Goal: Information Seeking & Learning: Check status

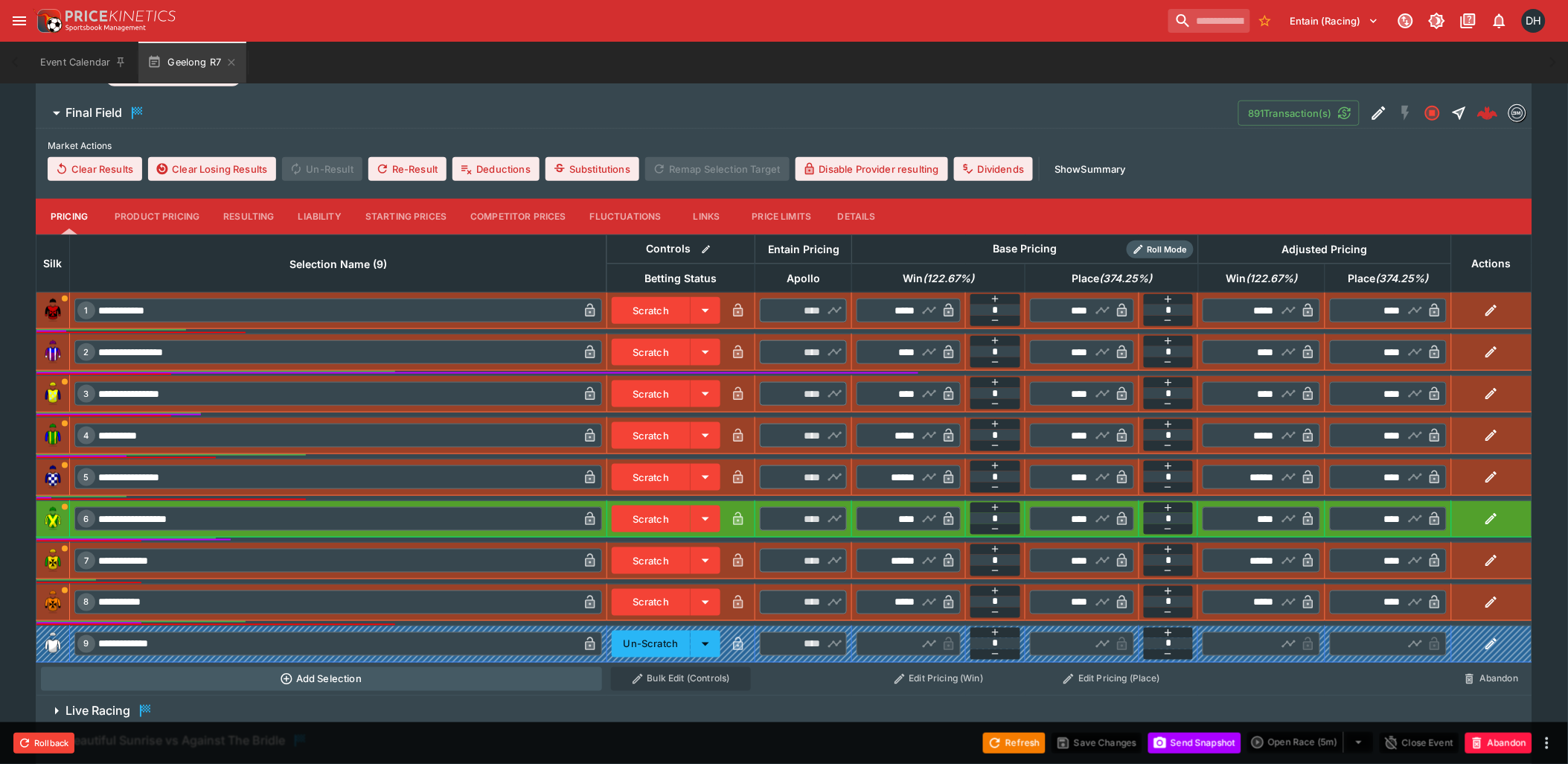
scroll to position [507, 0]
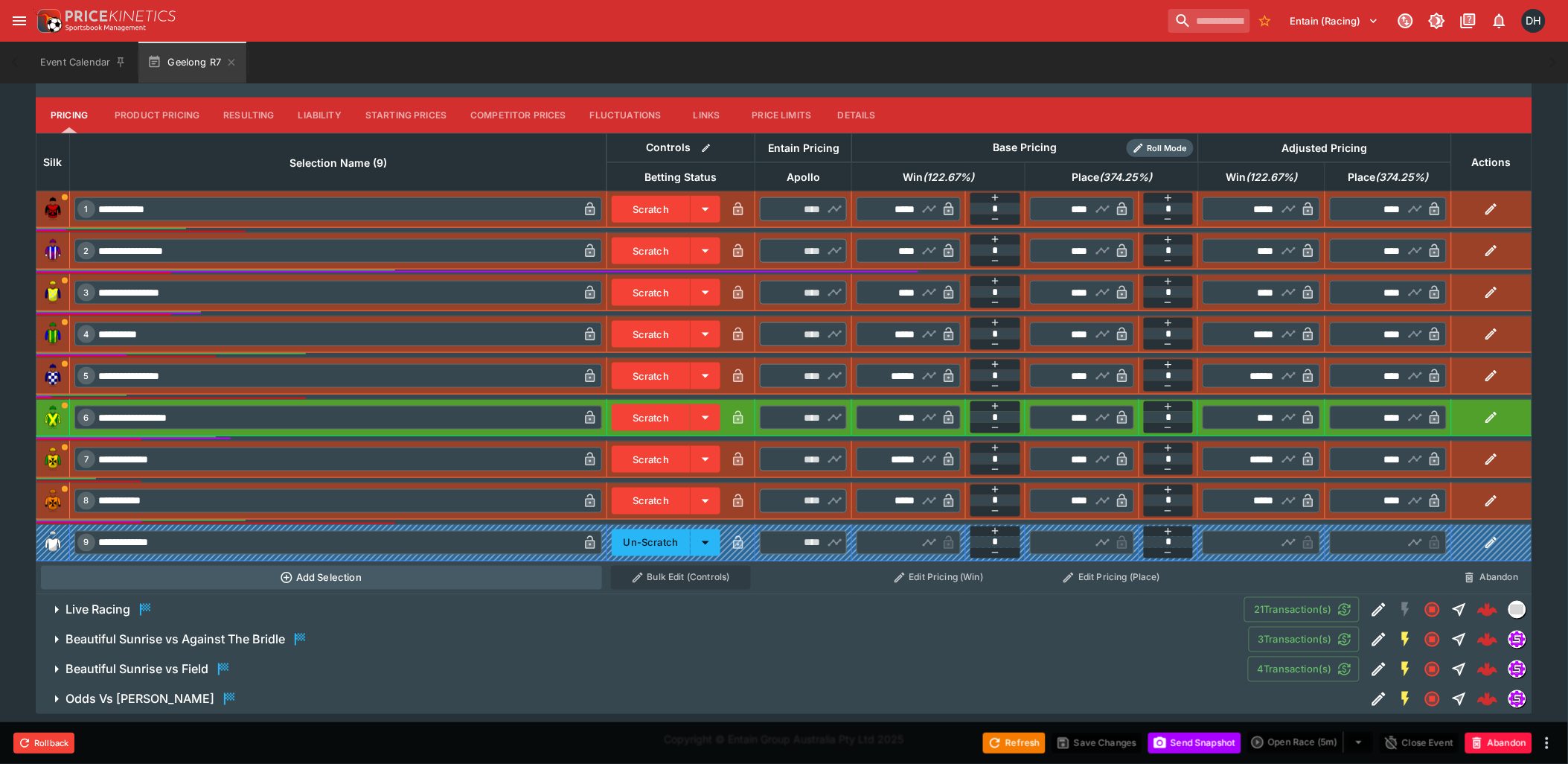
click at [306, 601] on span "Live Racing" at bounding box center [649, 609] width 1167 height 18
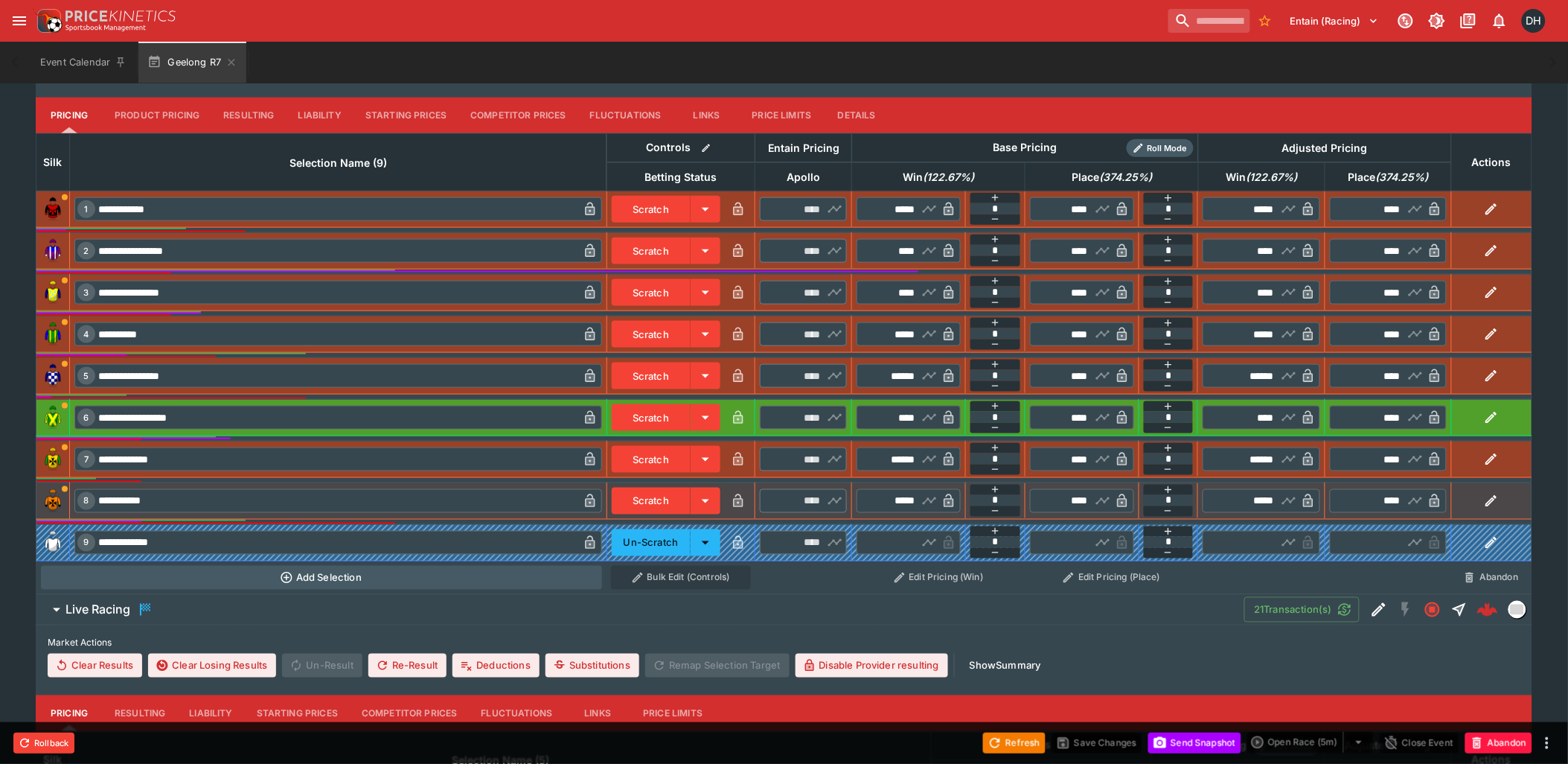
scroll to position [910, 0]
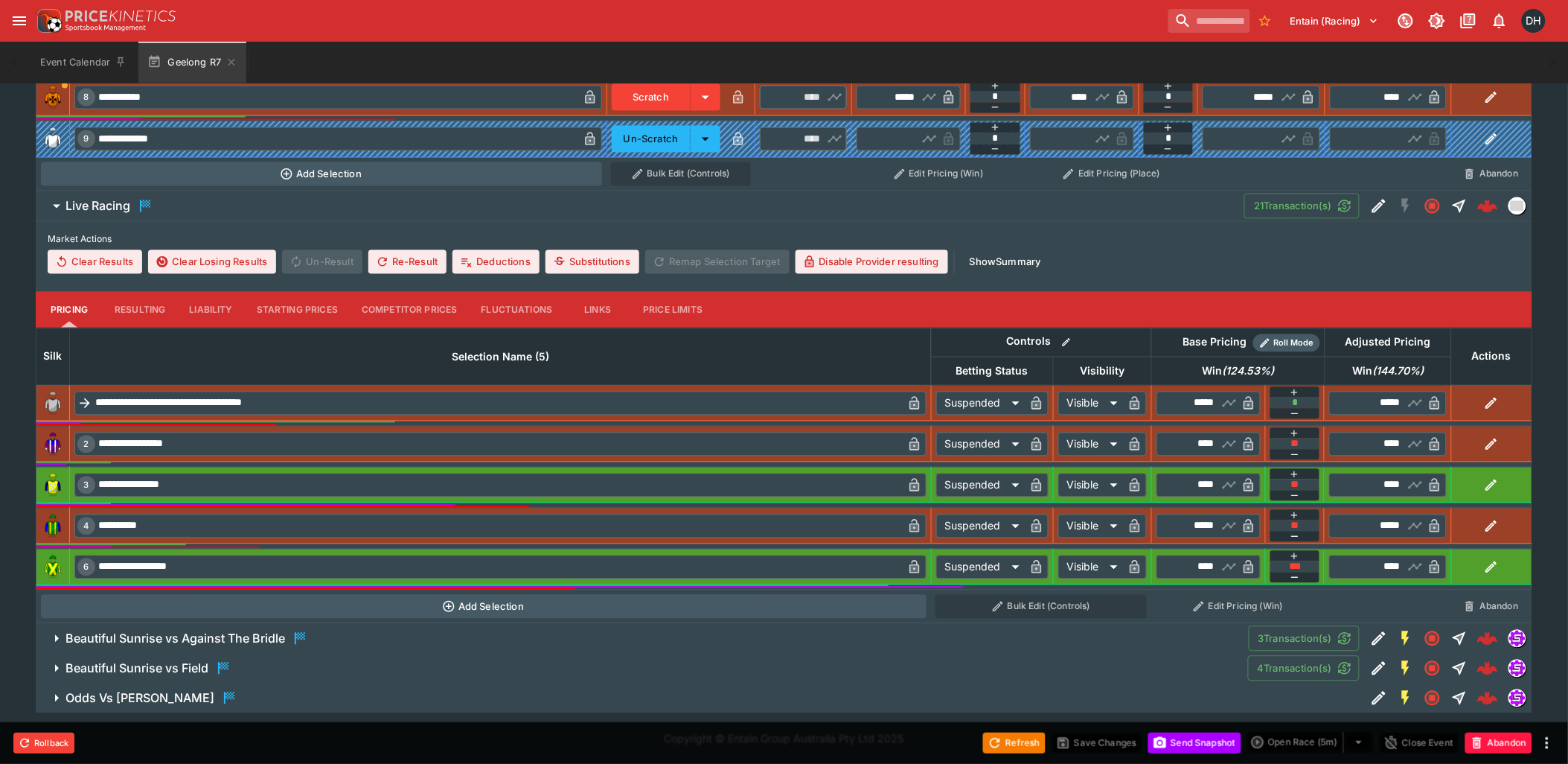
click at [145, 308] on button "Resulting" at bounding box center [140, 309] width 74 height 36
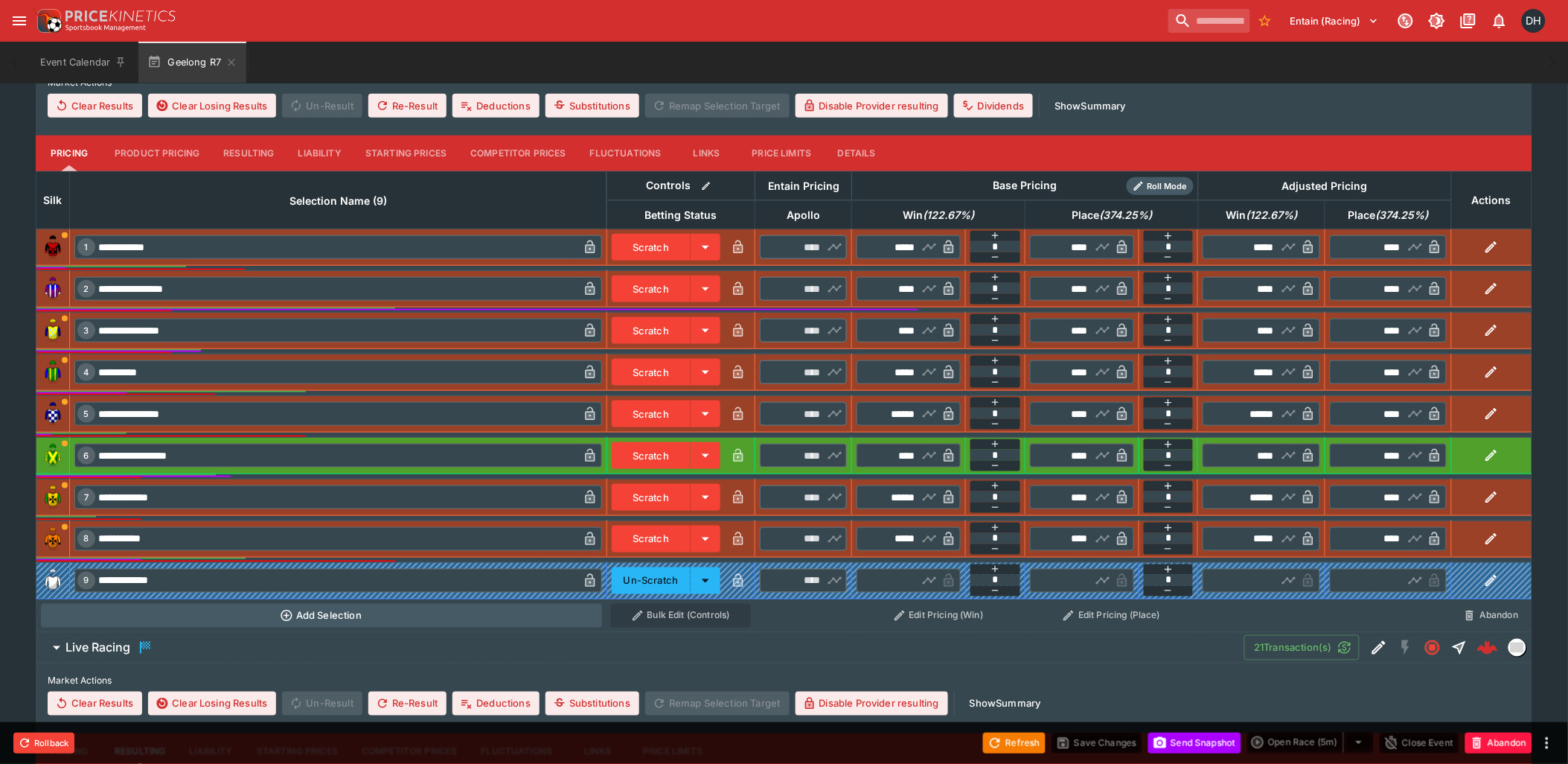
scroll to position [248, 0]
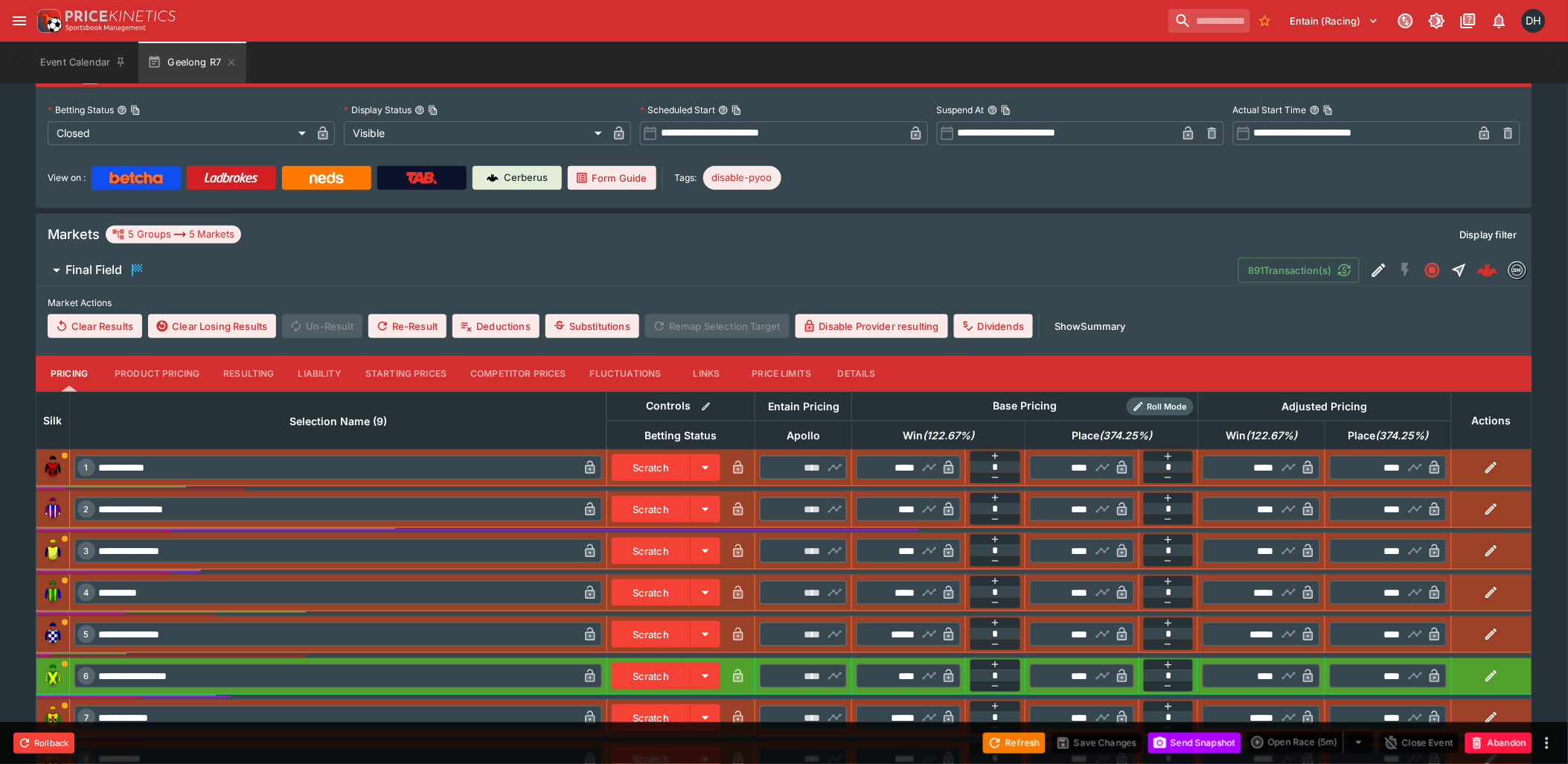
click at [233, 373] on button "Resulting" at bounding box center [247, 374] width 74 height 36
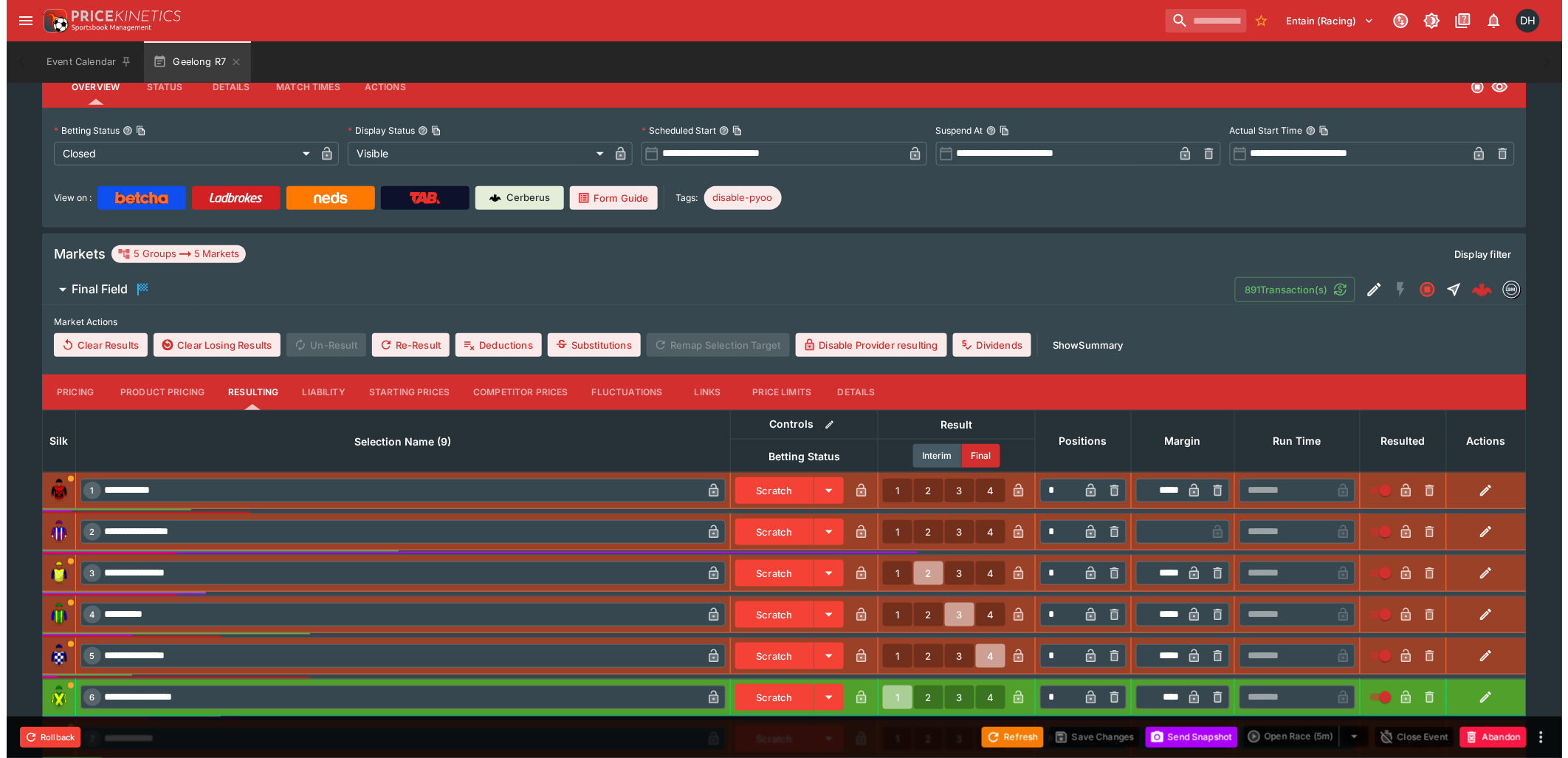
scroll to position [0, 0]
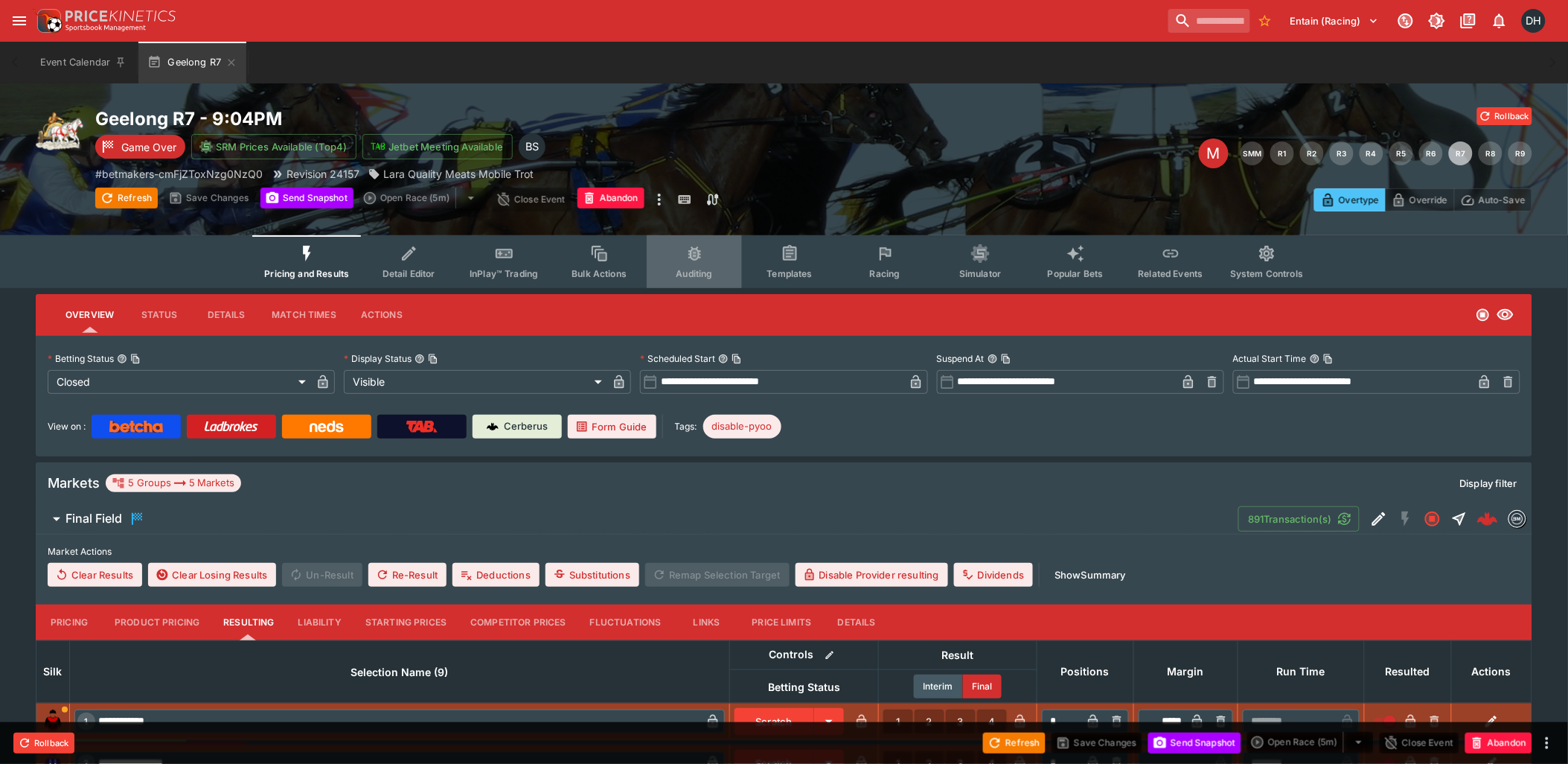
click at [697, 256] on icon "Event type filters" at bounding box center [694, 255] width 7 height 9
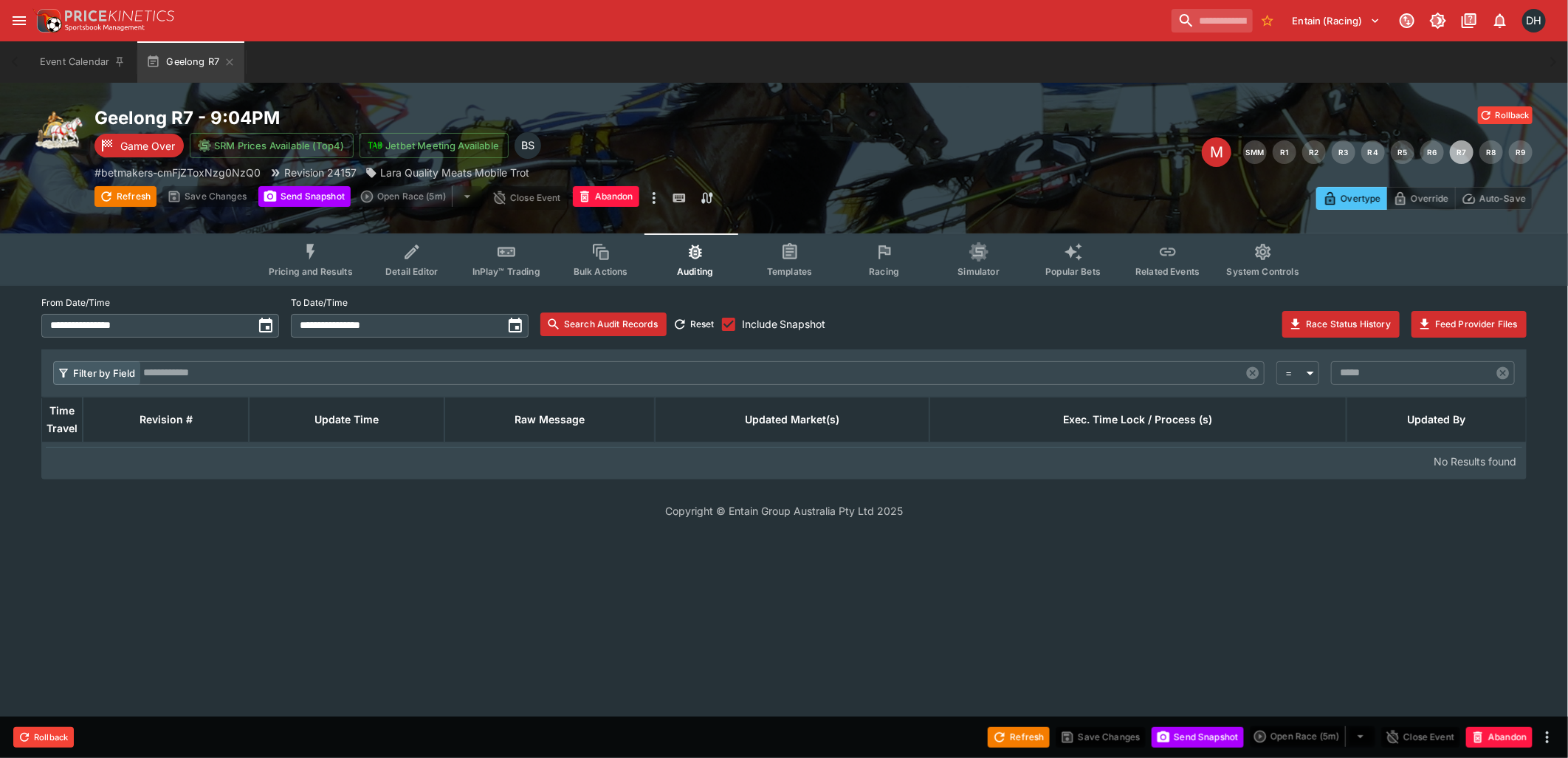
click at [307, 267] on span "Pricing and Results" at bounding box center [311, 272] width 85 height 11
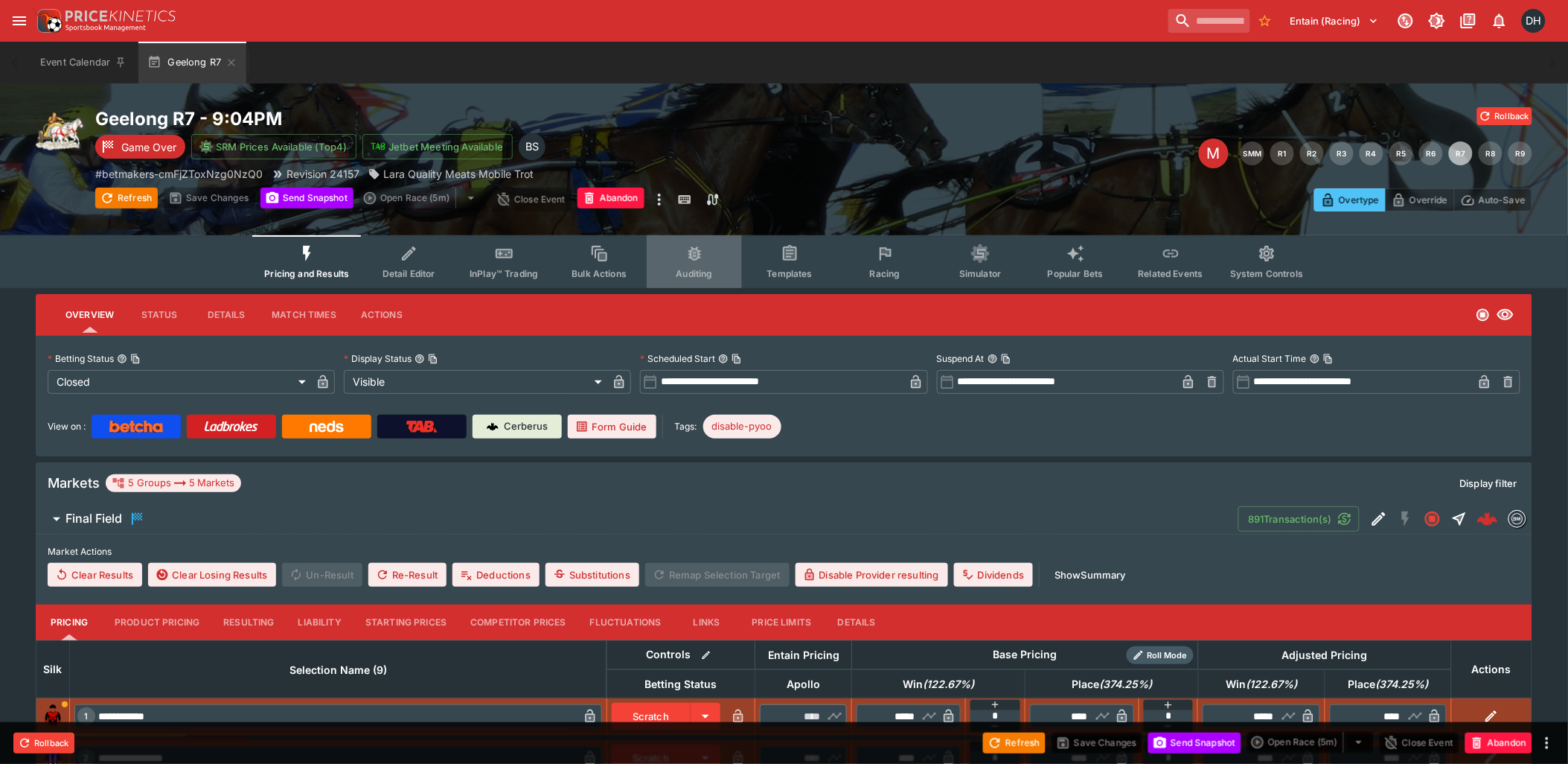
click at [716, 261] on button "Auditing" at bounding box center [694, 262] width 96 height 52
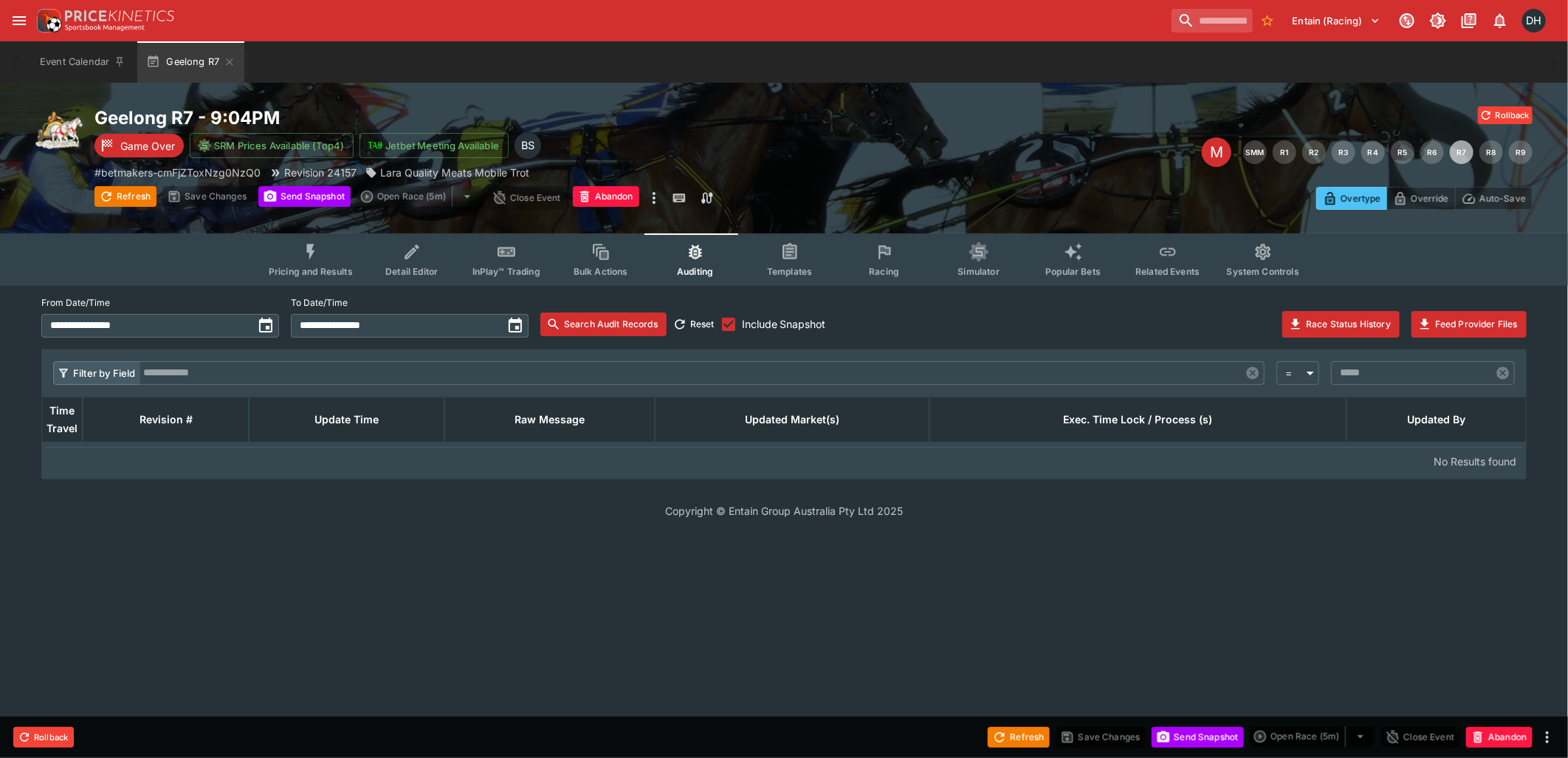
click at [1354, 373] on input "text" at bounding box center [1411, 372] width 160 height 23
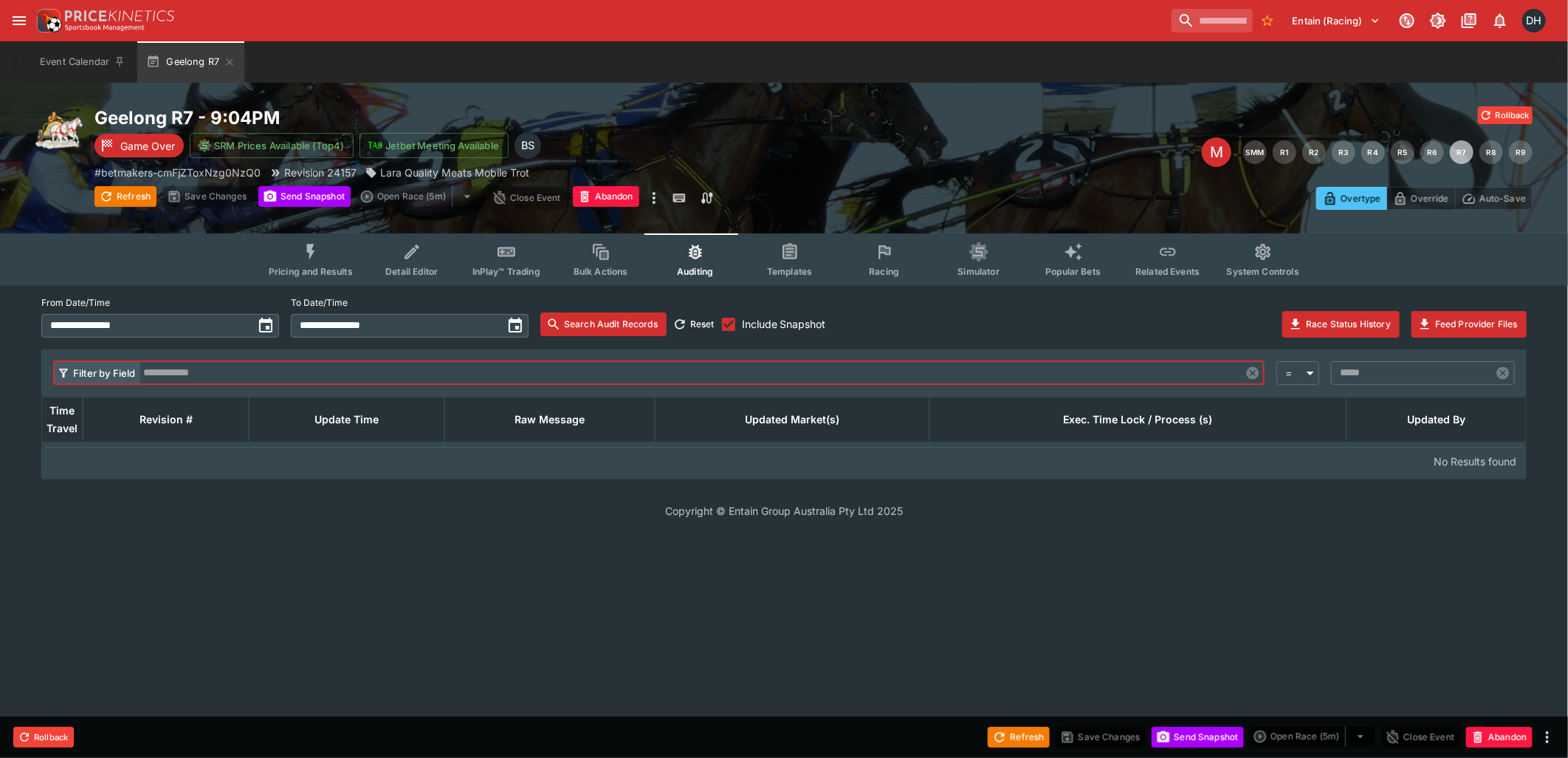
click at [232, 371] on input "text" at bounding box center [691, 372] width 1101 height 23
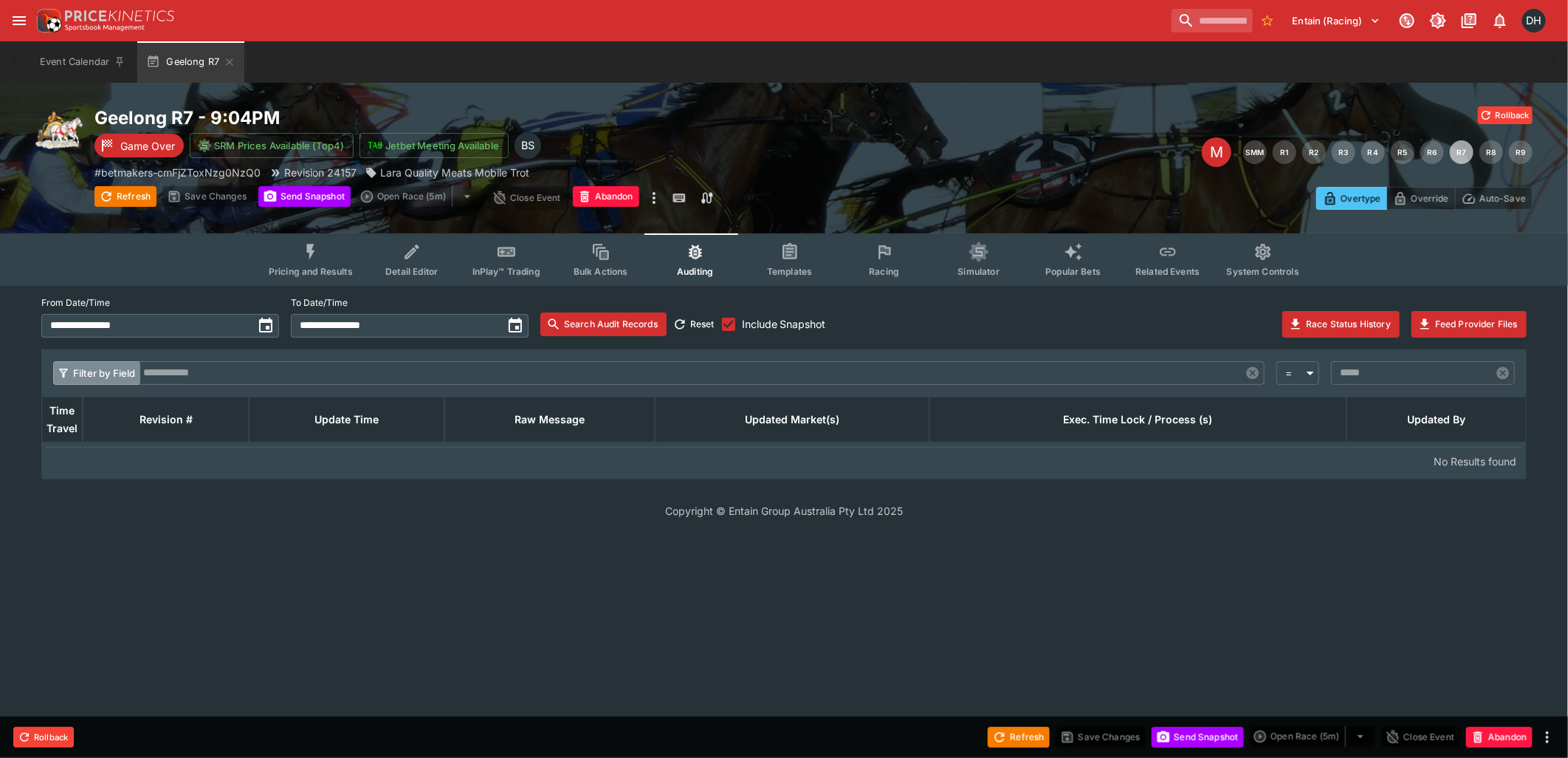
click at [122, 371] on button "Filter by Field" at bounding box center [97, 372] width 87 height 23
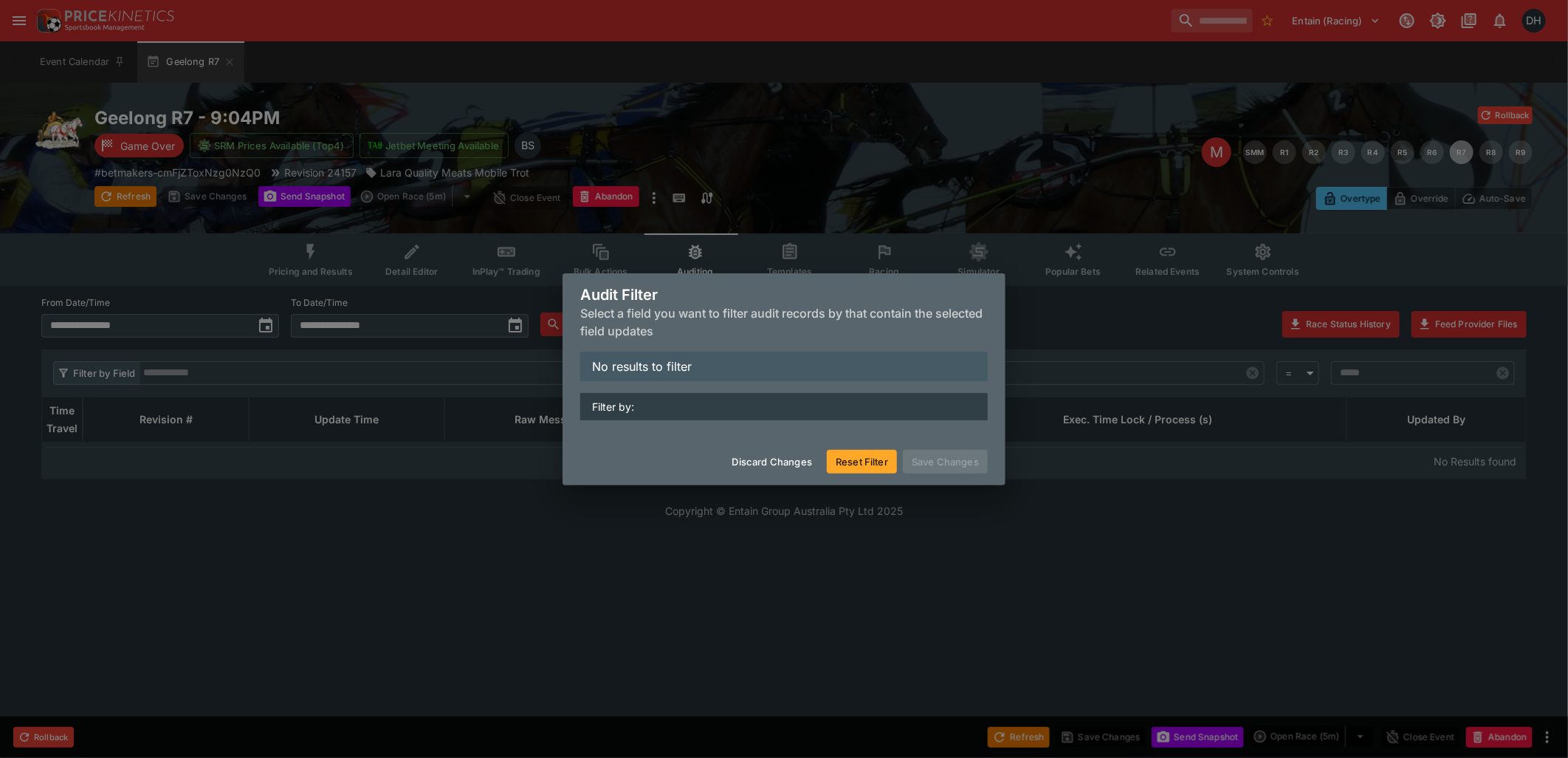
click at [656, 406] on p "Filter by:" at bounding box center [784, 406] width 407 height 27
click at [539, 586] on div "Audit Filter Select a field you want to filter audit records by that contain th…" at bounding box center [784, 379] width 1568 height 758
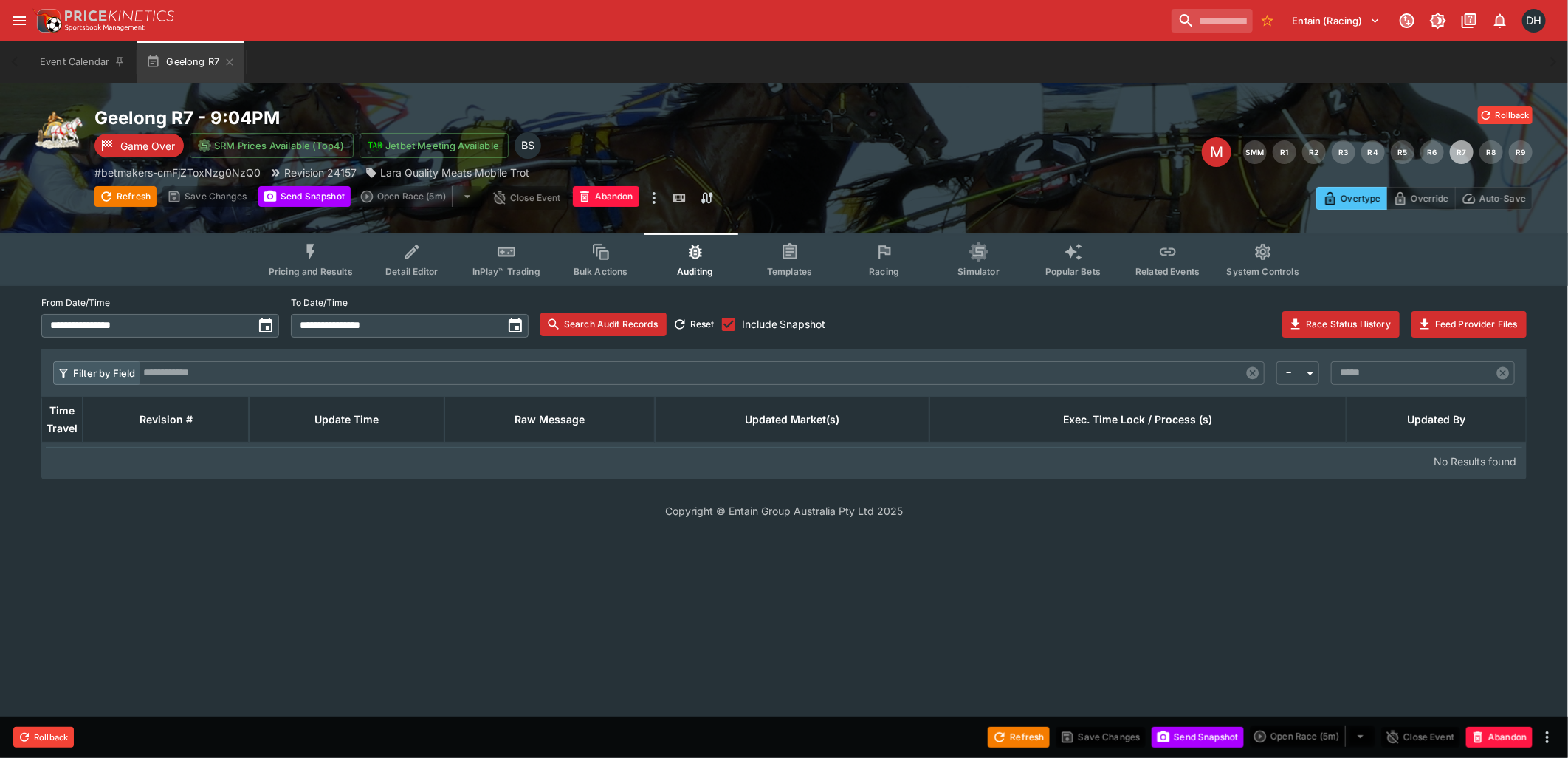
click at [195, 325] on input "**********" at bounding box center [146, 325] width 211 height 23
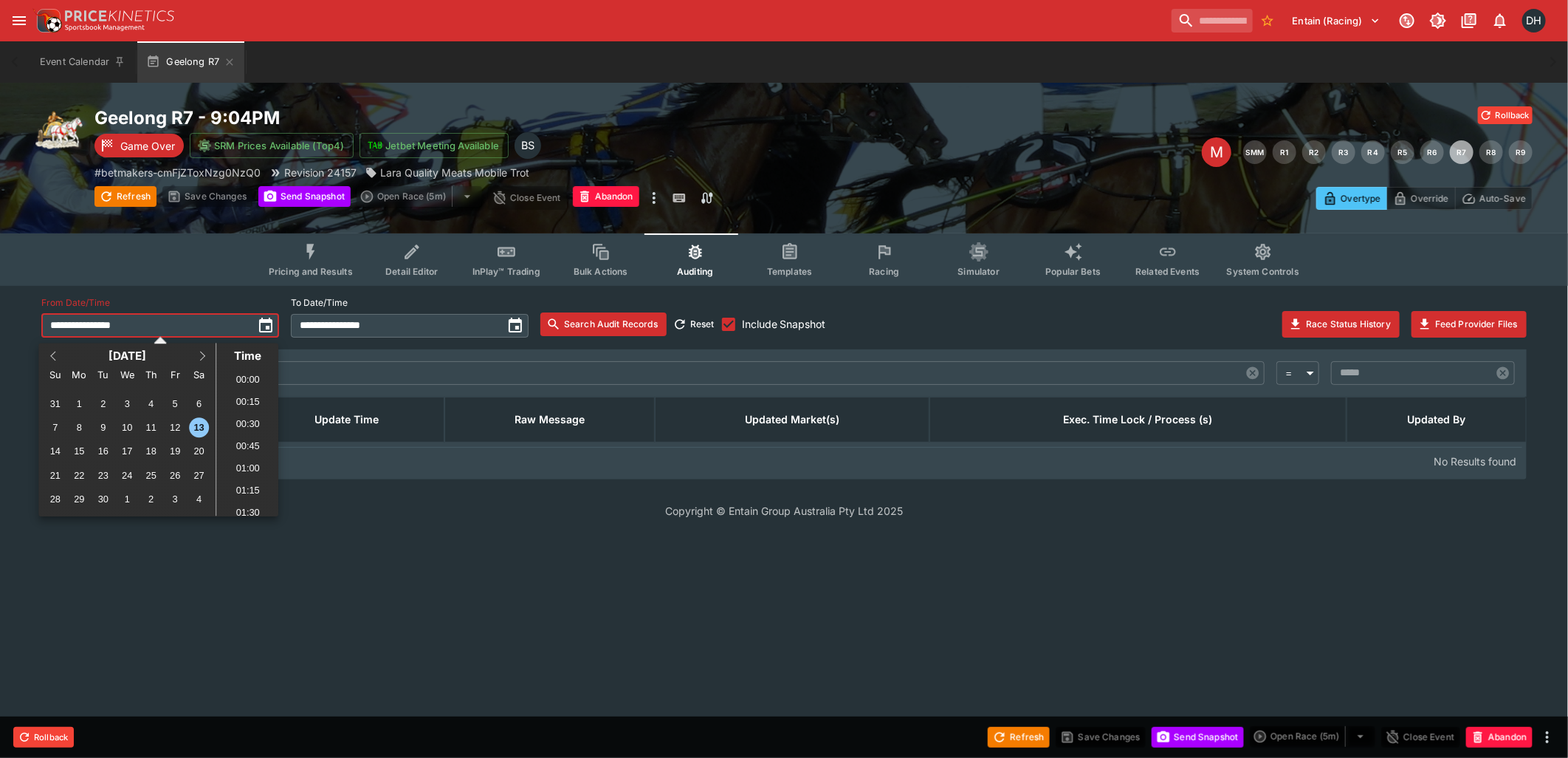
scroll to position [114, 0]
click at [178, 425] on div "12" at bounding box center [175, 427] width 20 height 20
click at [251, 488] on li "21:00" at bounding box center [247, 485] width 62 height 22
type input "**********"
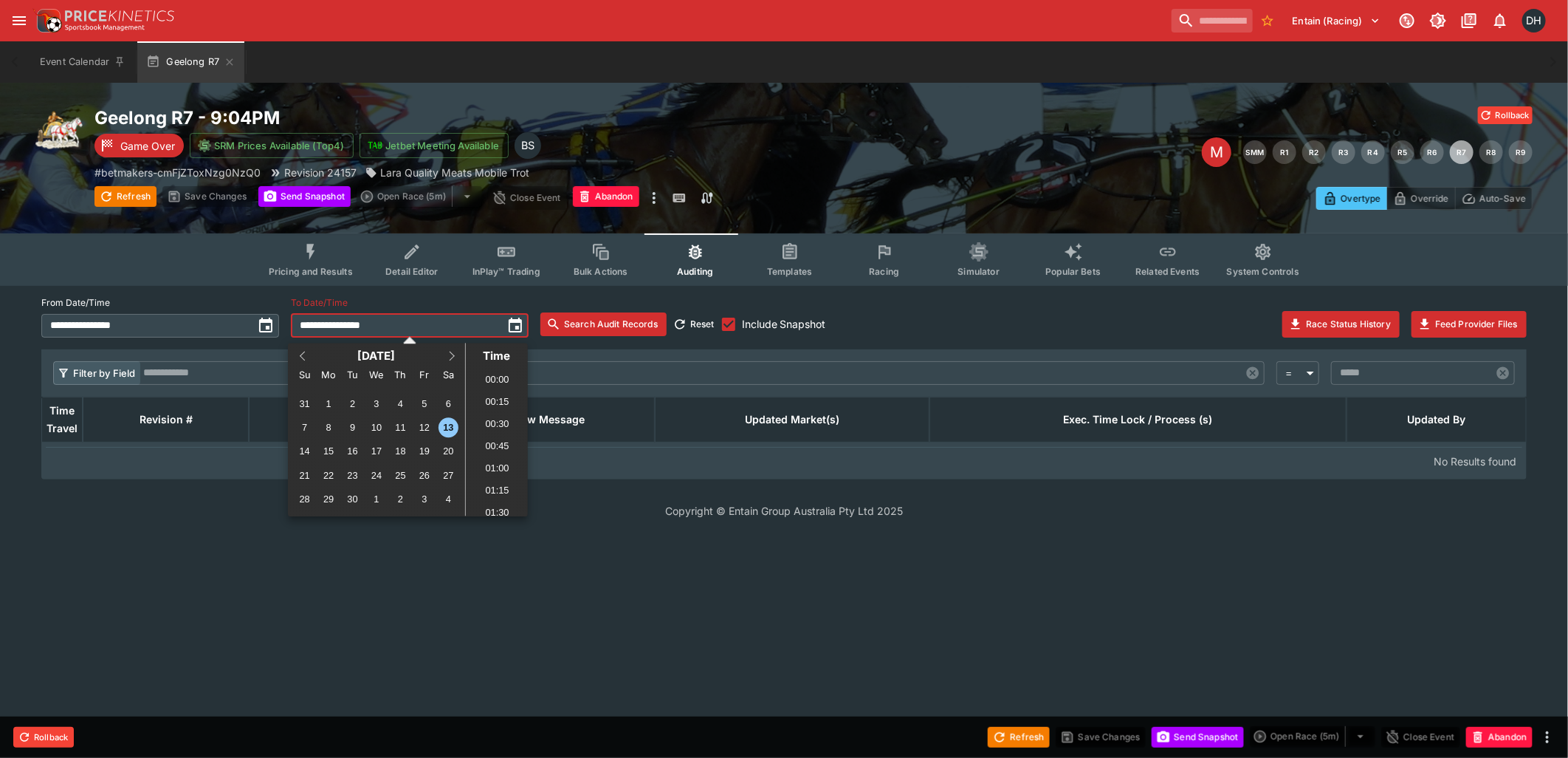
click at [421, 321] on input "**********" at bounding box center [396, 325] width 211 height 23
click at [425, 428] on div "12" at bounding box center [423, 427] width 20 height 20
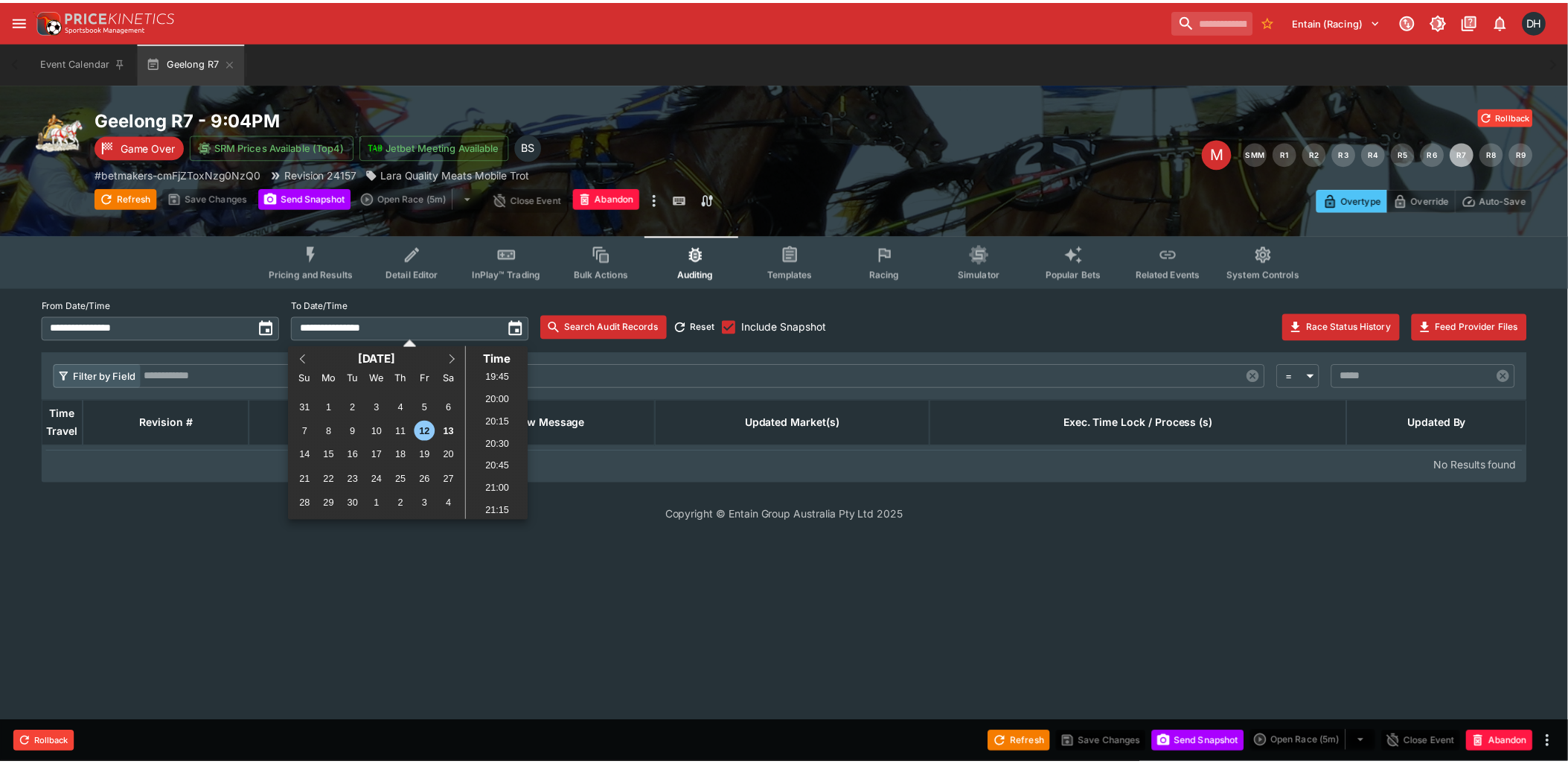
scroll to position [1804, 0]
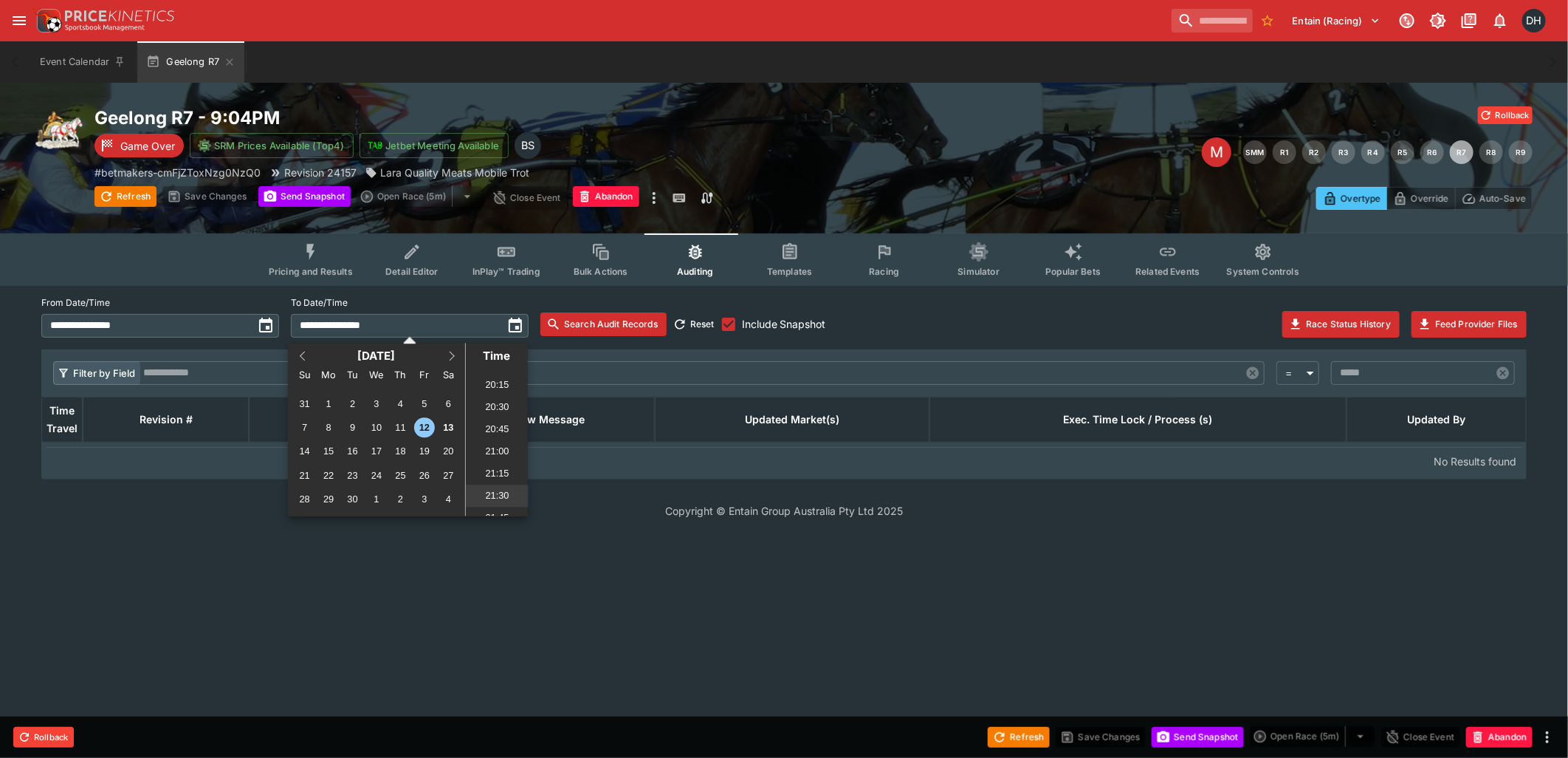
click at [496, 497] on li "21:30" at bounding box center [497, 496] width 62 height 22
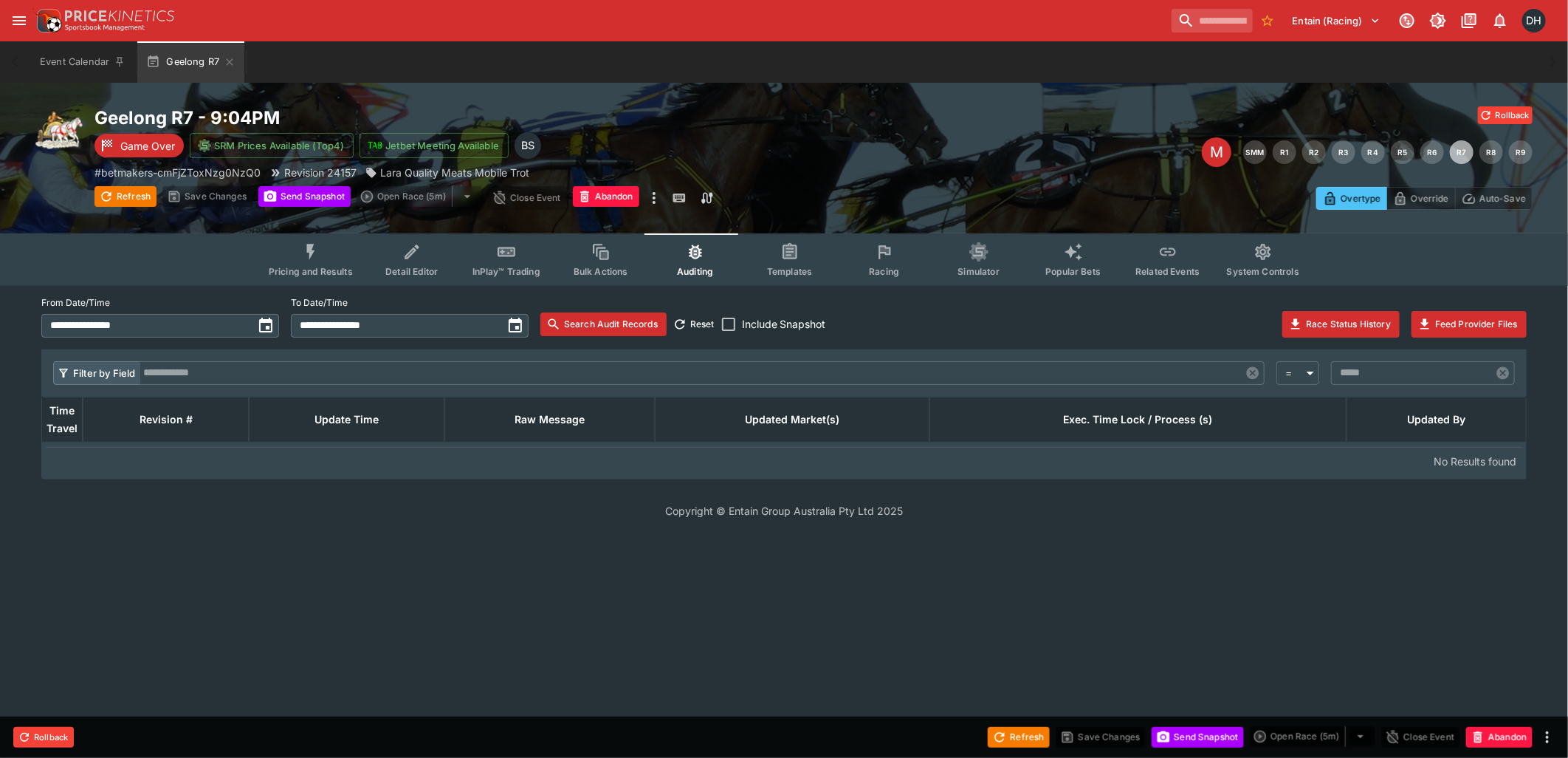
click at [630, 325] on button "Search Audit Records" at bounding box center [604, 324] width 126 height 23
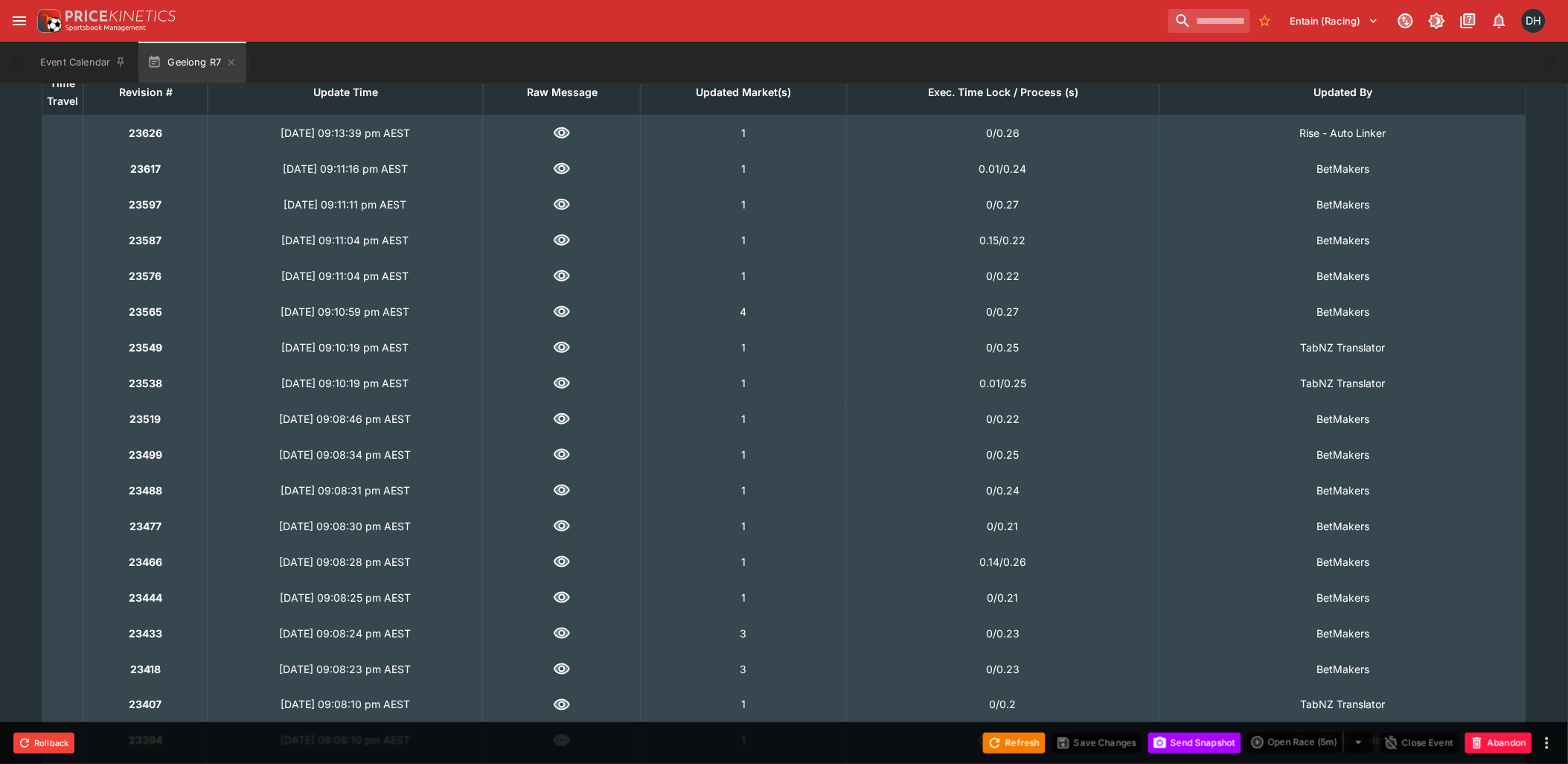
scroll to position [661, 0]
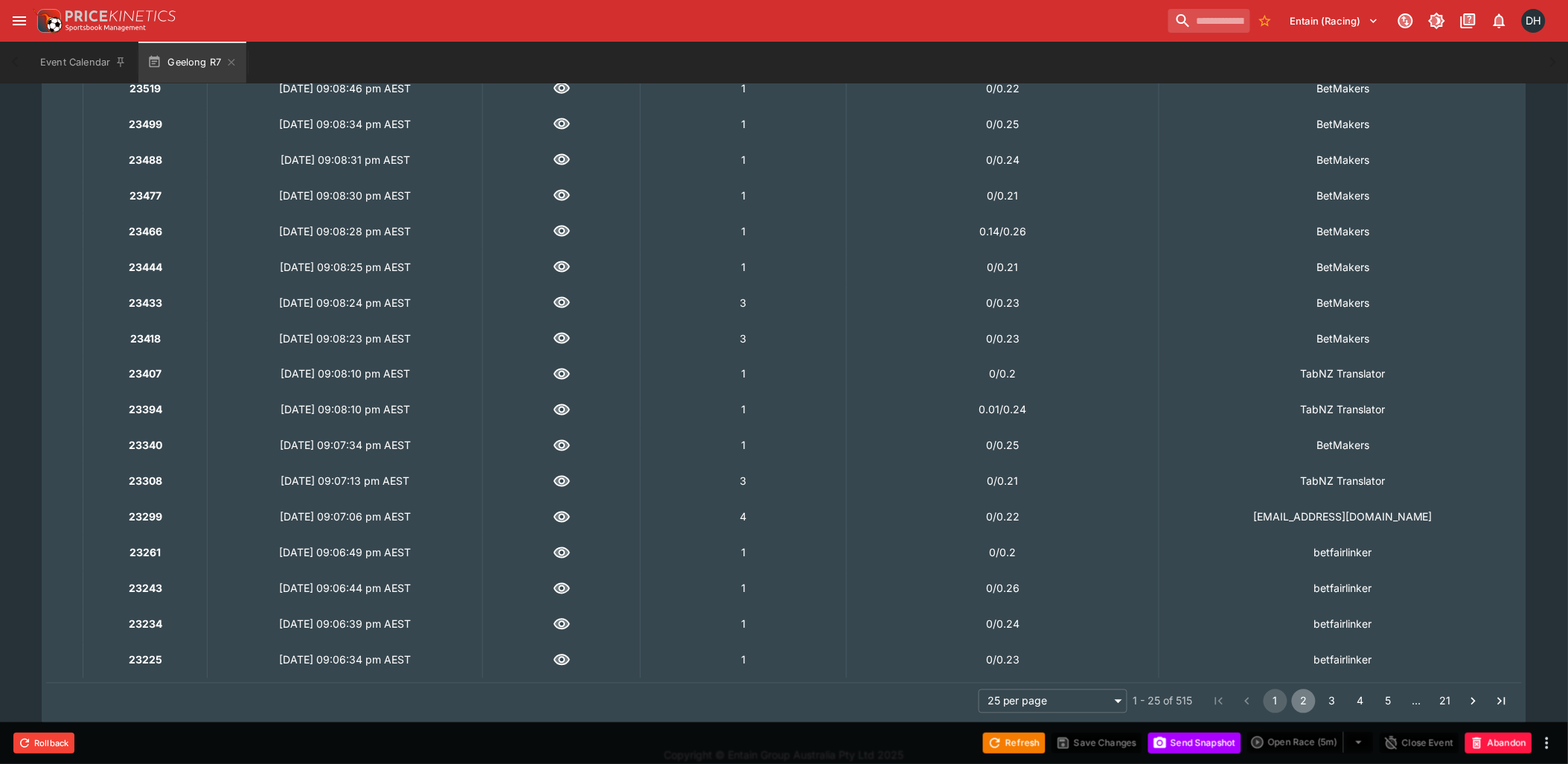
click at [1306, 697] on button "2" at bounding box center [1303, 700] width 23 height 23
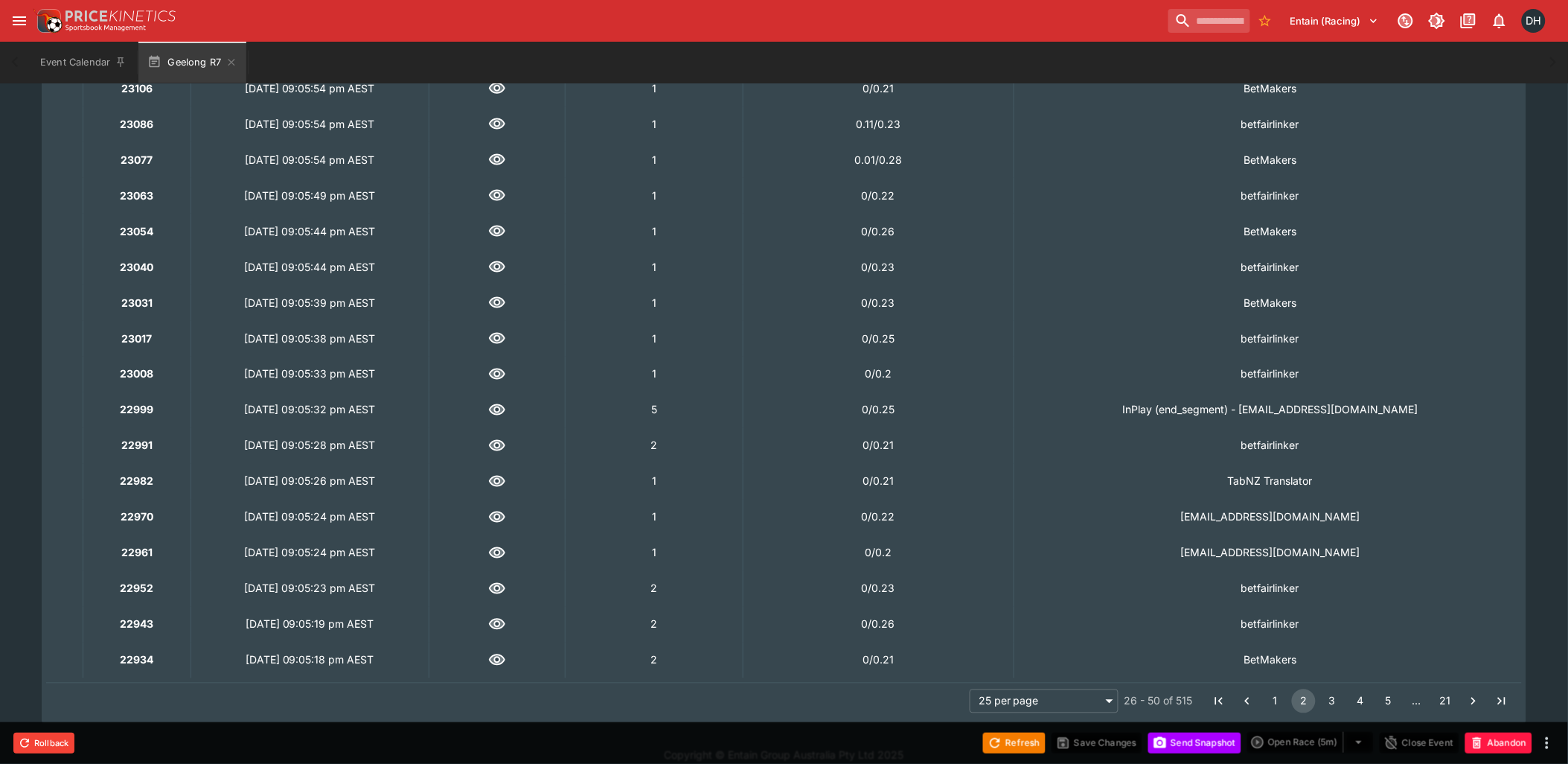
click at [504, 516] on icon "button" at bounding box center [497, 517] width 13 height 8
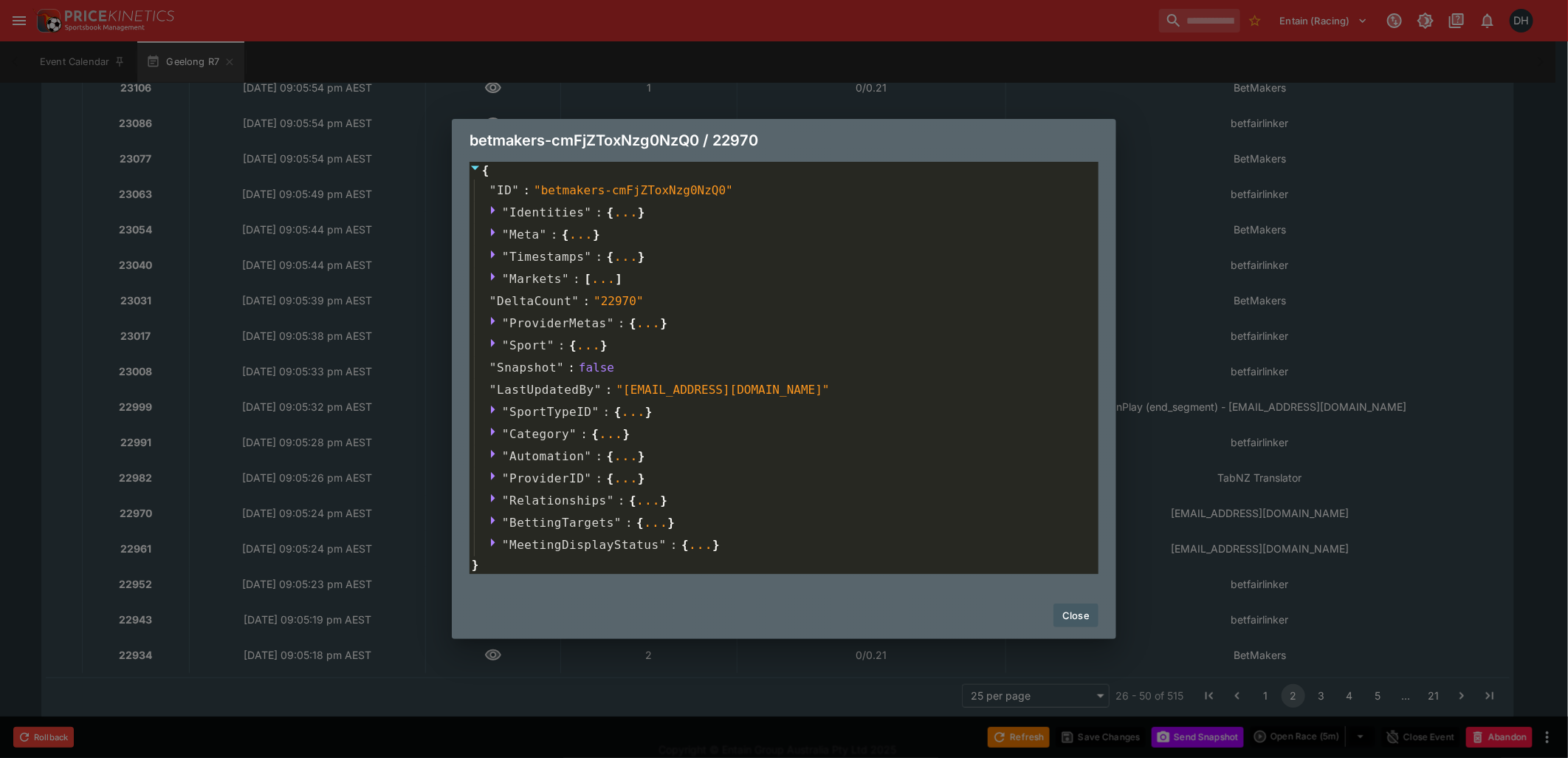
click at [1087, 615] on button "Close" at bounding box center [1076, 615] width 45 height 23
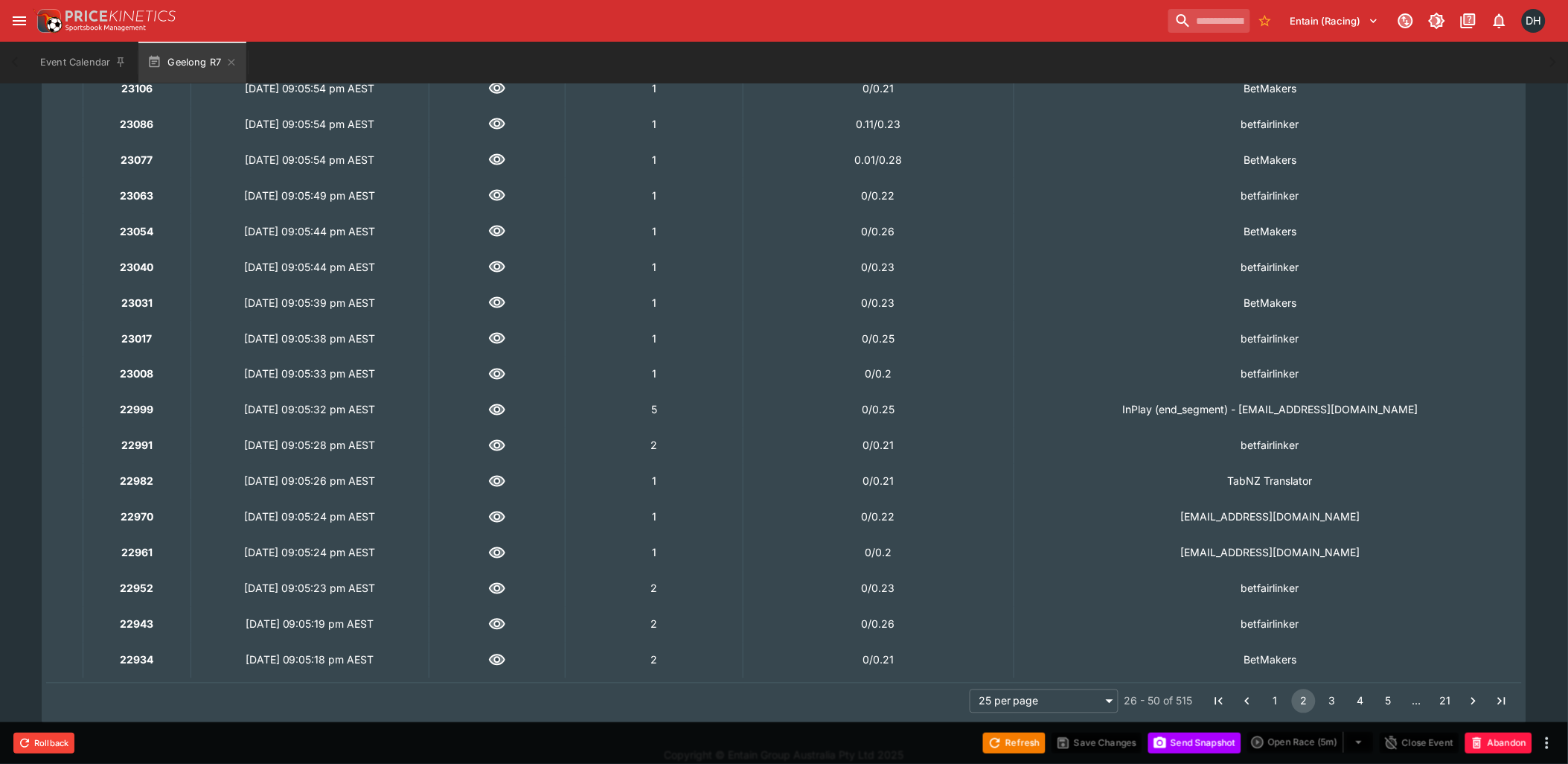
click at [504, 513] on icon "button" at bounding box center [497, 517] width 13 height 8
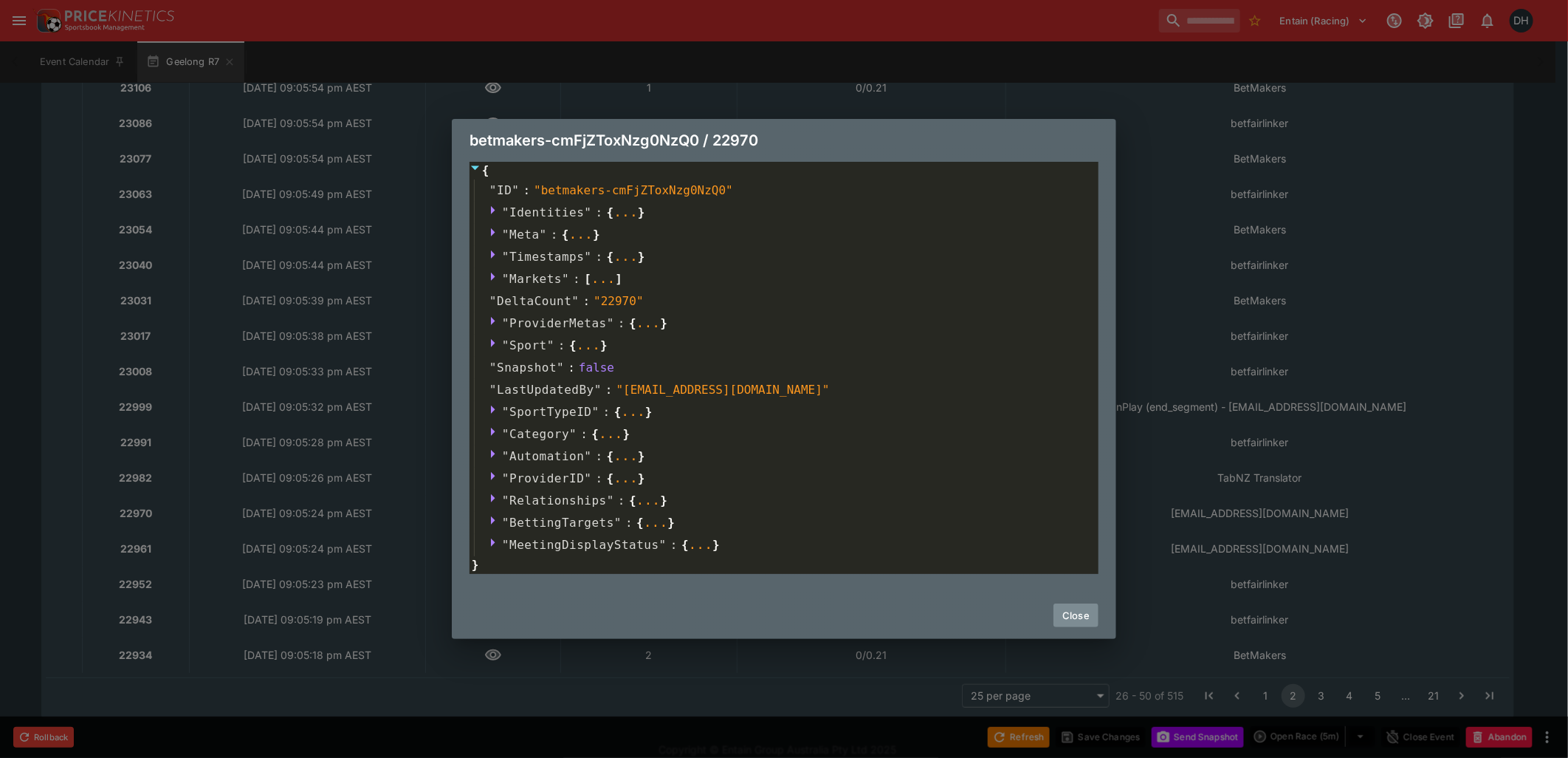
click at [1080, 615] on button "Close" at bounding box center [1076, 615] width 45 height 23
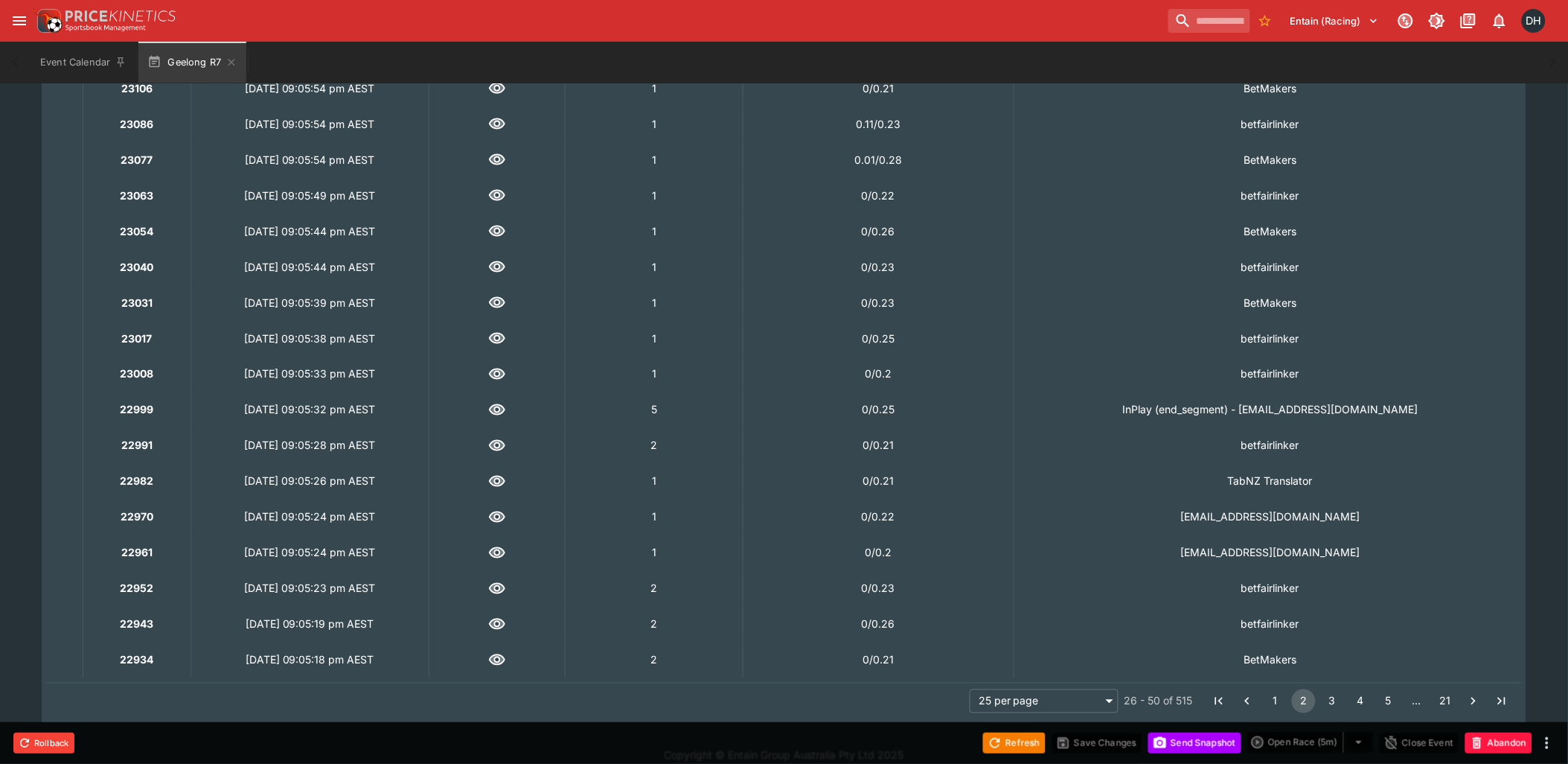
click at [505, 547] on icon "button" at bounding box center [497, 553] width 16 height 11
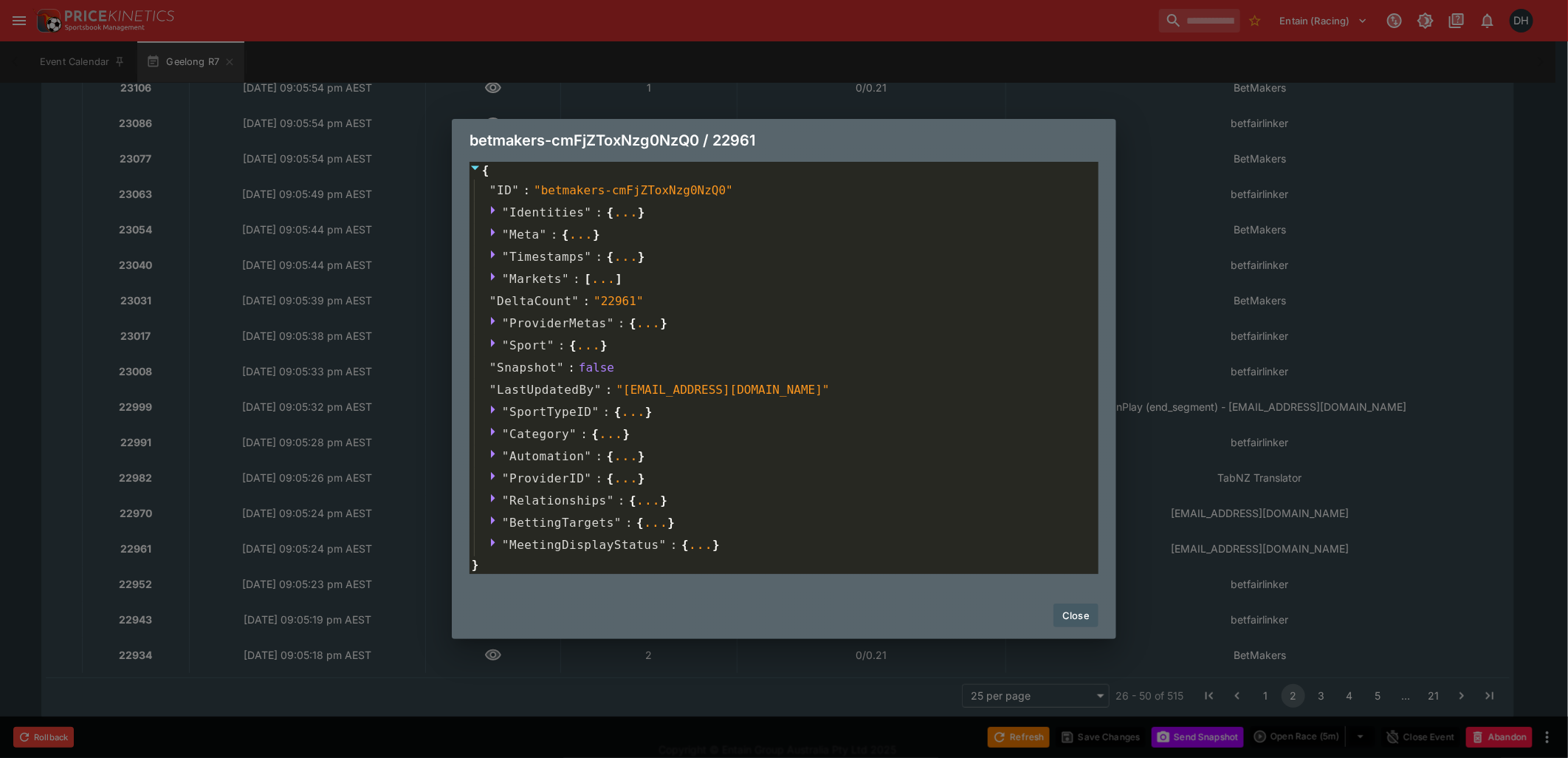
click at [1086, 618] on button "Close" at bounding box center [1076, 615] width 45 height 23
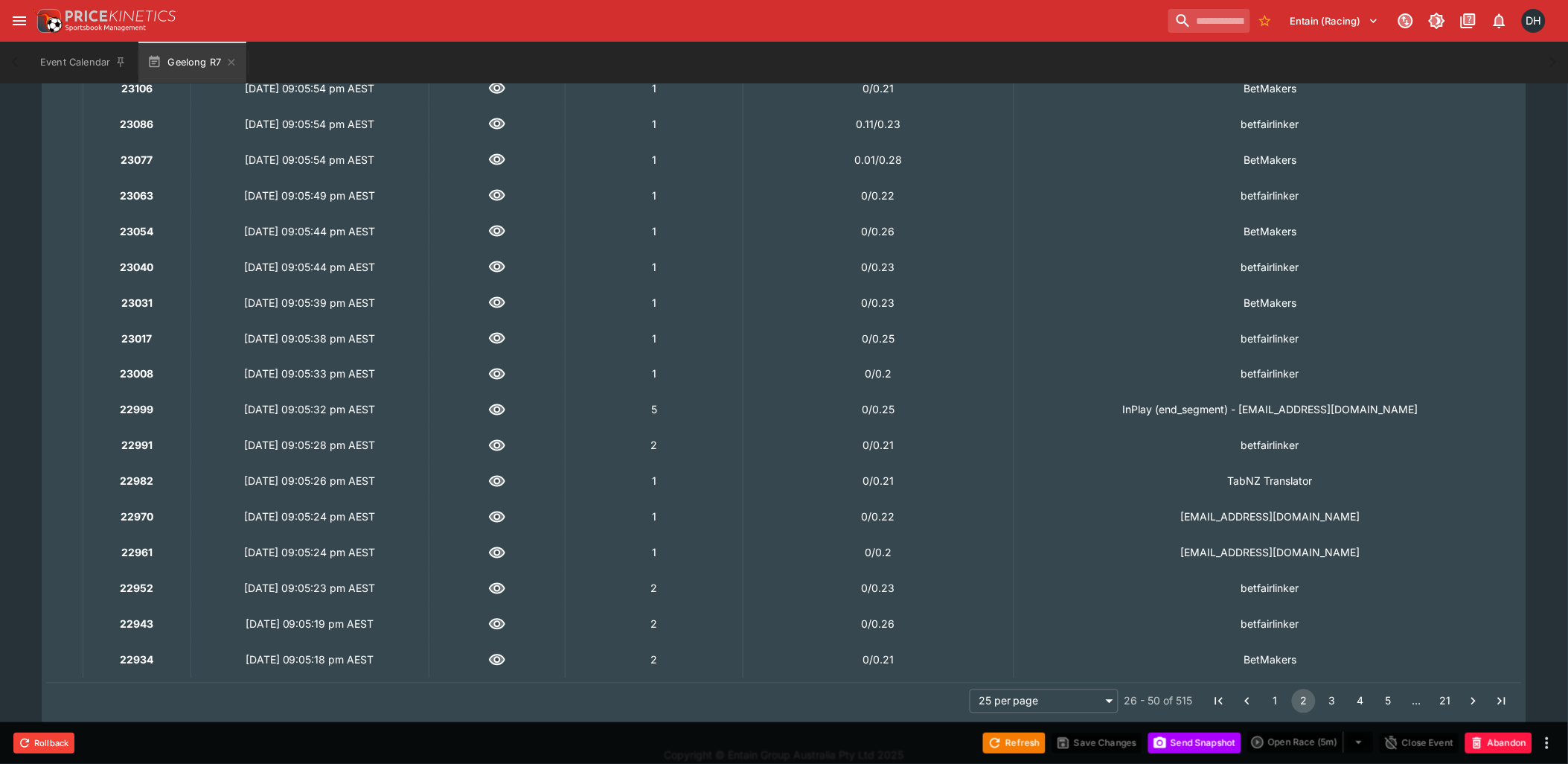
click at [937, 511] on td "0 / 0.22" at bounding box center [878, 517] width 271 height 36
click at [1332, 699] on button "3" at bounding box center [1331, 700] width 23 height 23
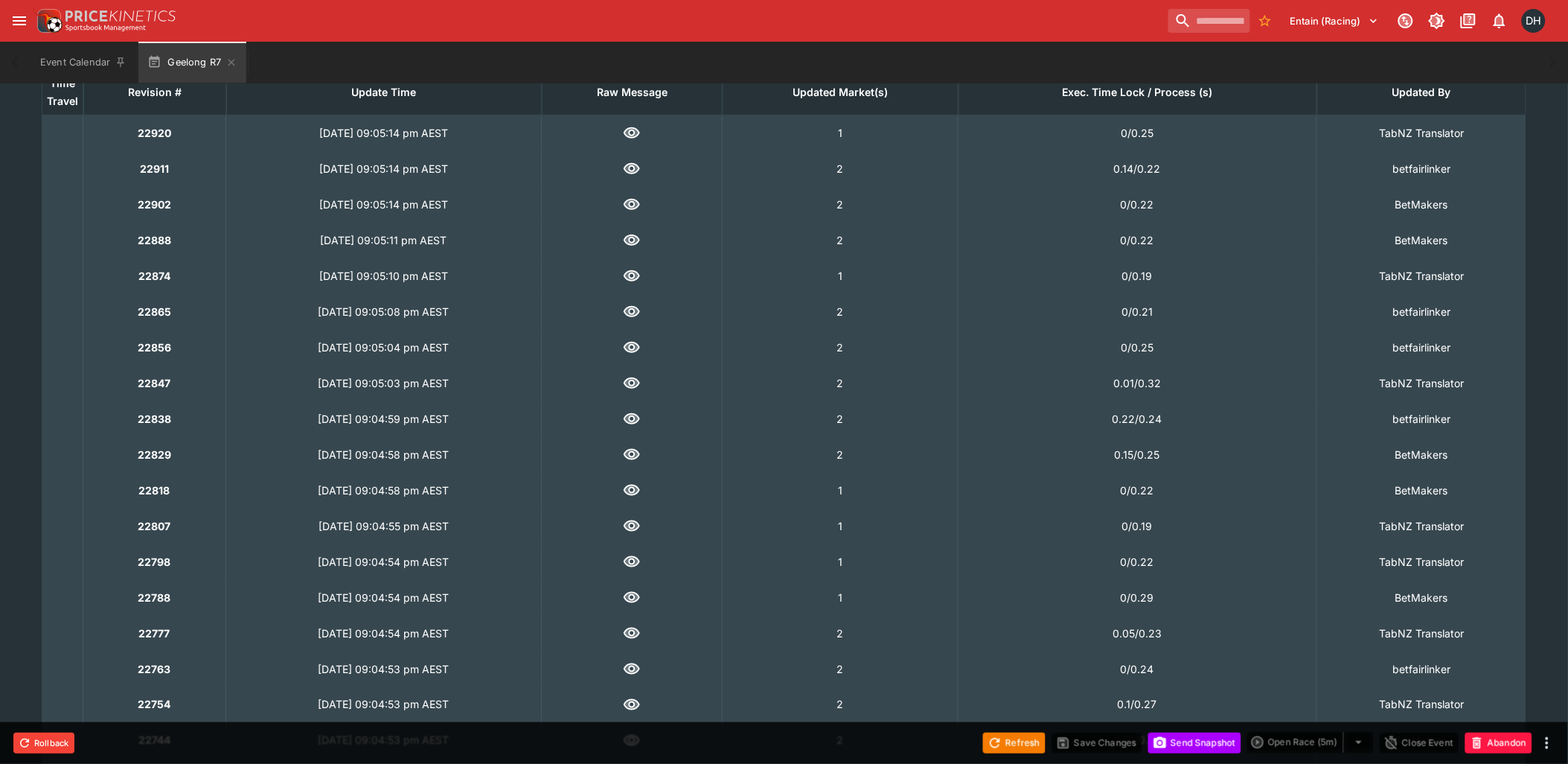
scroll to position [674, 0]
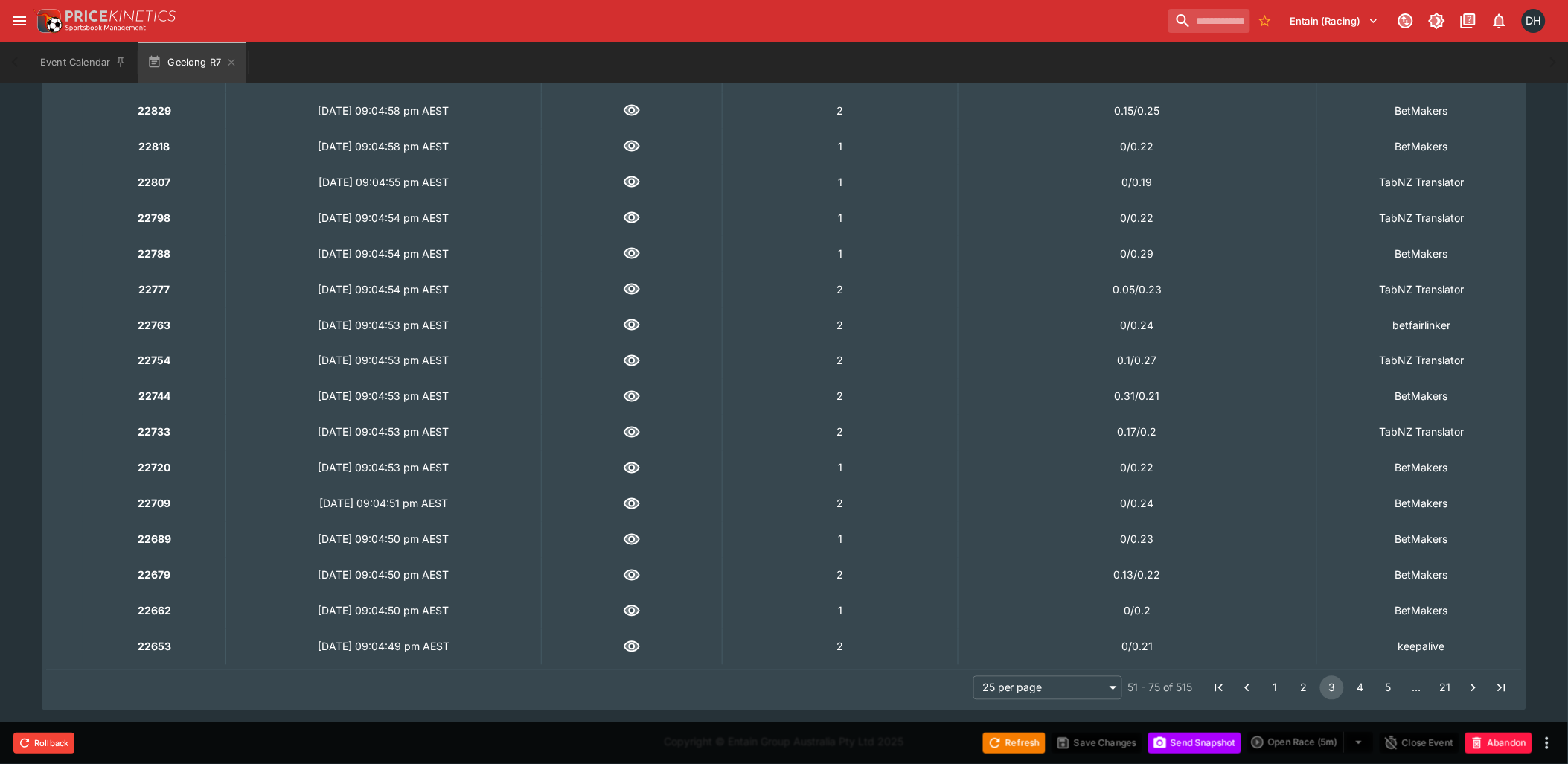
click at [1364, 683] on button "4" at bounding box center [1360, 687] width 23 height 23
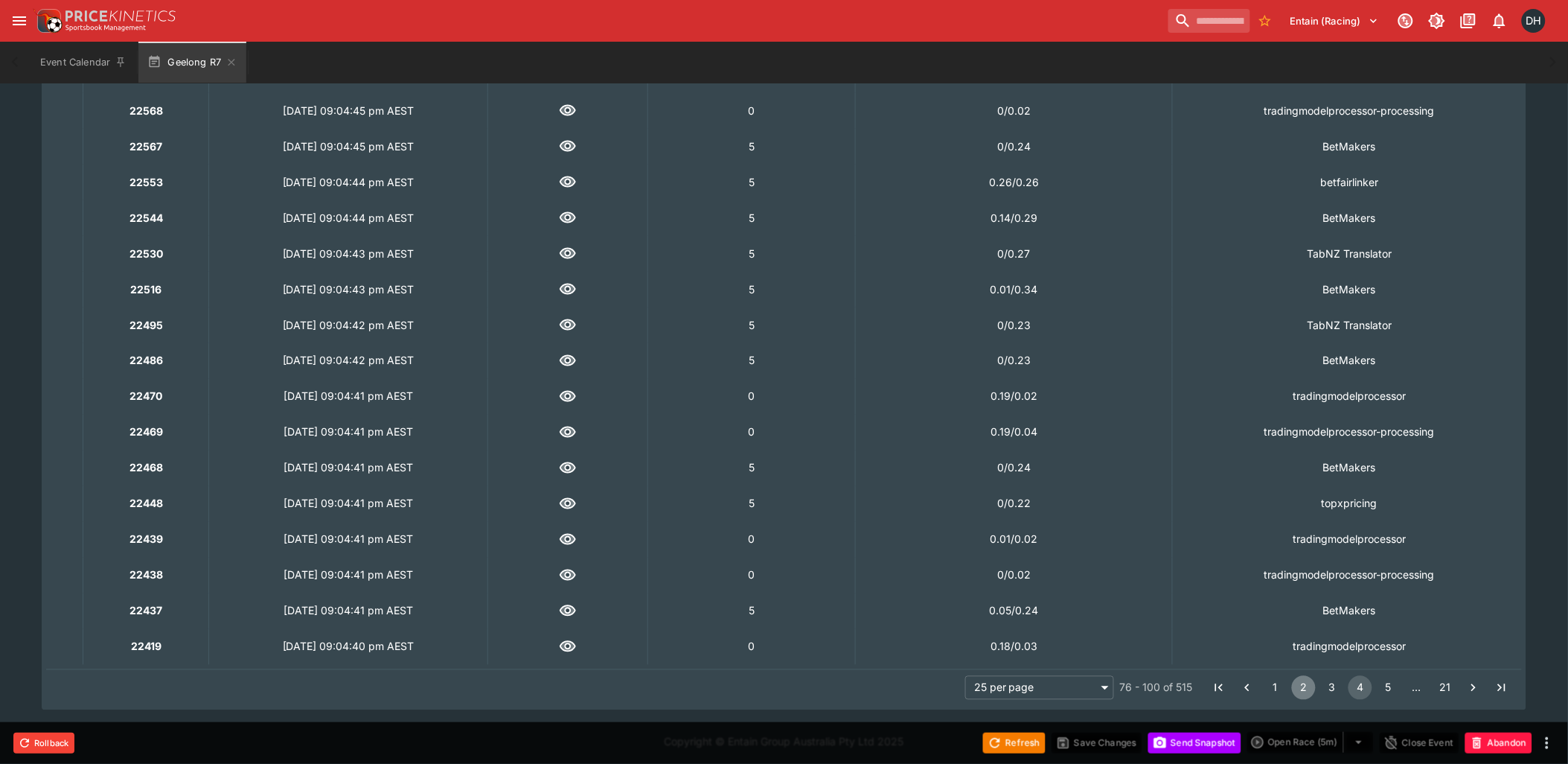
click at [1306, 683] on button "2" at bounding box center [1303, 687] width 23 height 23
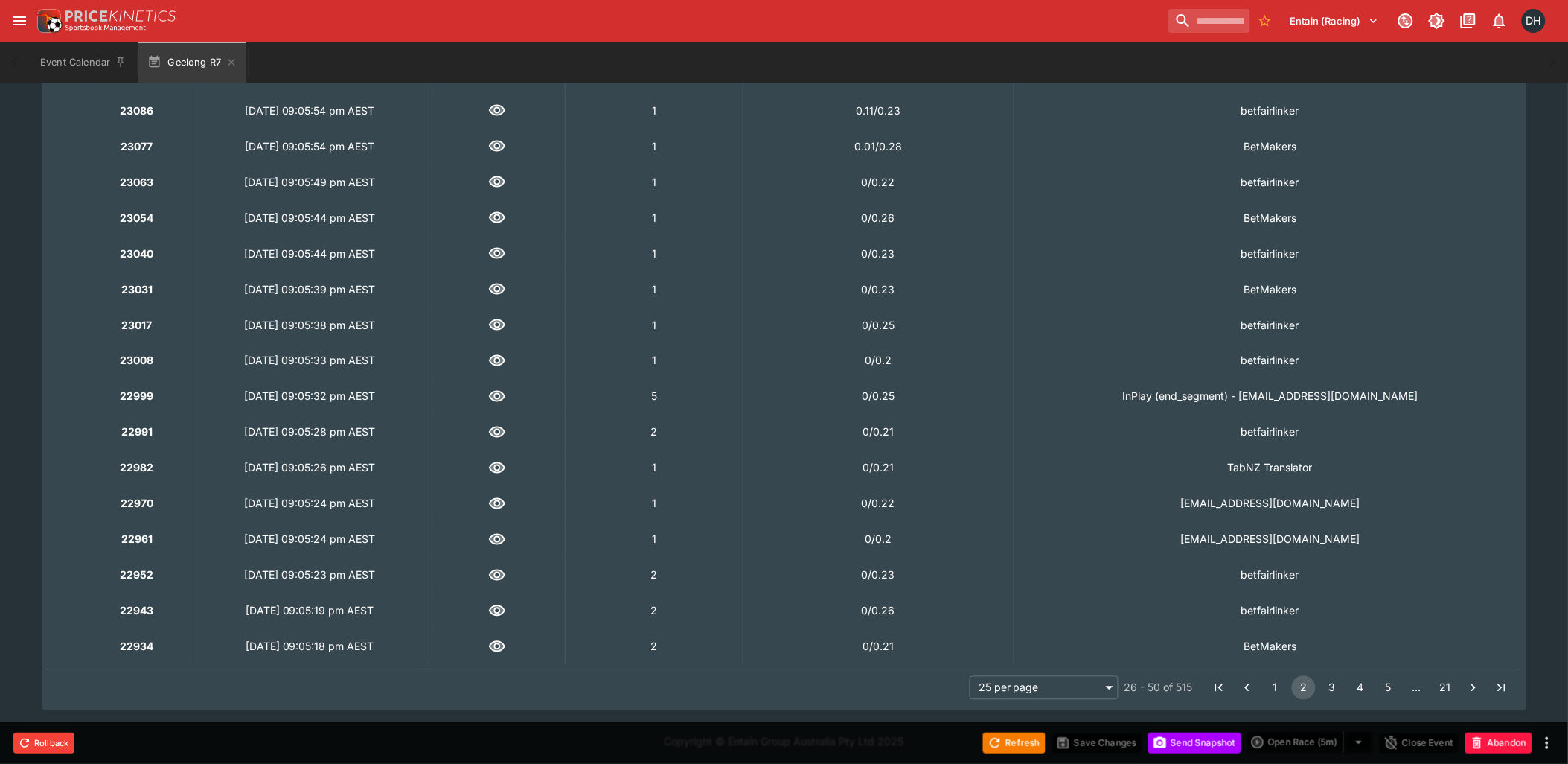
click at [1270, 497] on td "tala.taufale@ladbrokes.com.au" at bounding box center [1270, 503] width 512 height 36
click at [138, 497] on strong "22970" at bounding box center [137, 503] width 33 height 16
click at [1308, 501] on td "tala.taufale@ladbrokes.com.au" at bounding box center [1270, 503] width 512 height 36
click at [1277, 686] on button "1" at bounding box center [1275, 687] width 23 height 23
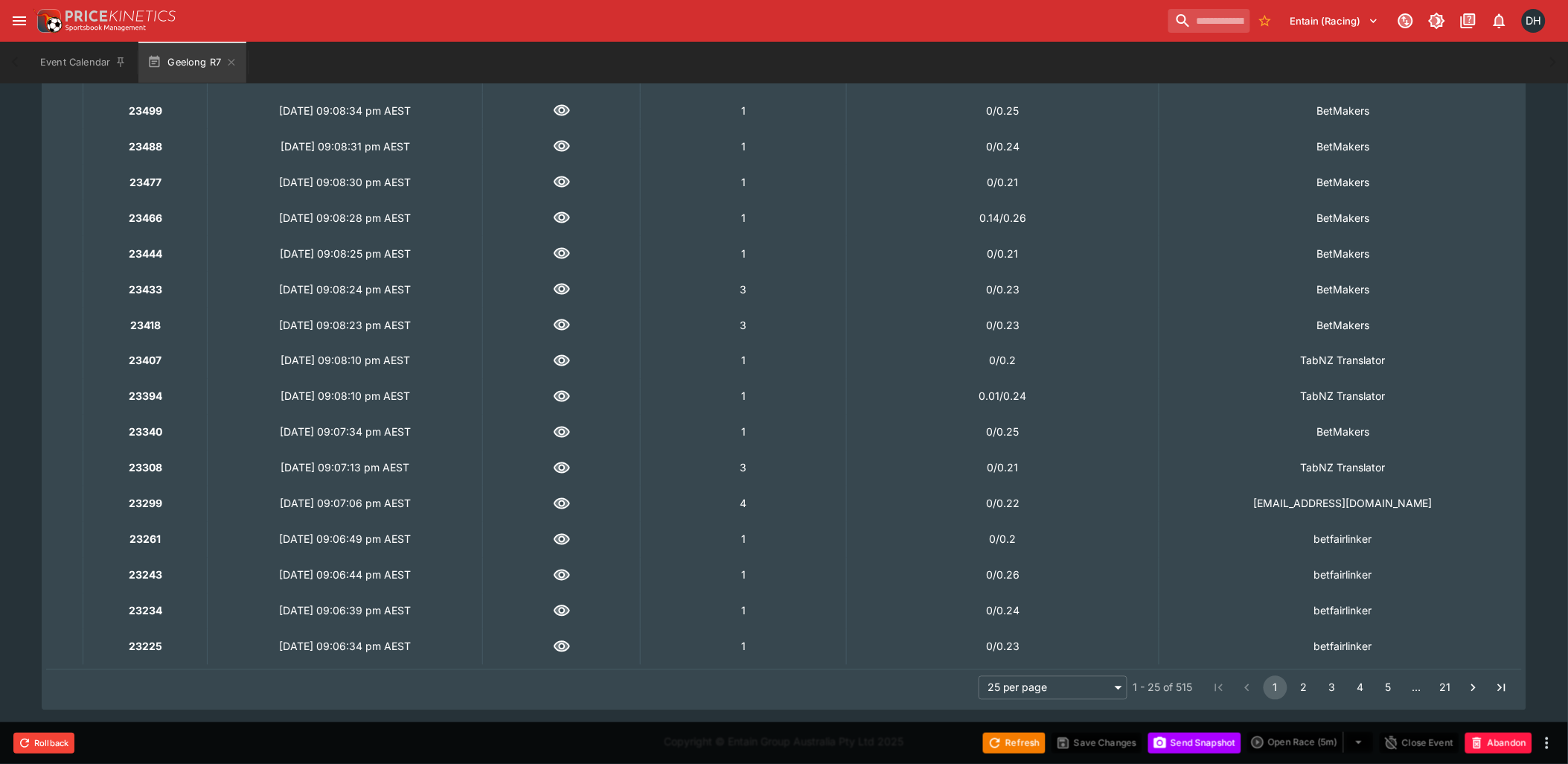
click at [570, 503] on icon "button" at bounding box center [561, 503] width 16 height 11
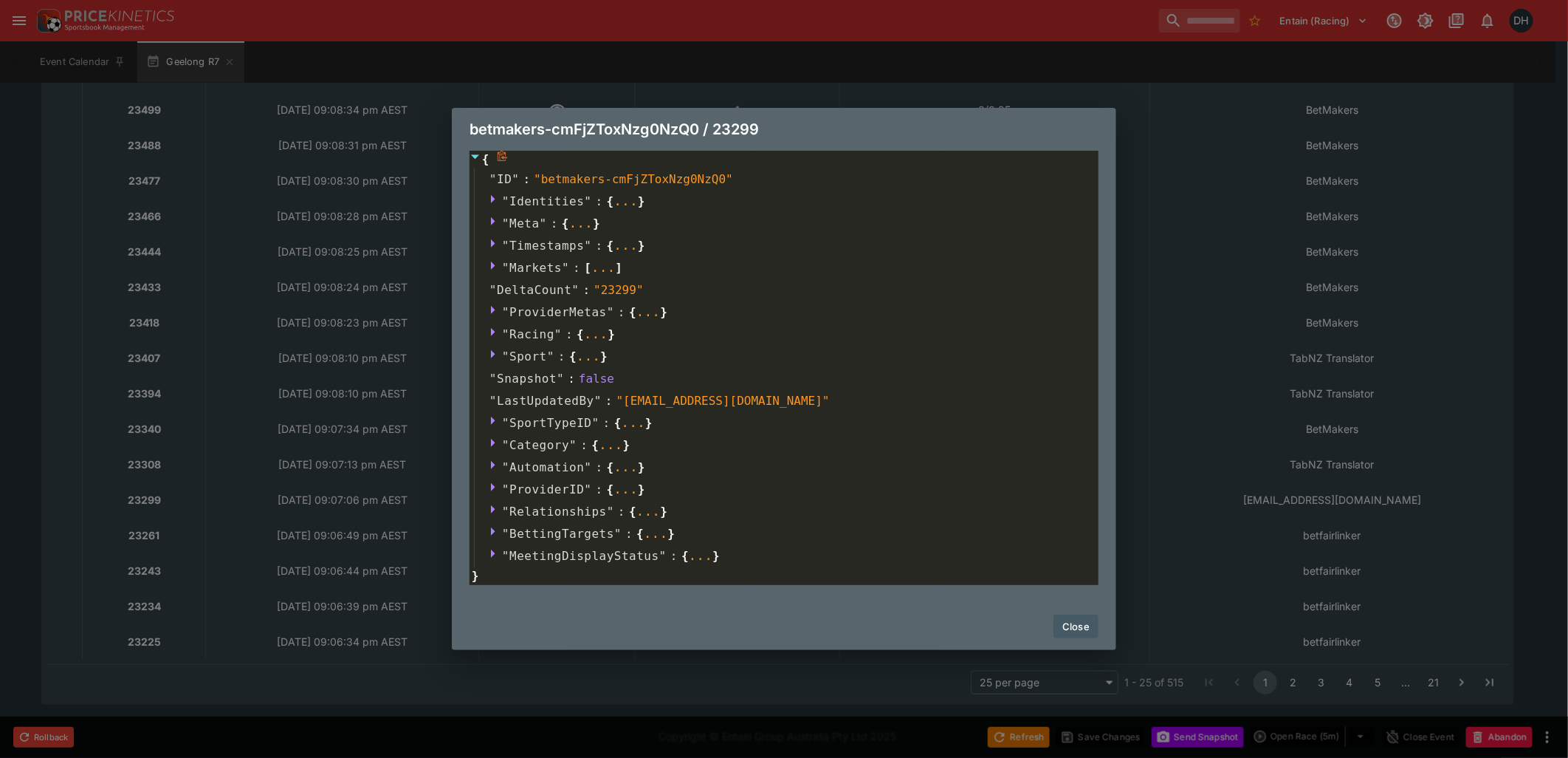
click at [475, 156] on icon at bounding box center [475, 157] width 8 height 5
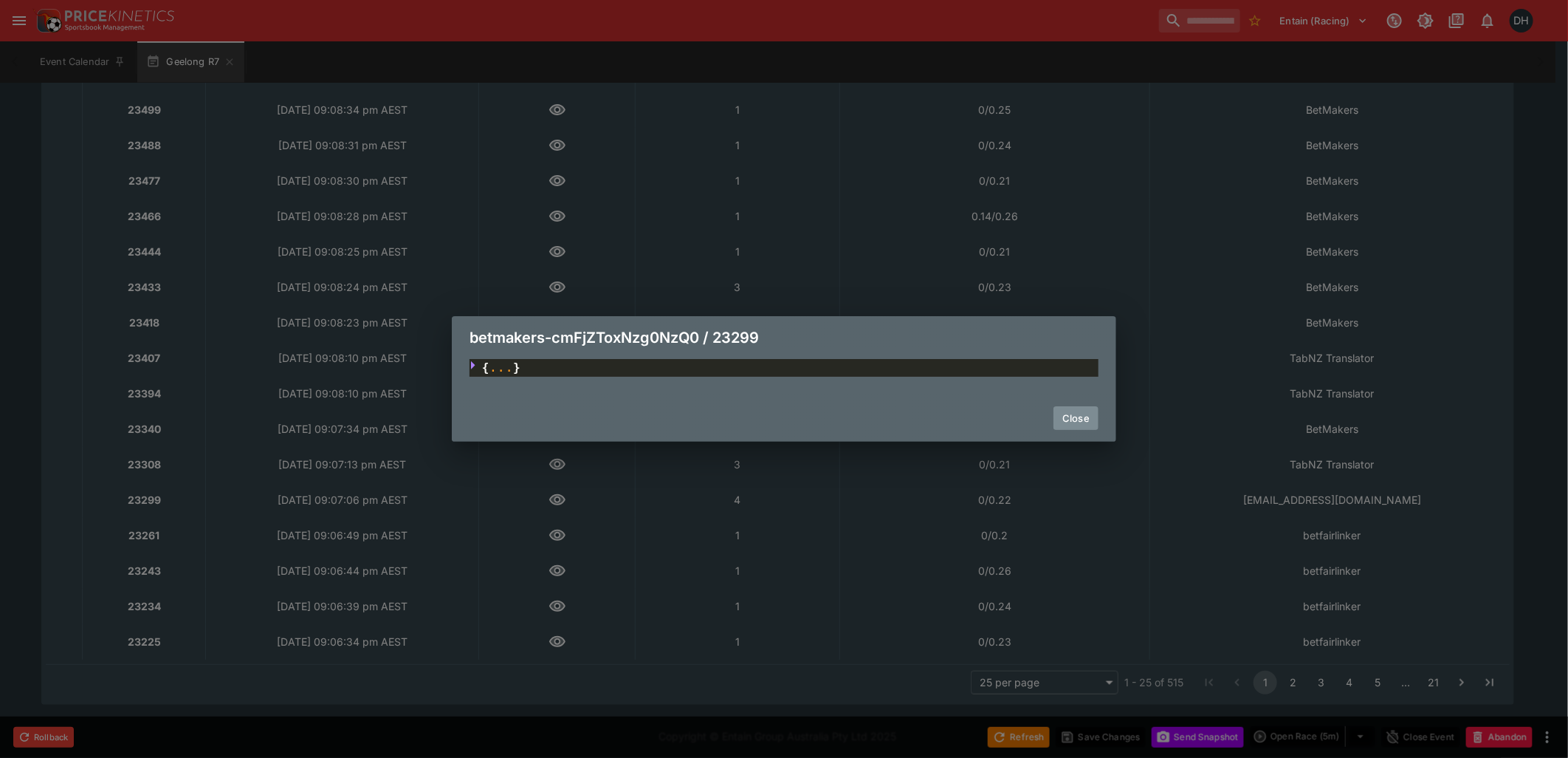
click at [1081, 418] on button "Close" at bounding box center [1076, 418] width 45 height 23
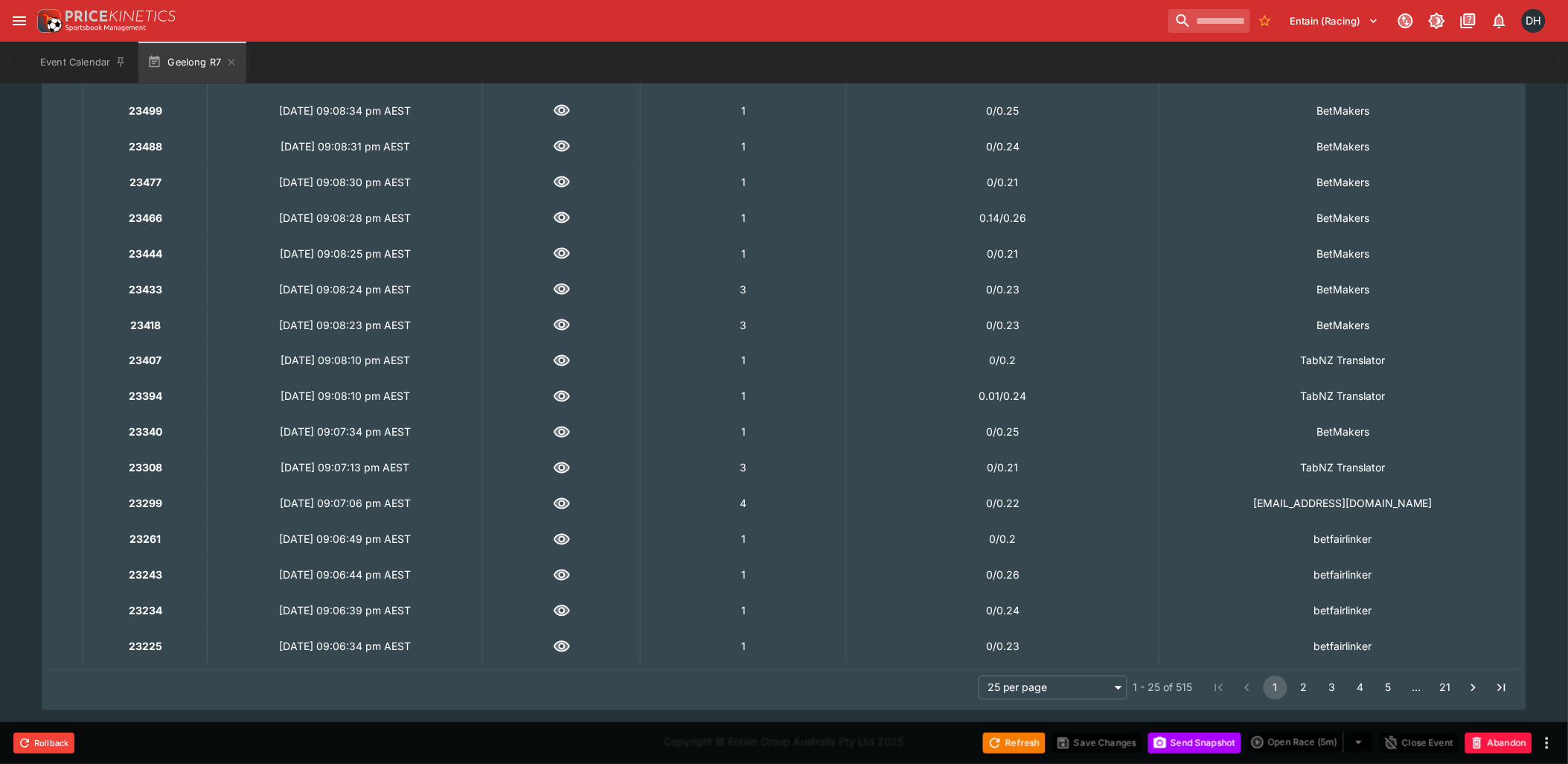
click at [821, 502] on td "4" at bounding box center [743, 503] width 205 height 36
click at [1309, 686] on button "2" at bounding box center [1303, 687] width 23 height 23
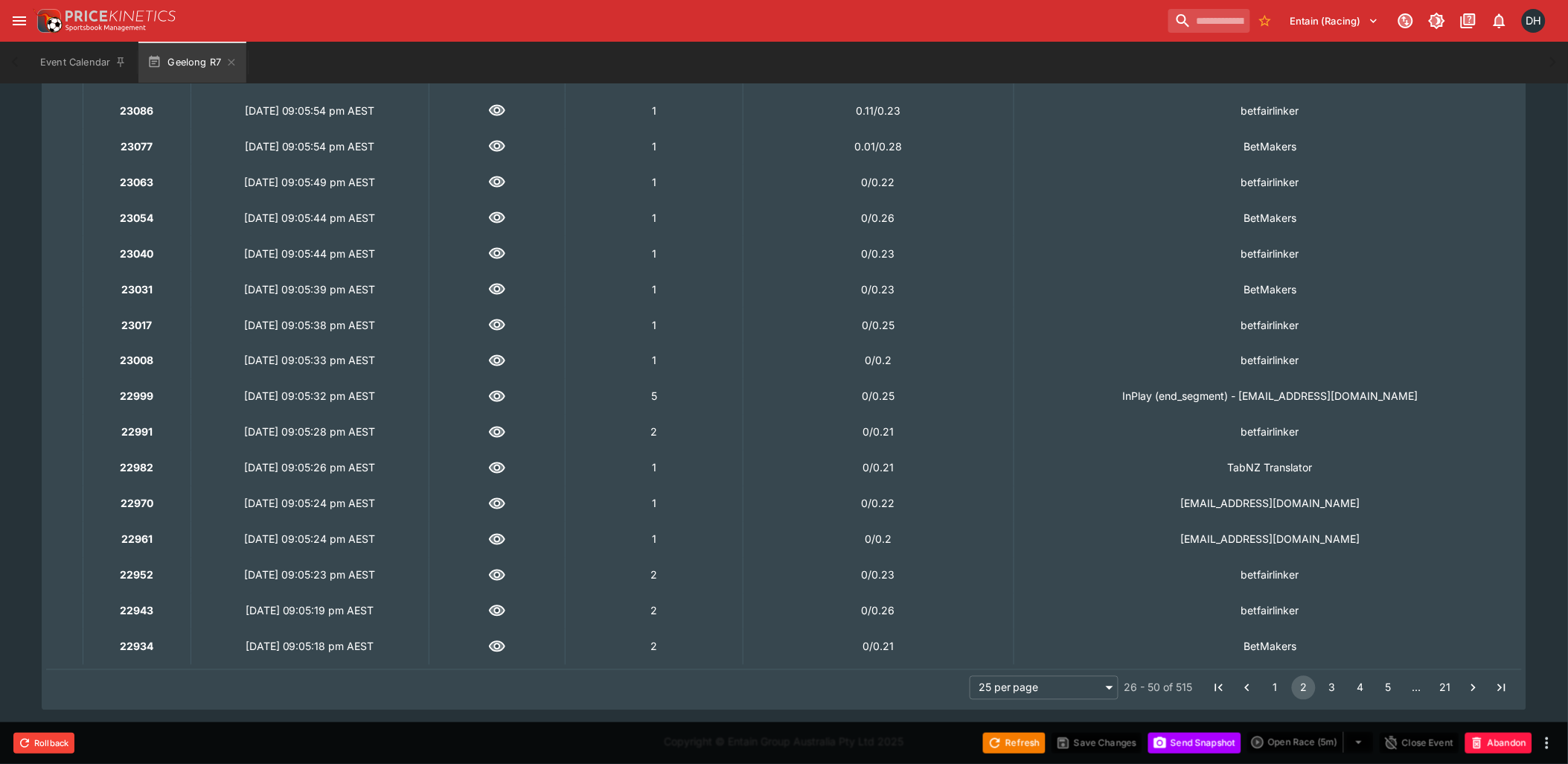
click at [1280, 682] on button "1" at bounding box center [1275, 687] width 23 height 23
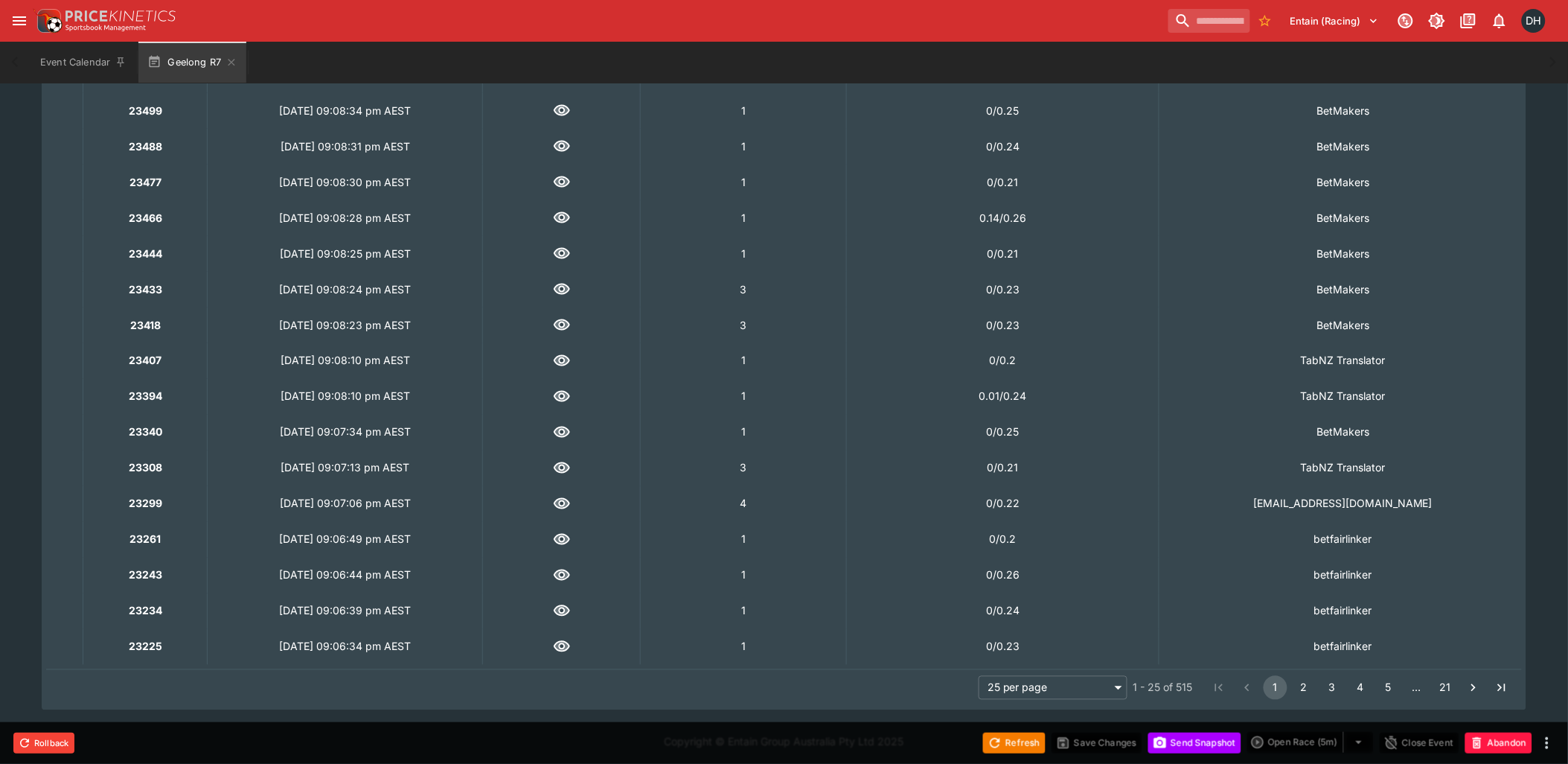
click at [569, 500] on icon "button" at bounding box center [561, 503] width 13 height 8
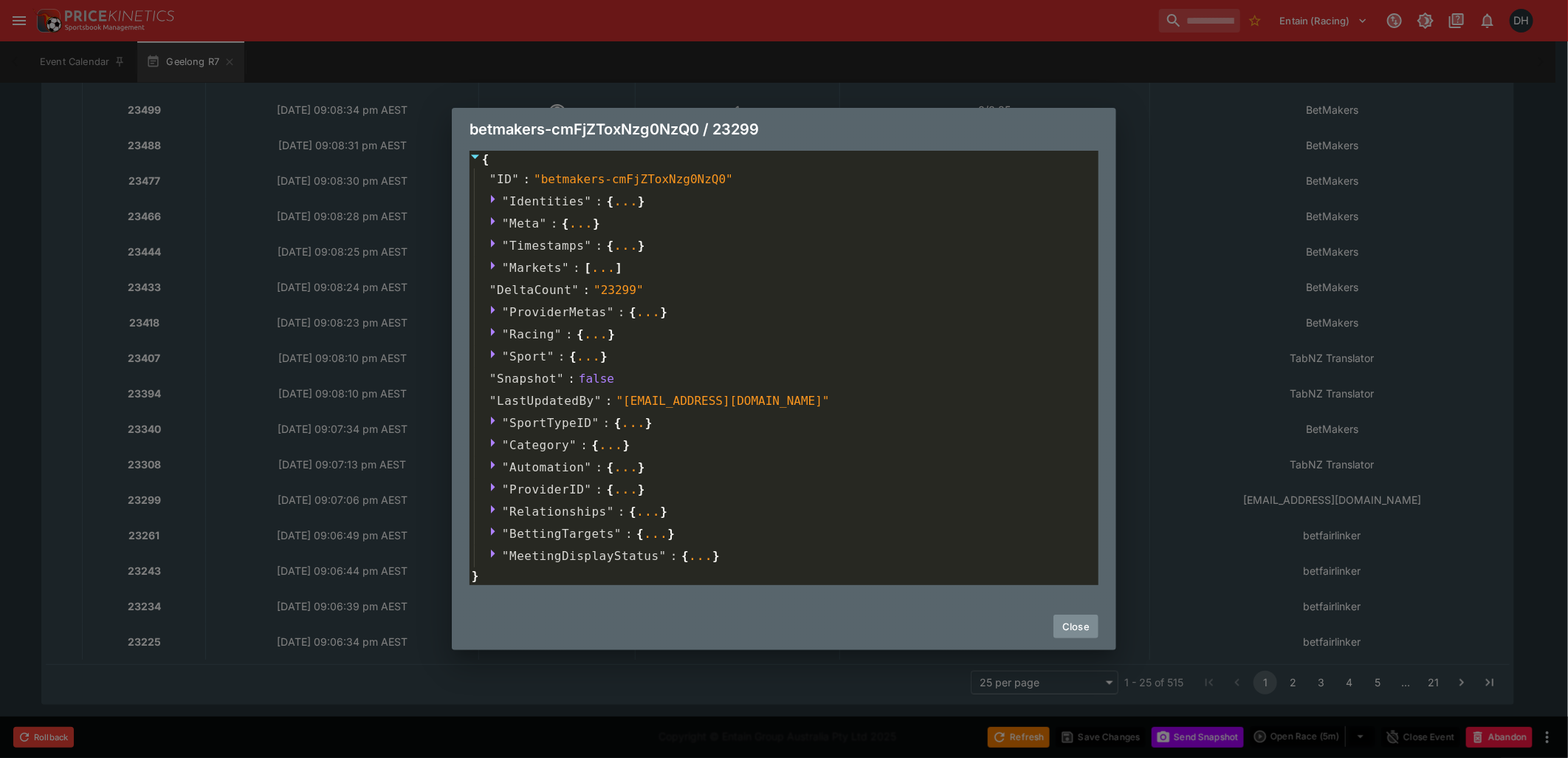
click at [1077, 625] on button "Close" at bounding box center [1076, 626] width 45 height 23
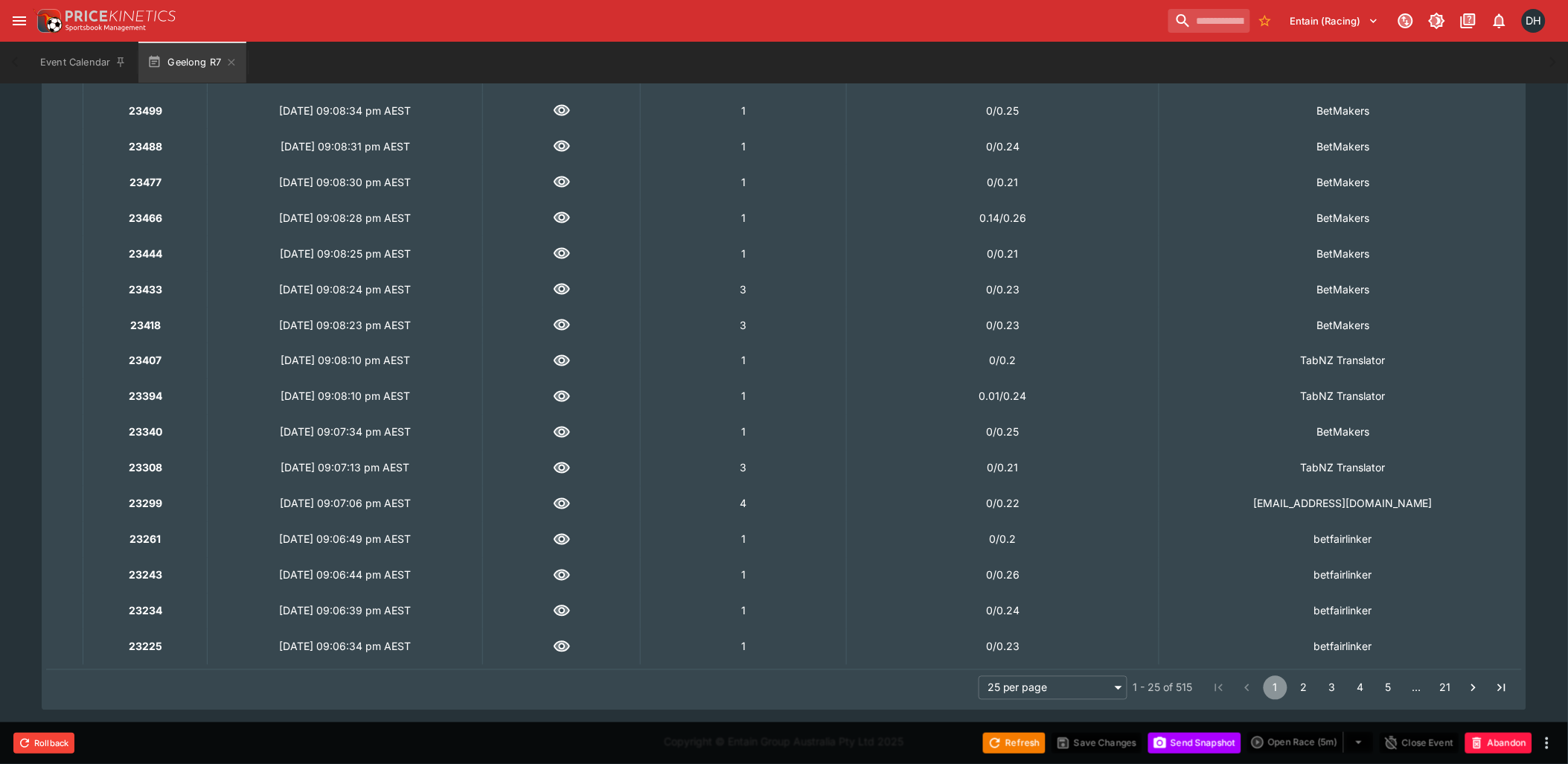
click at [1274, 683] on button "1" at bounding box center [1275, 687] width 23 height 23
click at [1300, 681] on button "2" at bounding box center [1303, 687] width 23 height 23
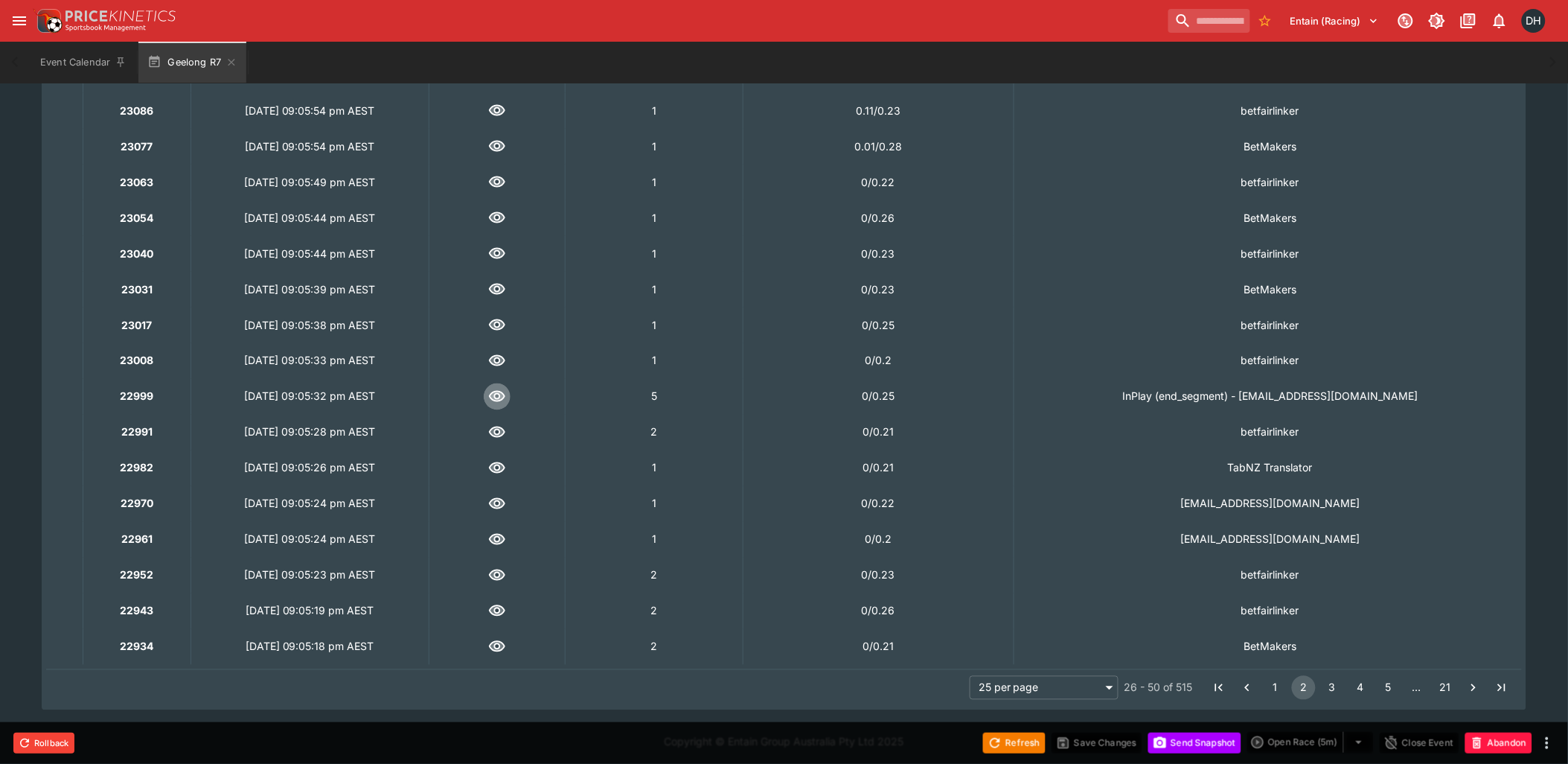
click at [505, 396] on icon "button" at bounding box center [497, 397] width 16 height 11
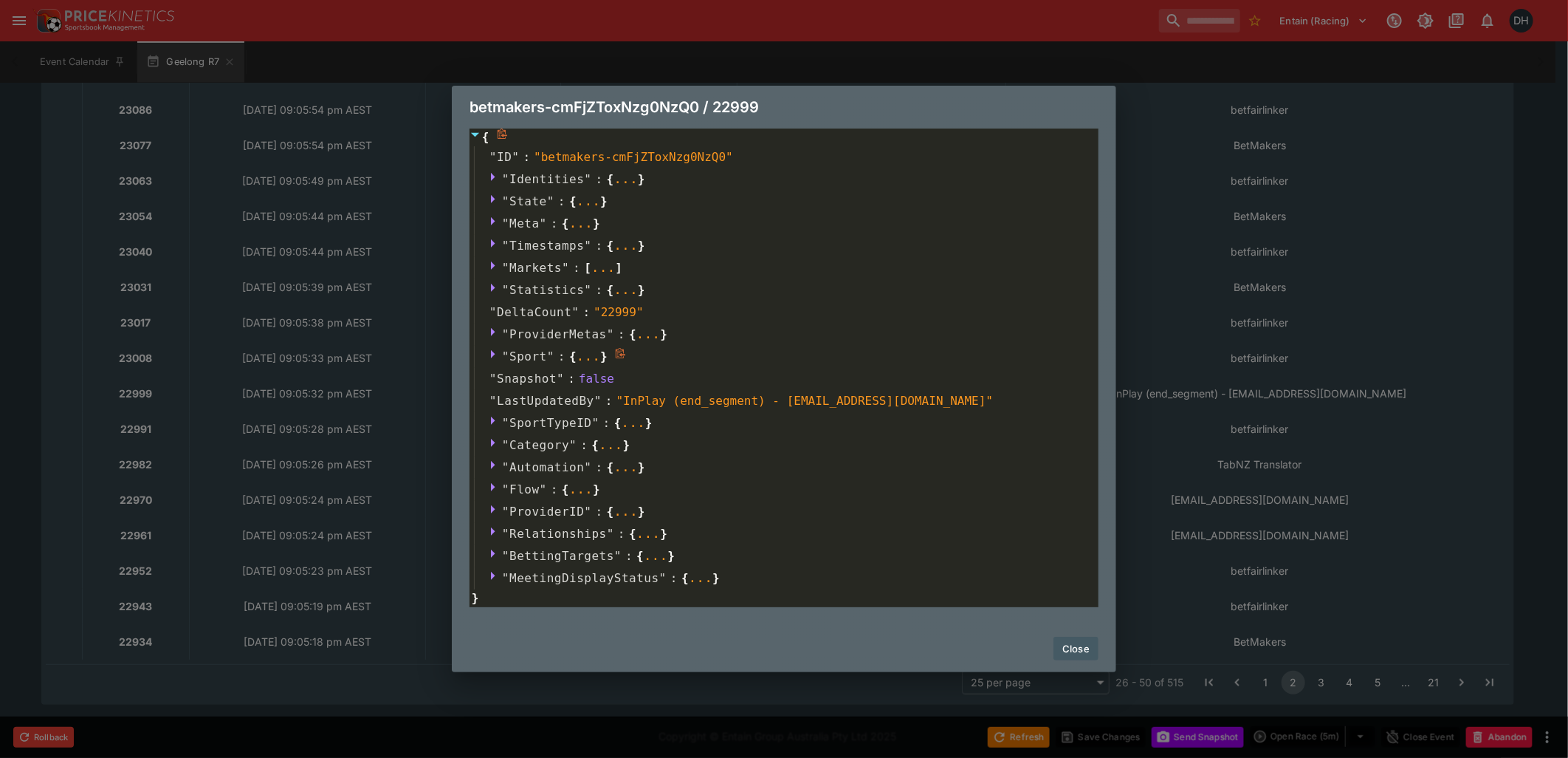
click at [491, 353] on icon at bounding box center [493, 353] width 5 height 8
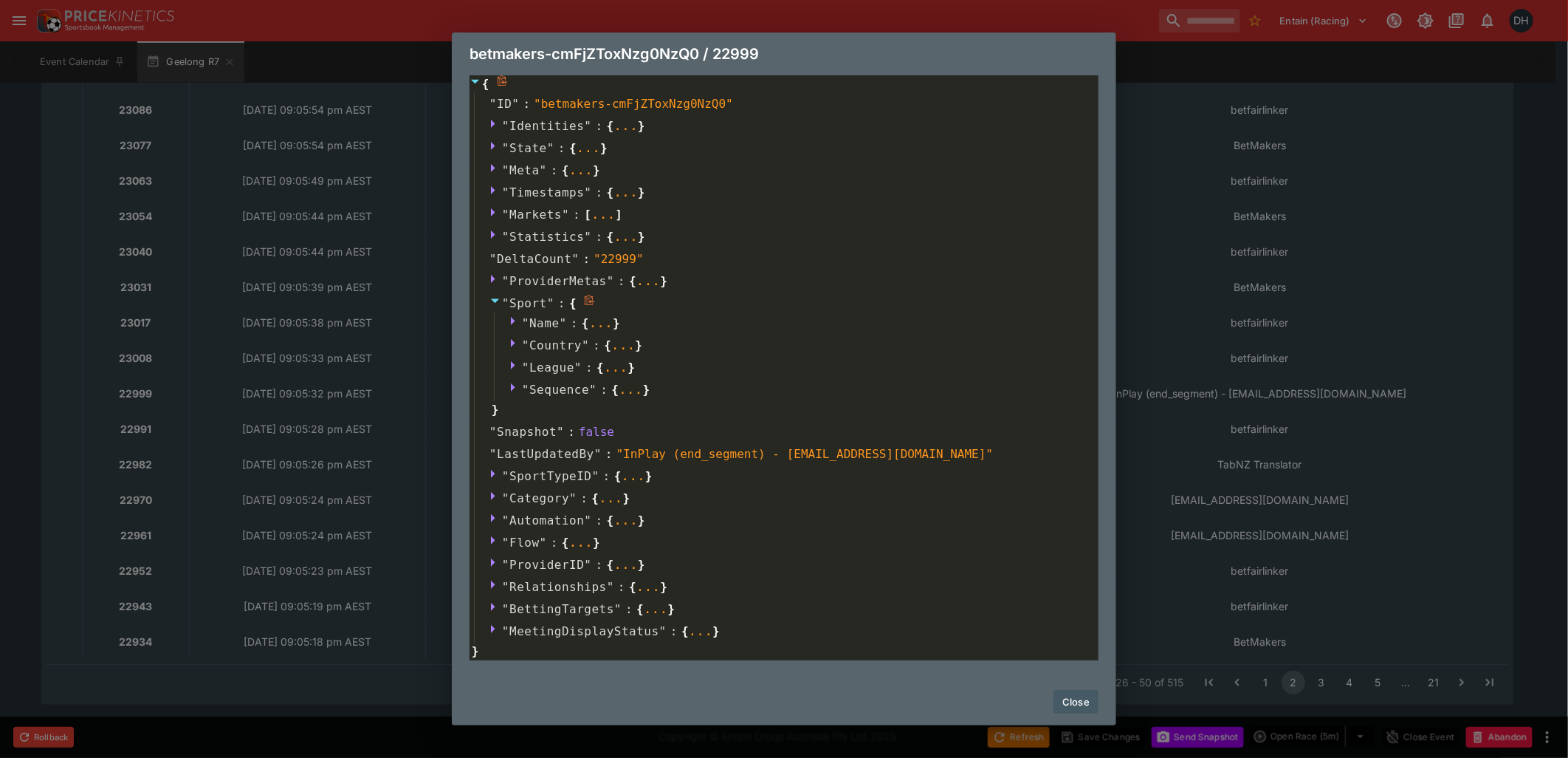
click at [495, 301] on icon at bounding box center [495, 301] width 8 height 5
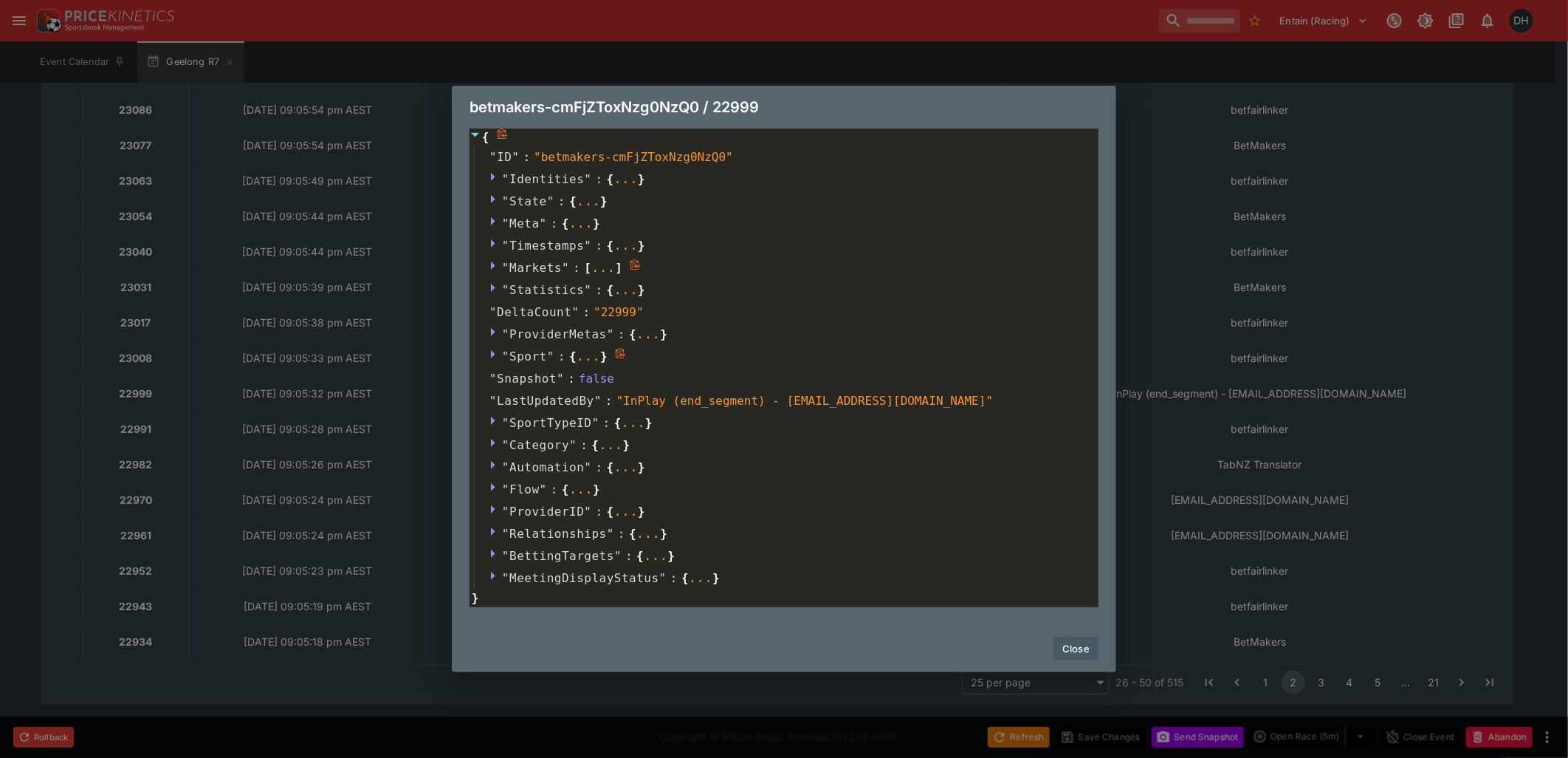
click at [492, 263] on icon at bounding box center [493, 265] width 5 height 8
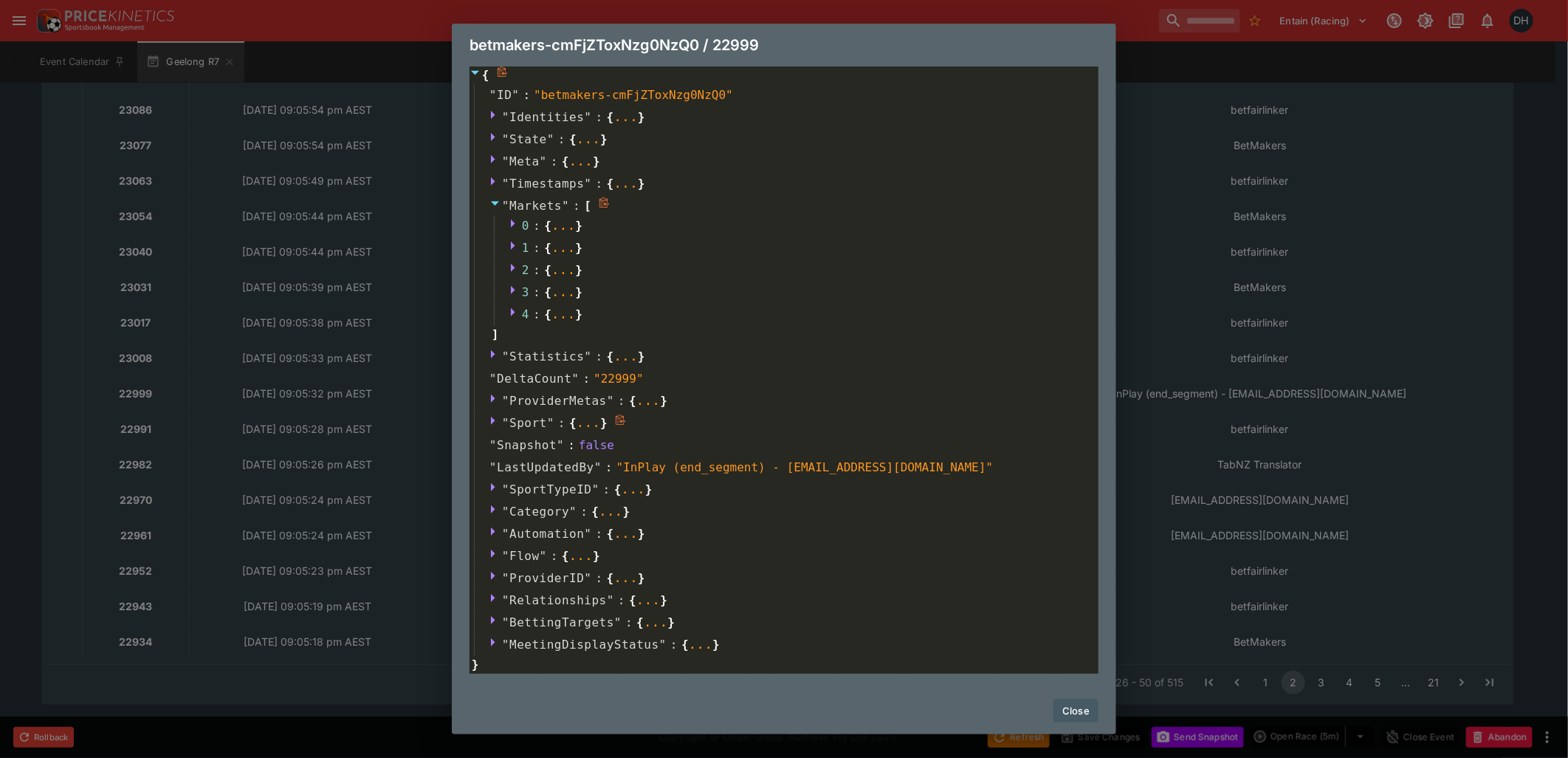
click at [495, 201] on icon at bounding box center [495, 203] width 12 height 12
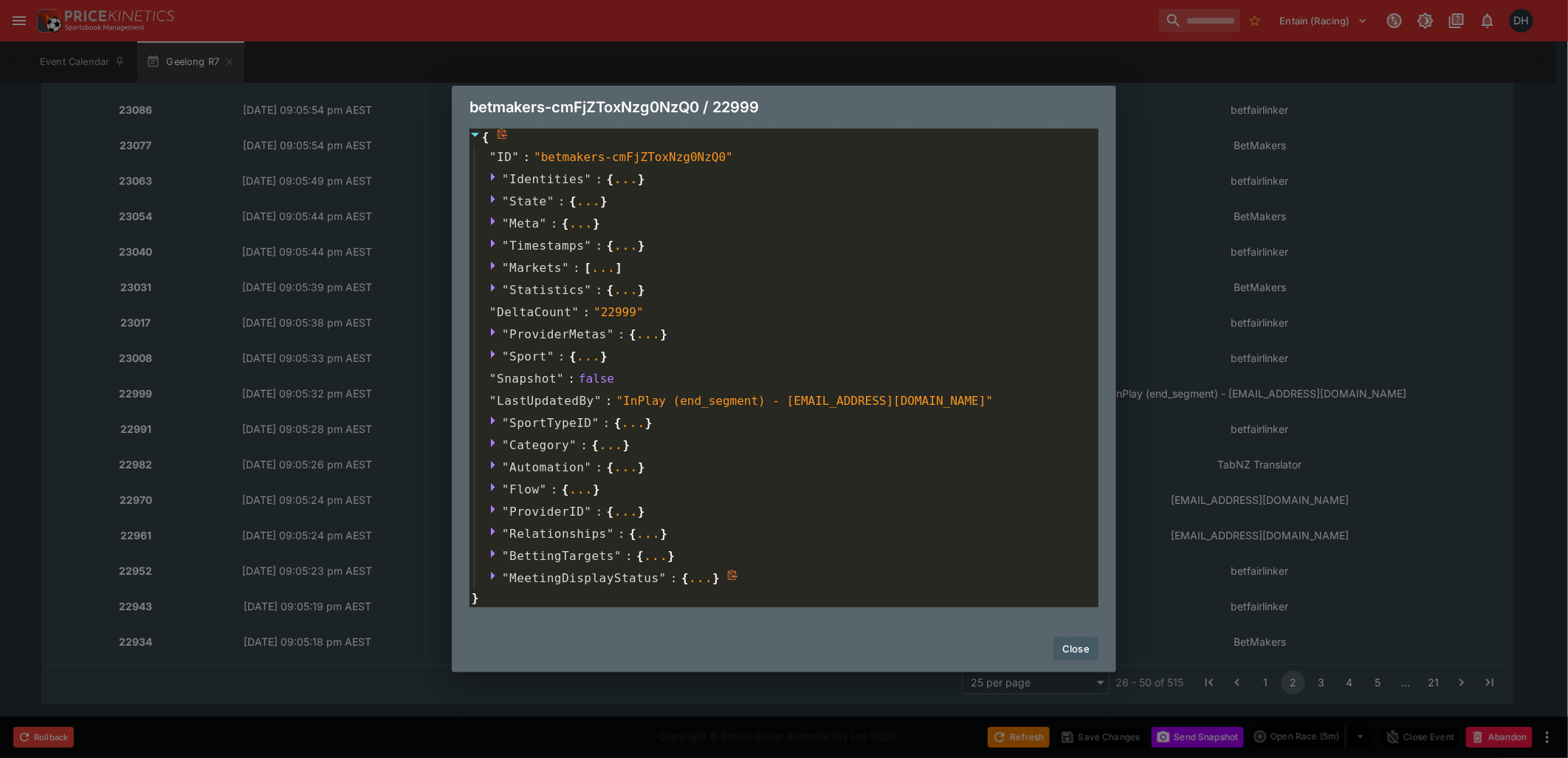
click at [493, 576] on icon at bounding box center [493, 576] width 5 height 8
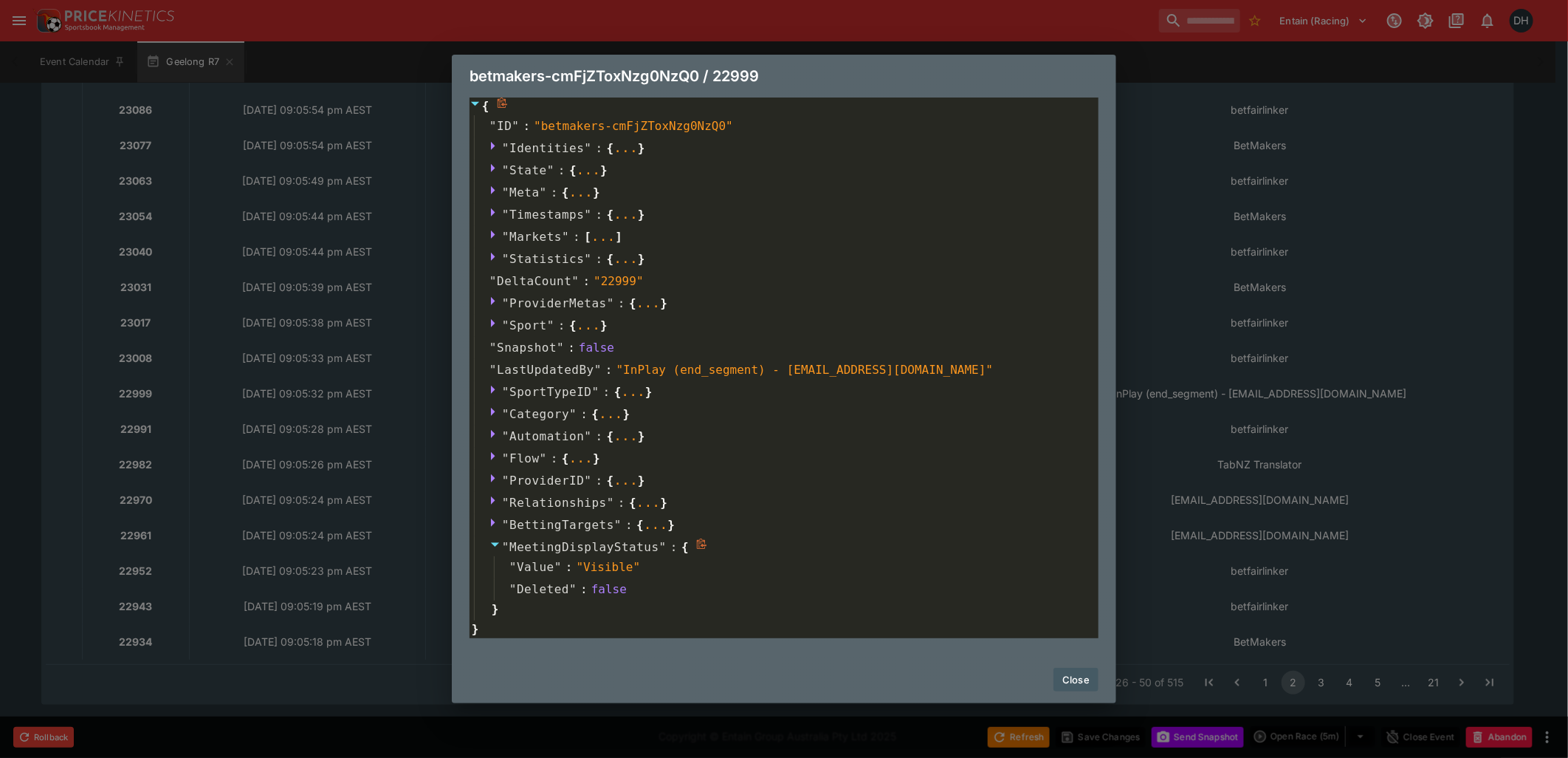
click at [497, 544] on icon at bounding box center [495, 545] width 8 height 5
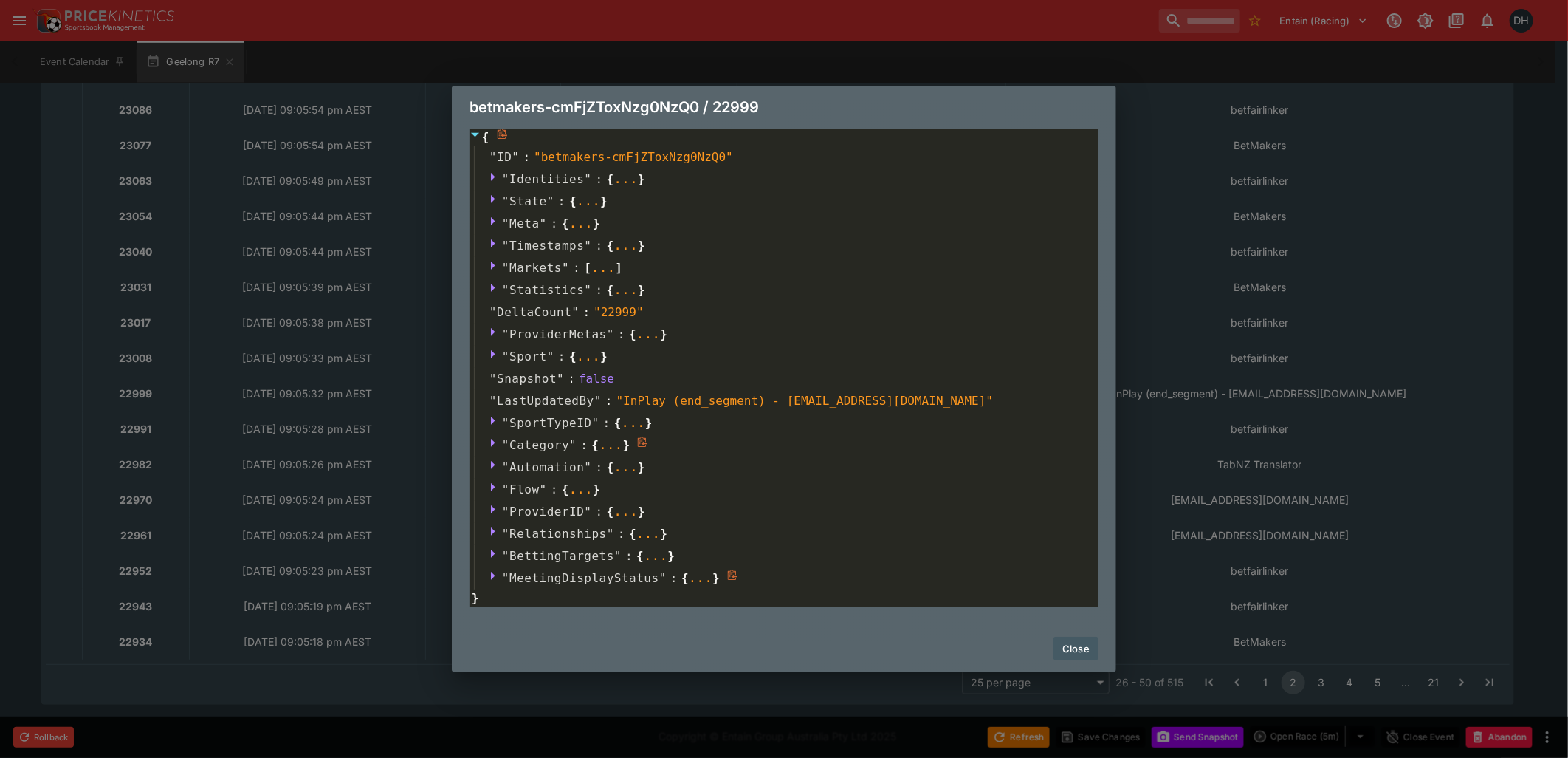
click at [497, 441] on icon at bounding box center [495, 442] width 12 height 12
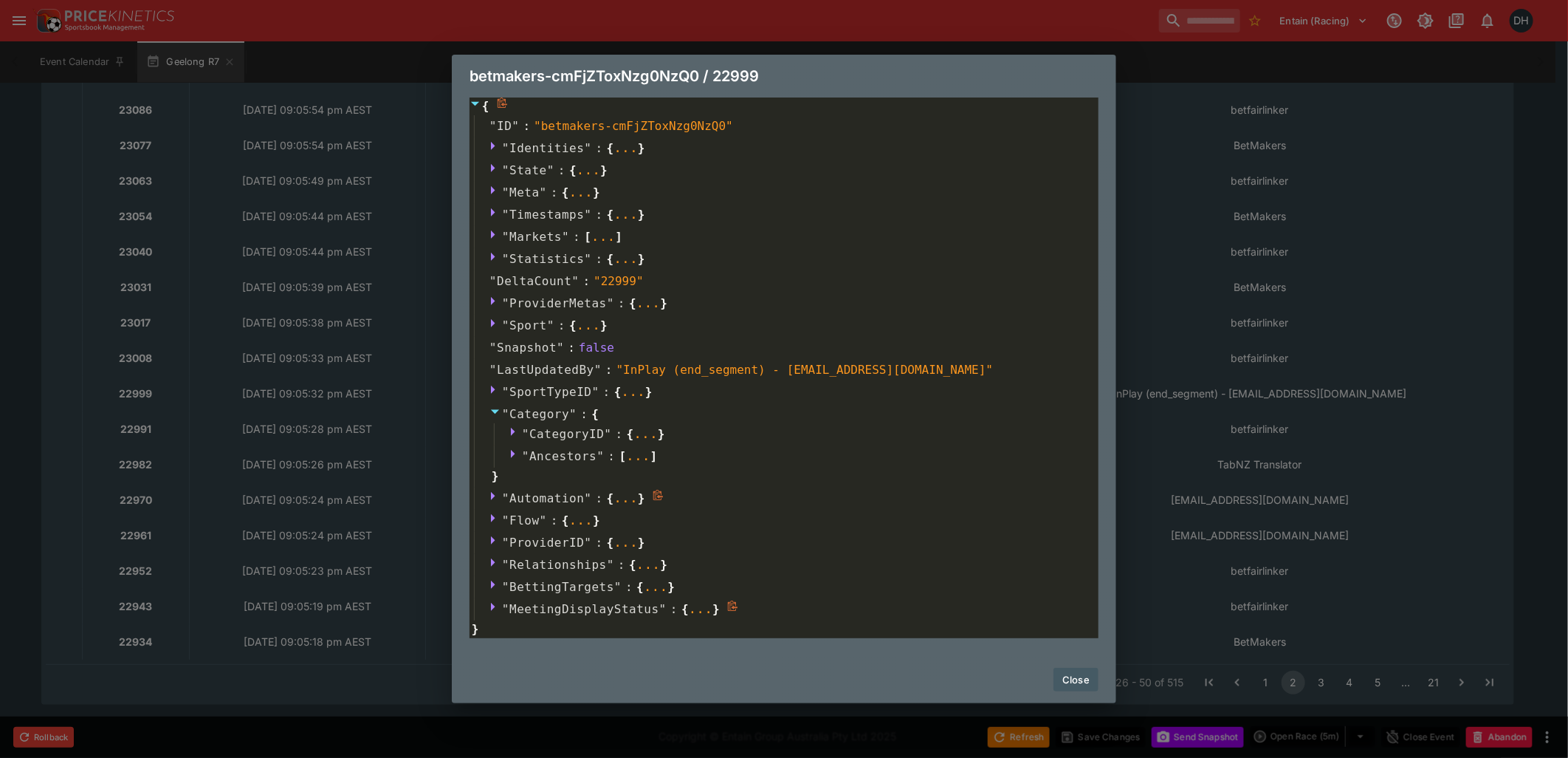
click at [495, 492] on icon at bounding box center [495, 495] width 12 height 12
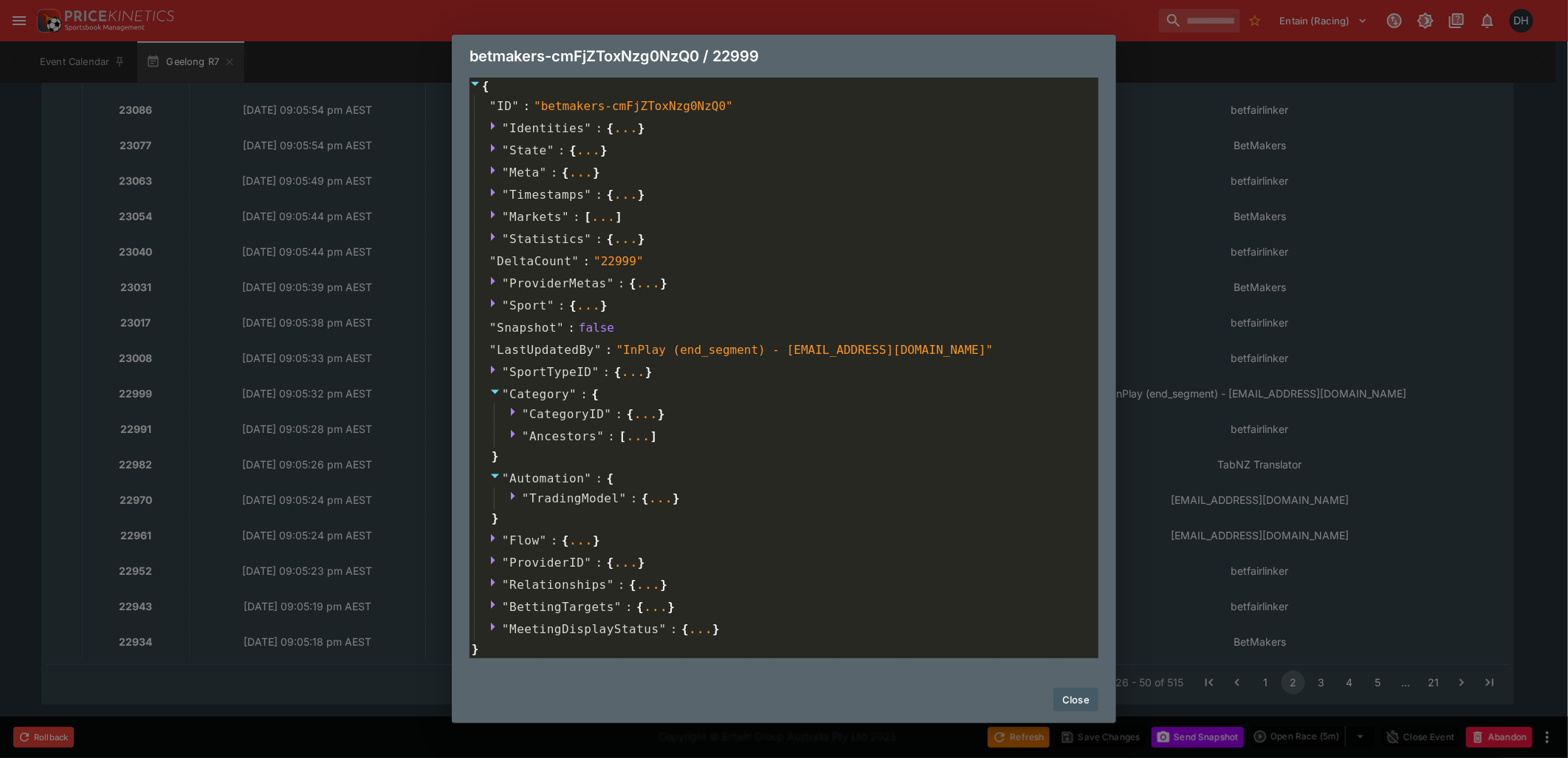
click at [1088, 700] on button "Close" at bounding box center [1076, 698] width 45 height 23
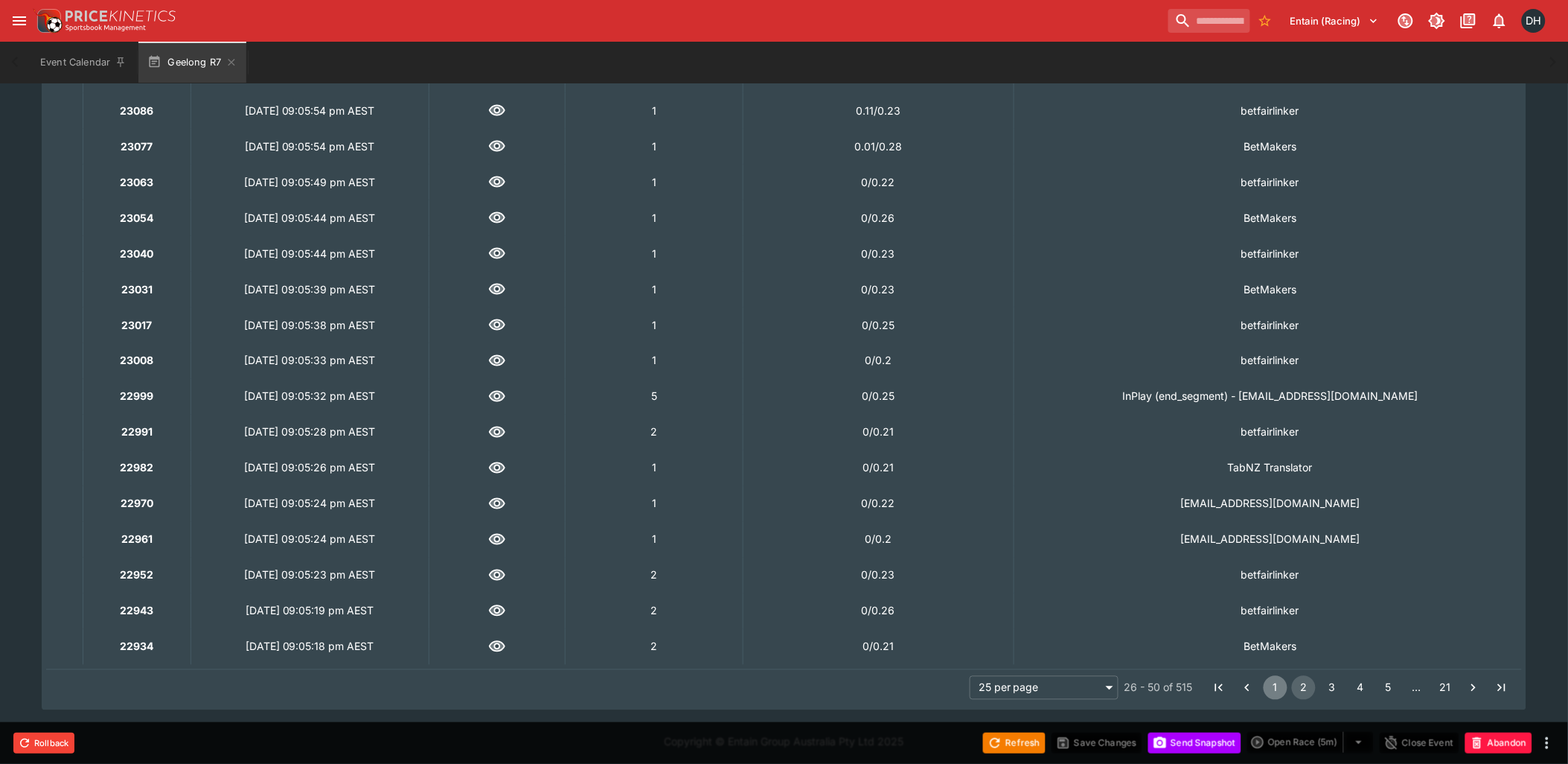
click at [1275, 686] on button "1" at bounding box center [1275, 687] width 23 height 23
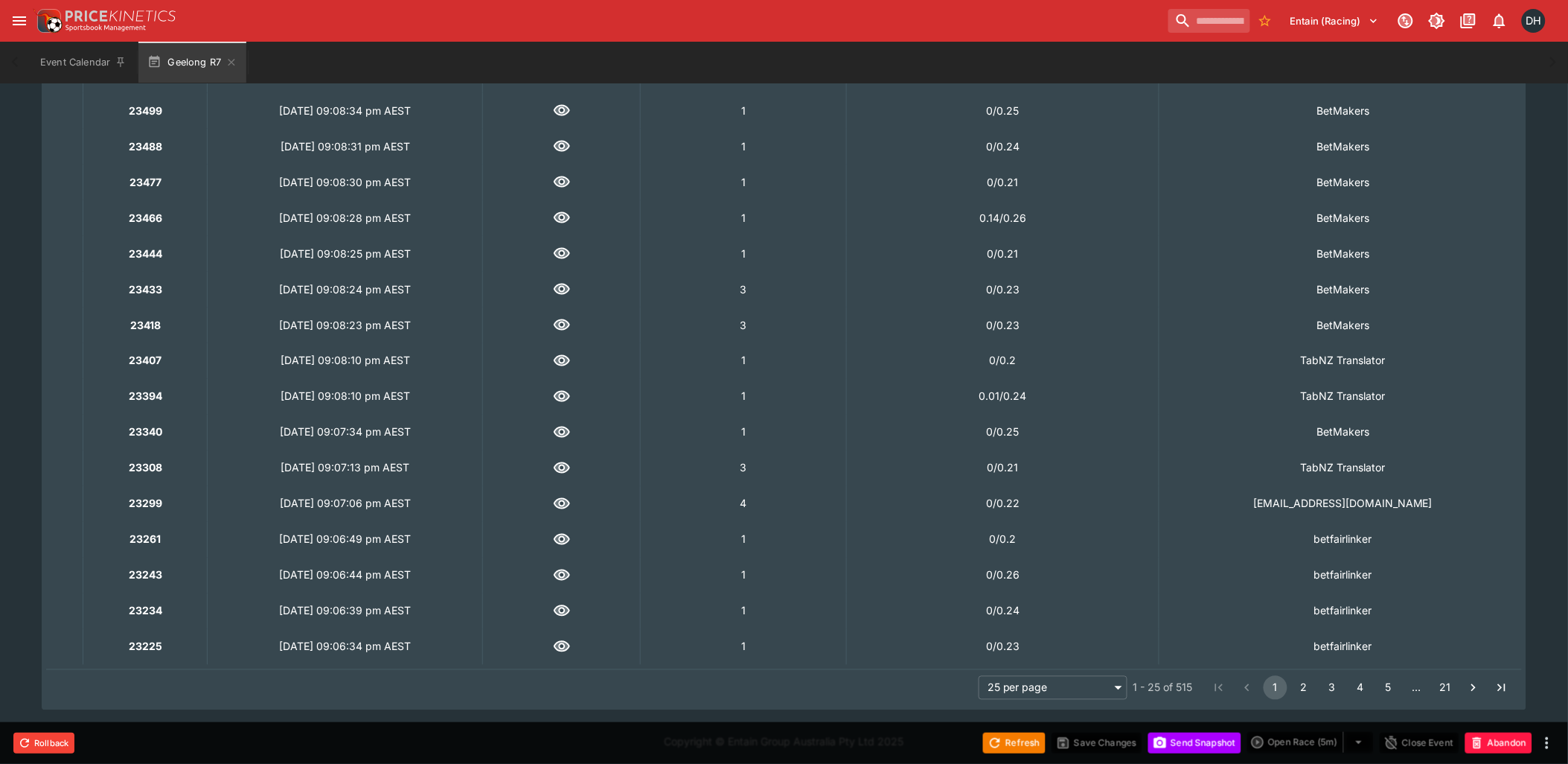
click at [571, 502] on icon "button" at bounding box center [561, 503] width 18 height 18
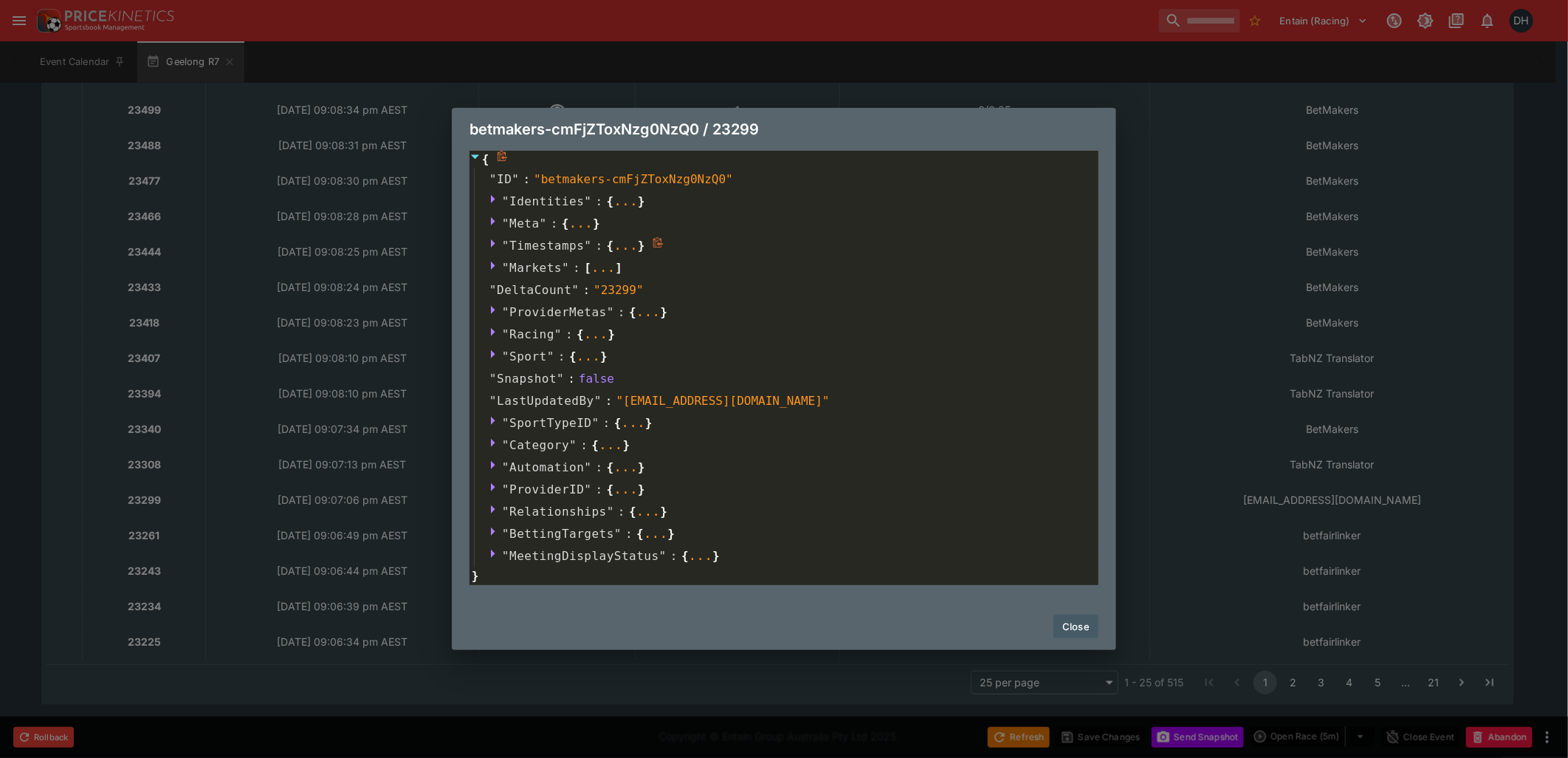
click at [492, 246] on icon at bounding box center [495, 243] width 12 height 12
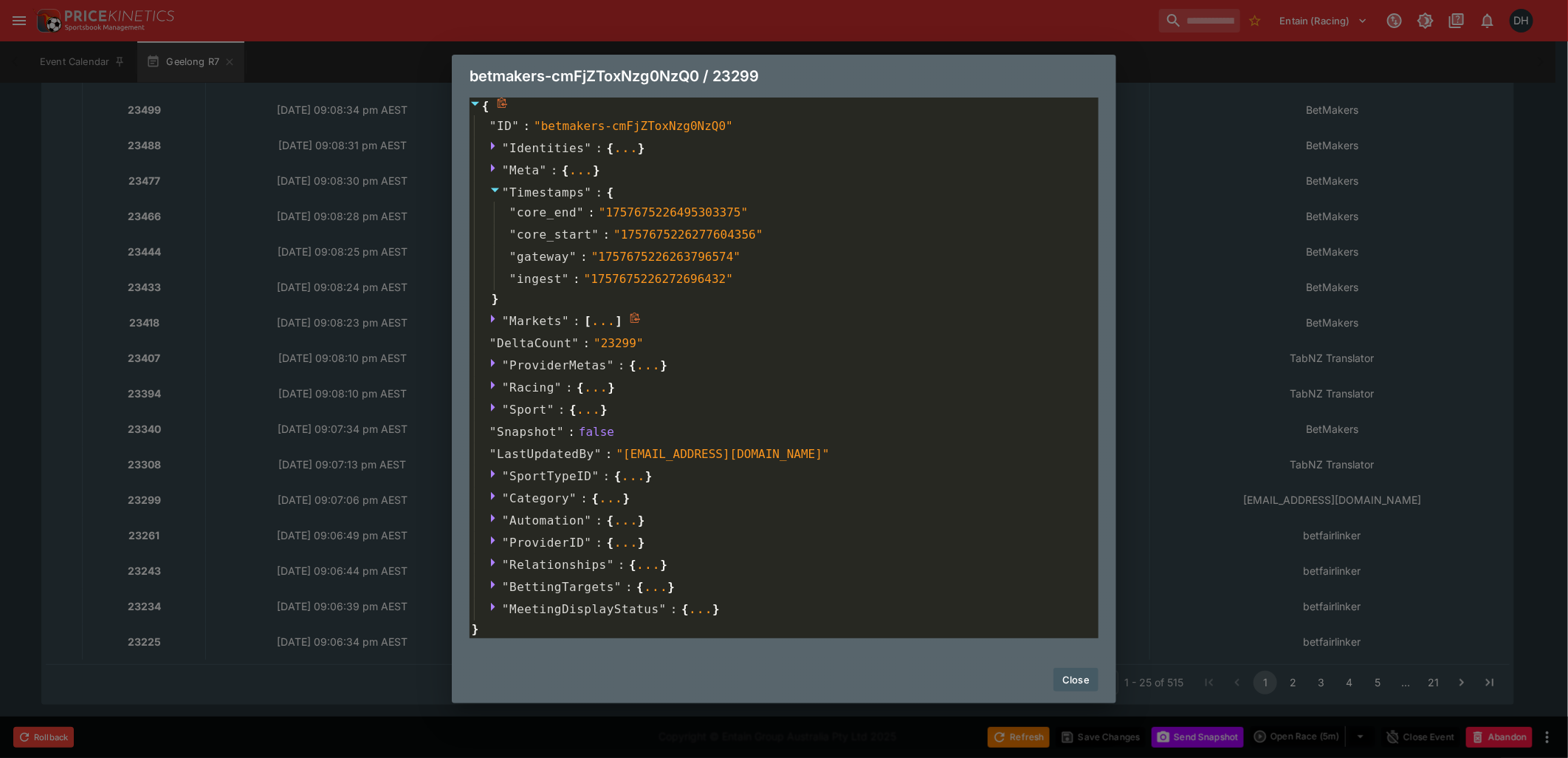
click at [496, 319] on icon at bounding box center [495, 318] width 12 height 12
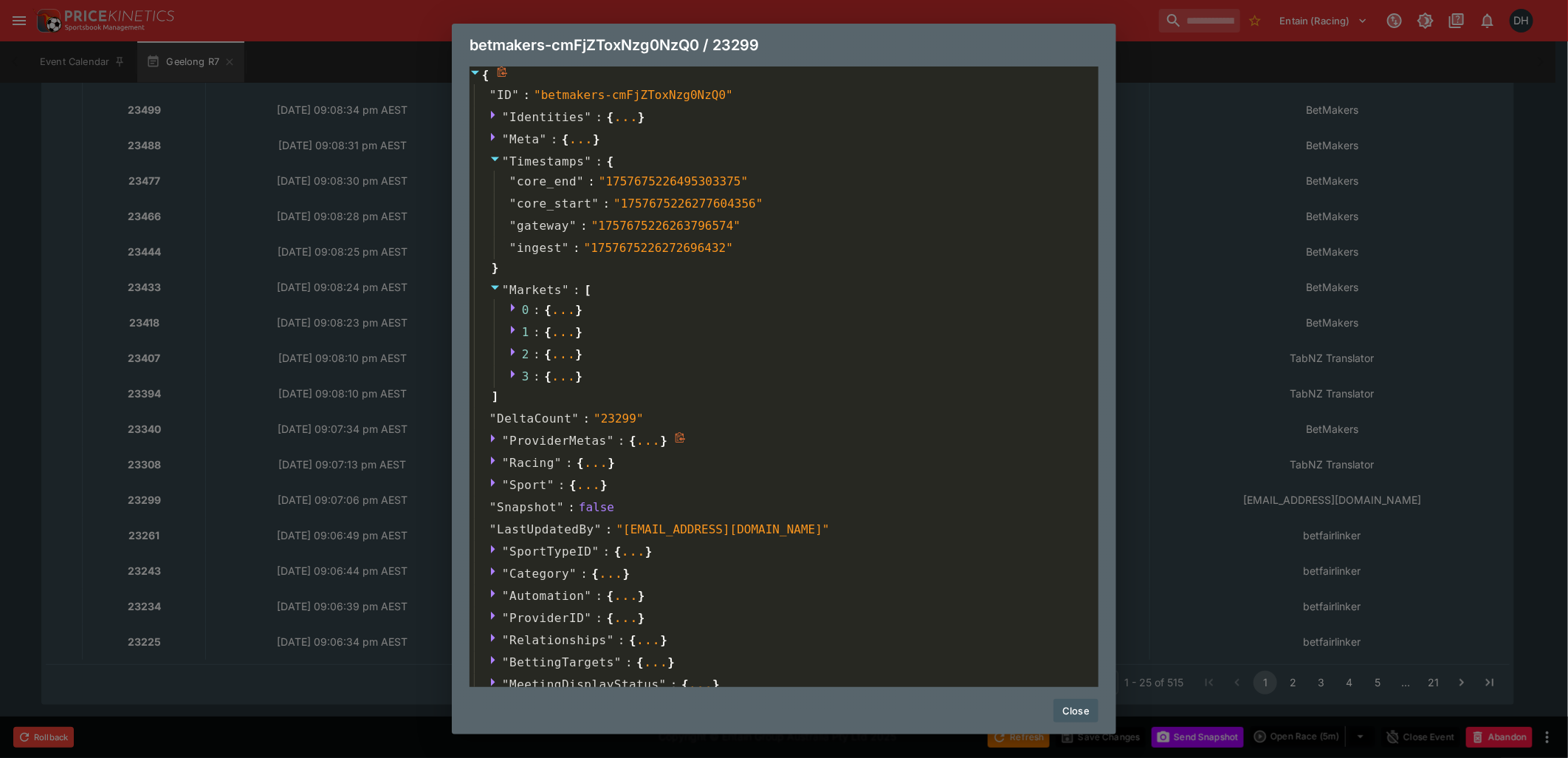
click at [492, 439] on icon at bounding box center [493, 438] width 5 height 8
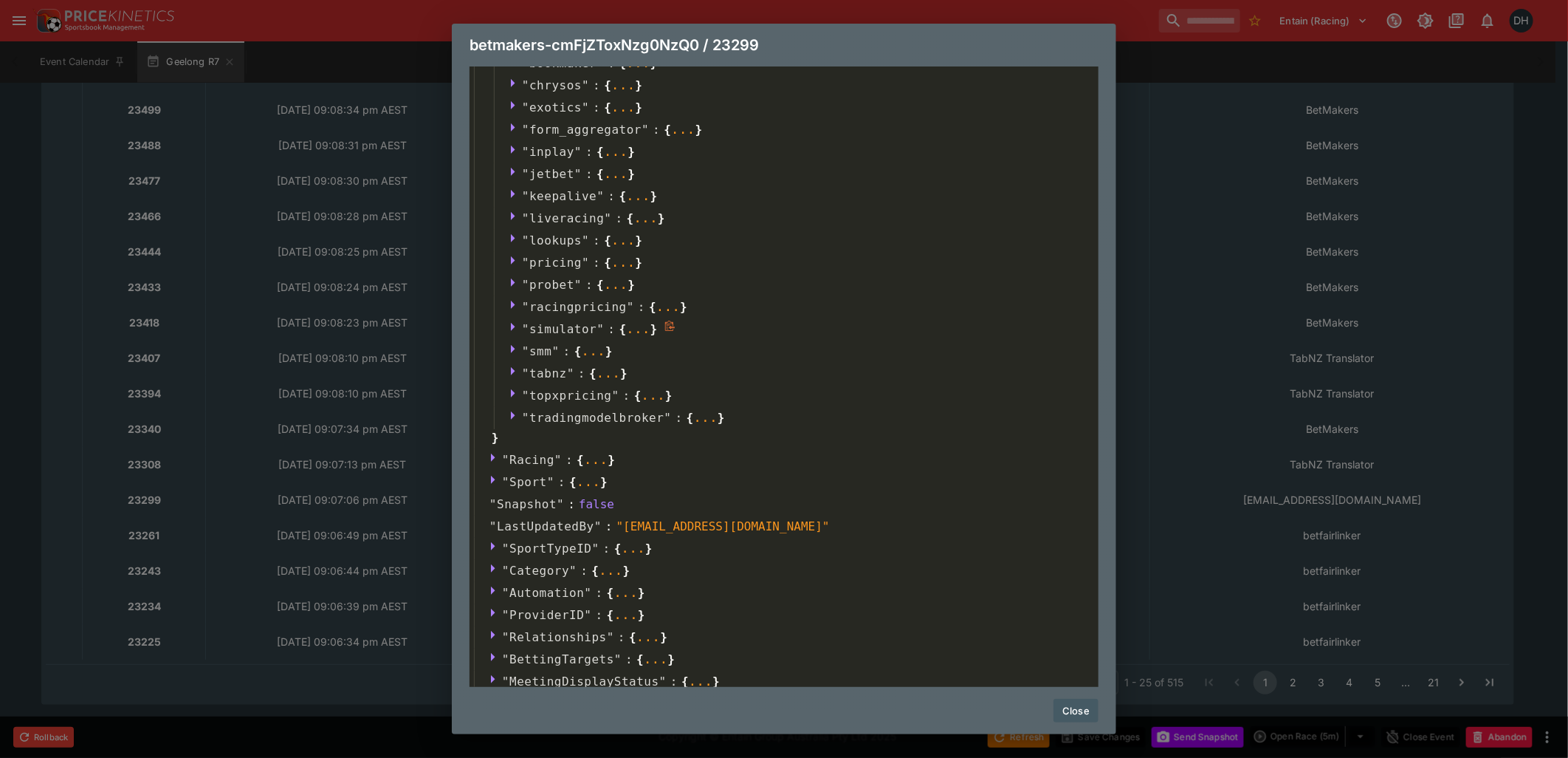
scroll to position [482, 0]
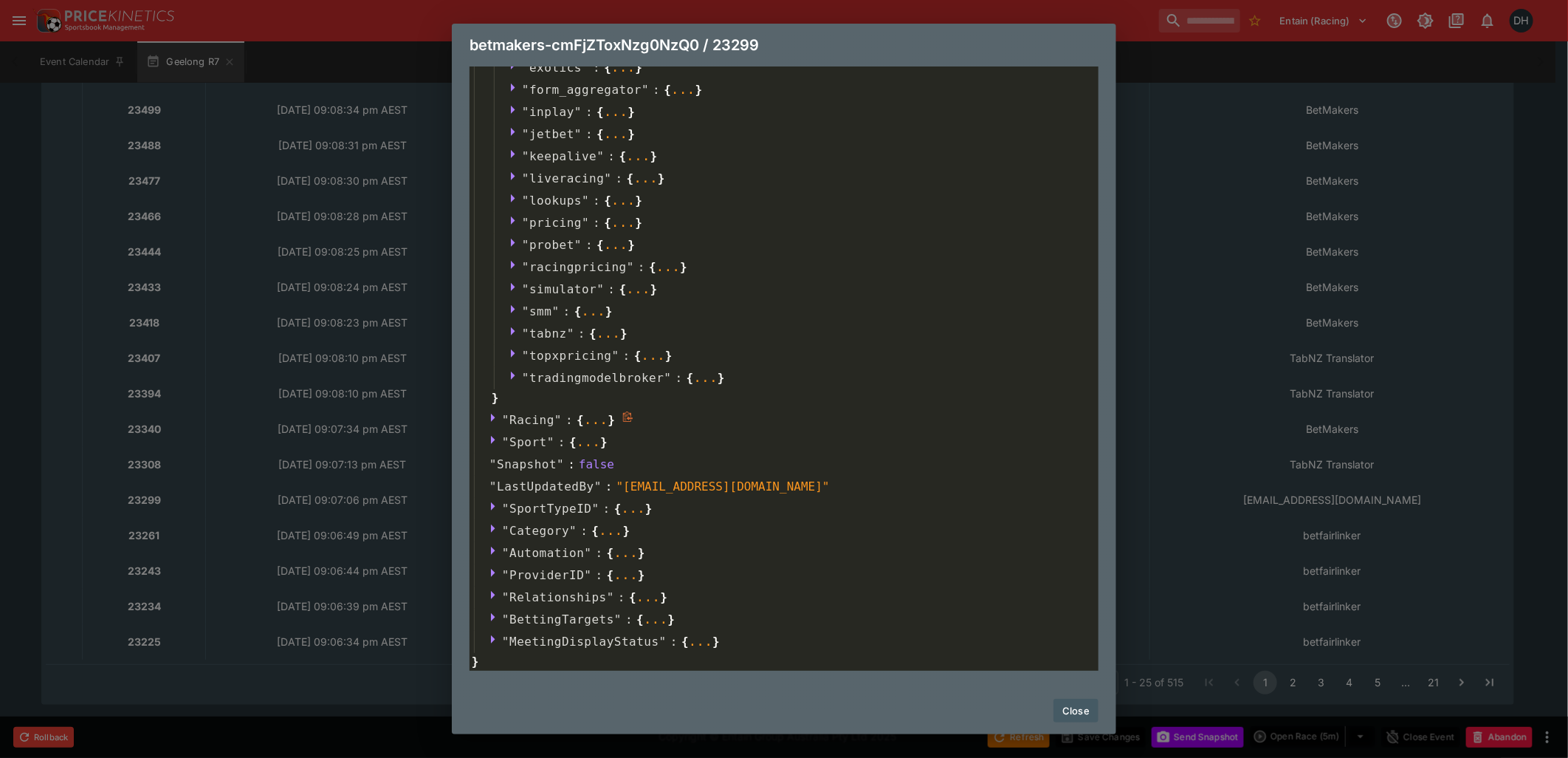
click at [492, 415] on icon at bounding box center [493, 418] width 5 height 8
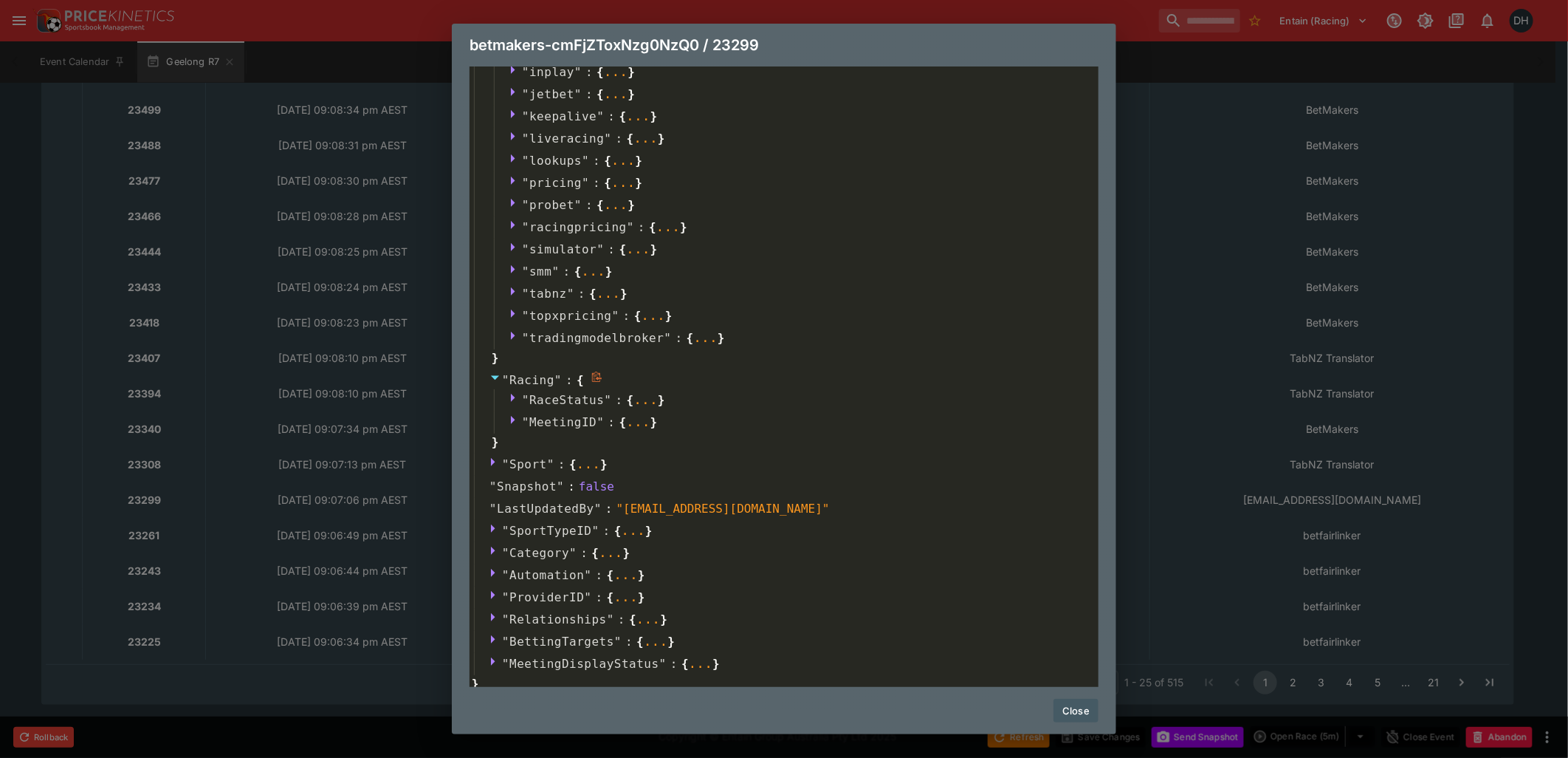
scroll to position [543, 0]
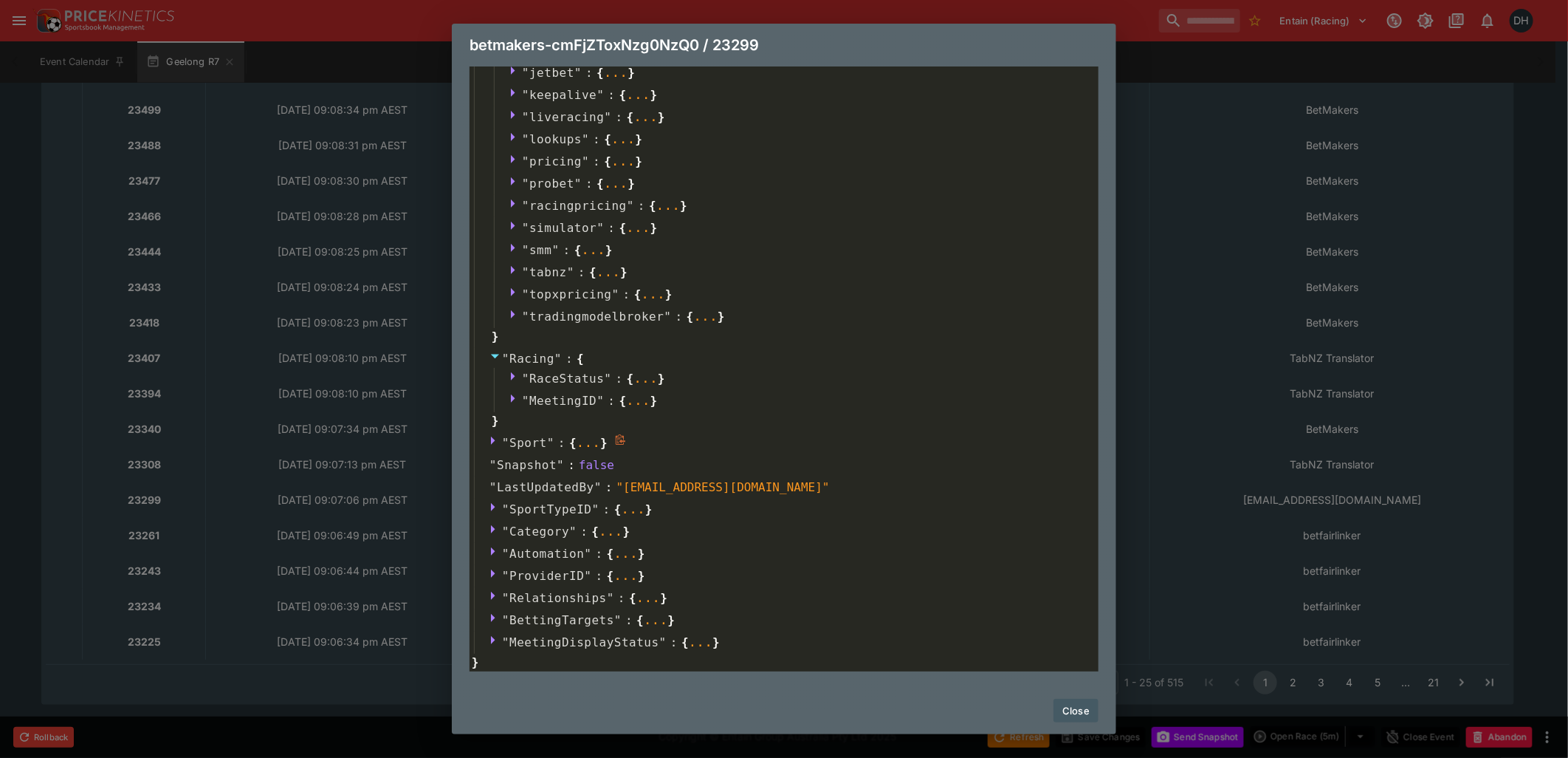
click at [496, 440] on icon at bounding box center [495, 440] width 12 height 12
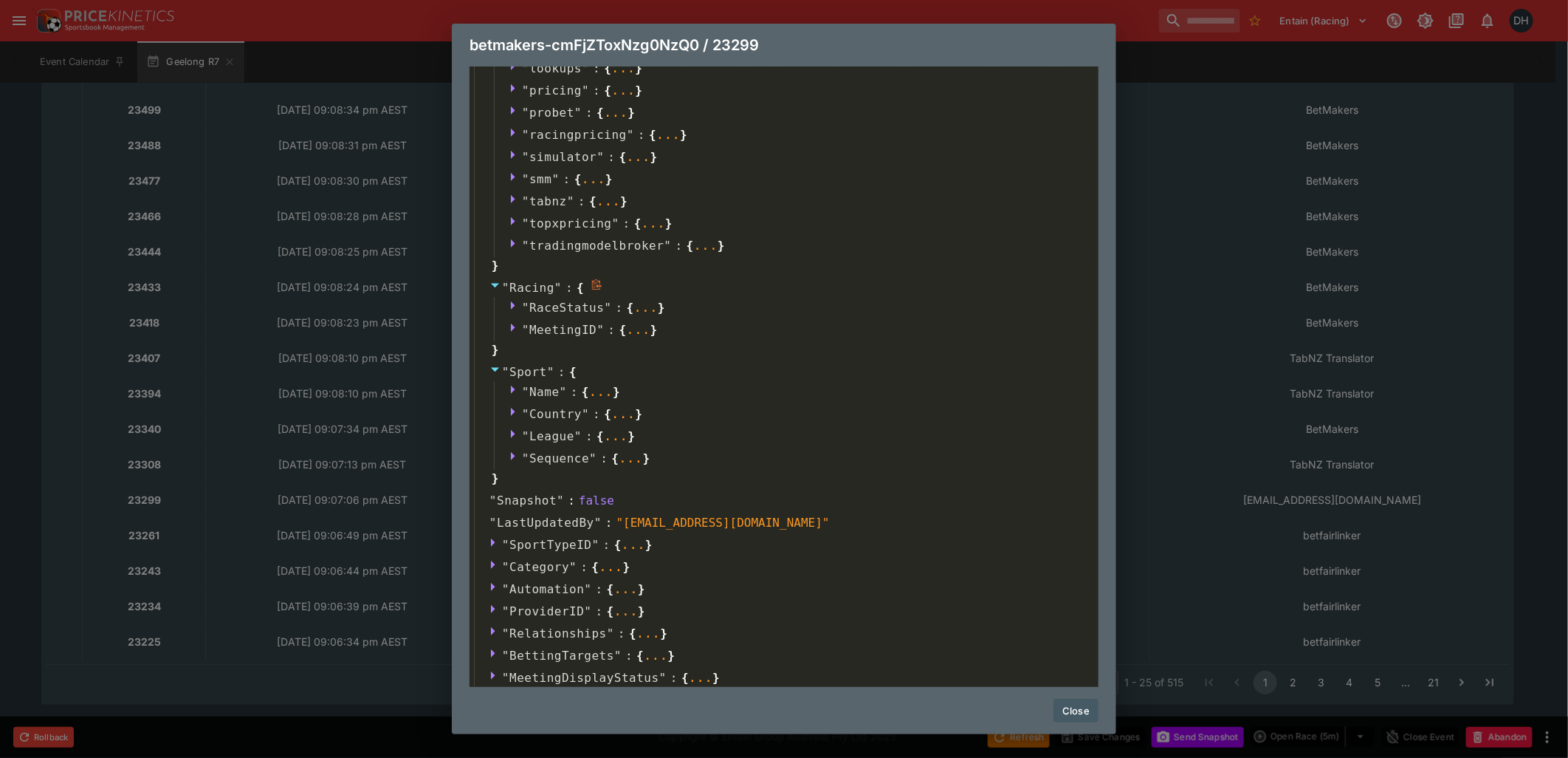
scroll to position [650, 0]
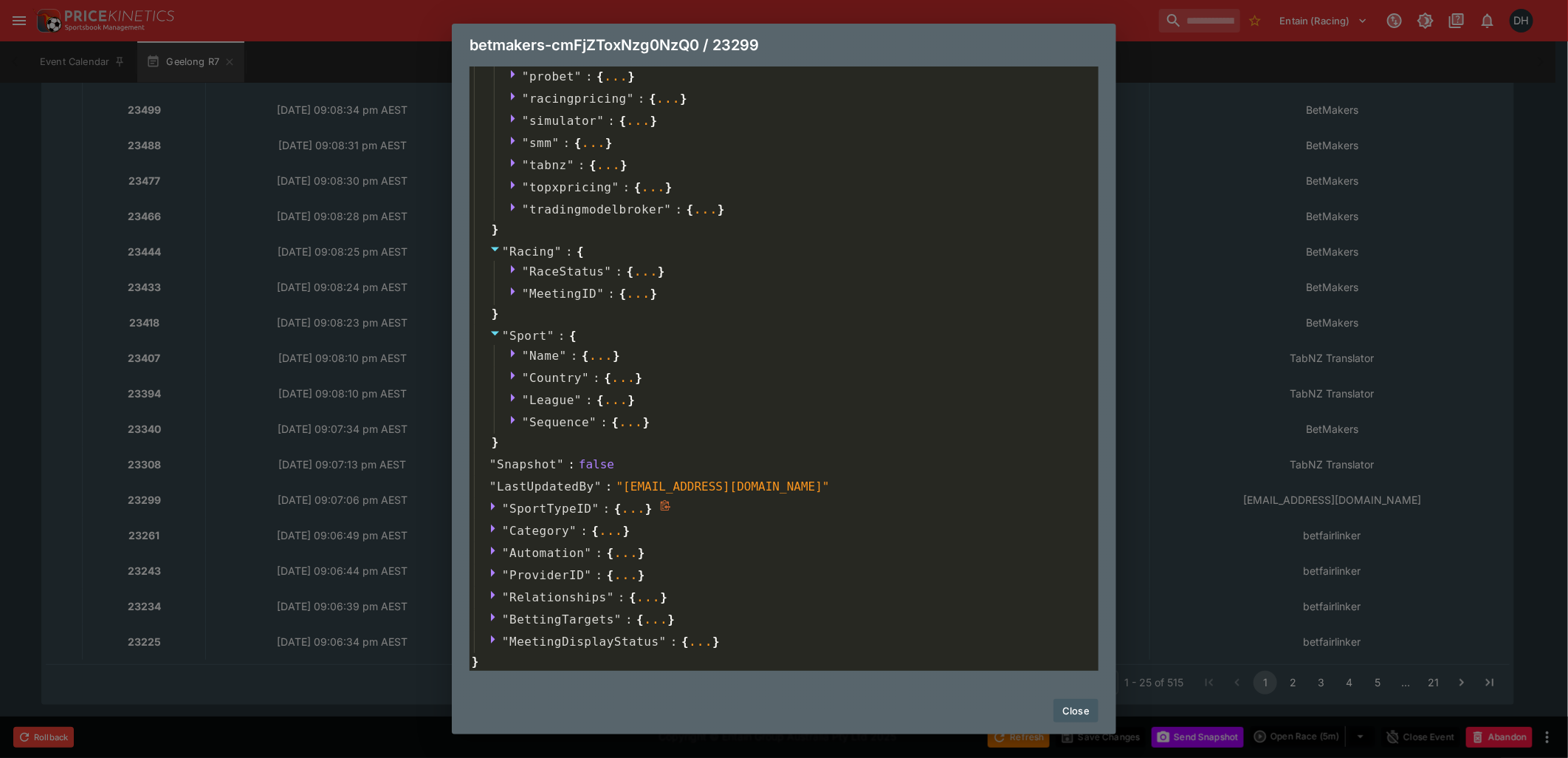
click at [493, 507] on icon at bounding box center [493, 506] width 5 height 8
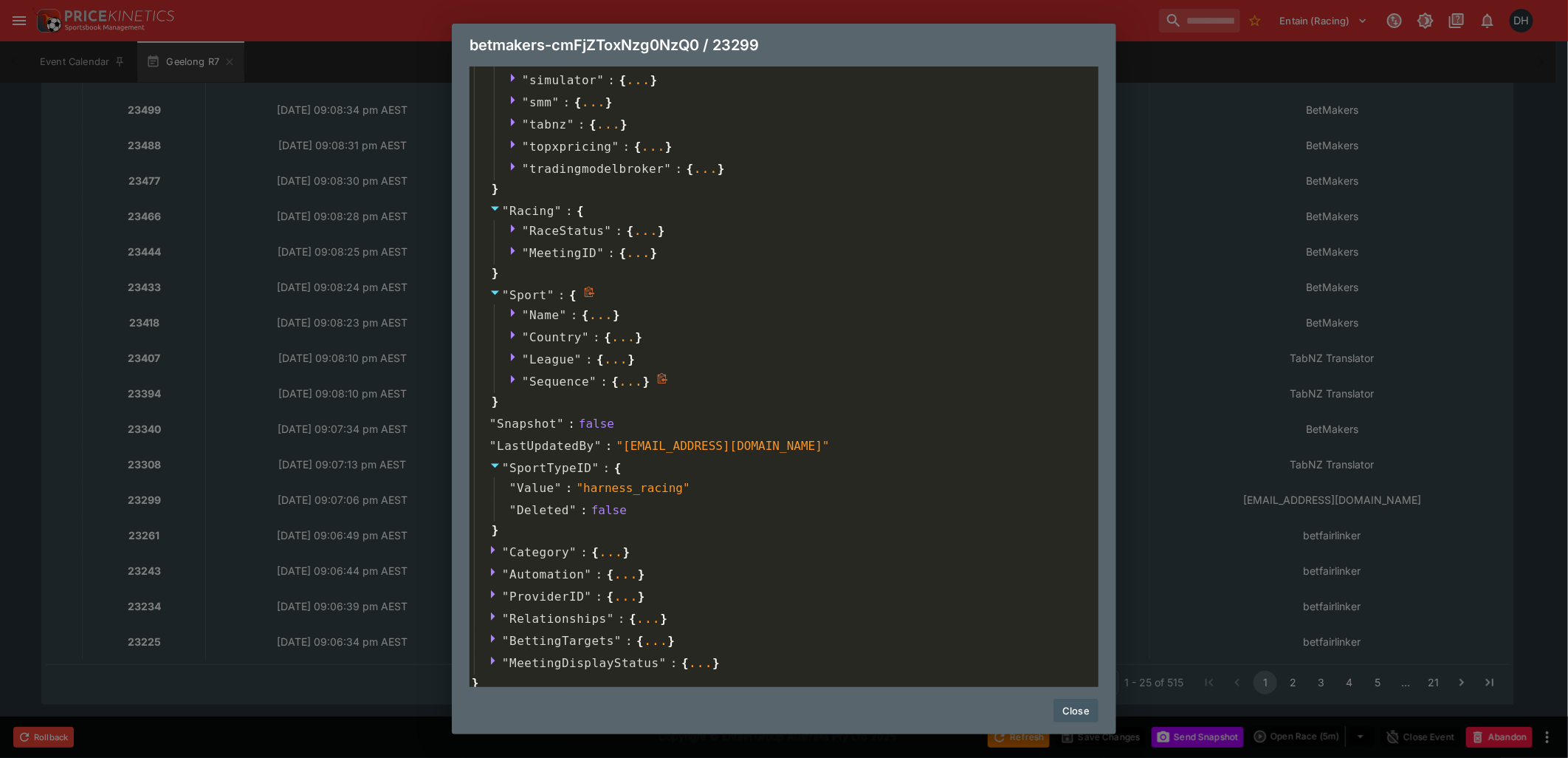
scroll to position [711, 0]
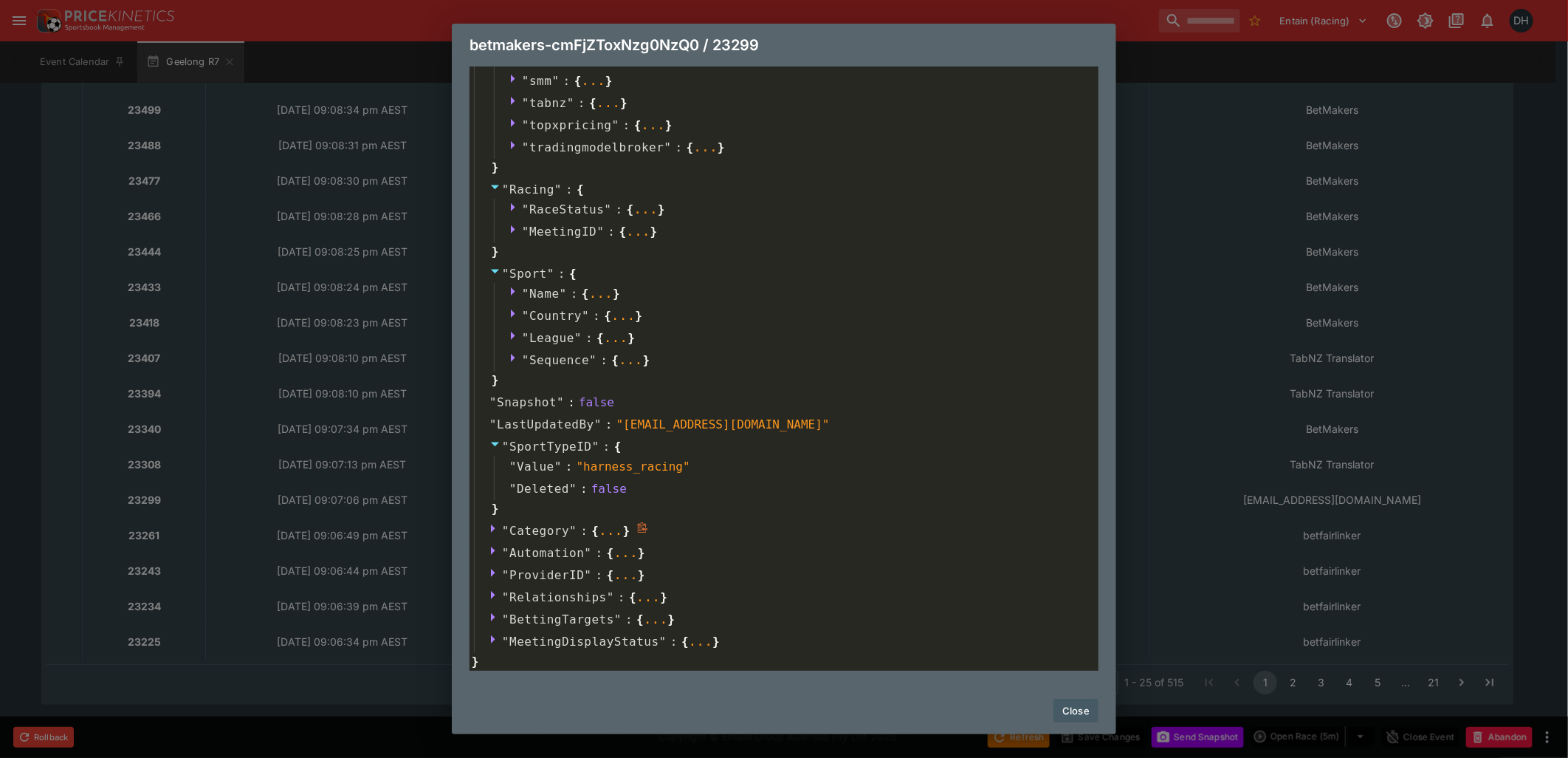
click at [493, 527] on icon at bounding box center [493, 528] width 5 height 8
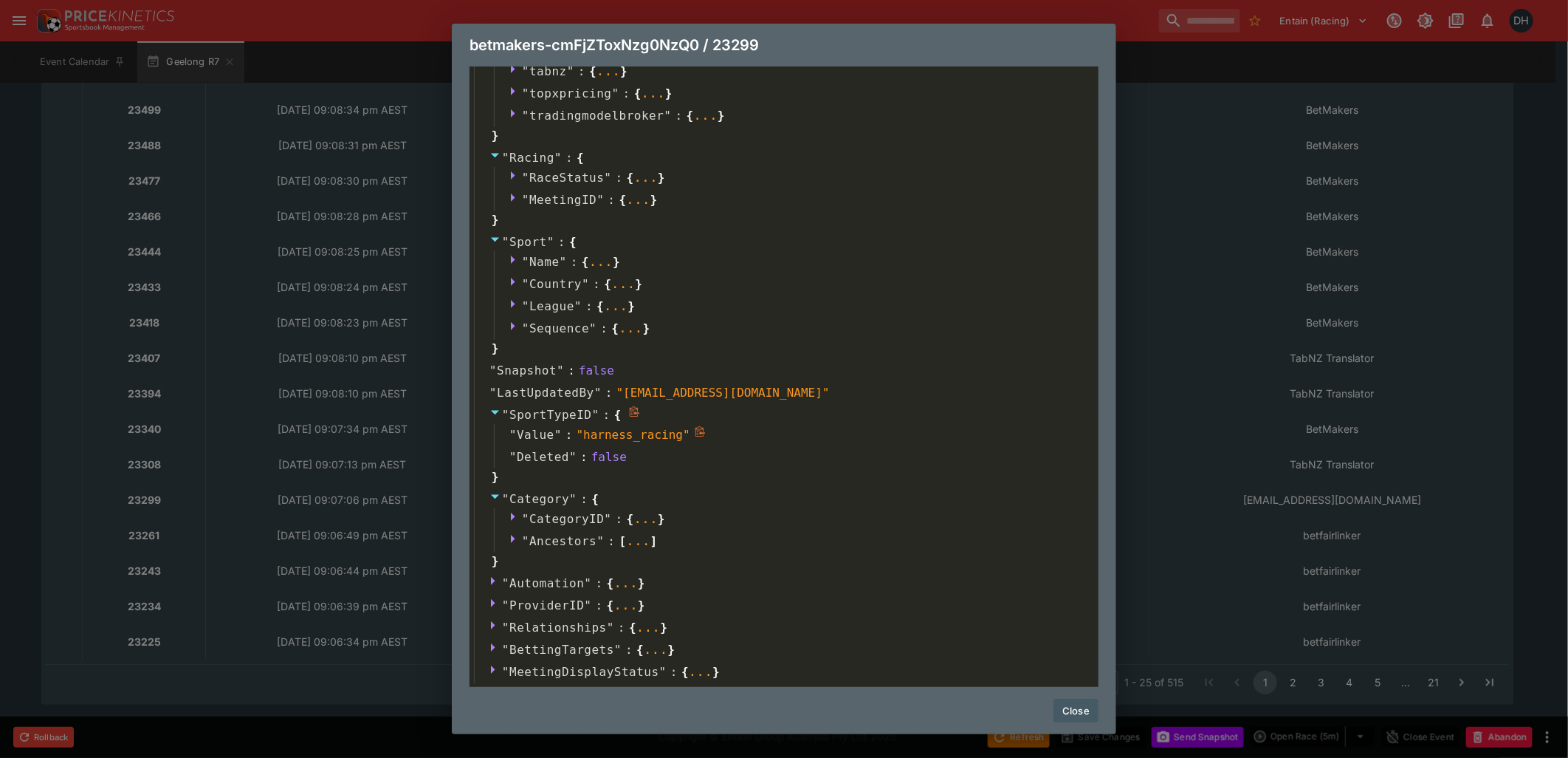
scroll to position [773, 0]
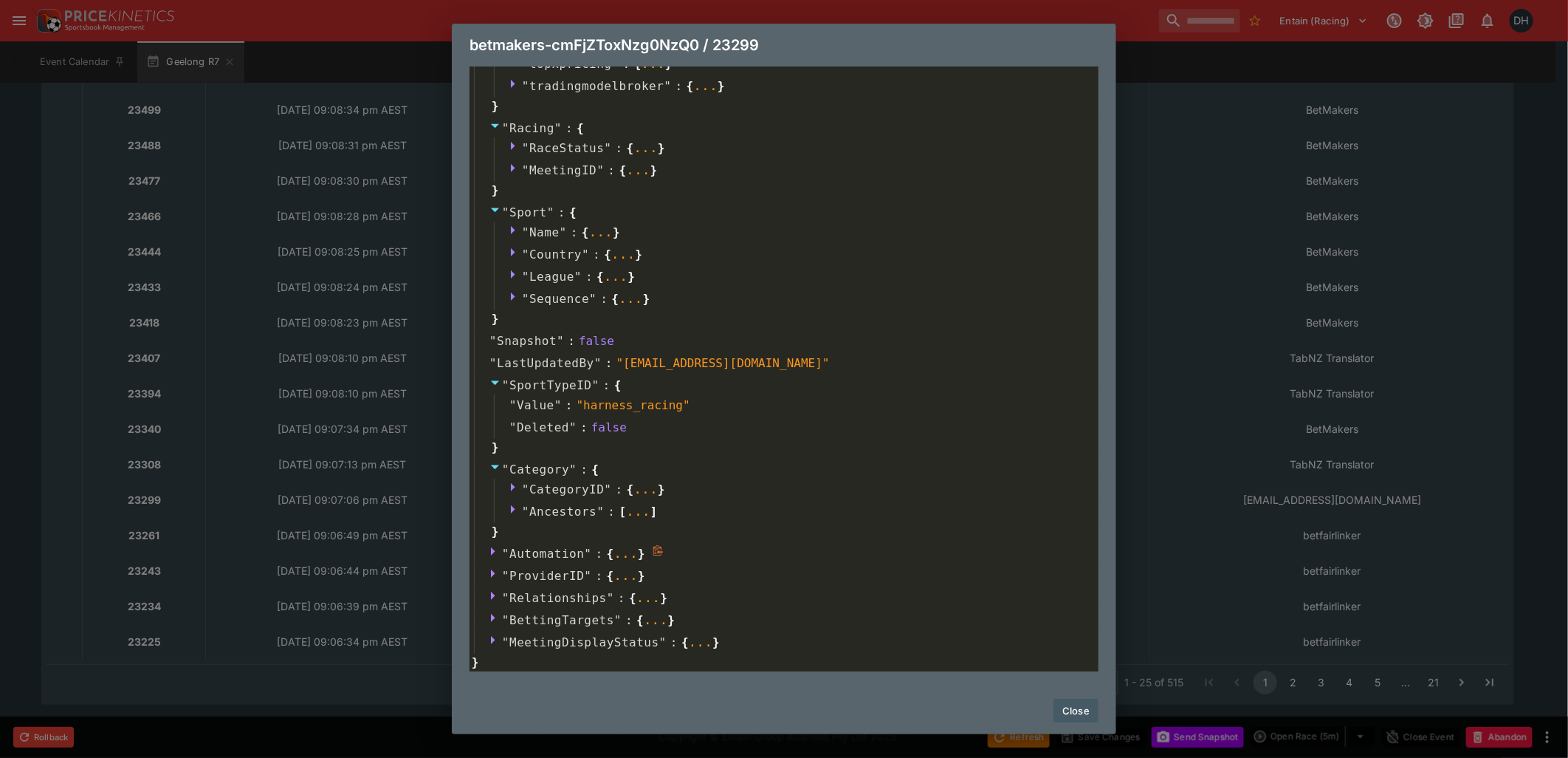
click at [495, 548] on icon at bounding box center [495, 551] width 12 height 12
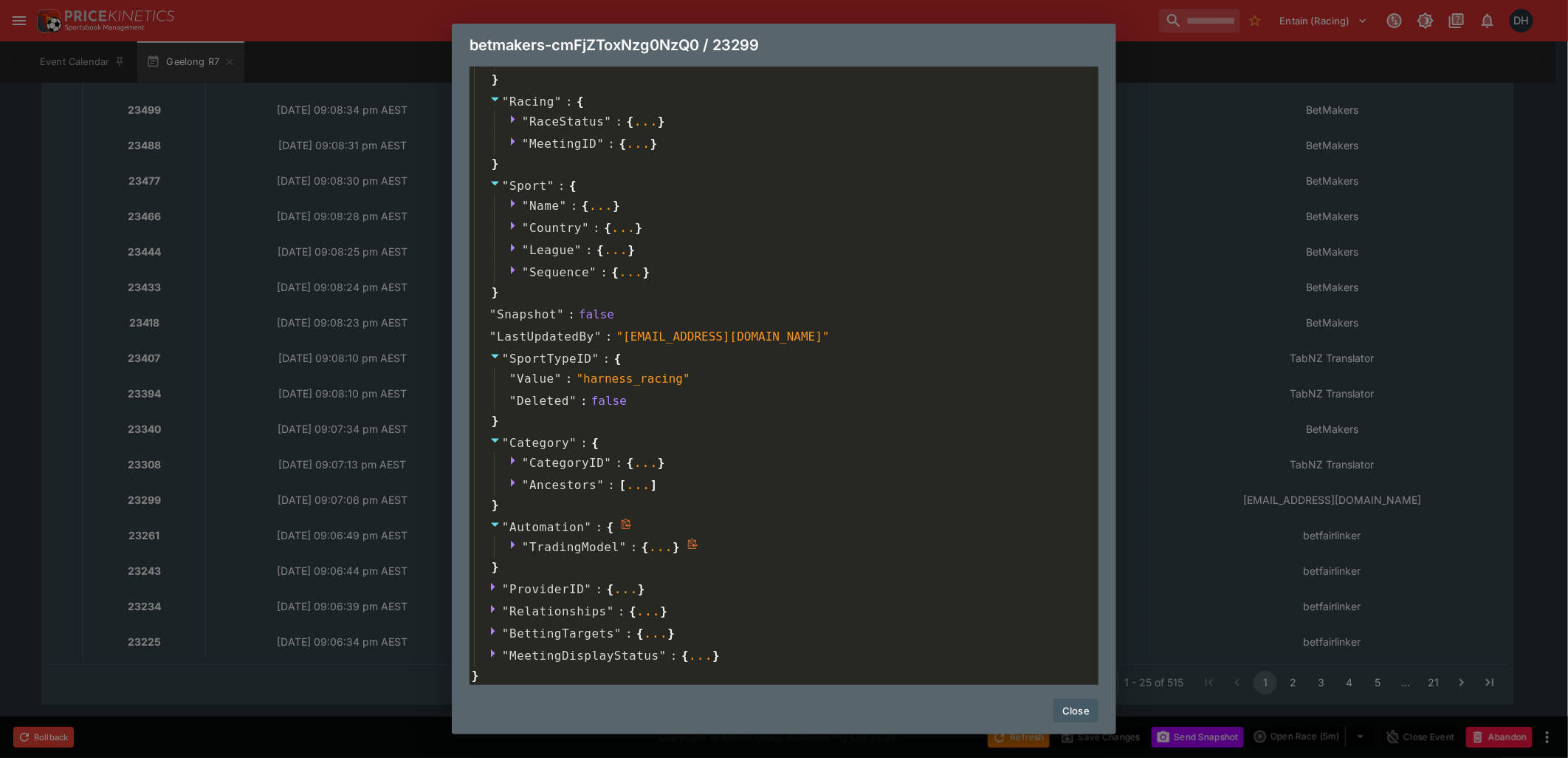
scroll to position [814, 0]
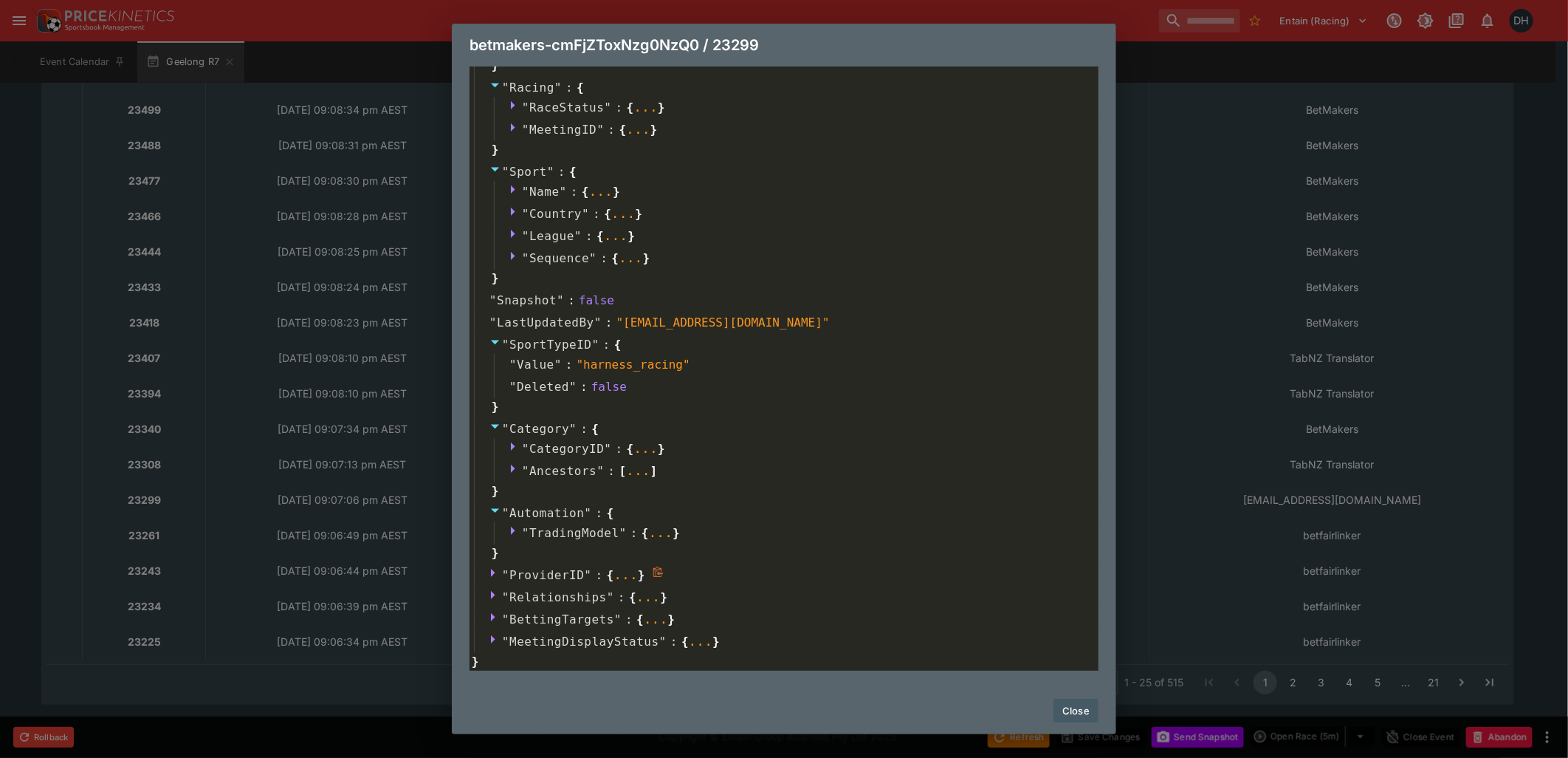
click at [492, 571] on icon at bounding box center [493, 572] width 5 height 8
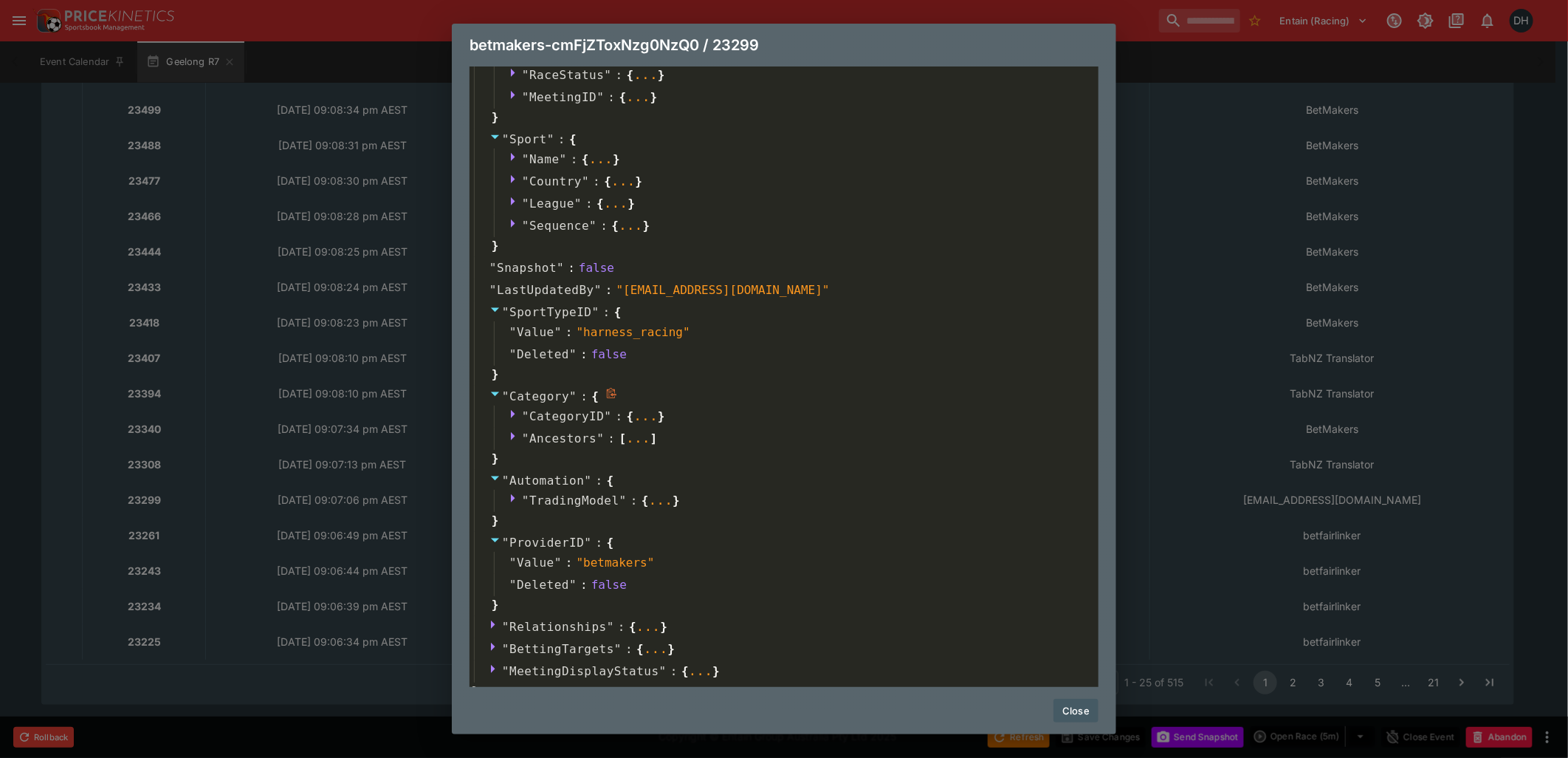
scroll to position [875, 0]
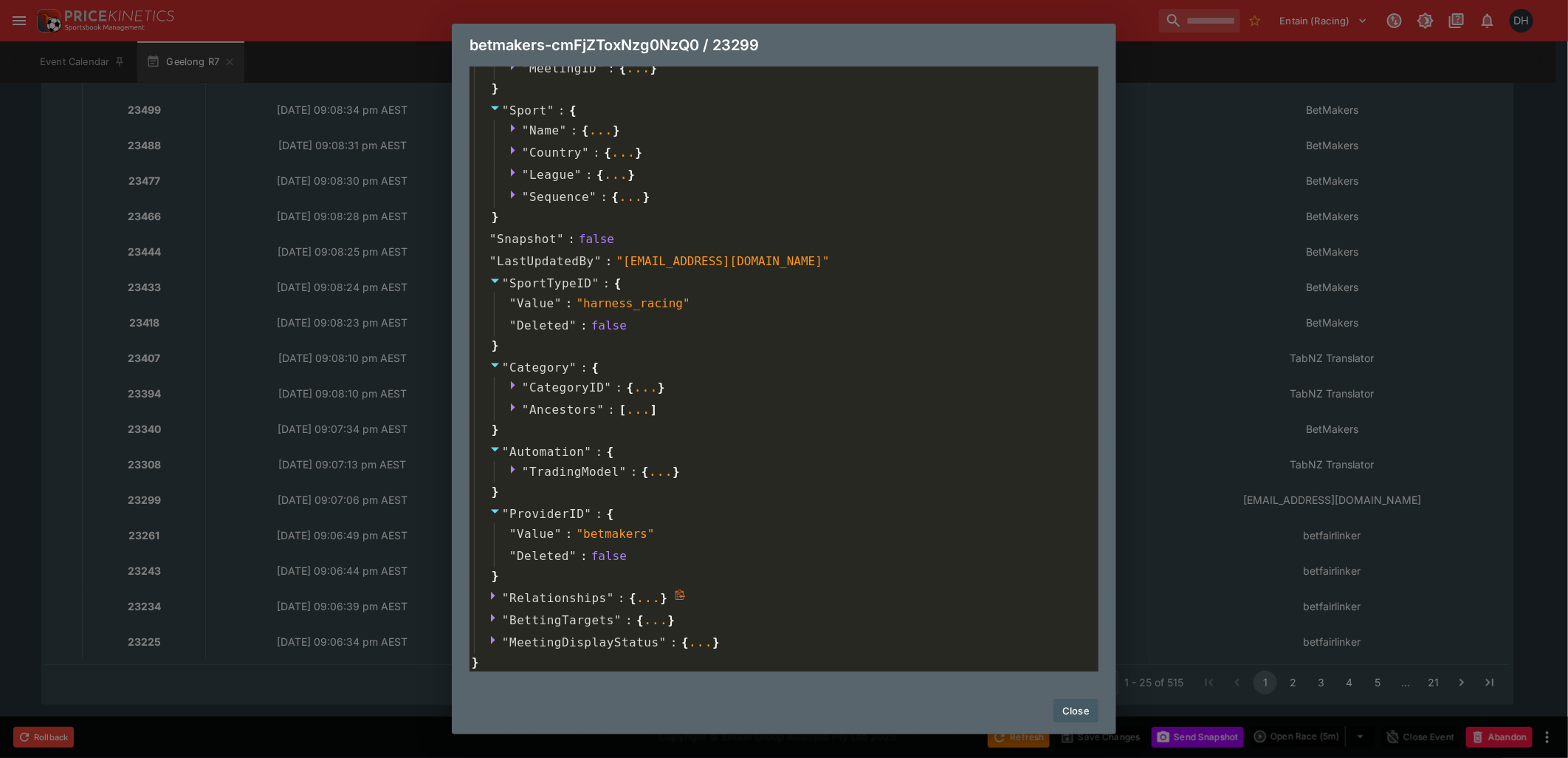
click at [490, 593] on icon at bounding box center [495, 595] width 12 height 12
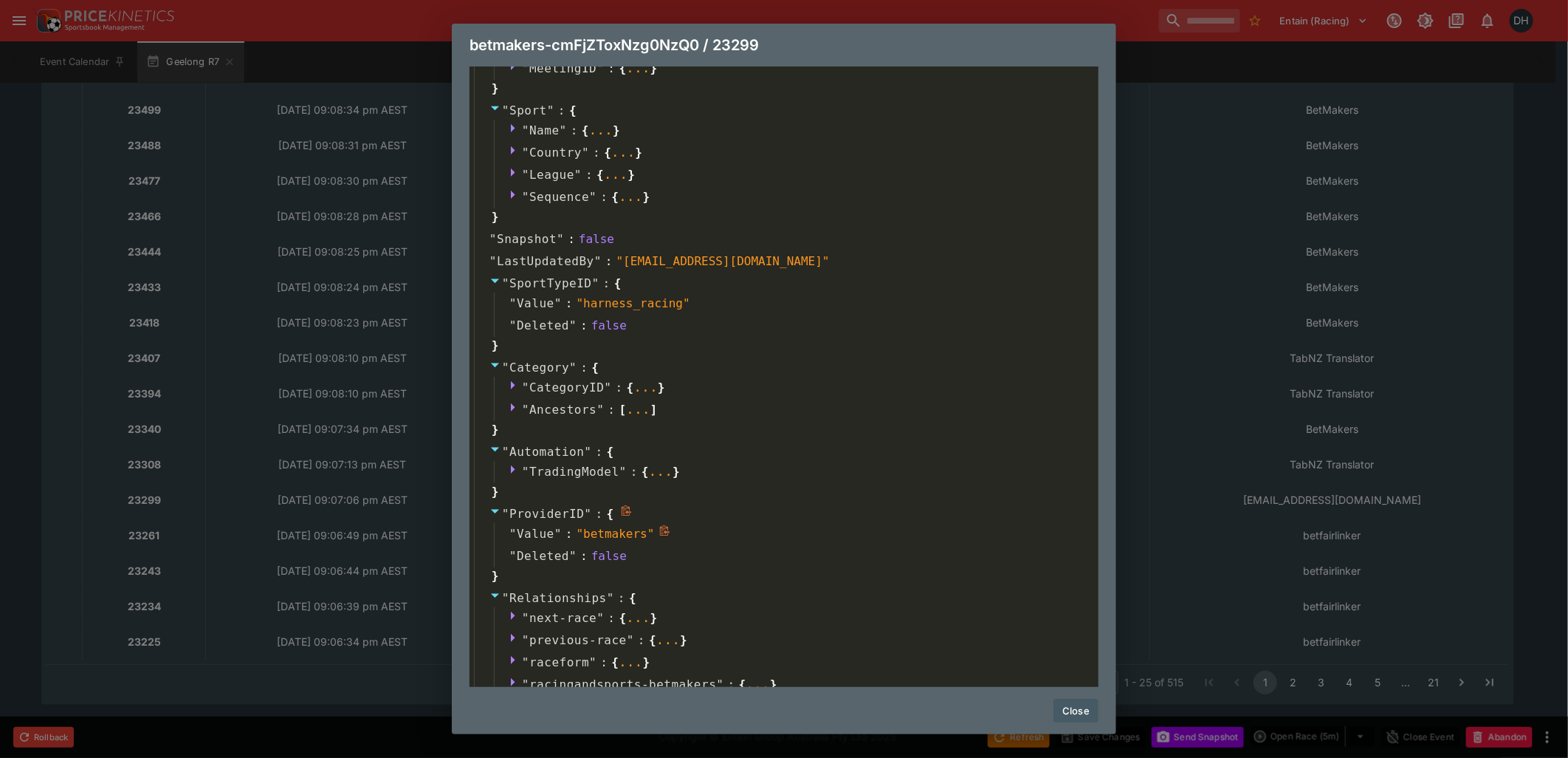
scroll to position [1027, 0]
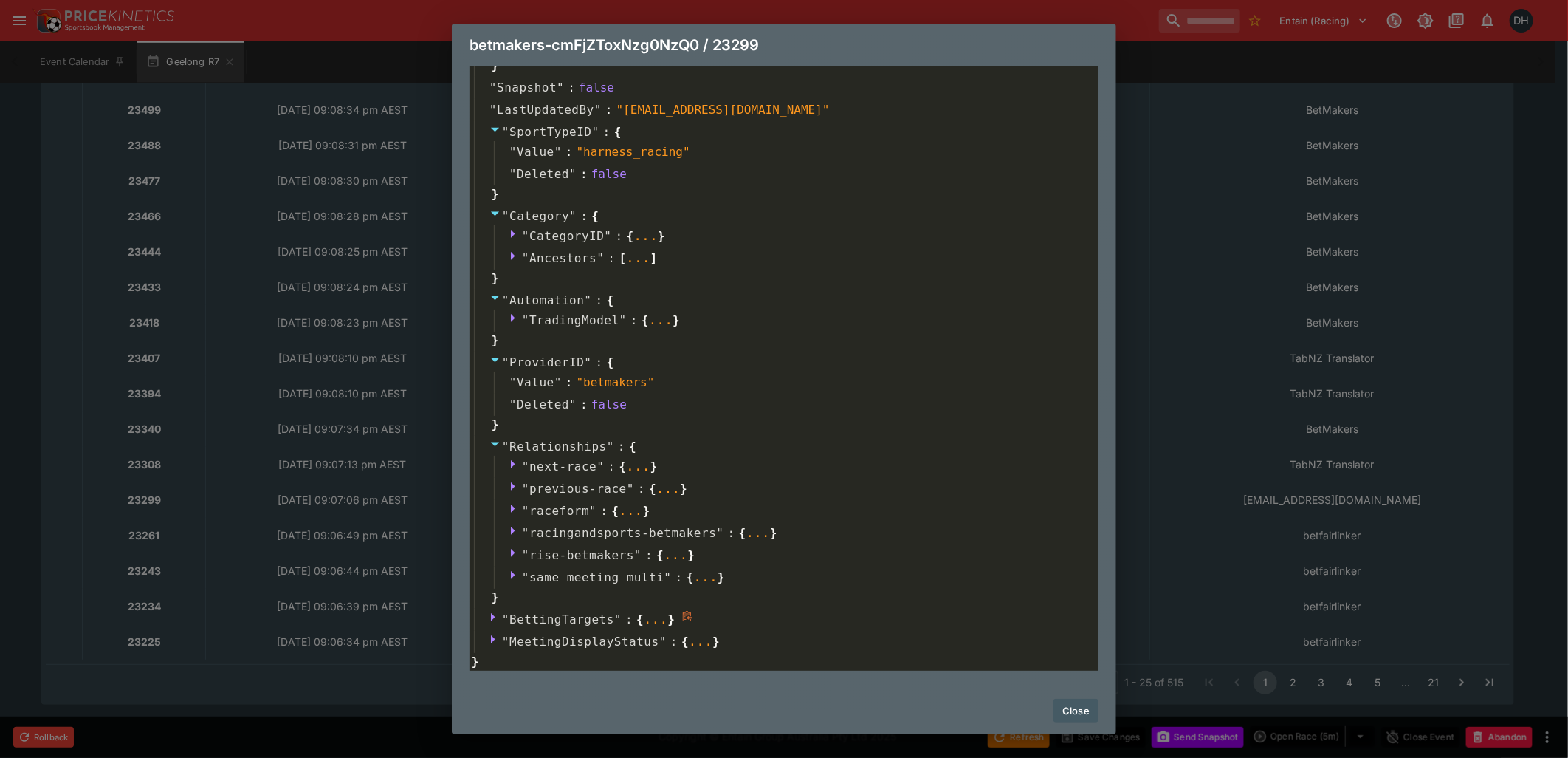
click at [496, 615] on icon at bounding box center [495, 617] width 12 height 12
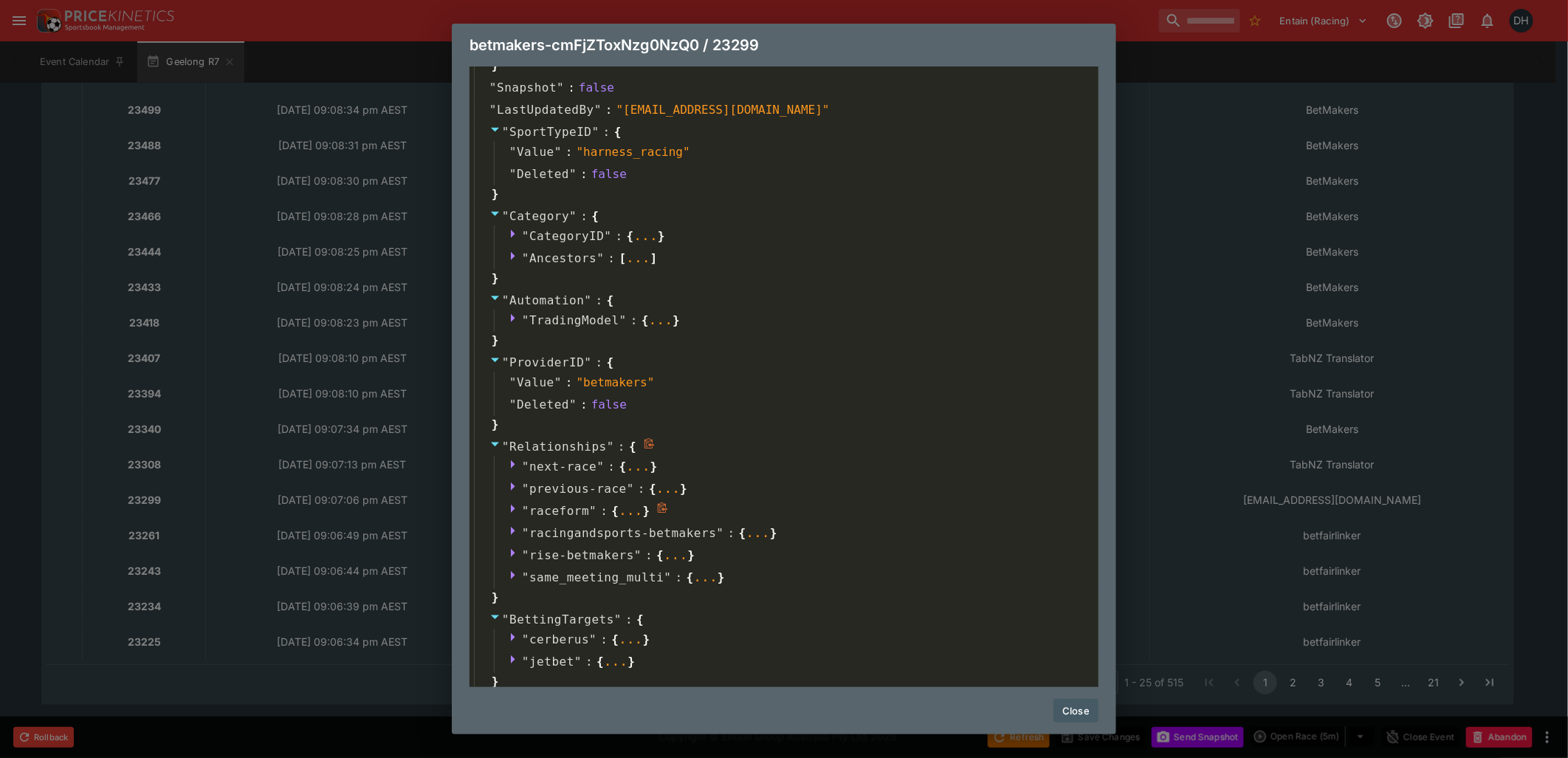
scroll to position [1087, 0]
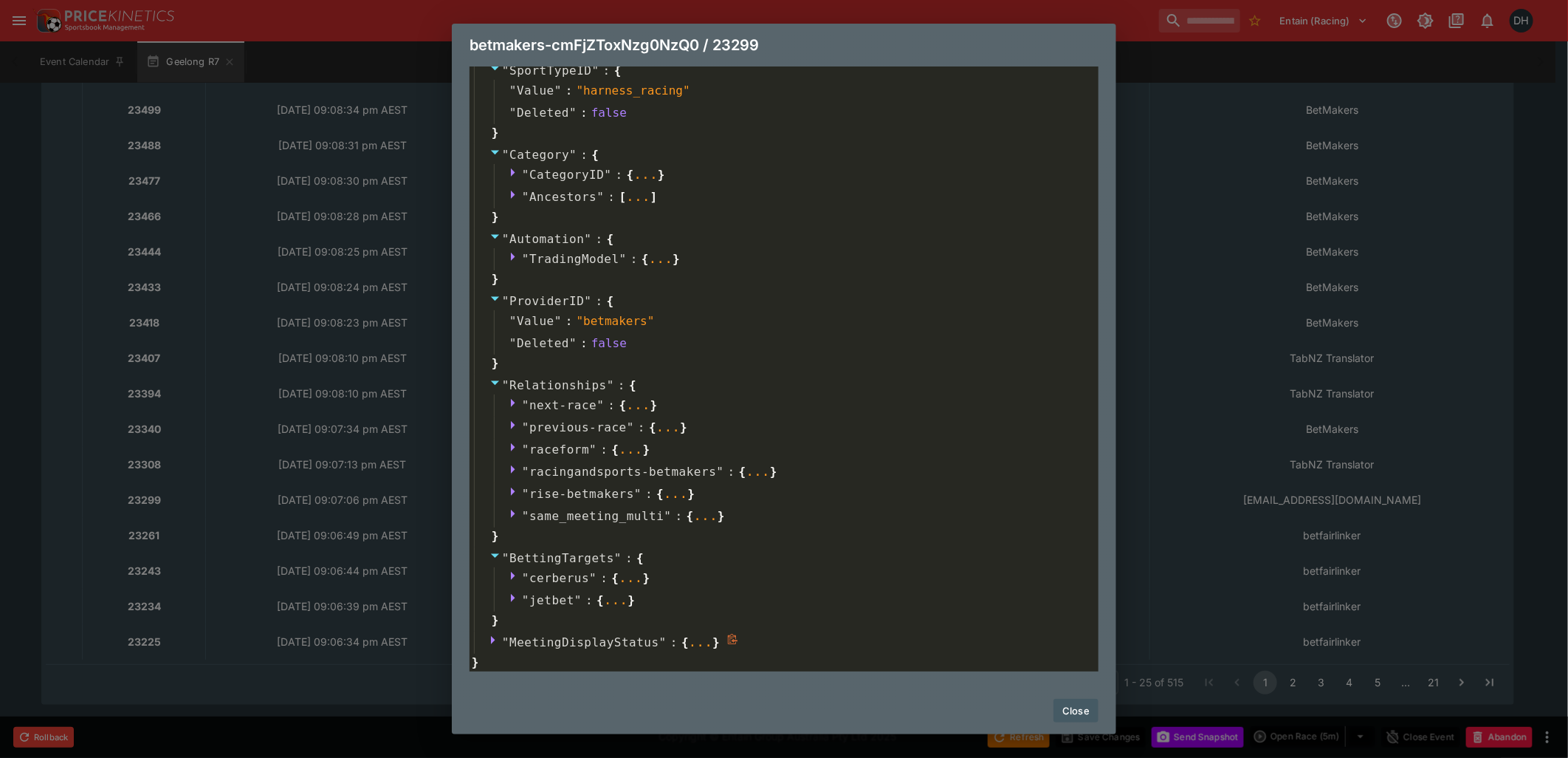
click at [490, 639] on icon at bounding box center [495, 639] width 12 height 12
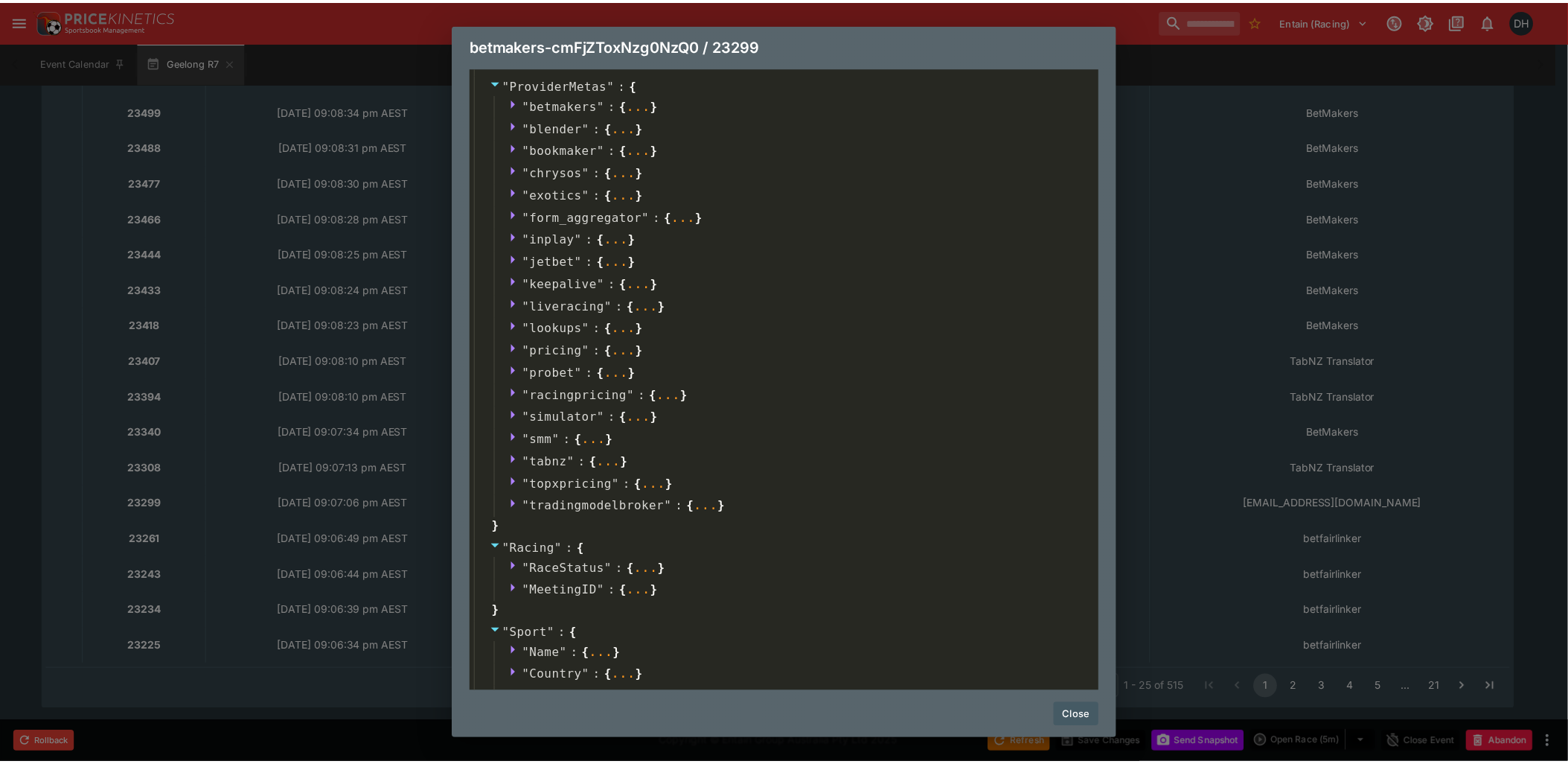
scroll to position [0, 0]
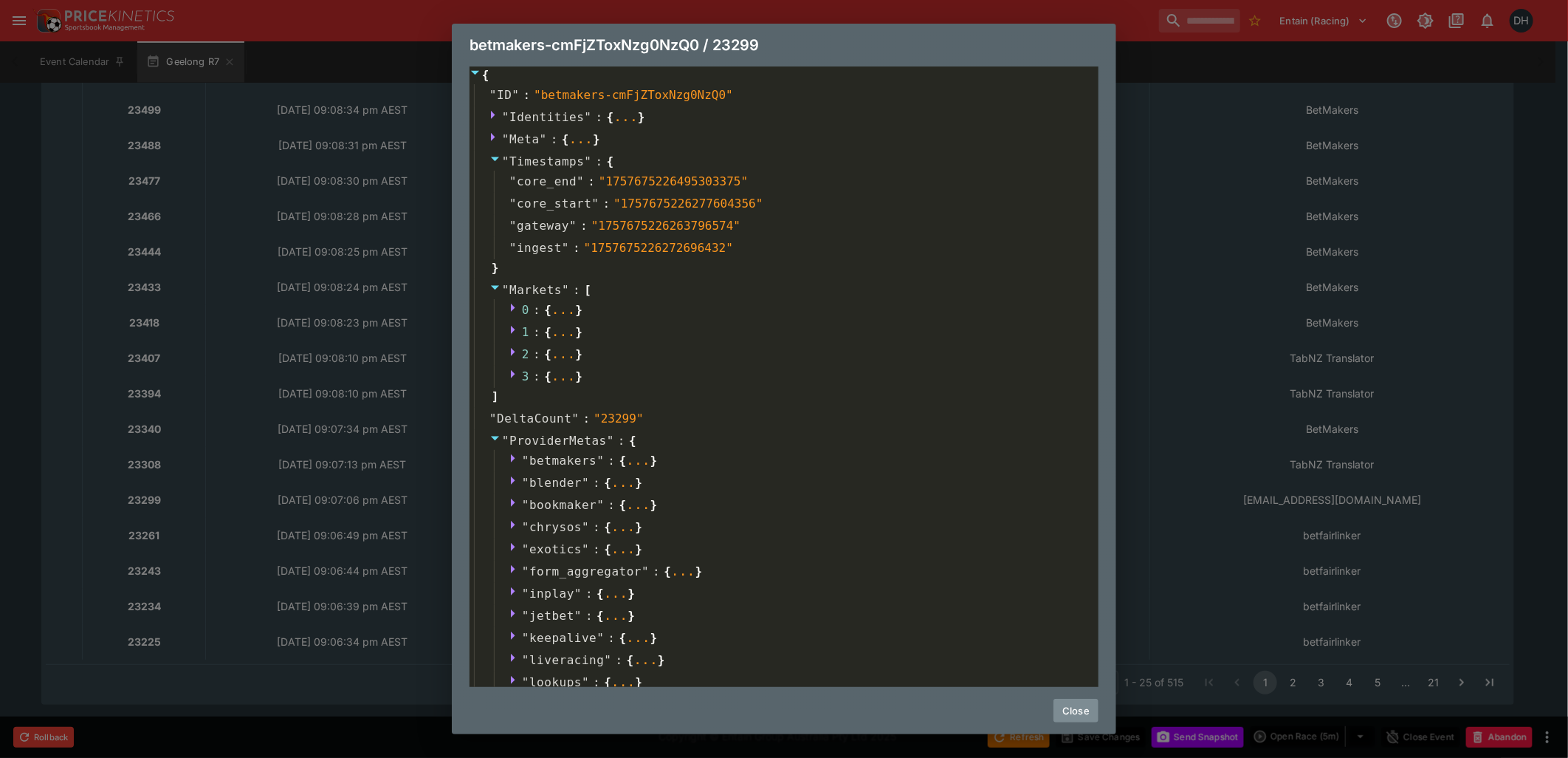
click at [1084, 712] on button "Close" at bounding box center [1076, 710] width 45 height 23
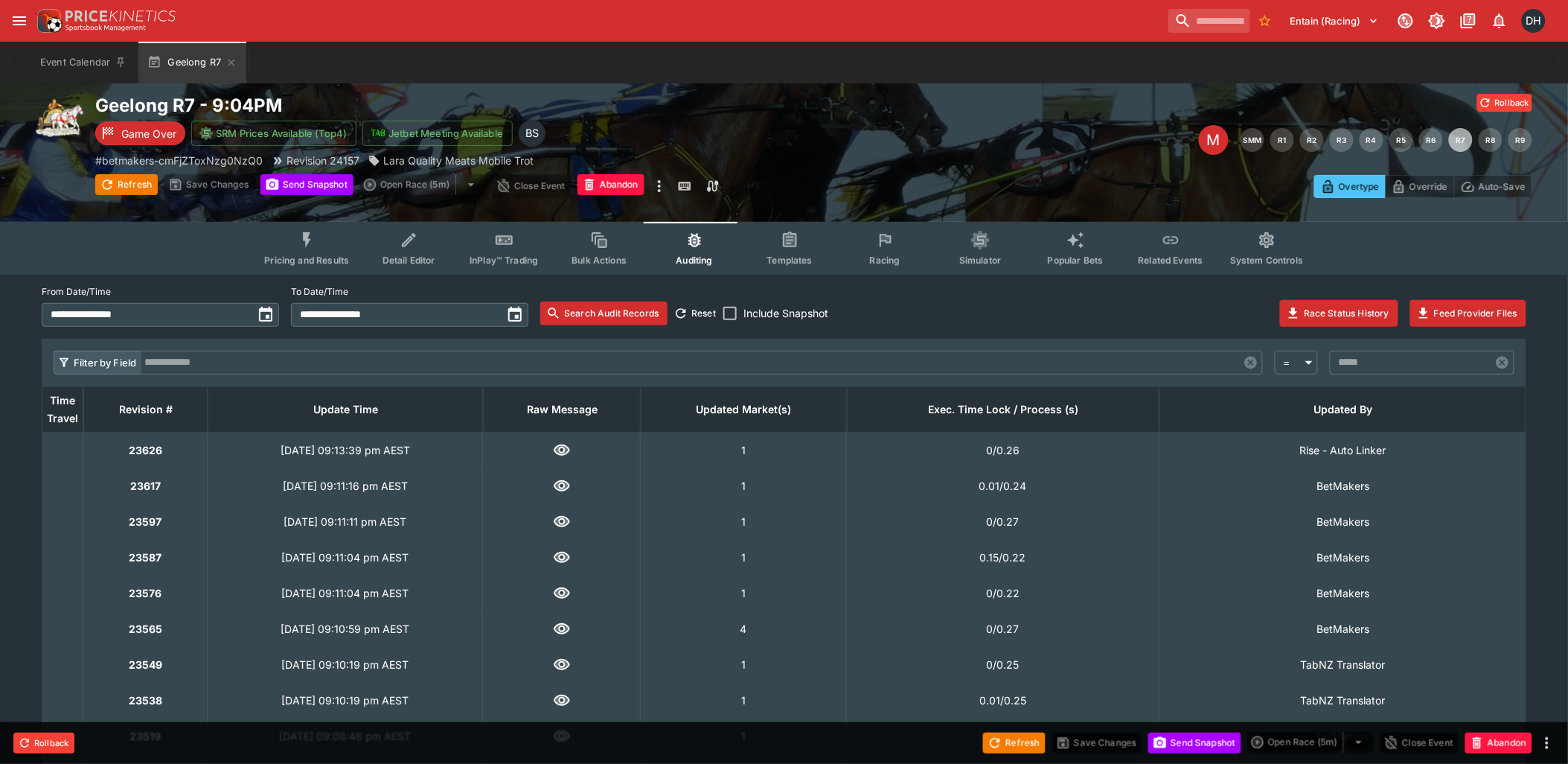
scroll to position [12, 0]
click at [458, 315] on input "**********" at bounding box center [396, 315] width 211 height 23
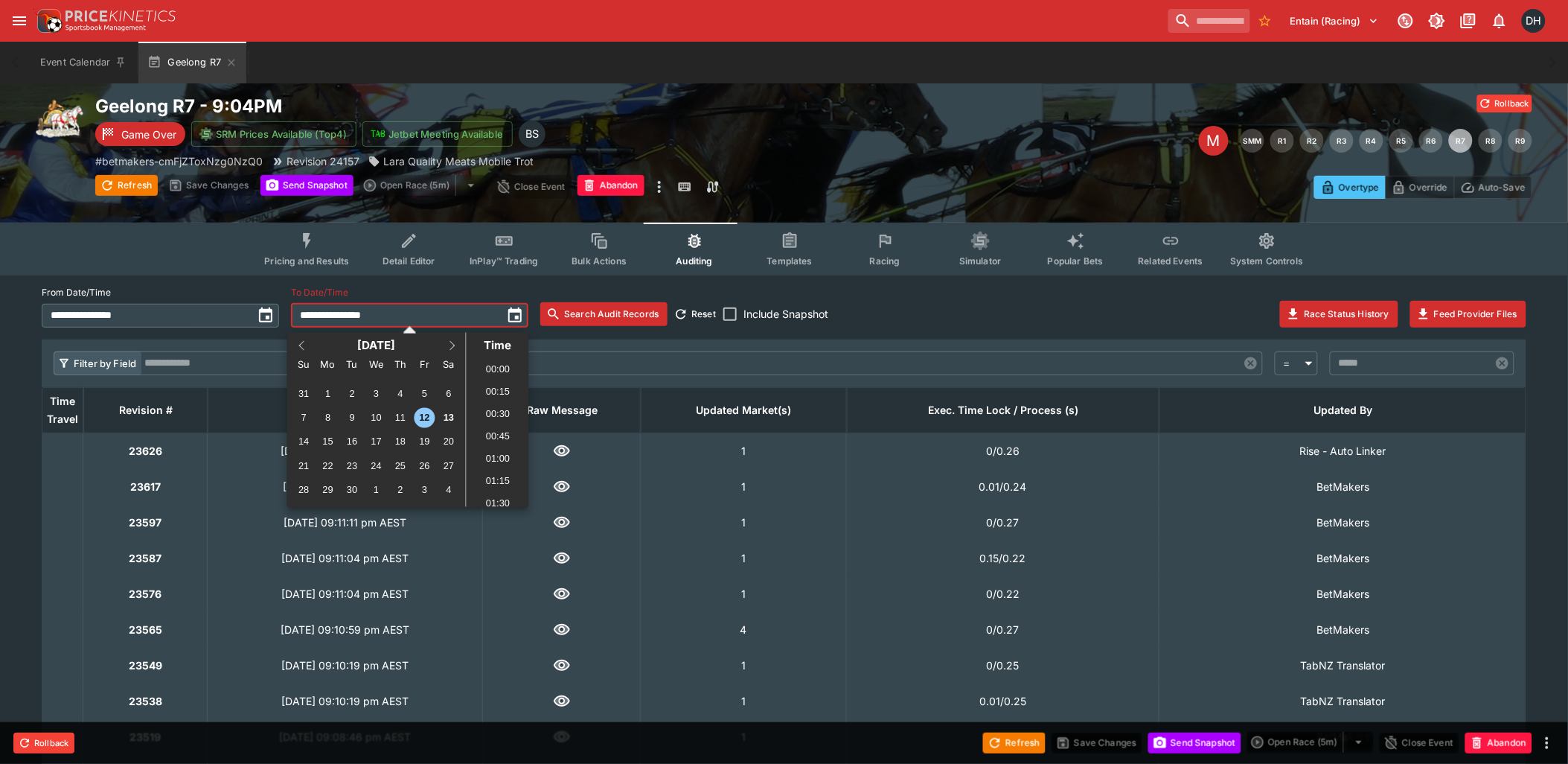
scroll to position [1857, 0]
click at [500, 453] on li "21:45" at bounding box center [498, 456] width 63 height 22
type input "**********"
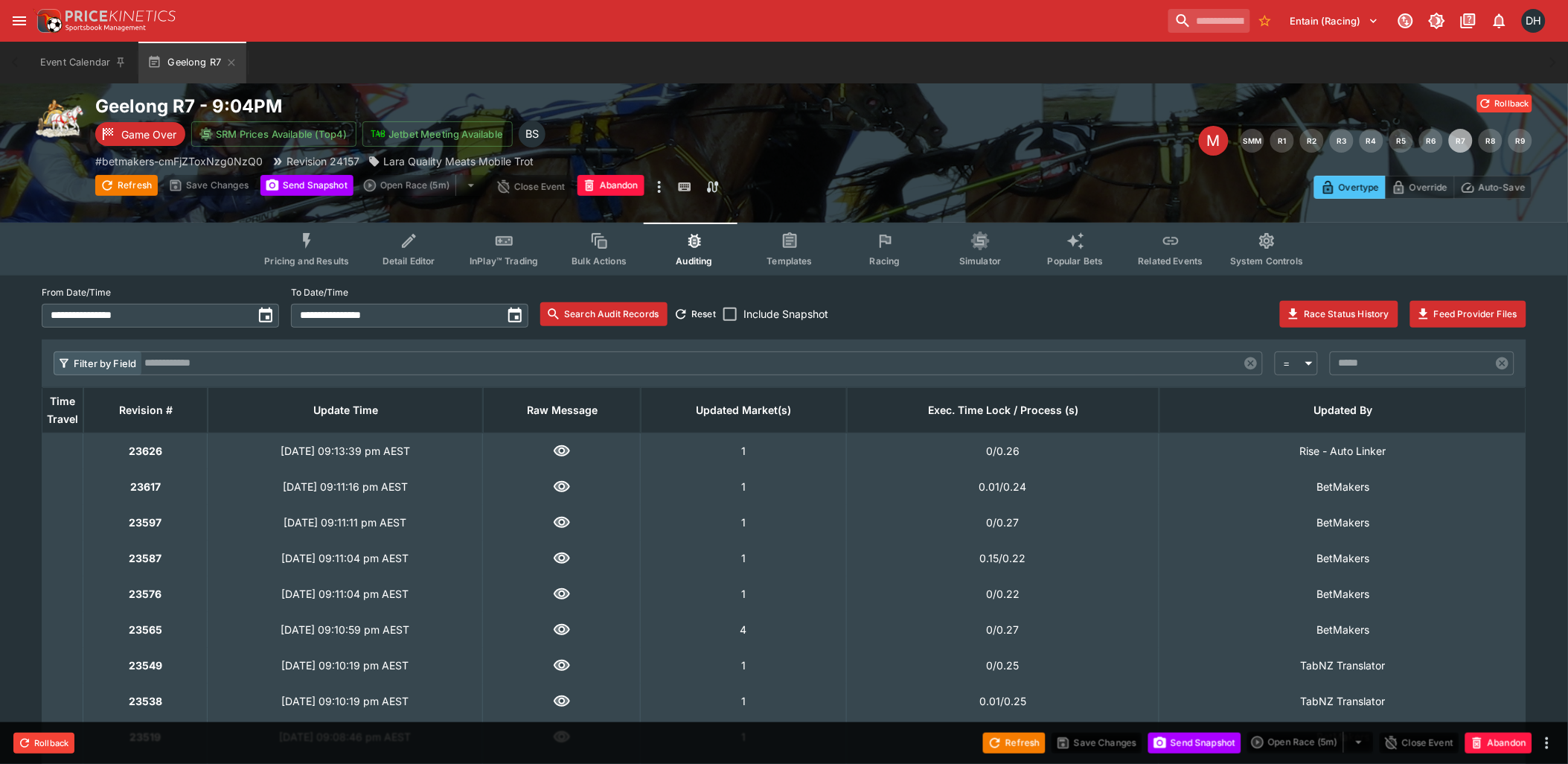
click at [577, 313] on button "Search Audit Records" at bounding box center [604, 313] width 127 height 23
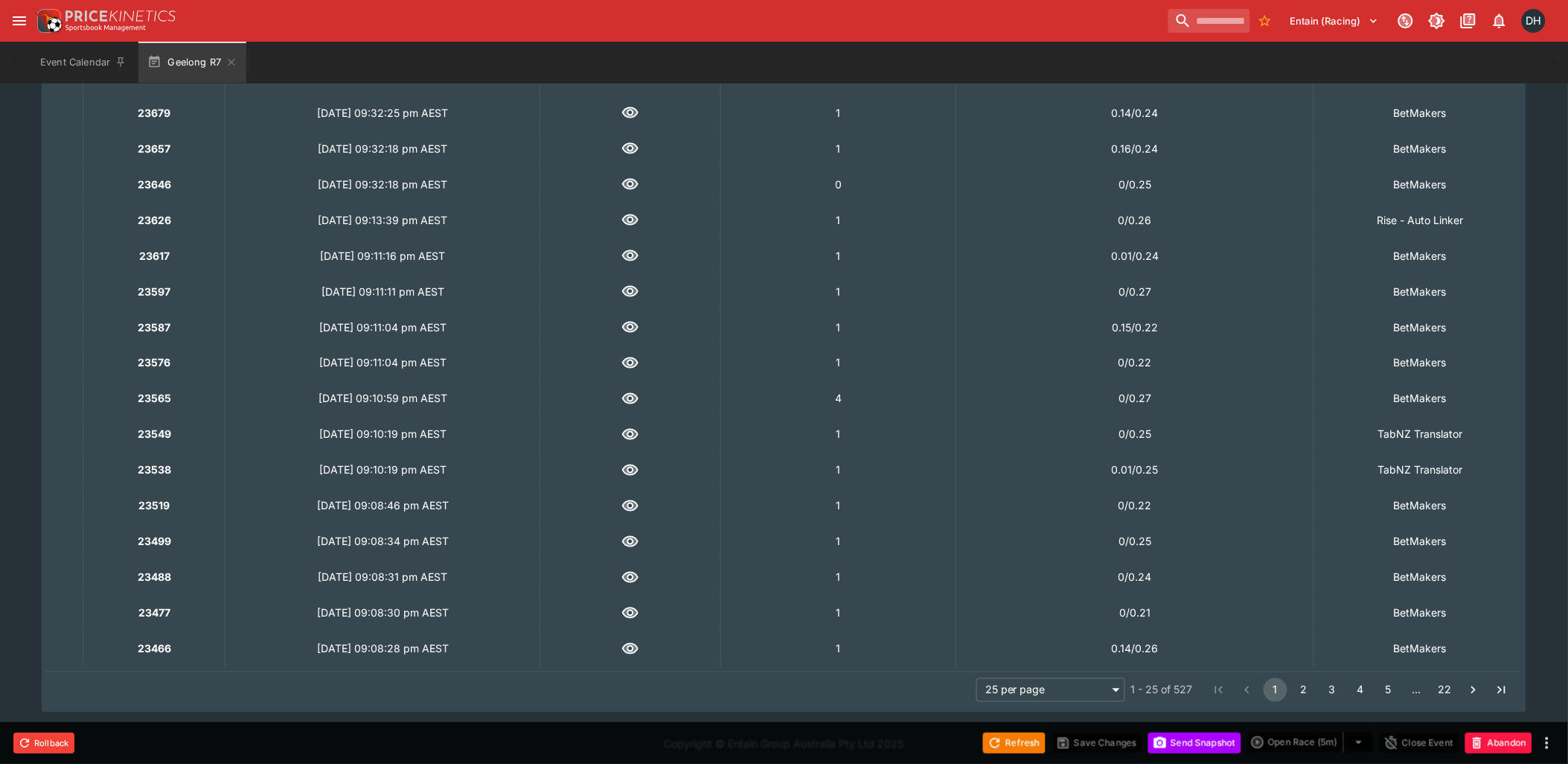
scroll to position [674, 0]
click at [1307, 682] on button "2" at bounding box center [1303, 687] width 23 height 23
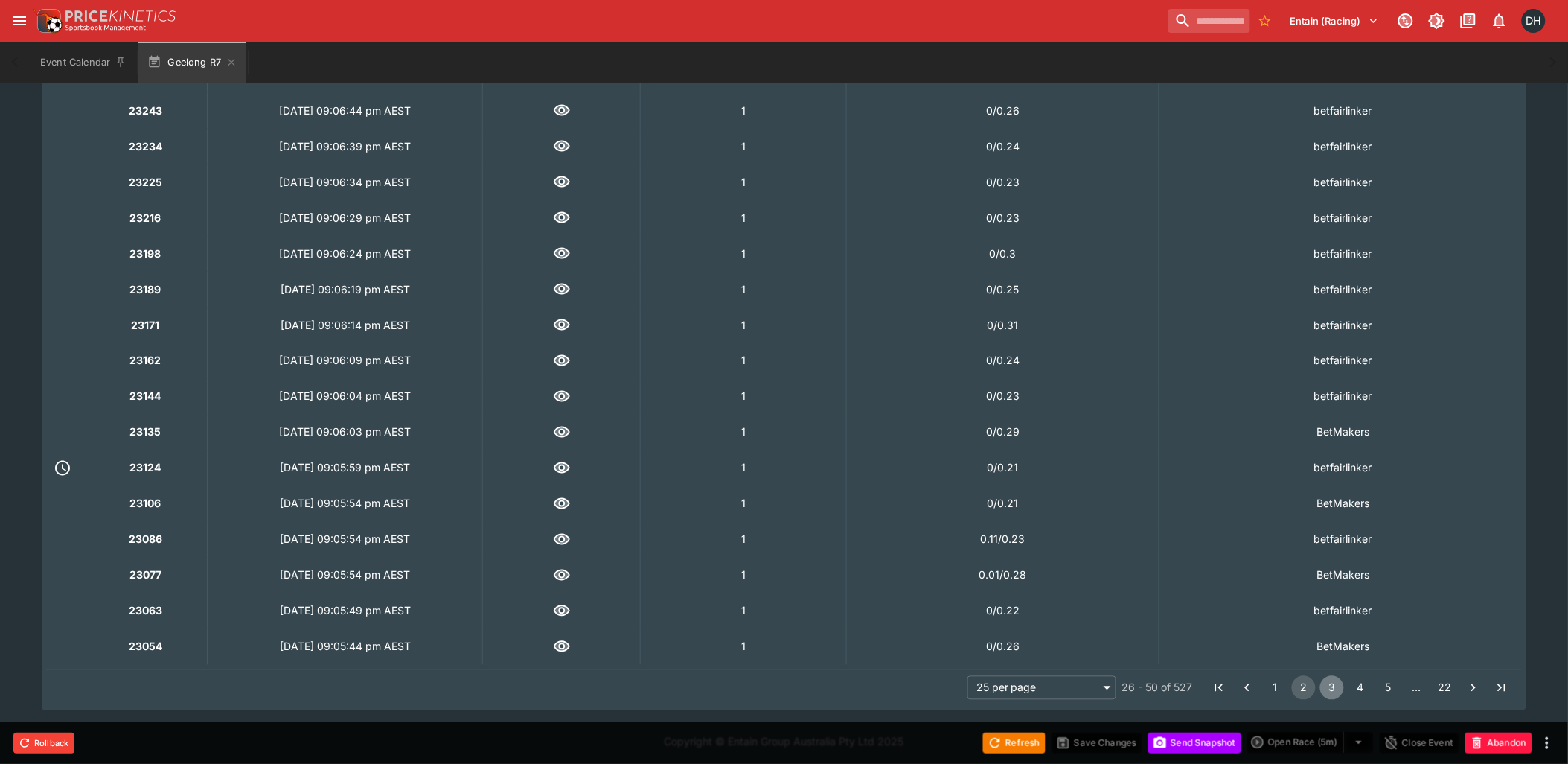
click at [1335, 681] on button "3" at bounding box center [1331, 687] width 23 height 23
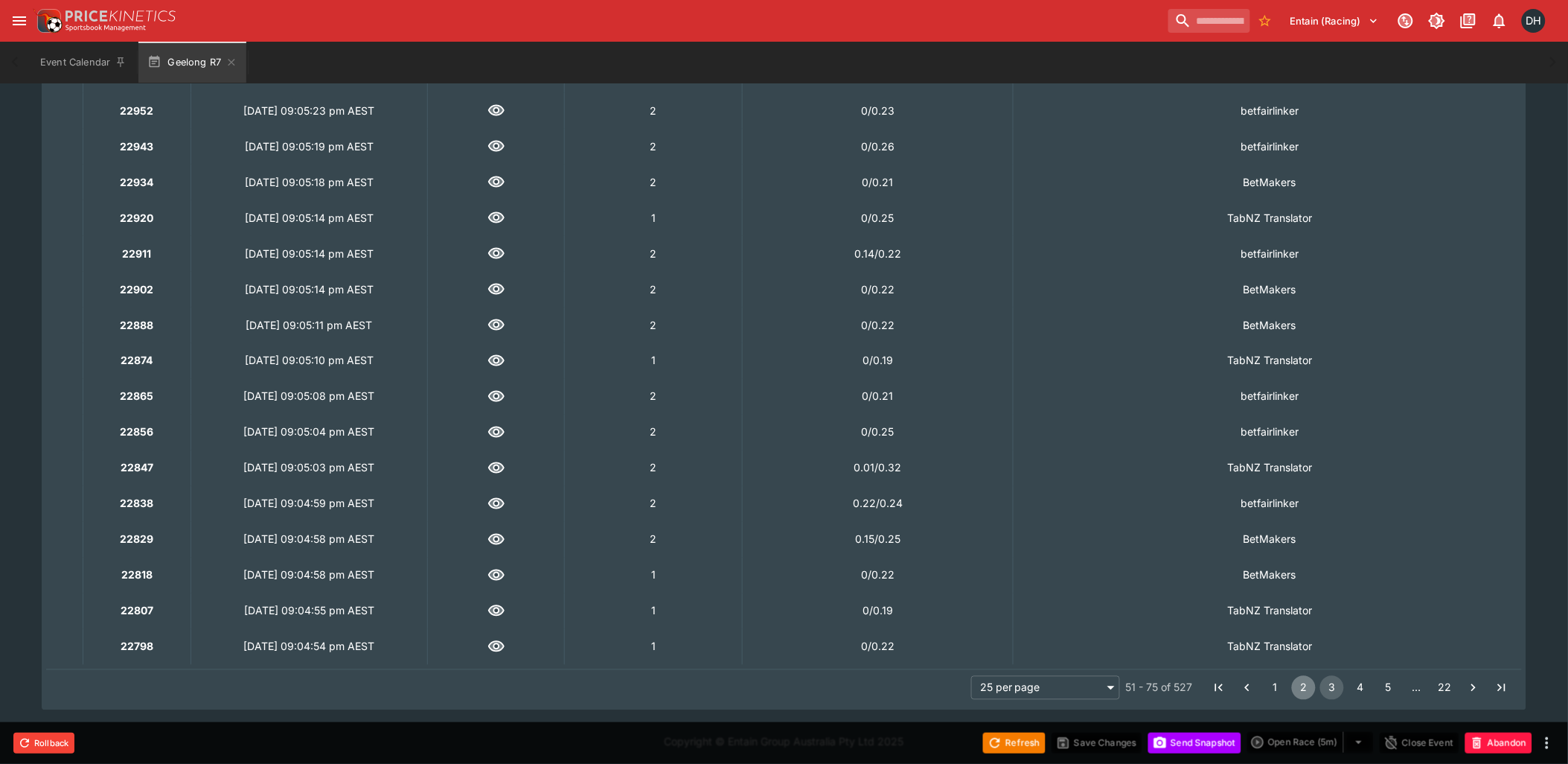
click at [1306, 678] on button "2" at bounding box center [1303, 687] width 23 height 23
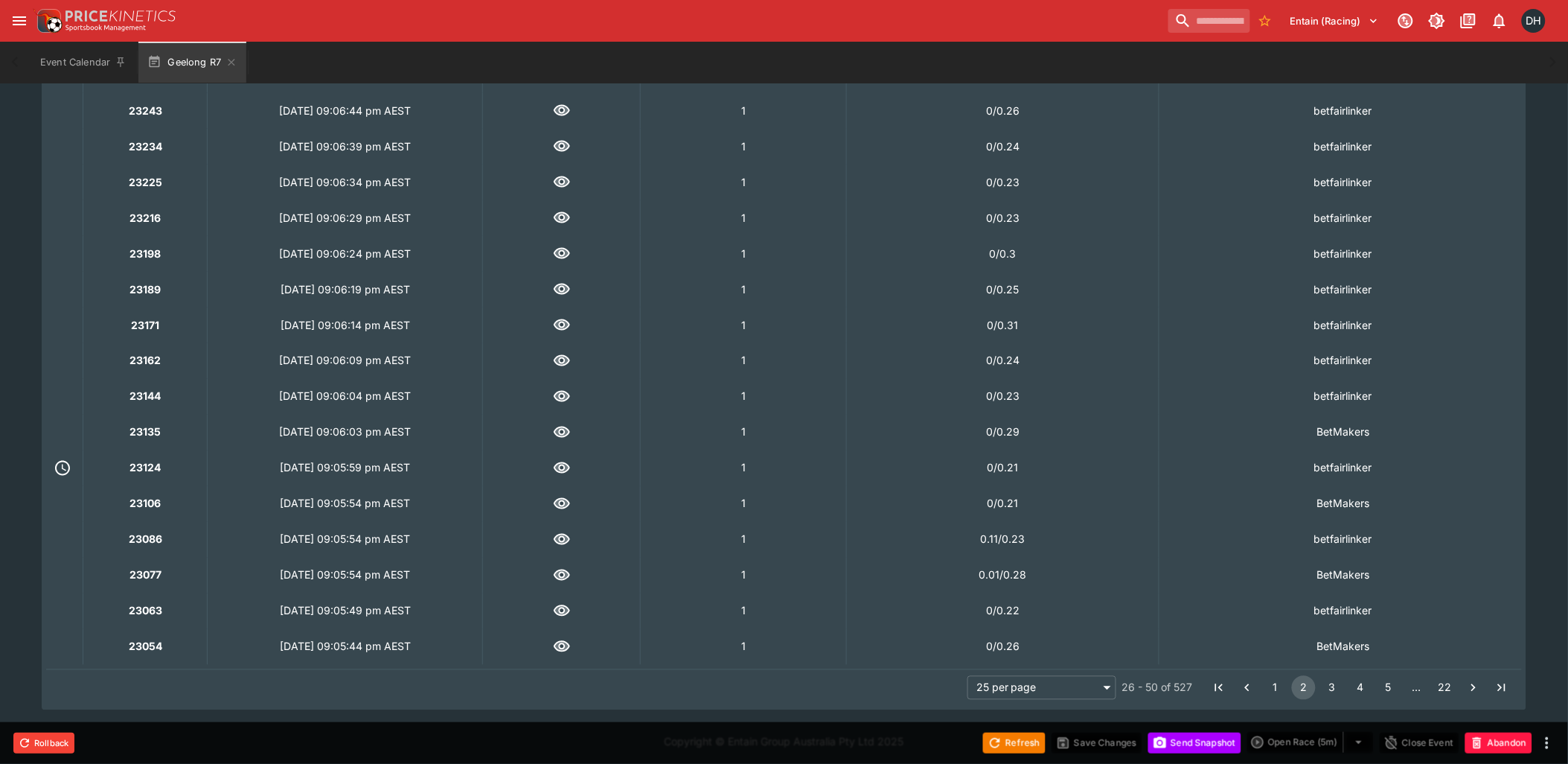
scroll to position [344, 0]
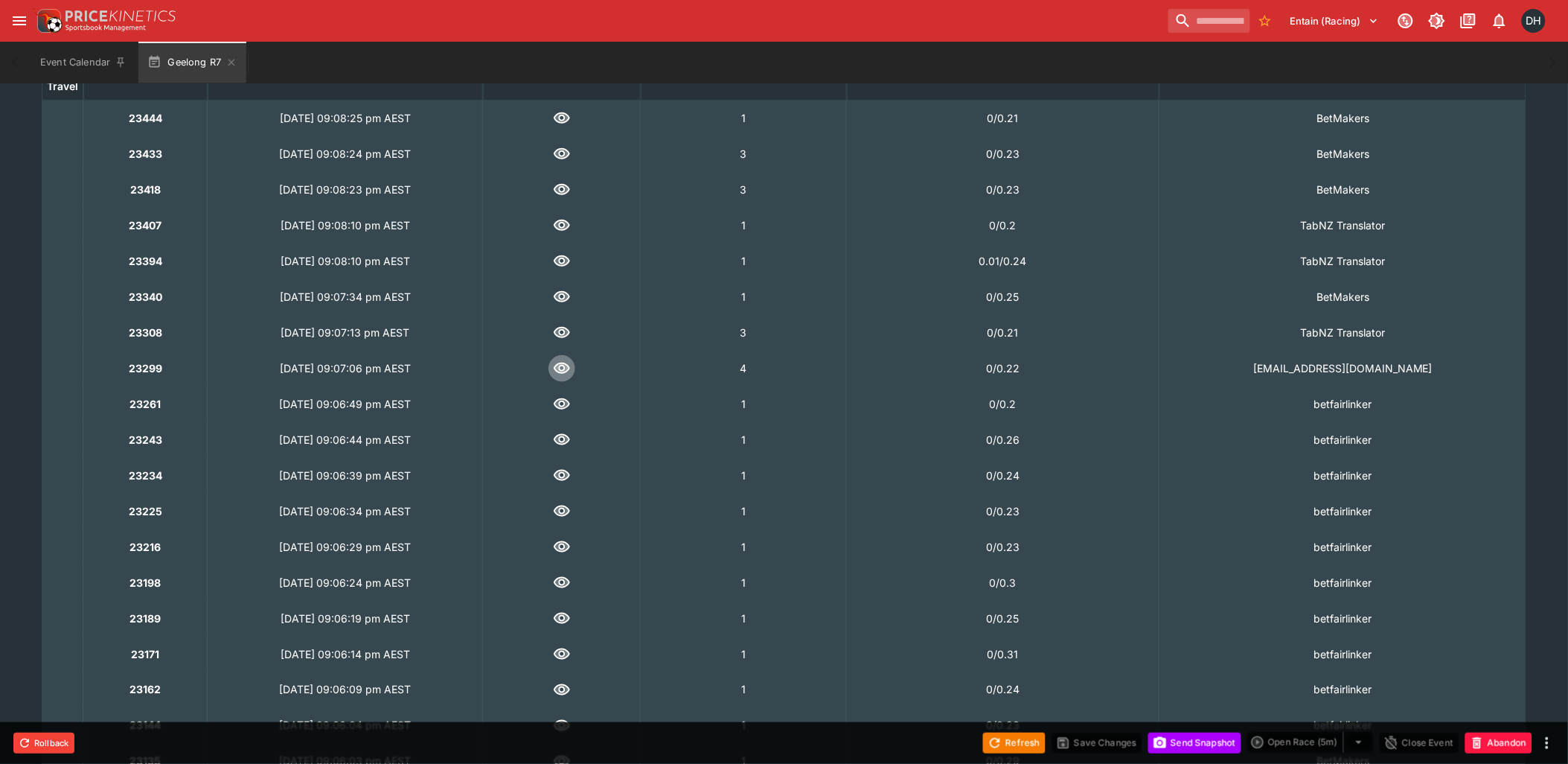
click at [569, 367] on icon "button" at bounding box center [561, 367] width 13 height 8
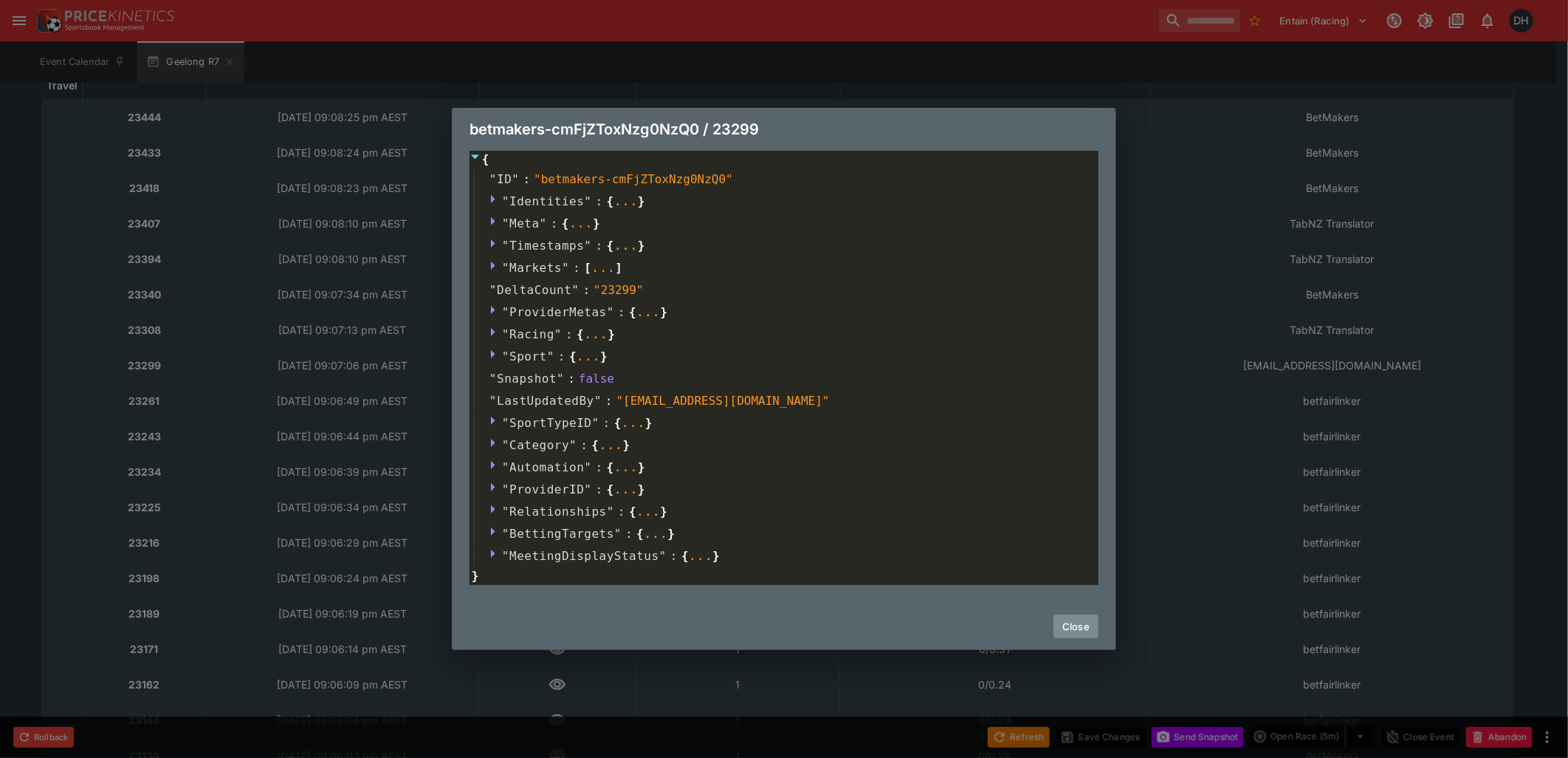
click at [1083, 622] on button "Close" at bounding box center [1076, 626] width 45 height 23
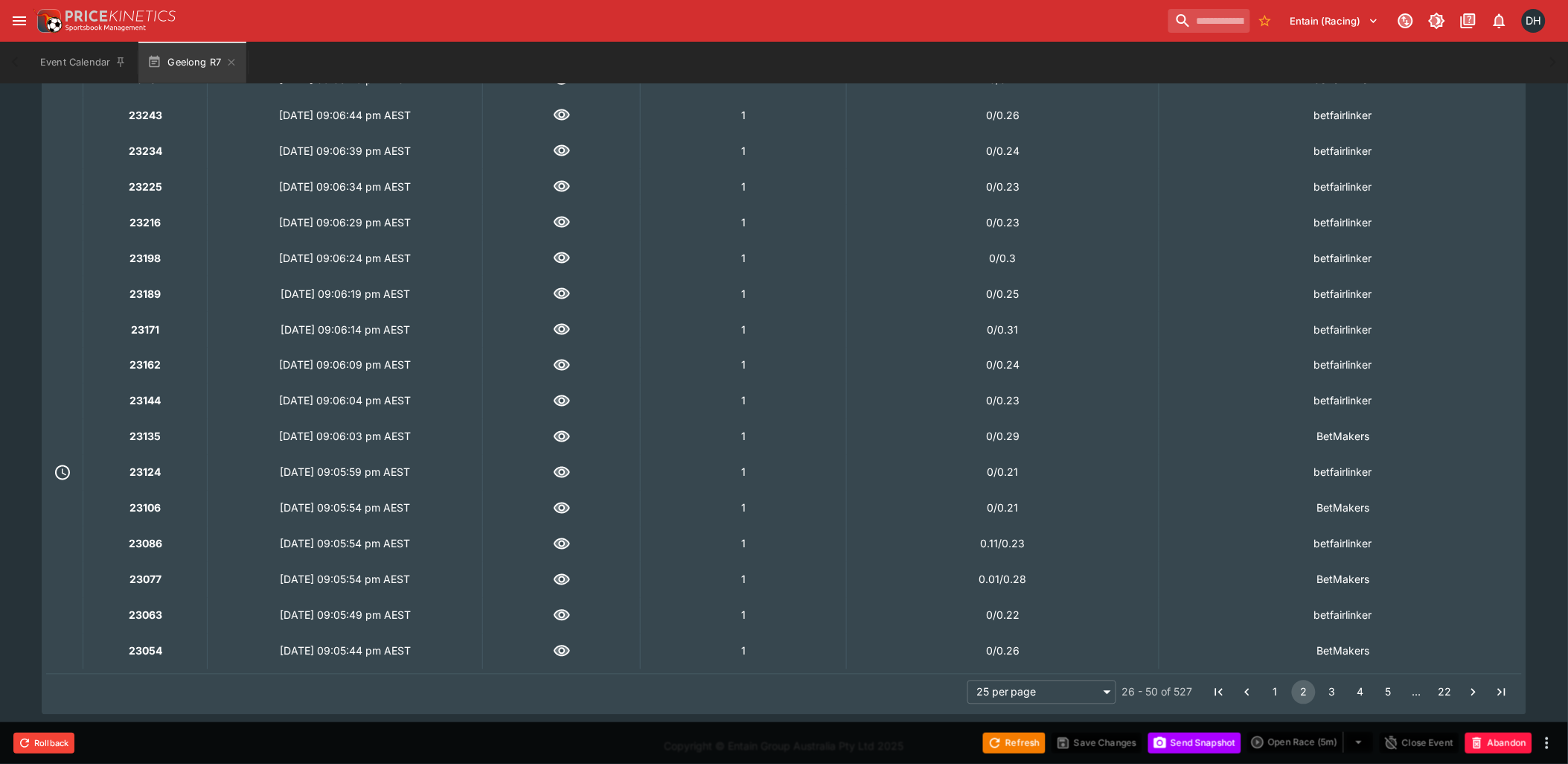
scroll to position [674, 0]
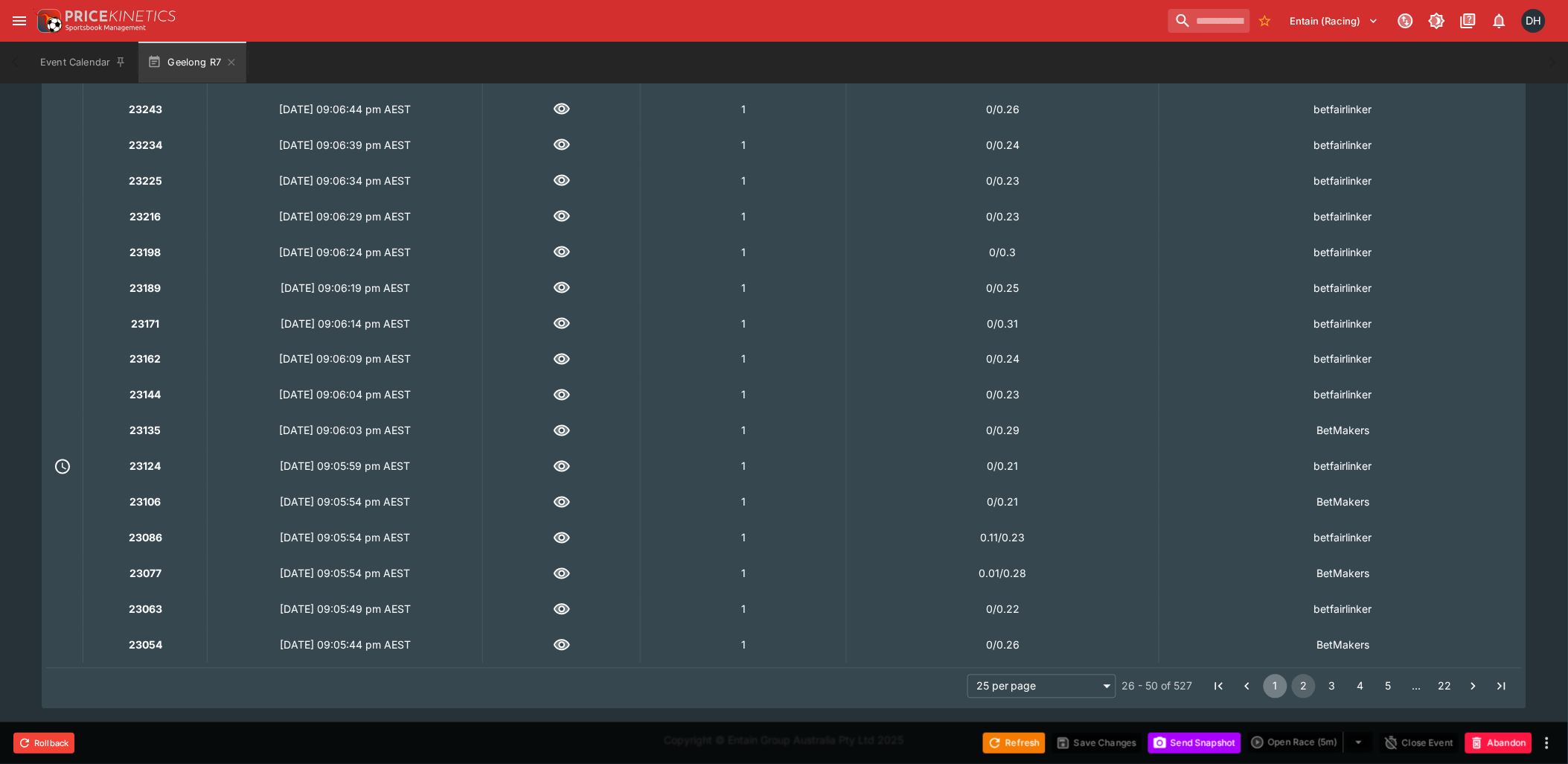
click at [1273, 687] on button "1" at bounding box center [1275, 685] width 23 height 23
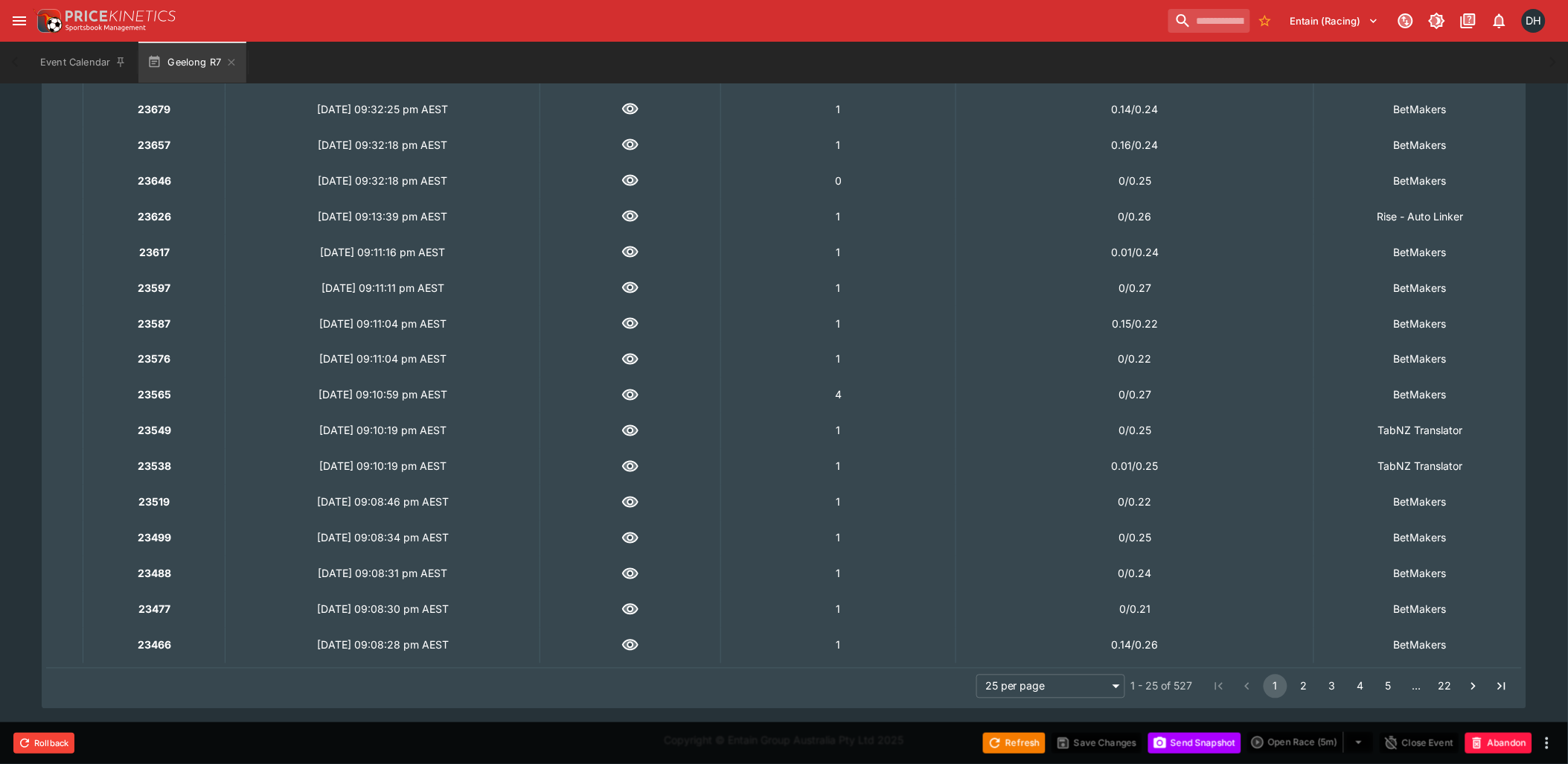
click at [638, 321] on icon "button" at bounding box center [630, 323] width 16 height 11
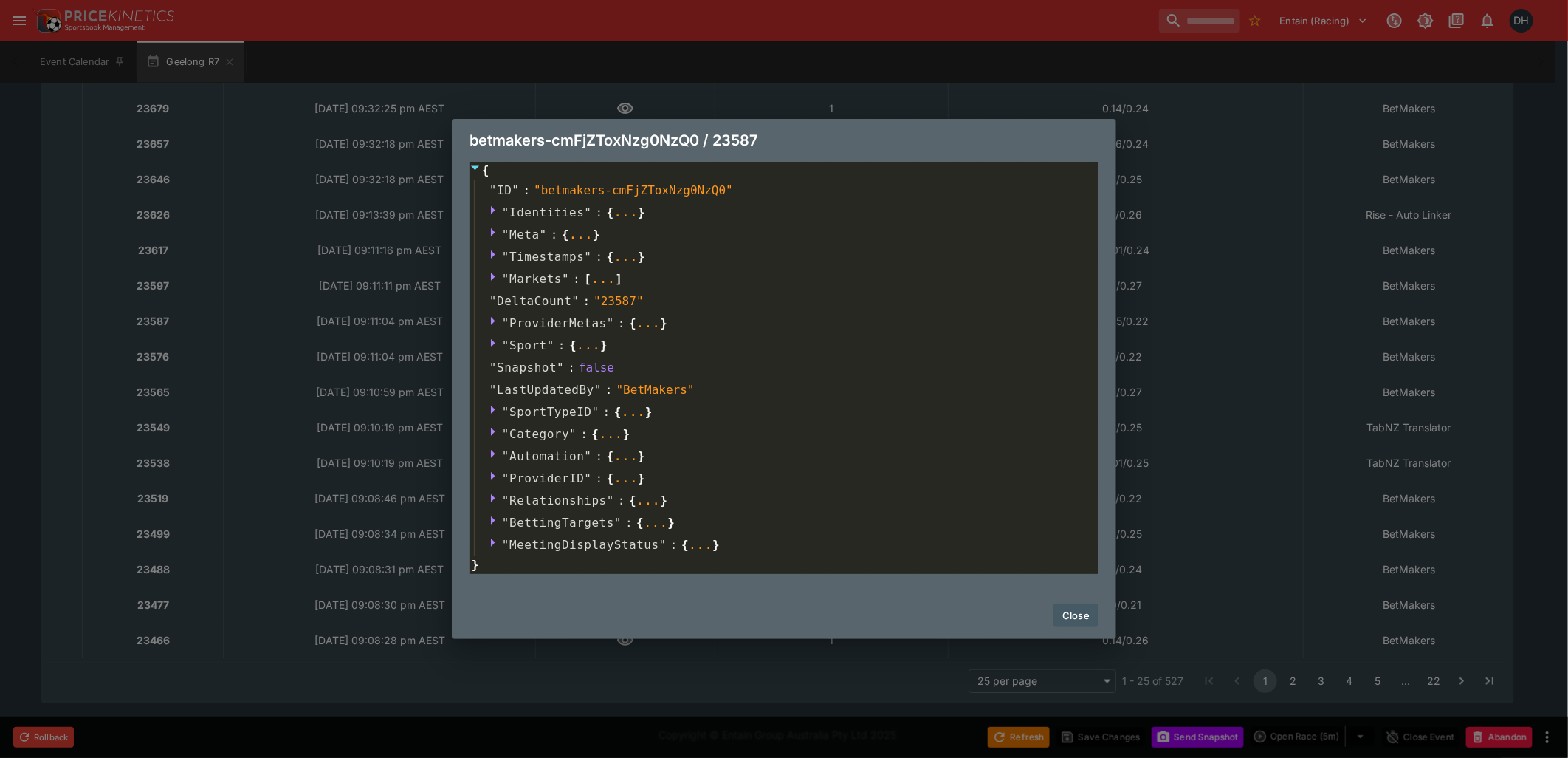
click at [1090, 614] on button "Close" at bounding box center [1076, 615] width 45 height 23
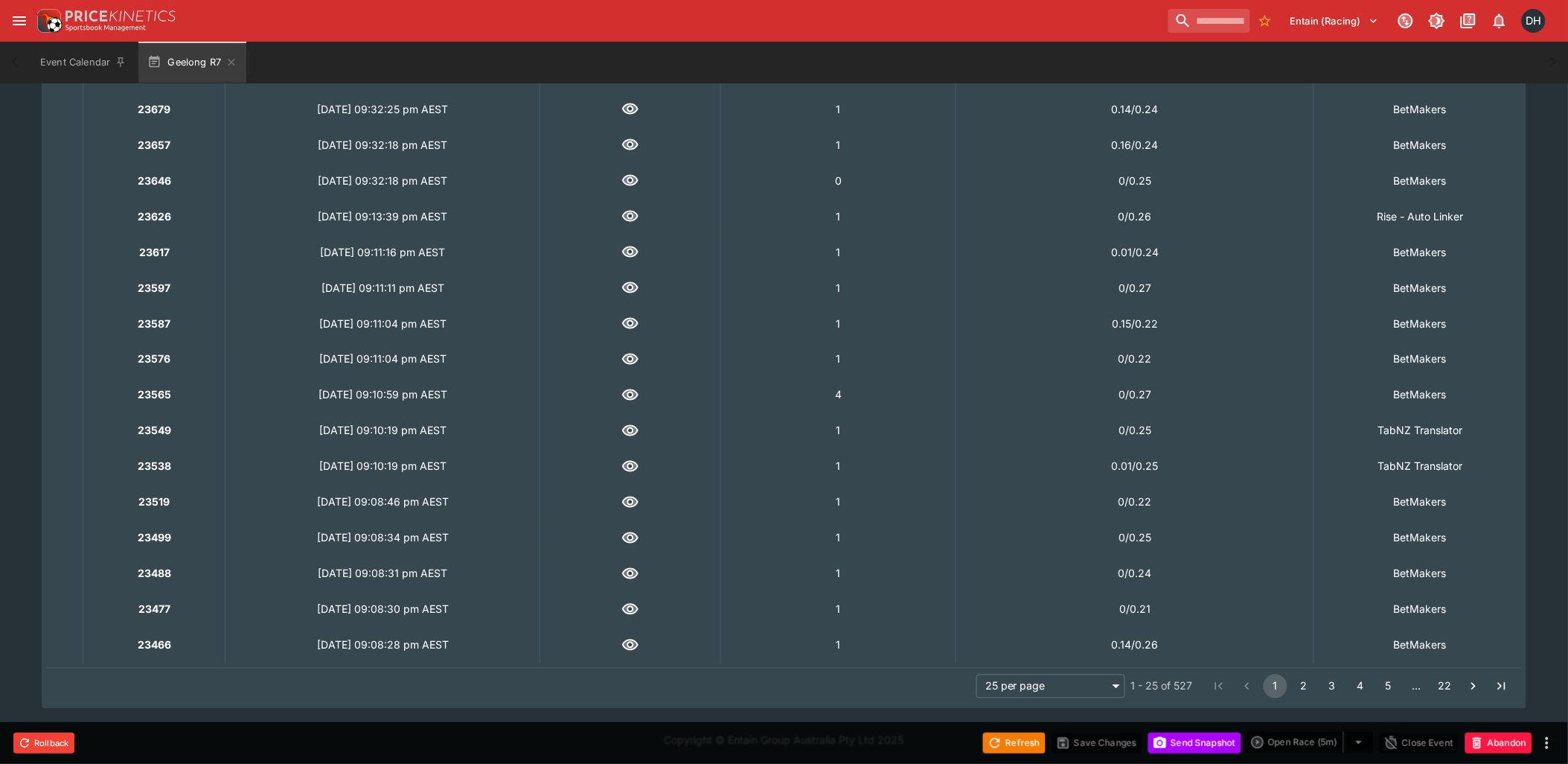
click at [1306, 684] on button "2" at bounding box center [1303, 685] width 23 height 23
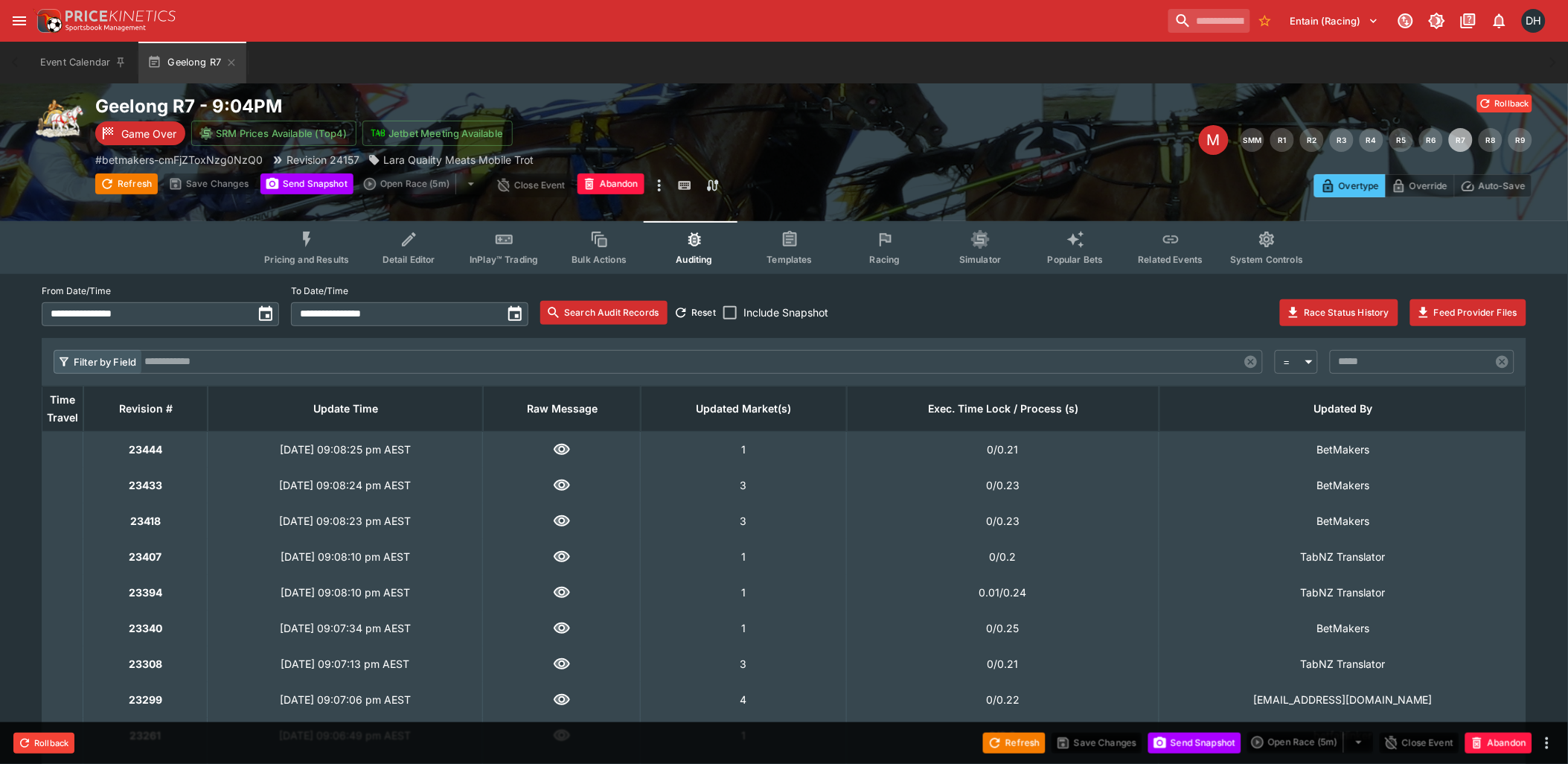
scroll to position [344, 0]
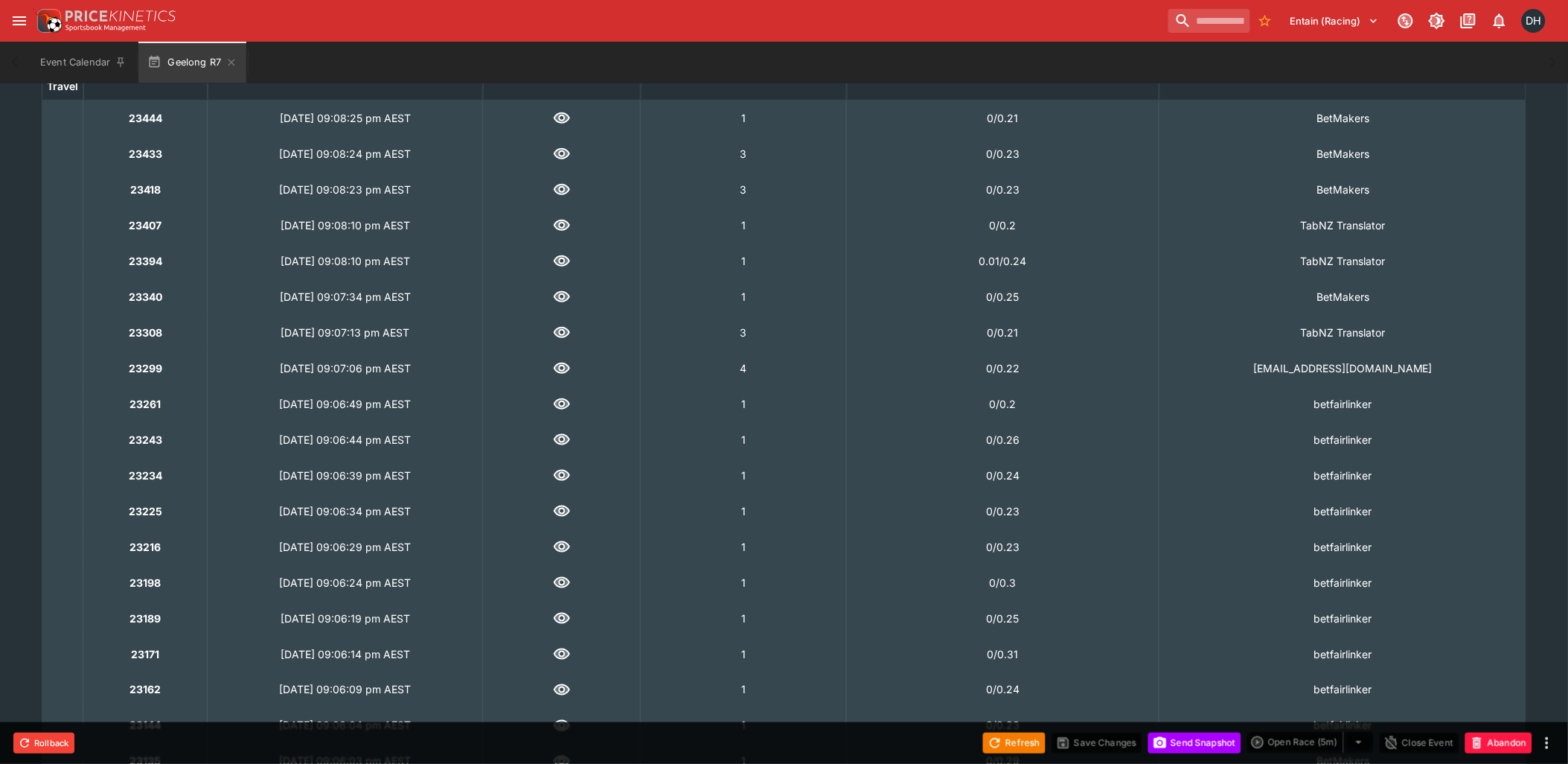
click at [355, 374] on td "Fri, 12 Sept 2025, 09:07:06 pm AEST" at bounding box center [346, 368] width 276 height 36
click at [139, 363] on strong "23299" at bounding box center [145, 367] width 34 height 16
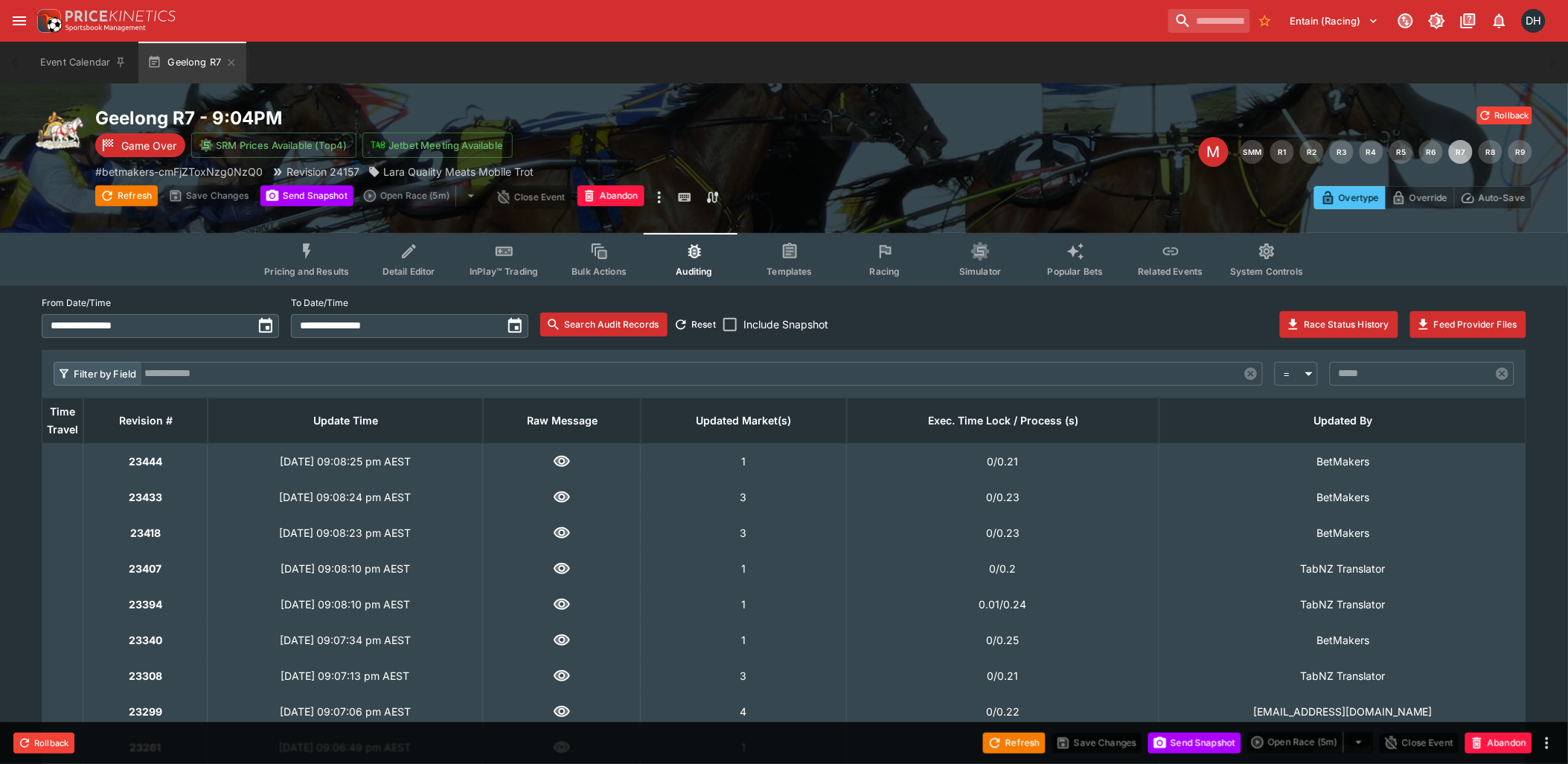
scroll to position [0, 0]
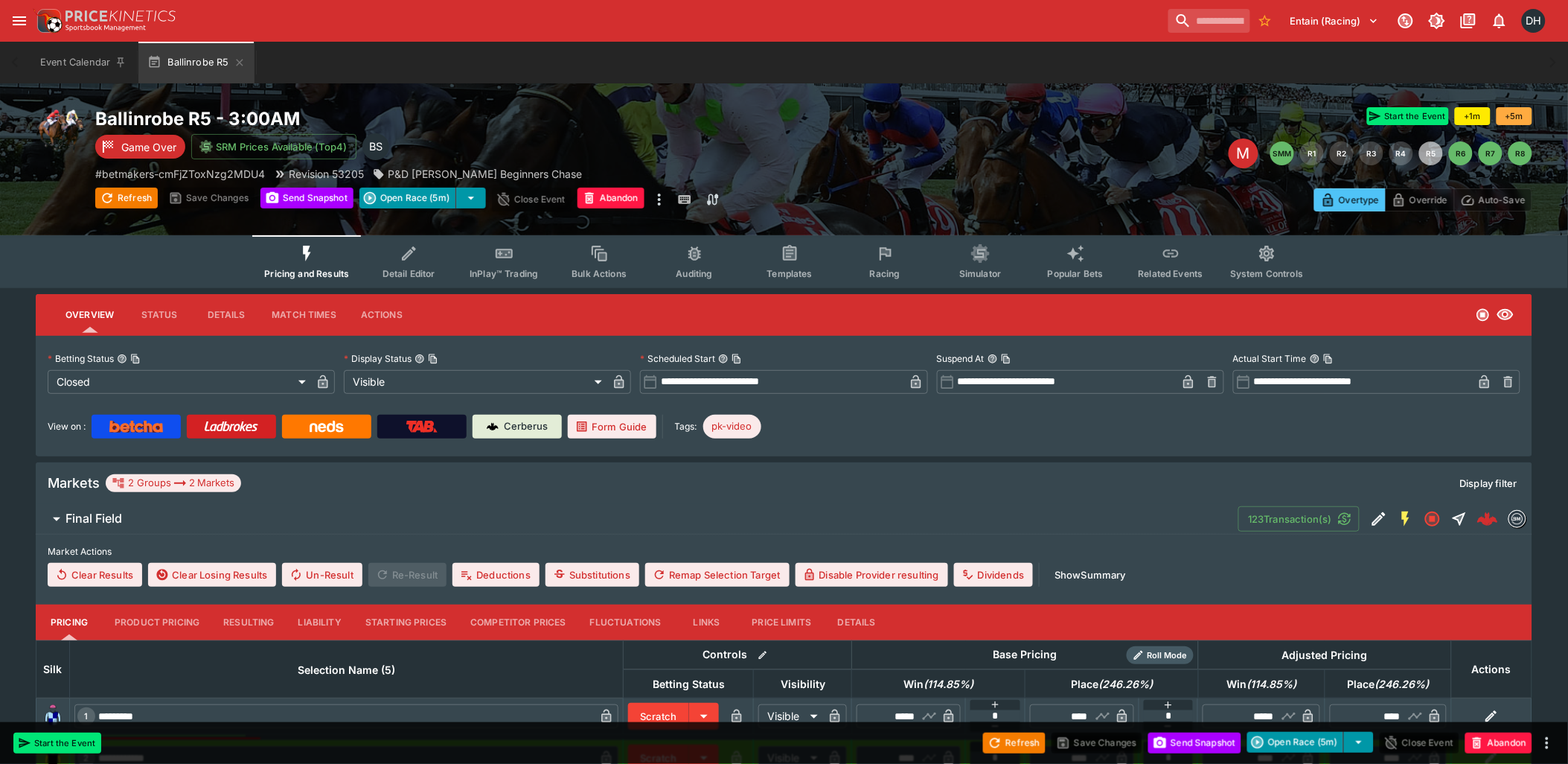
click at [697, 250] on icon "Event type filters" at bounding box center [694, 255] width 7 height 9
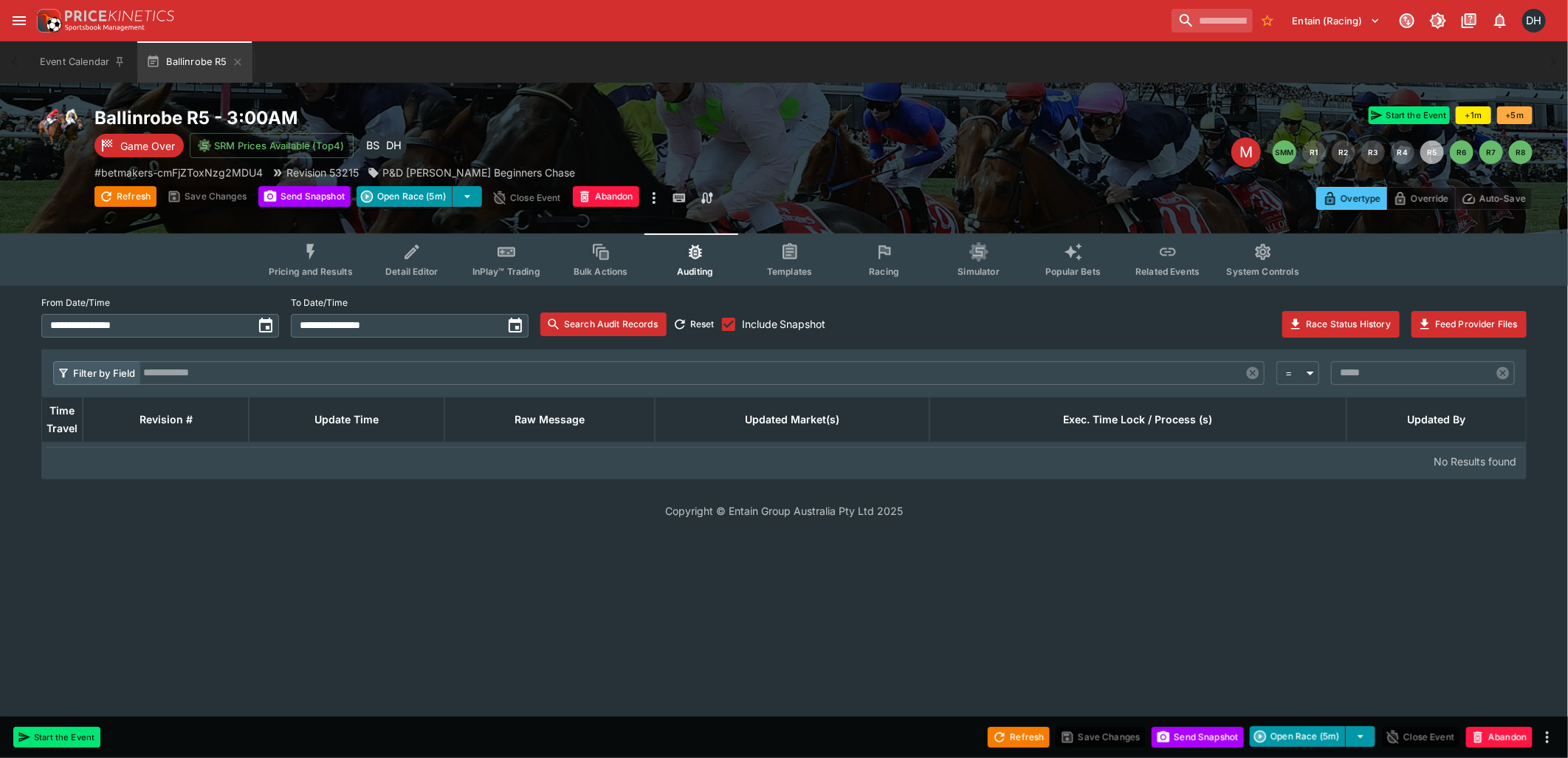
click at [602, 321] on button "Search Audit Records" at bounding box center [604, 324] width 126 height 23
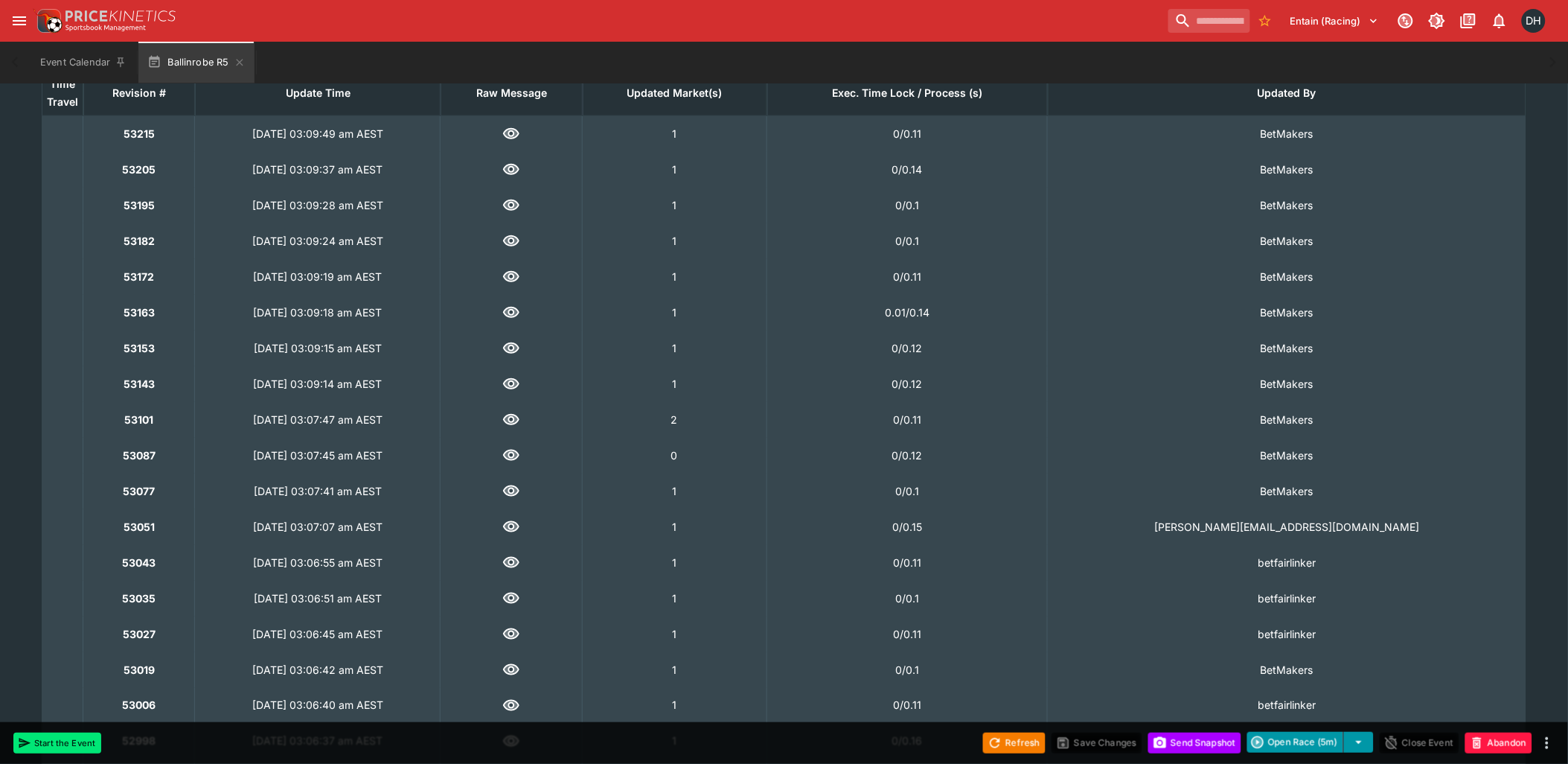
scroll to position [331, 0]
click at [519, 523] on icon "button" at bounding box center [511, 526] width 16 height 11
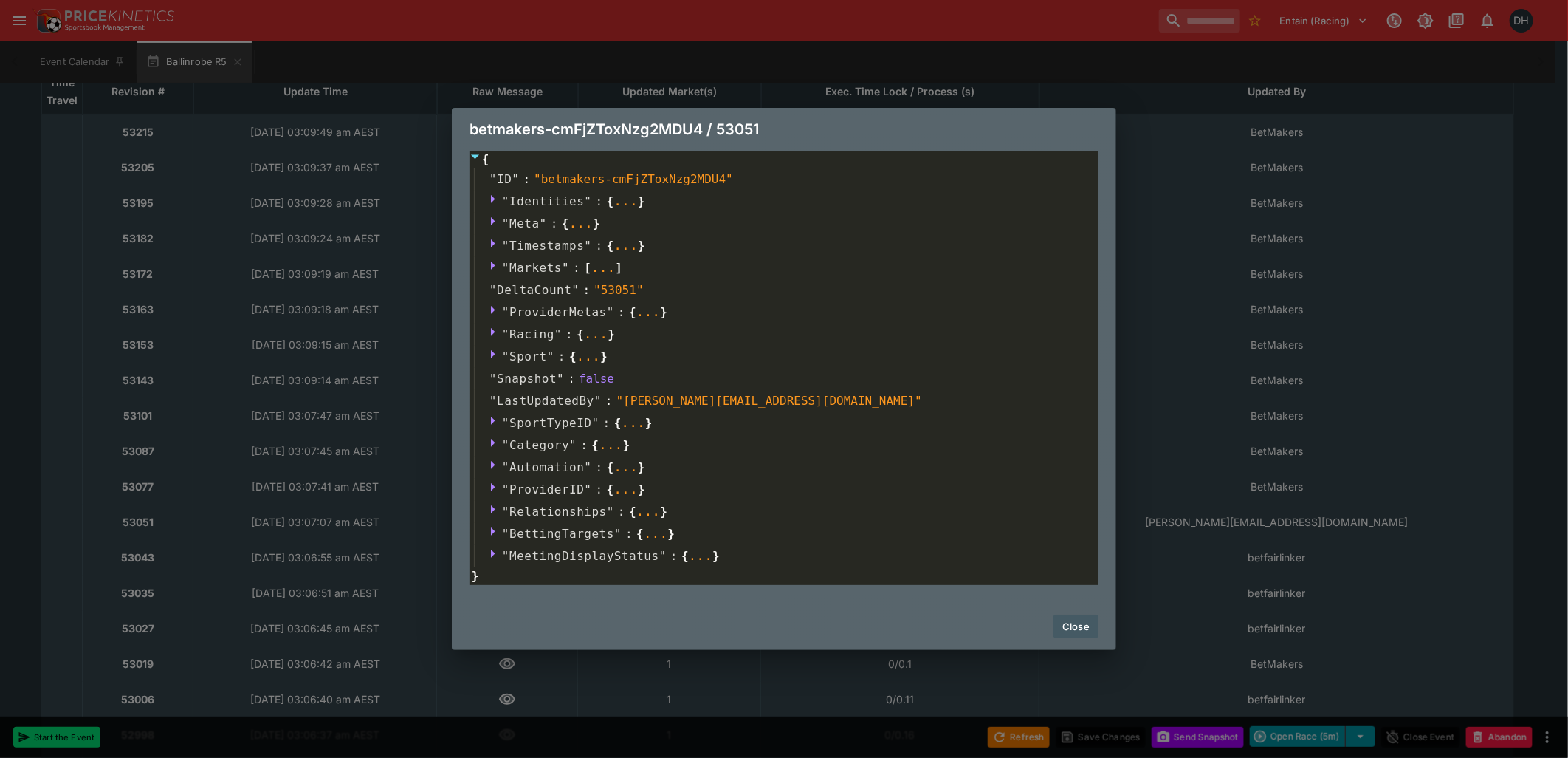
drag, startPoint x: 1081, startPoint y: 633, endPoint x: 1087, endPoint y: 623, distance: 11.7
click at [1082, 631] on button "Close" at bounding box center [1076, 626] width 45 height 23
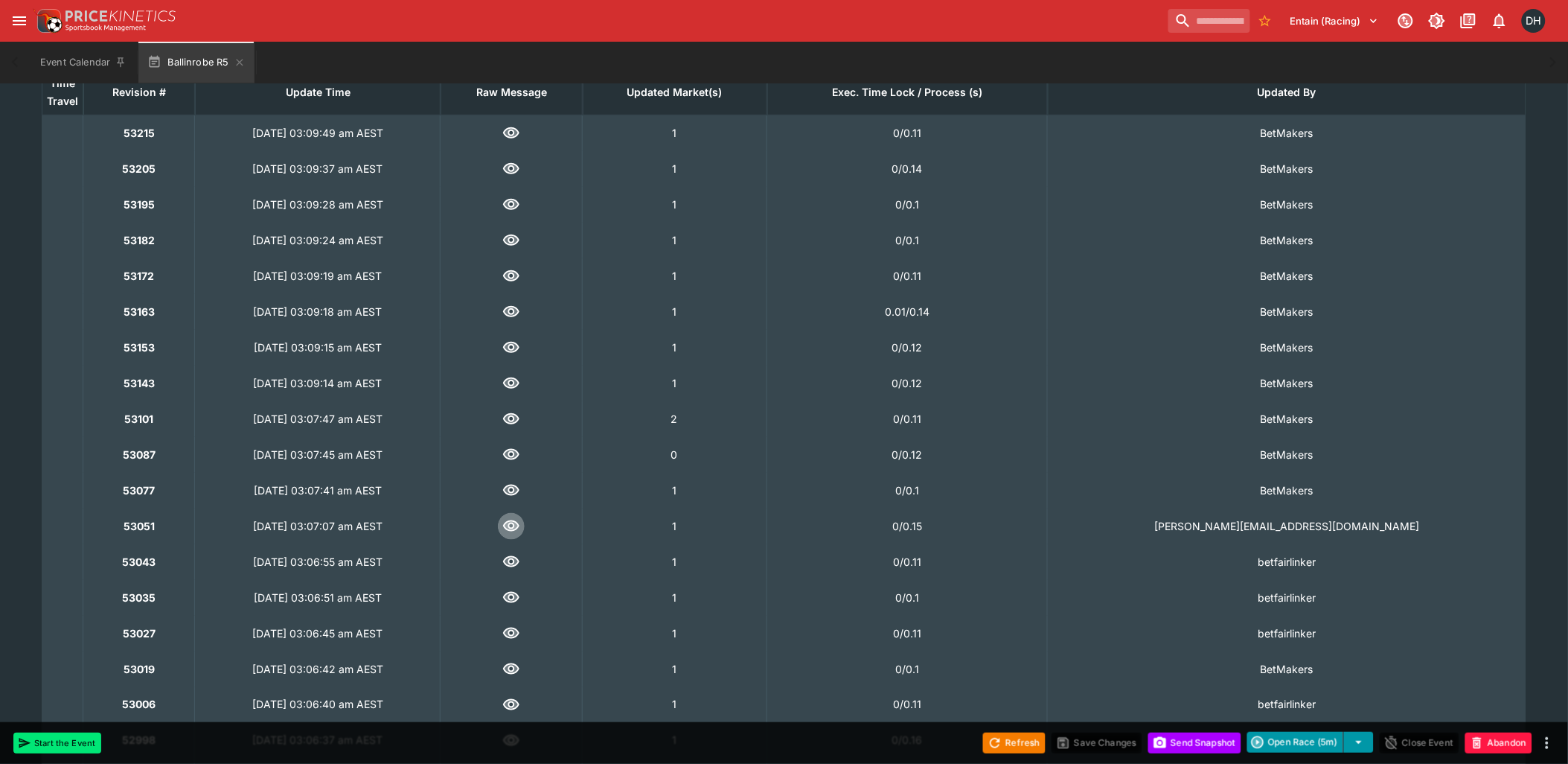
click at [519, 525] on icon "button" at bounding box center [511, 526] width 16 height 11
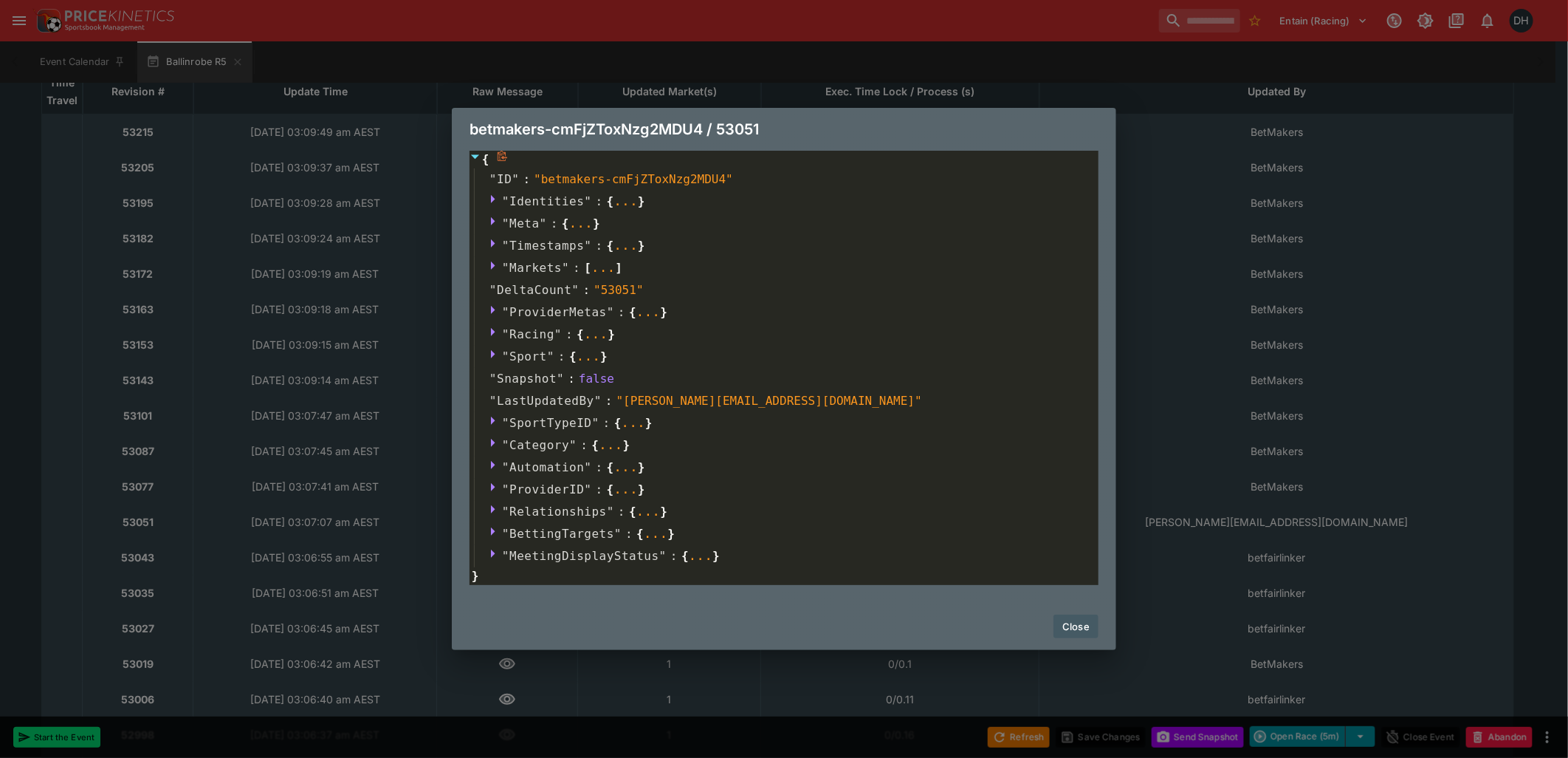
click at [474, 576] on span "}" at bounding box center [474, 576] width 9 height 18
click at [496, 552] on icon at bounding box center [495, 552] width 12 height 12
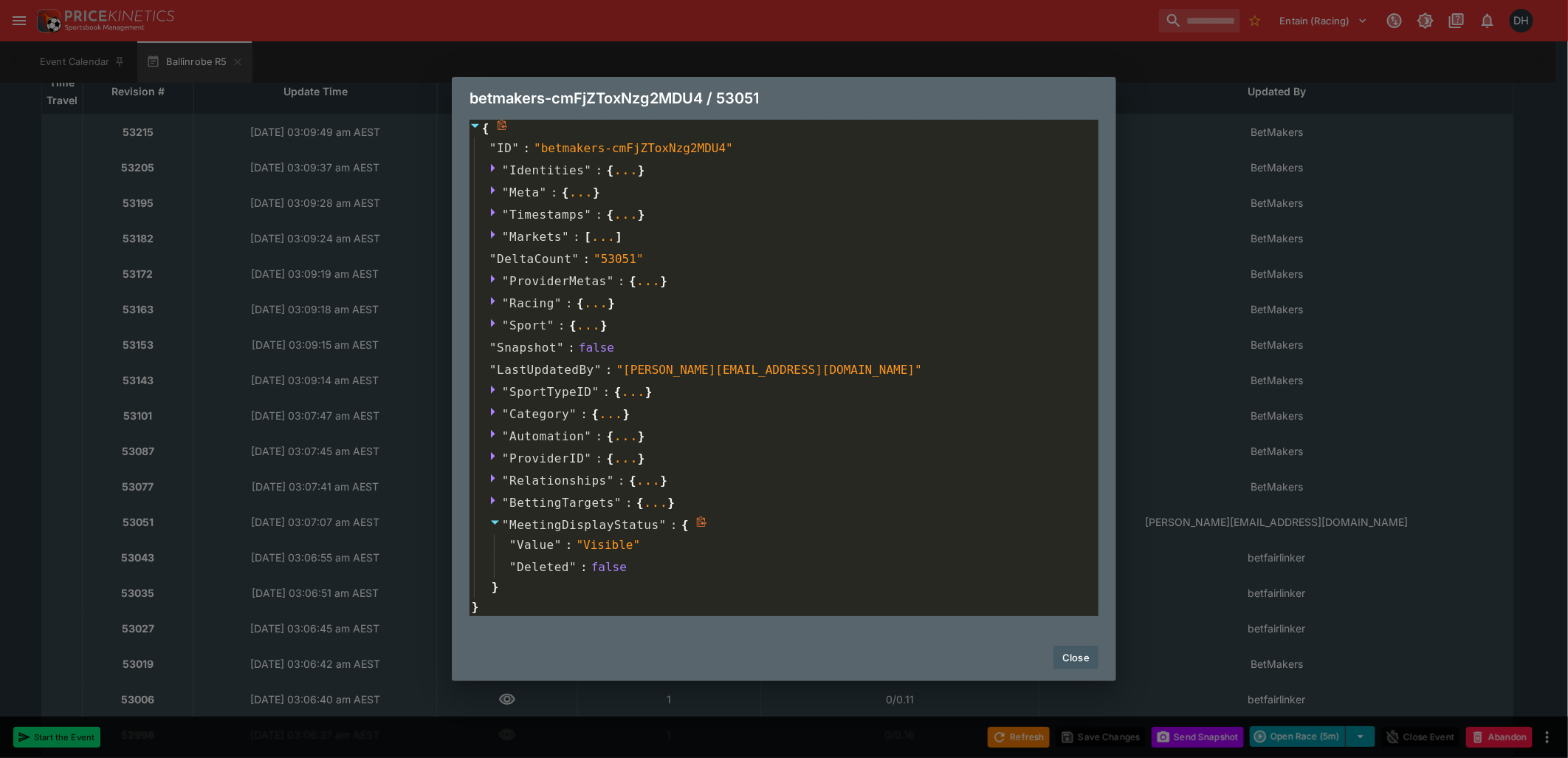
click at [497, 525] on icon at bounding box center [495, 522] width 12 height 12
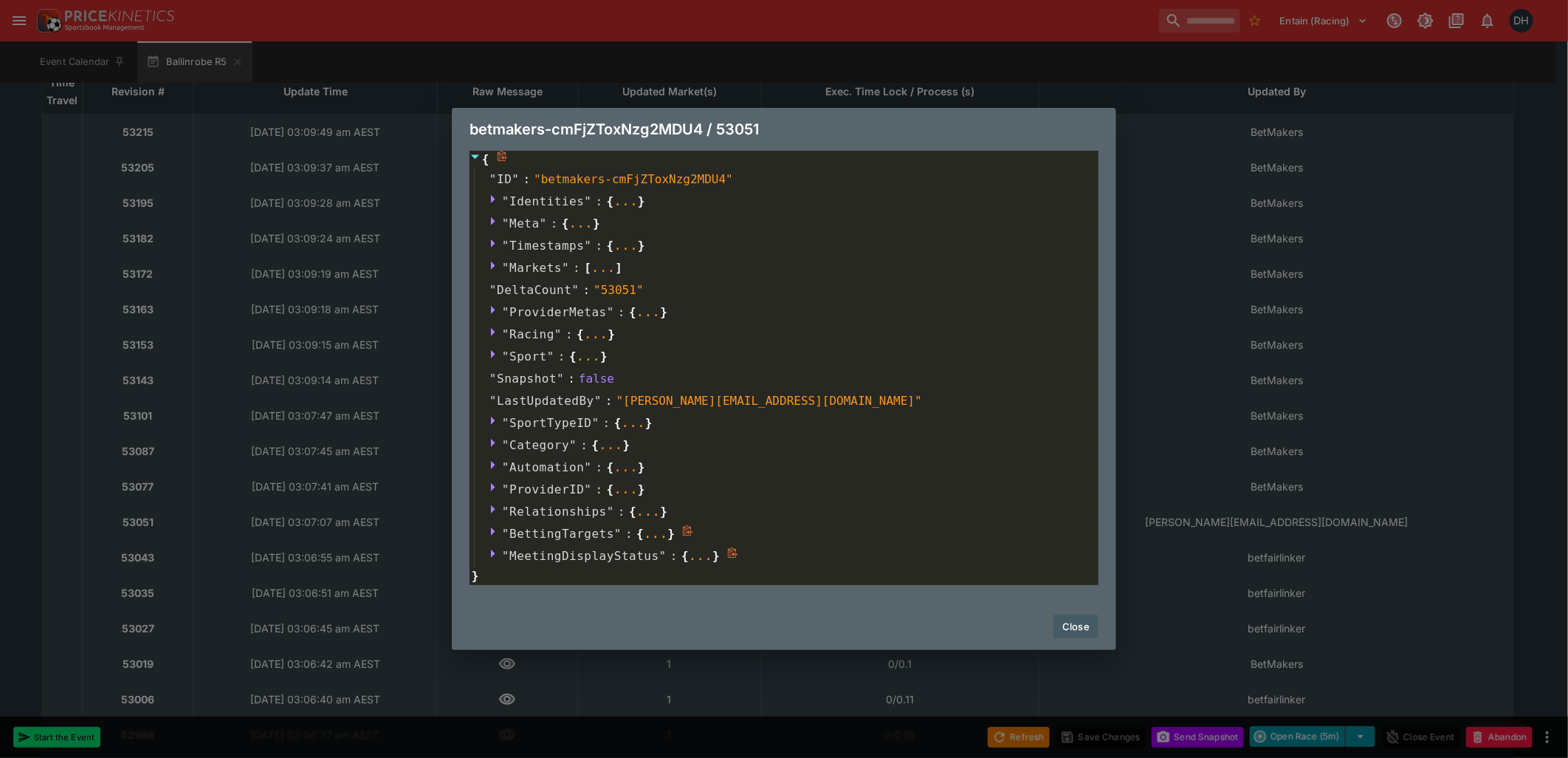
click at [493, 535] on icon at bounding box center [495, 531] width 12 height 12
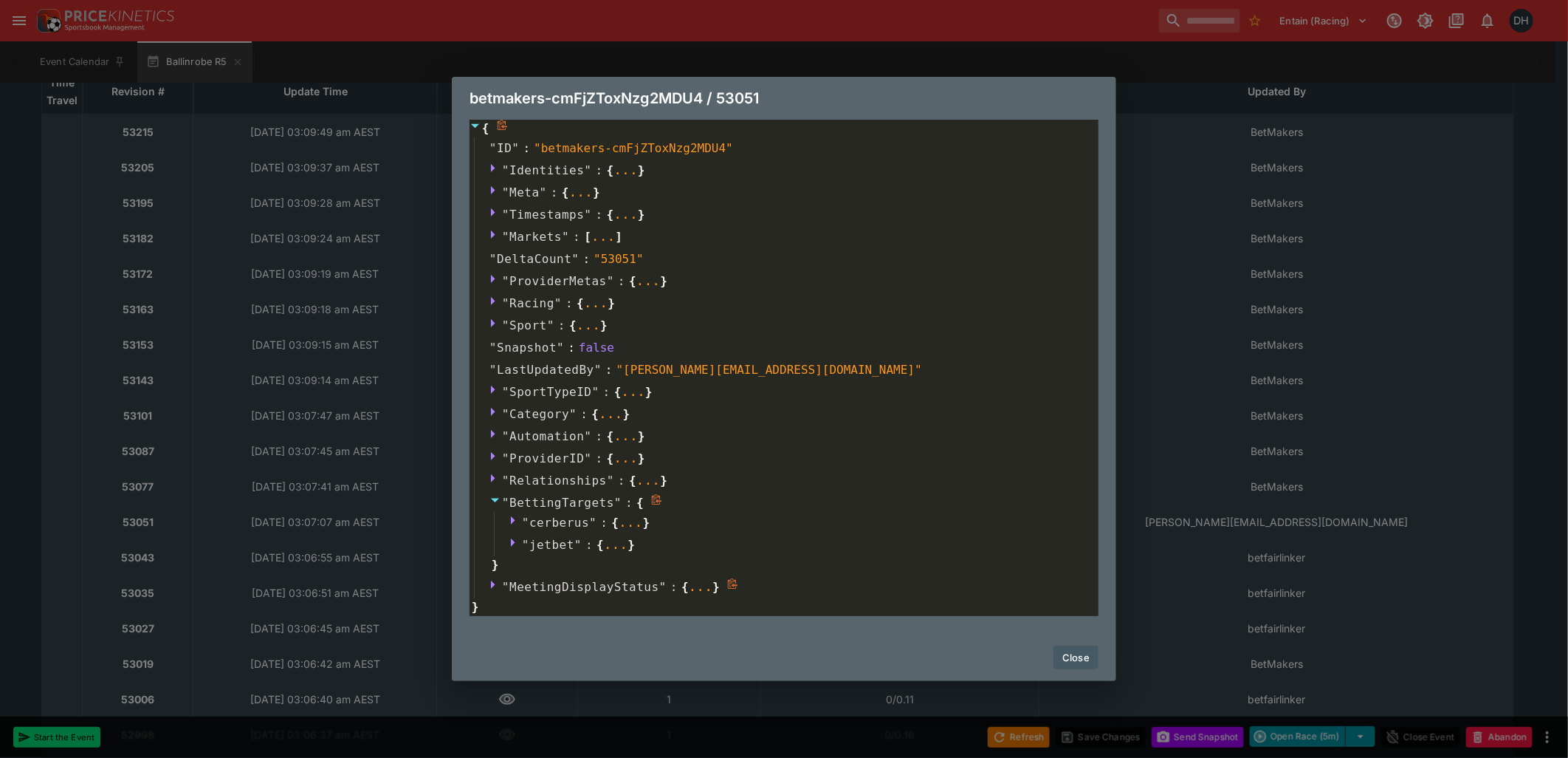
click at [495, 499] on icon at bounding box center [495, 500] width 8 height 5
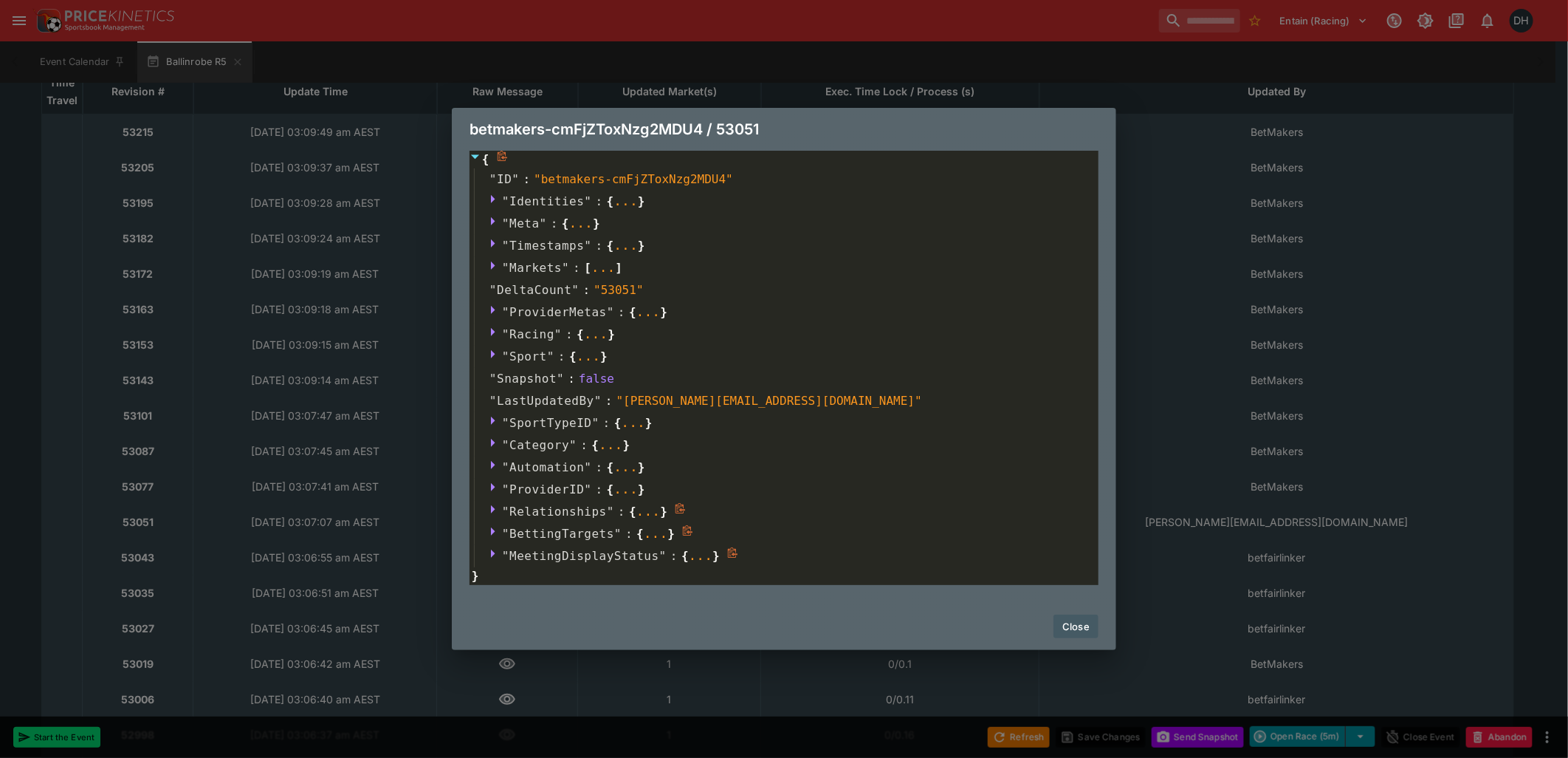
click at [490, 512] on icon at bounding box center [495, 509] width 12 height 12
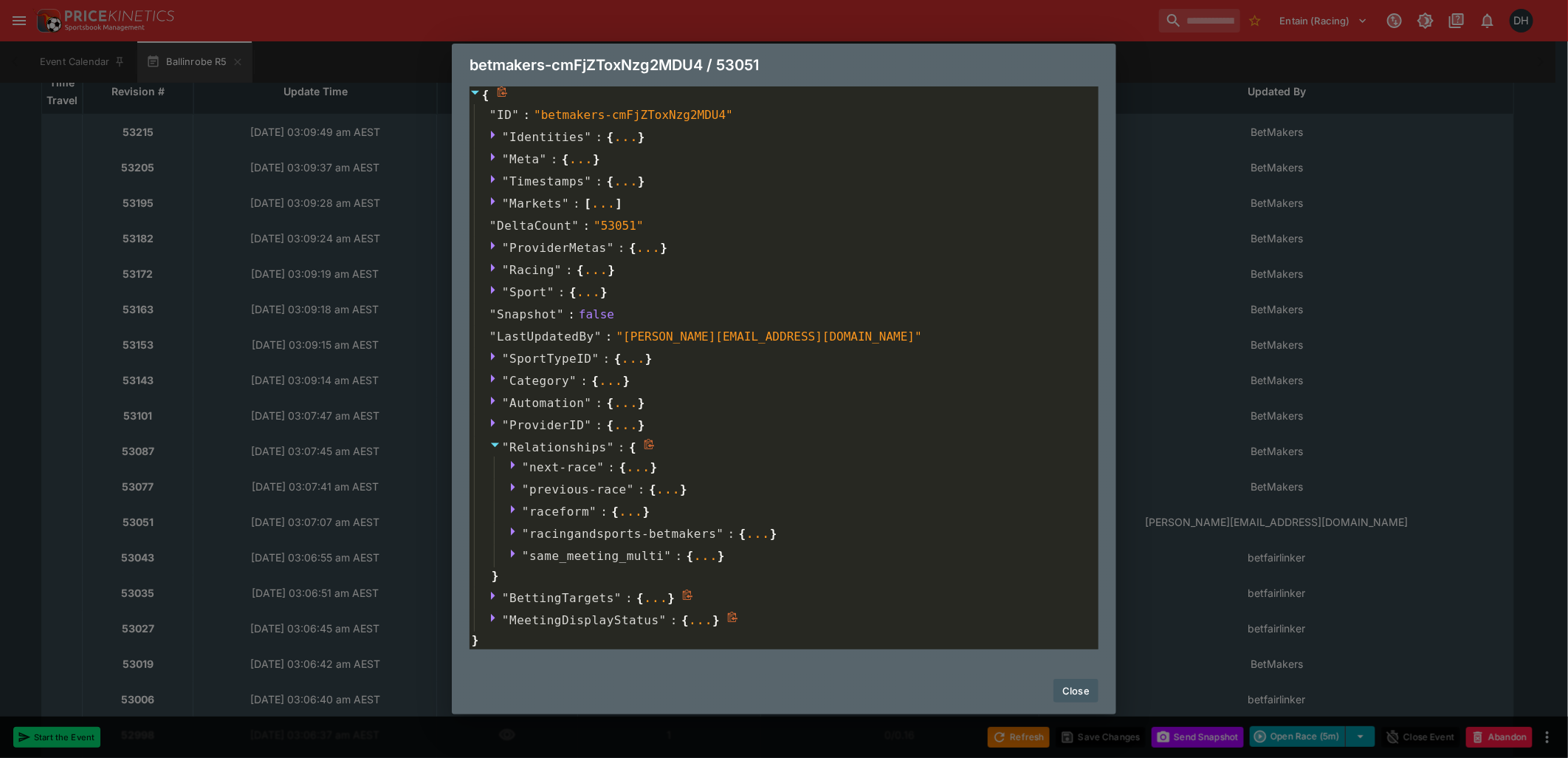
click at [498, 446] on icon at bounding box center [495, 445] width 12 height 12
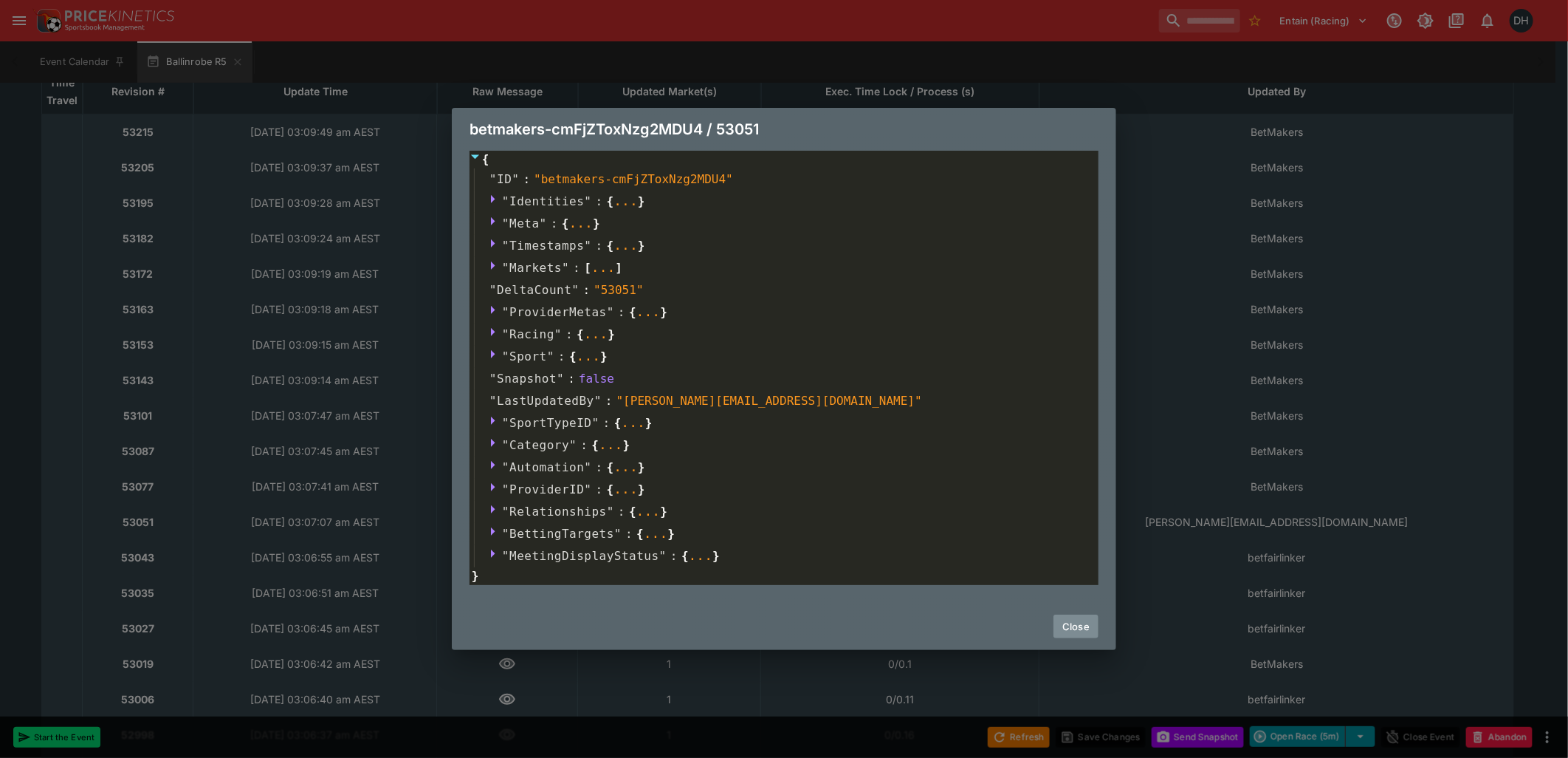
click at [1077, 628] on button "Close" at bounding box center [1076, 626] width 45 height 23
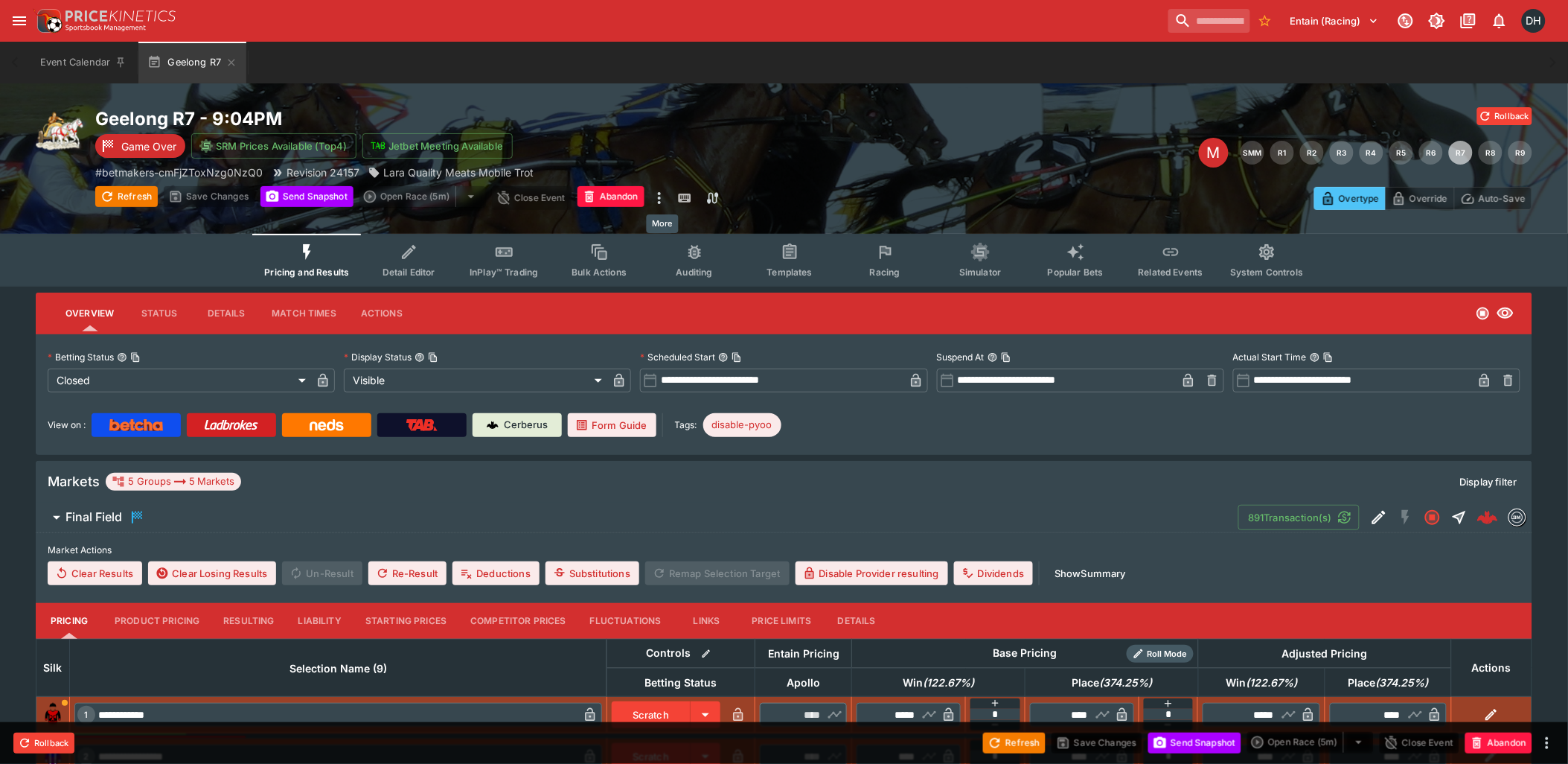
click at [661, 199] on icon "more" at bounding box center [659, 198] width 3 height 12
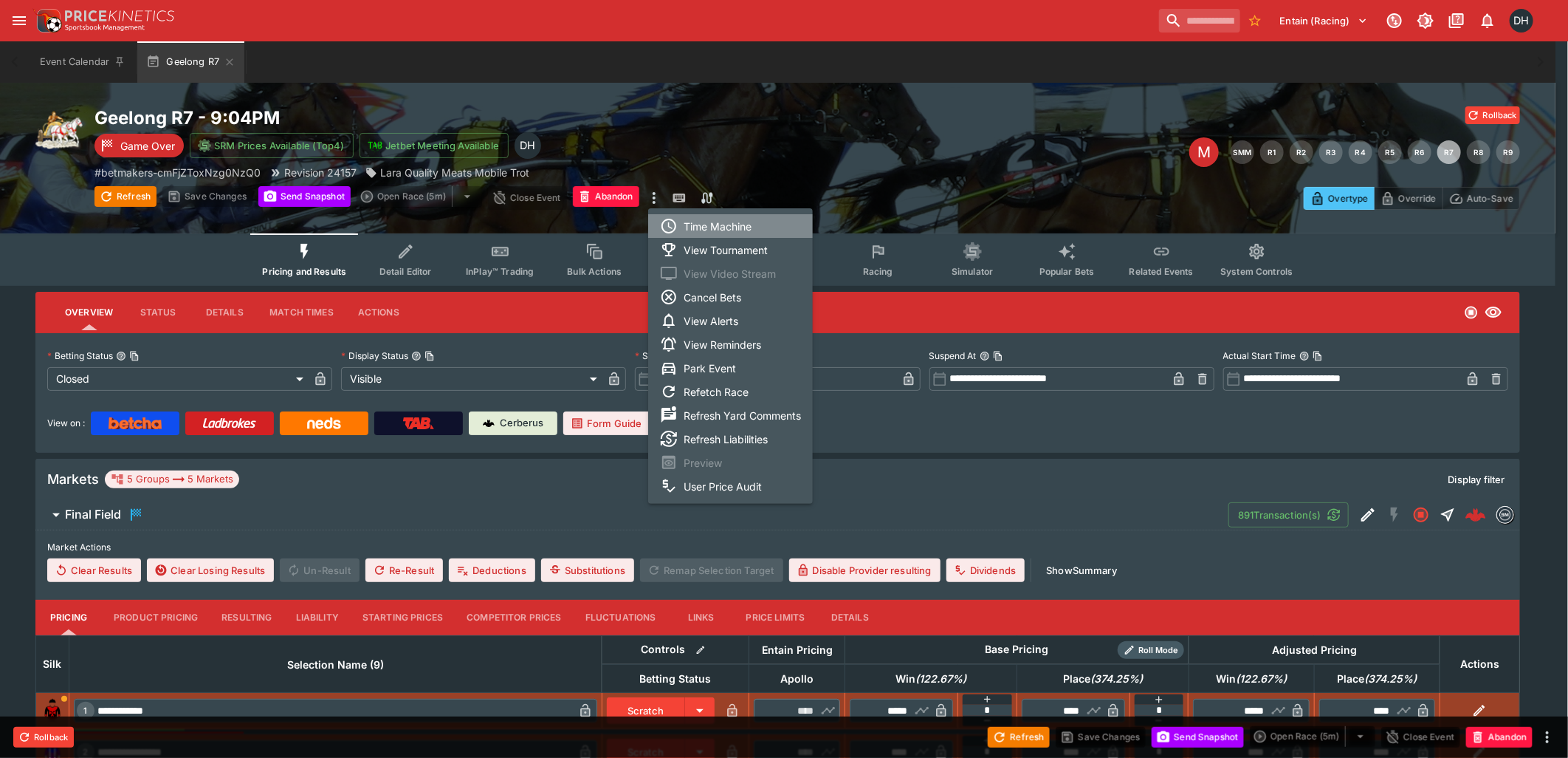
click at [691, 223] on li "Time Machine" at bounding box center [730, 225] width 165 height 23
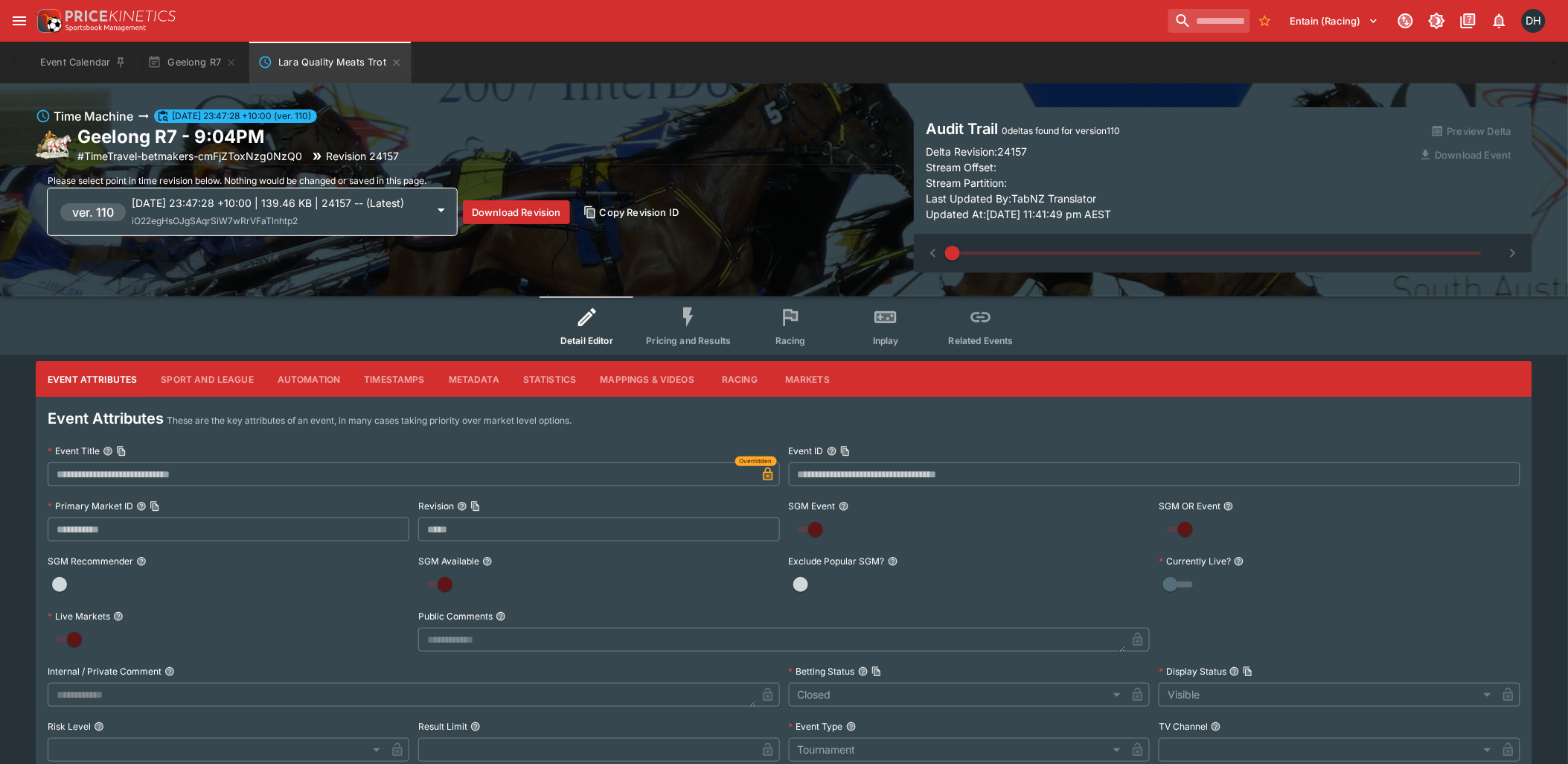
click at [352, 218] on div "2025-09-12 23:47:28 +10:00 | 139.46 KB | 24157 -- (Latest) iO22egHsOJgSAqrSiW7w…" at bounding box center [279, 212] width 294 height 34
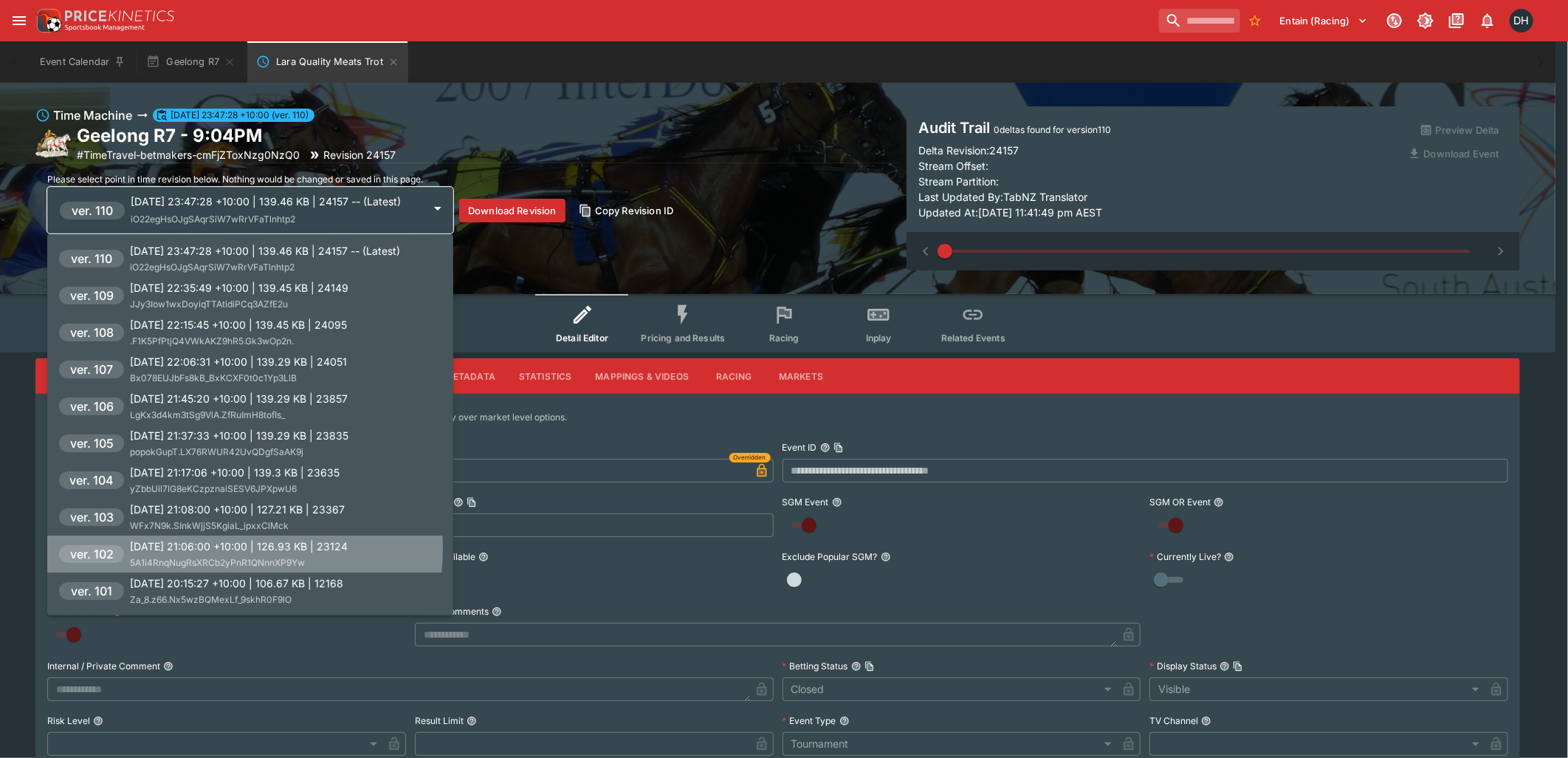
click at [226, 548] on p "2025-09-12 21:06:00 +10:00 | 126.93 KB | 23124" at bounding box center [239, 546] width 218 height 16
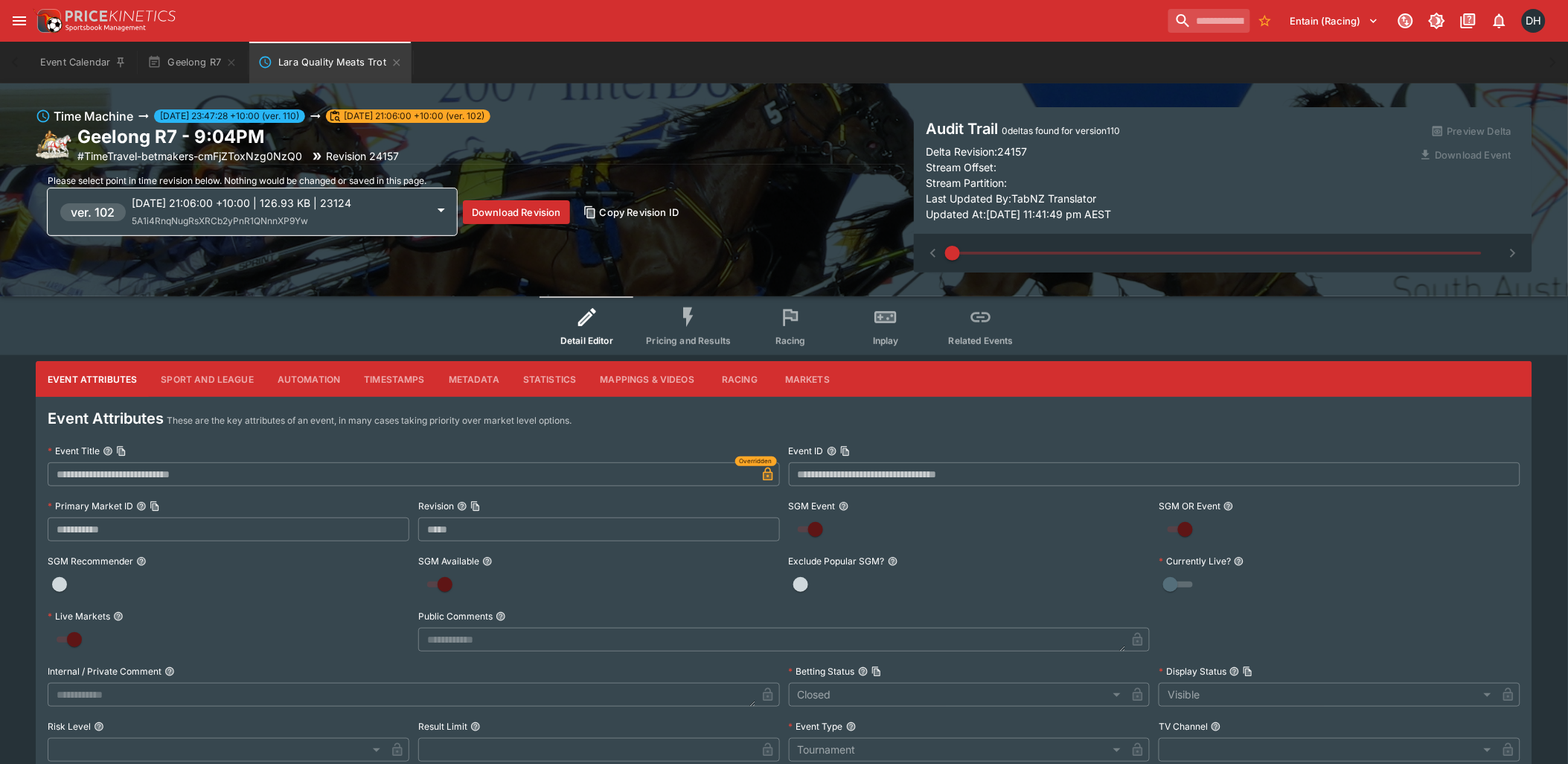
type input "*****"
type input "**********"
type input "****"
type input "**"
type input "*****"
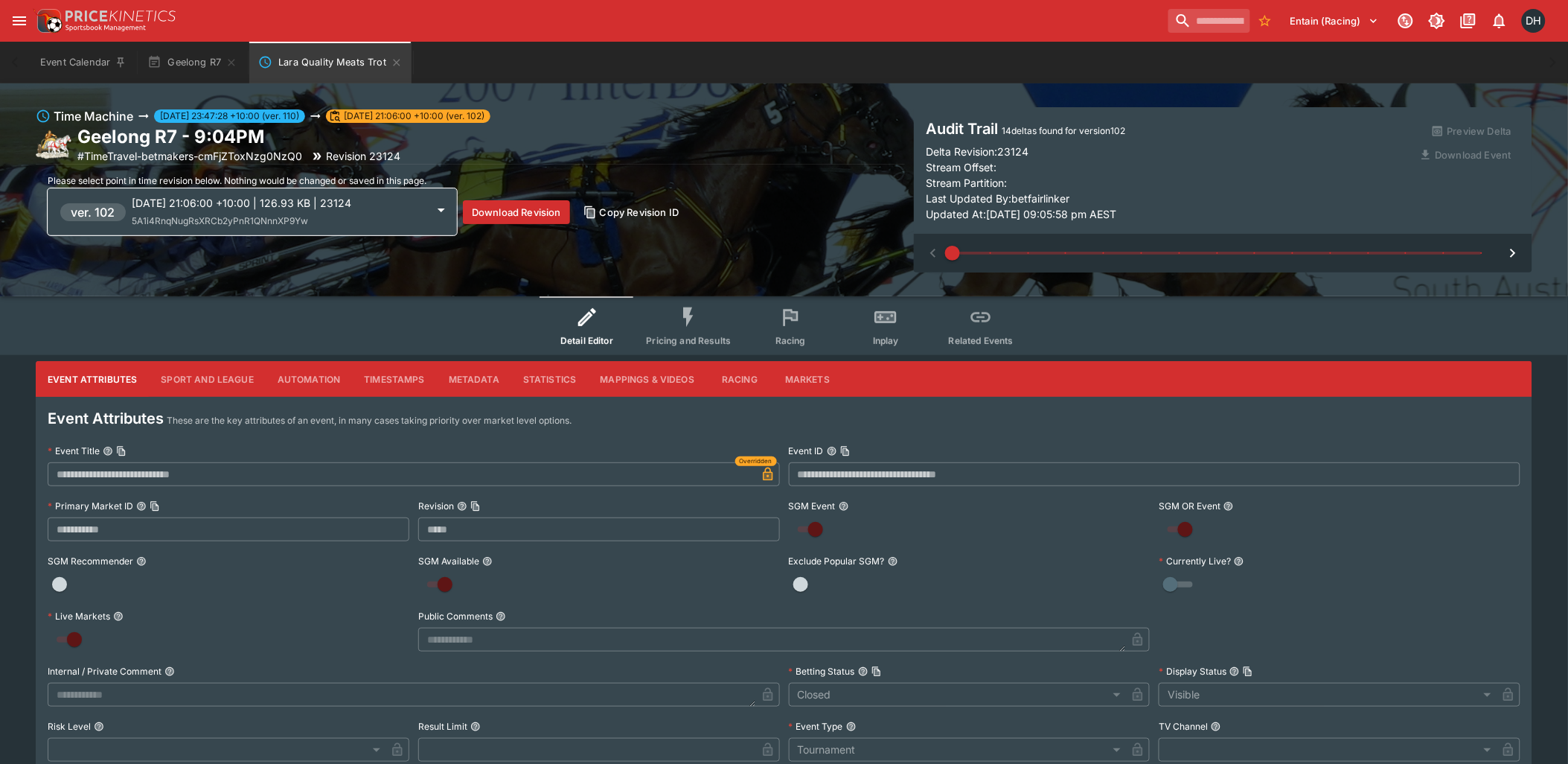
type input "*********"
click at [1474, 249] on span at bounding box center [1217, 253] width 530 height 22
type input "**"
type input "*****"
type input "**********"
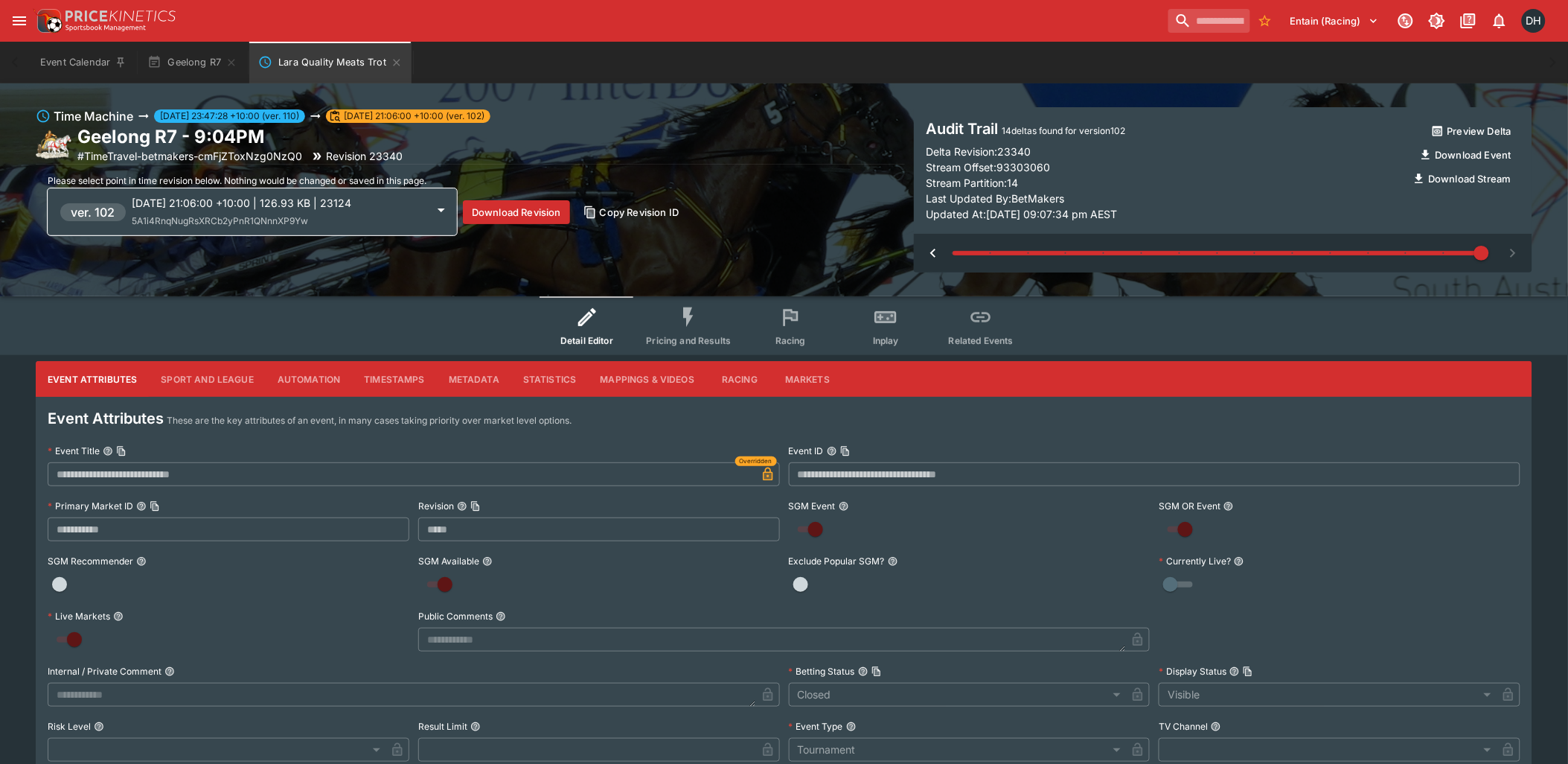
click at [1403, 251] on span at bounding box center [1217, 253] width 530 height 22
click at [693, 322] on icon "Event type filters" at bounding box center [688, 317] width 23 height 23
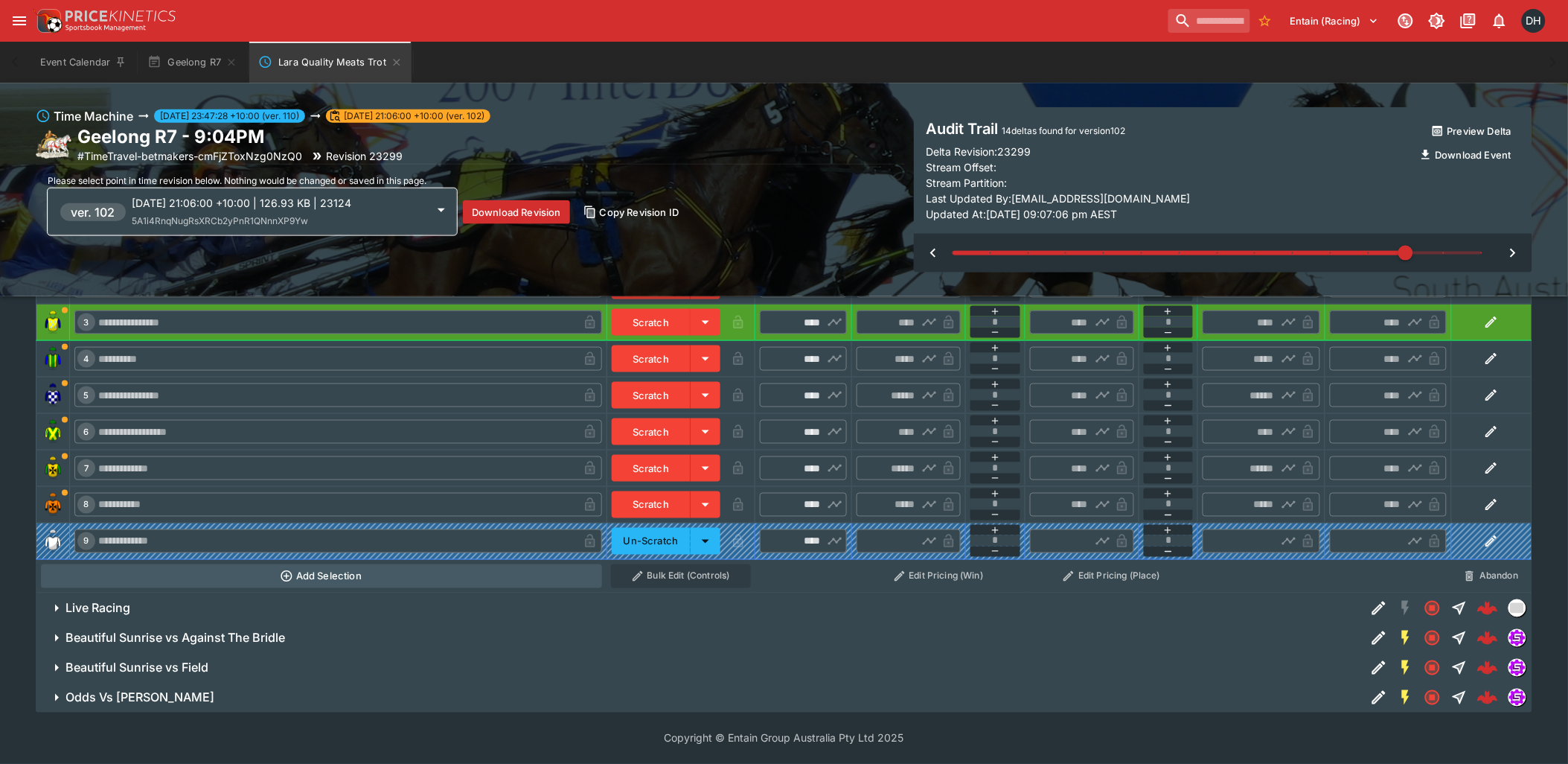
scroll to position [203, 0]
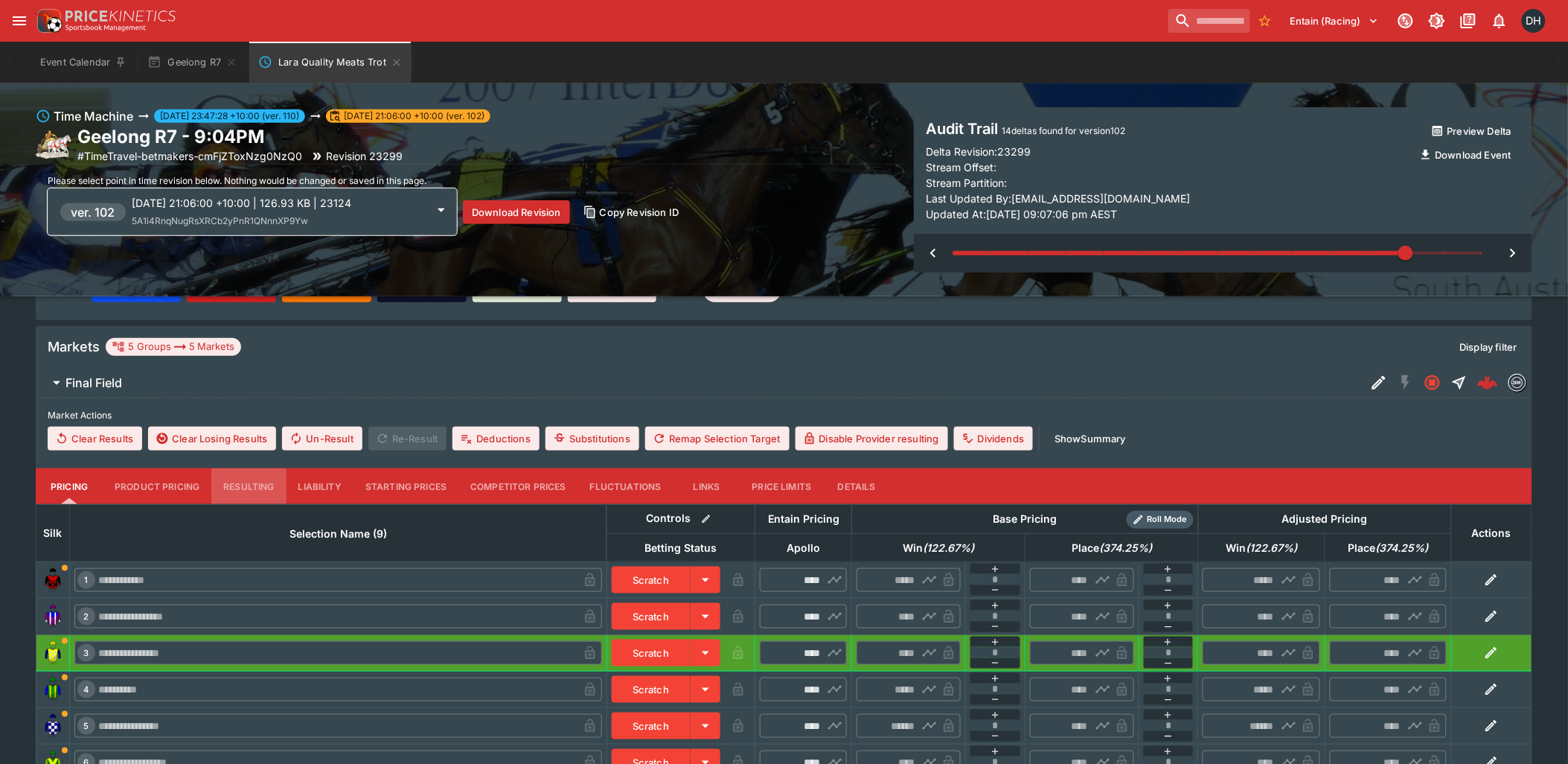
click at [244, 486] on button "Resulting" at bounding box center [247, 486] width 74 height 36
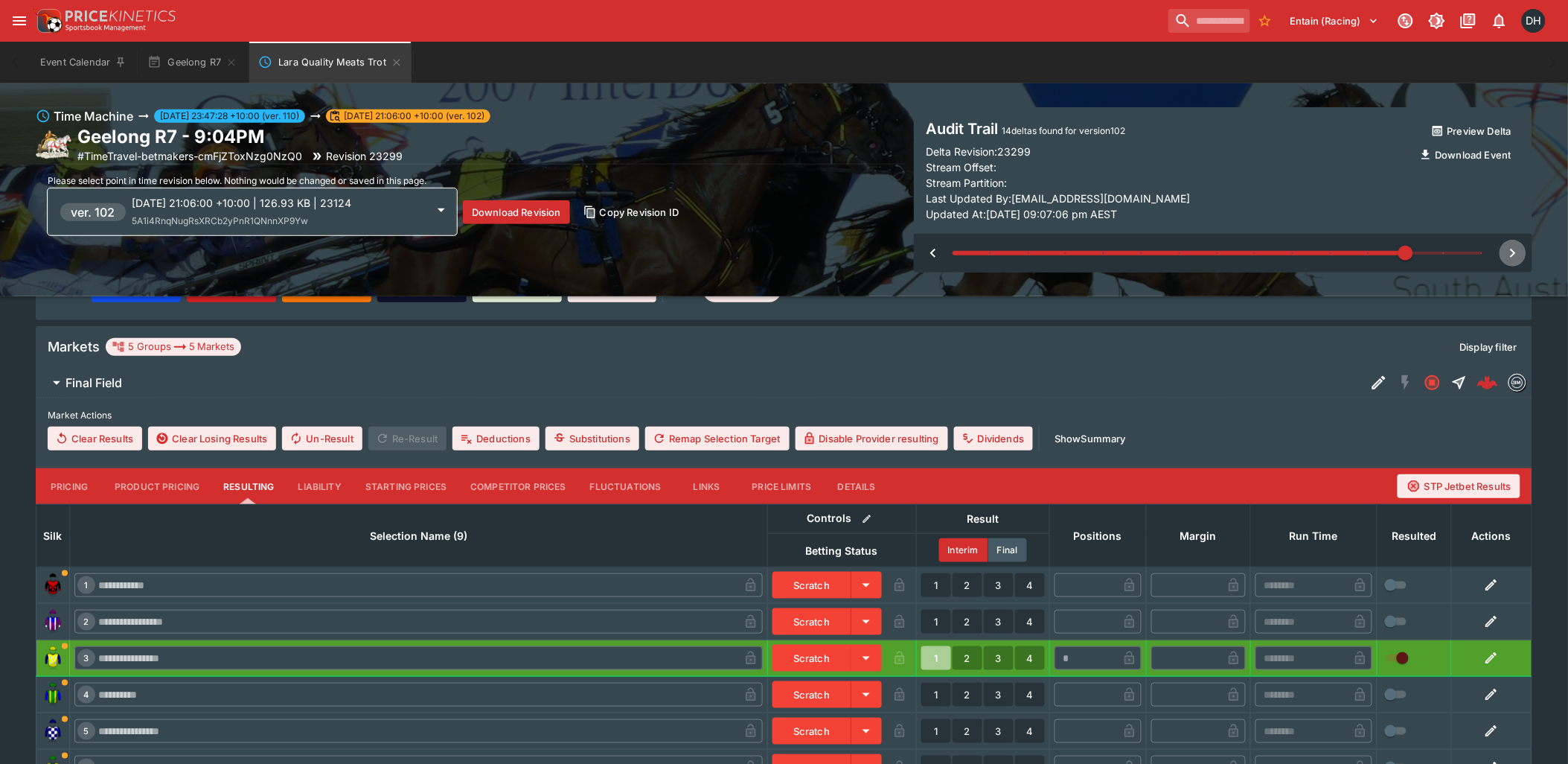
click at [1515, 250] on icon "button" at bounding box center [1513, 252] width 18 height 18
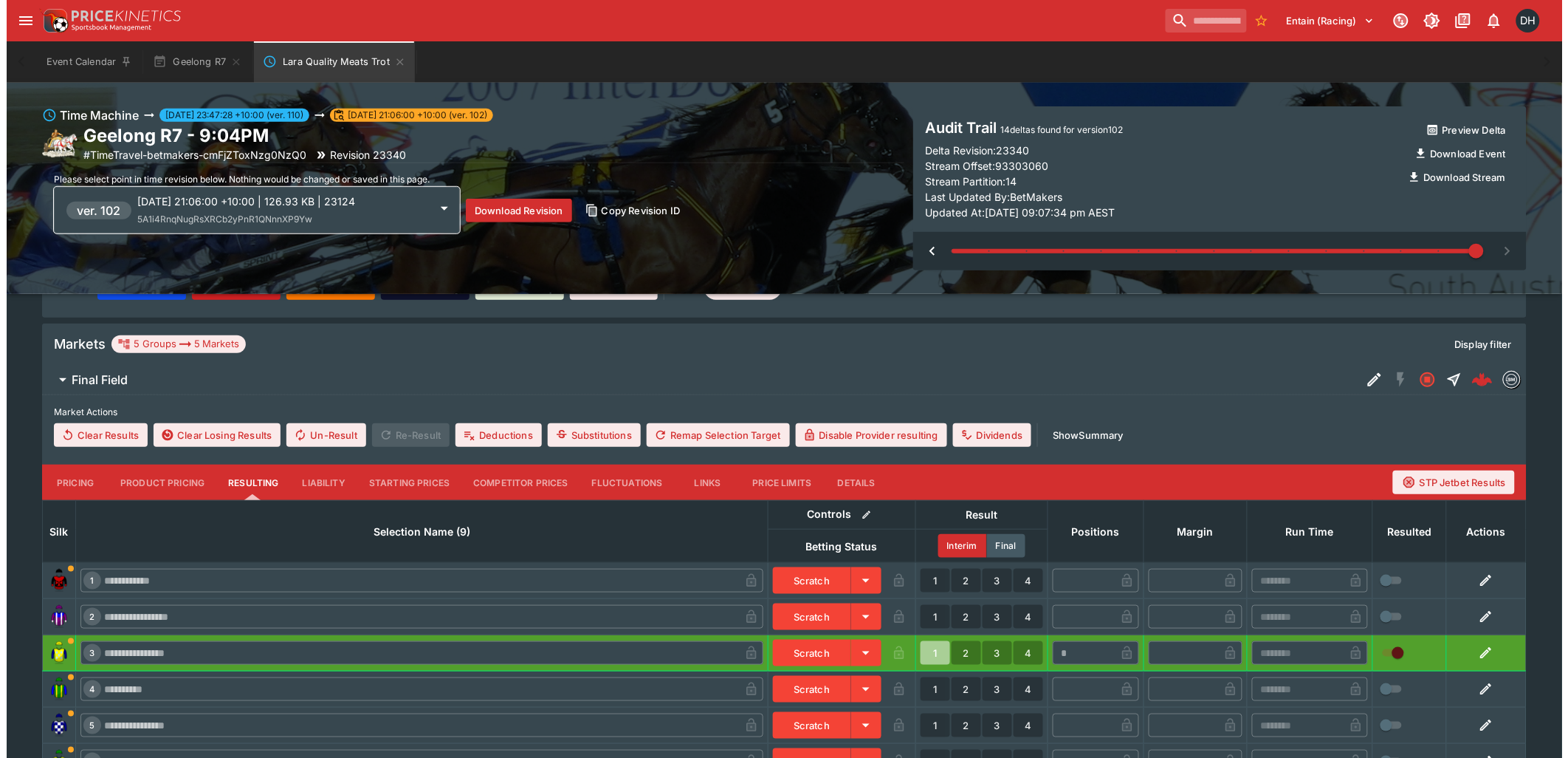
scroll to position [0, 0]
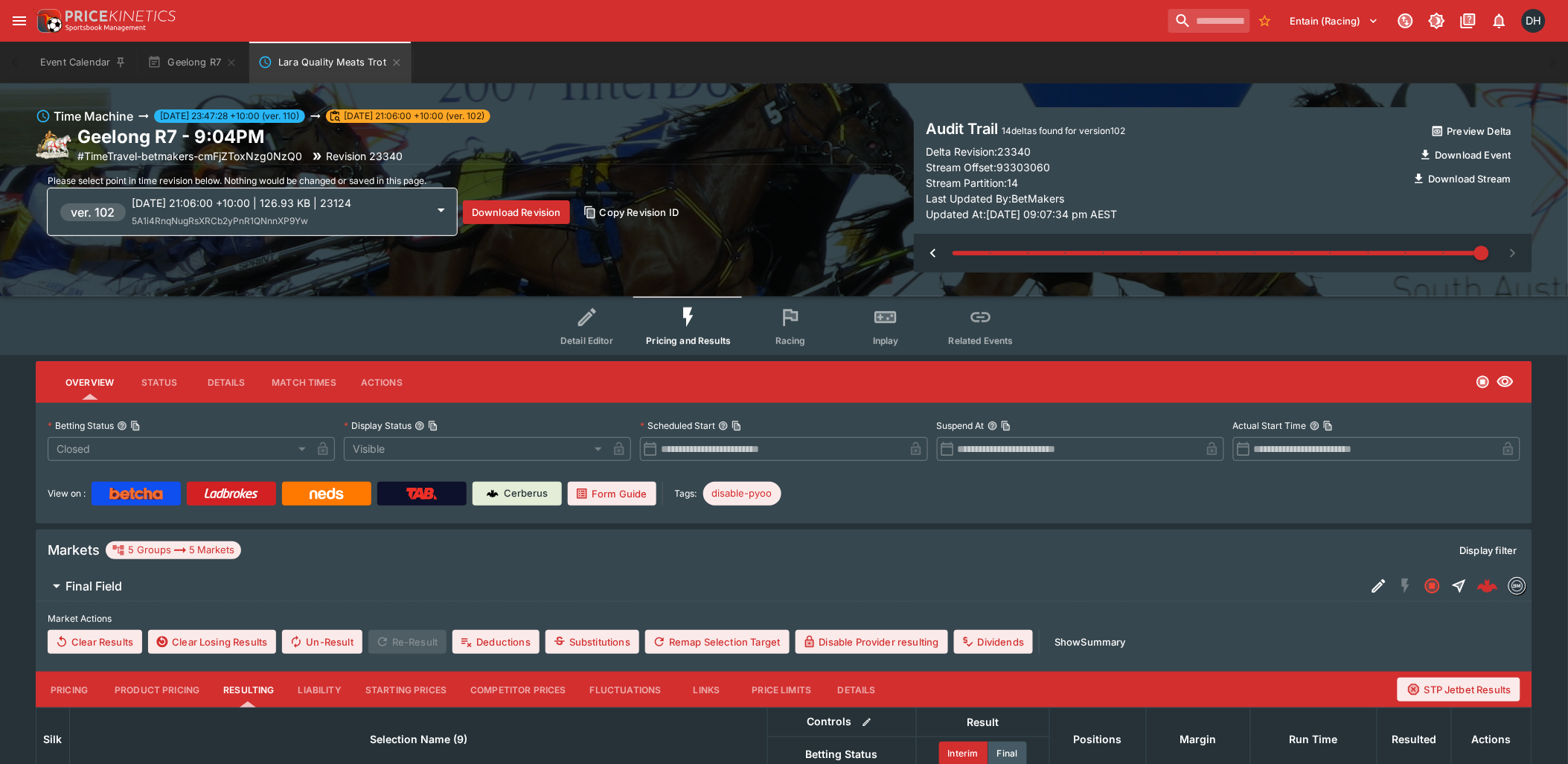
click at [366, 211] on p "2025-09-12 21:06:00 +10:00 | 126.93 KB | 23124" at bounding box center [279, 202] width 294 height 16
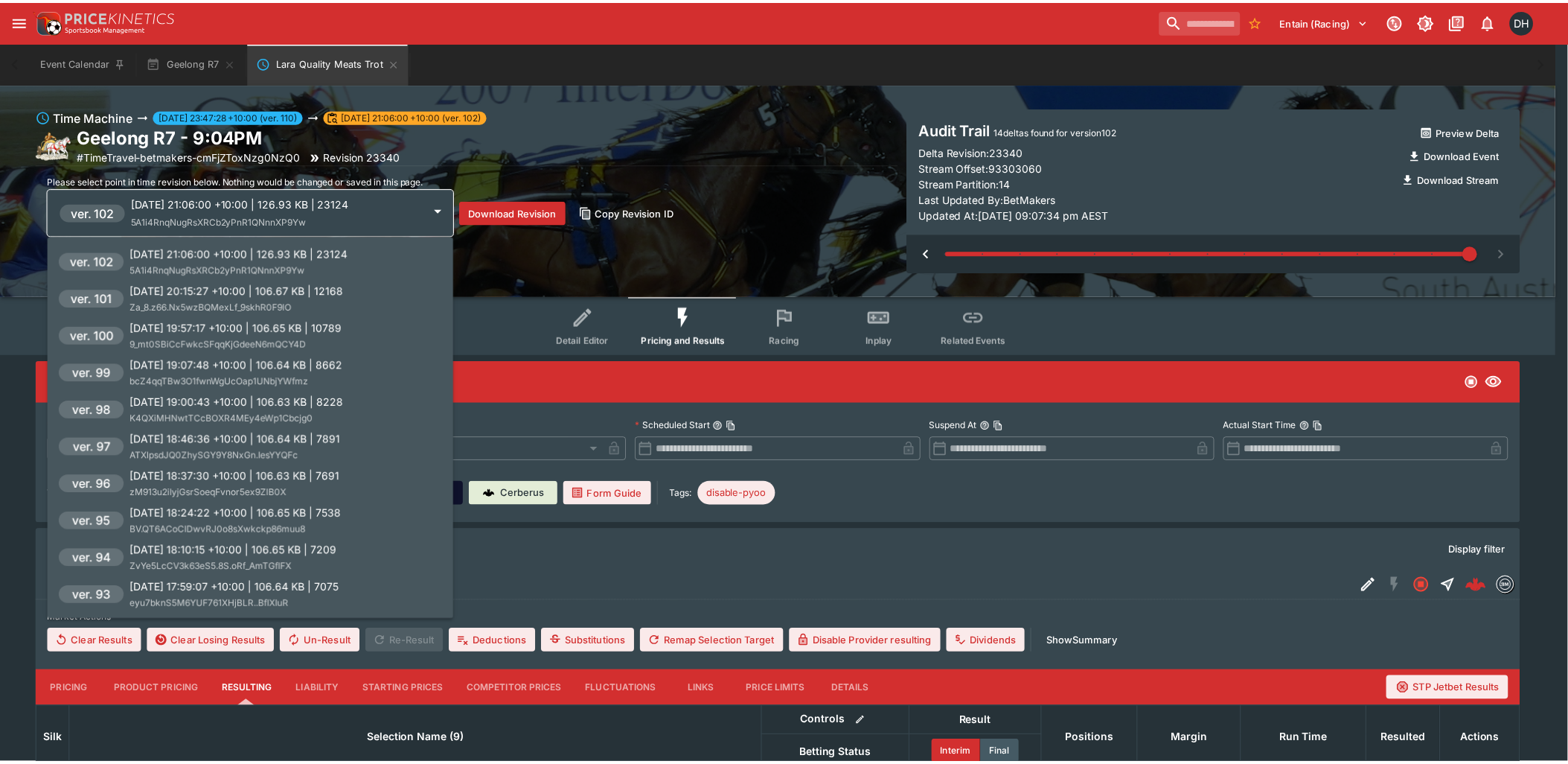
scroll to position [264, 0]
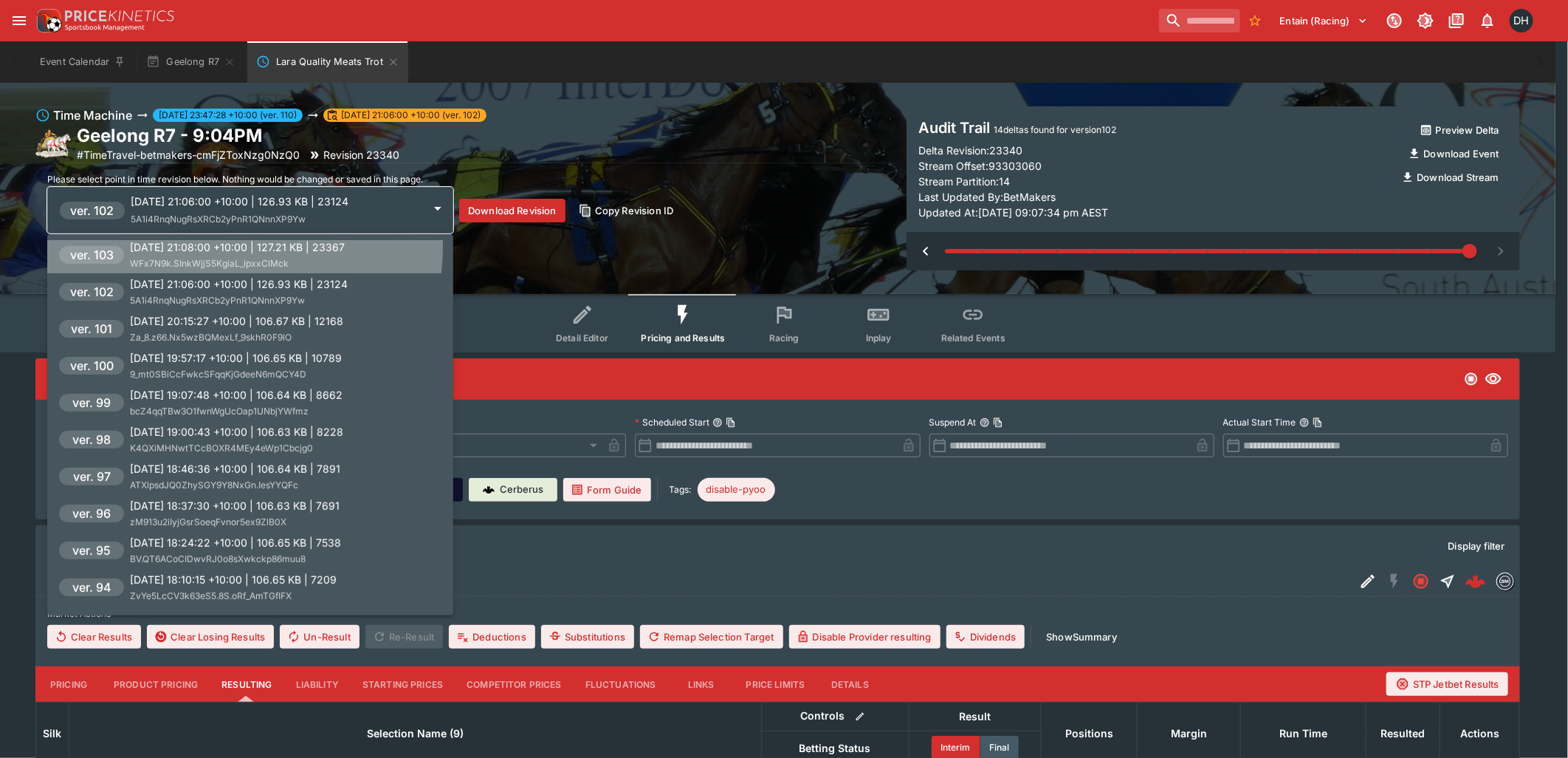
click at [220, 246] on p "2025-09-12 21:08:00 +10:00 | 127.21 KB | 23367" at bounding box center [237, 246] width 215 height 16
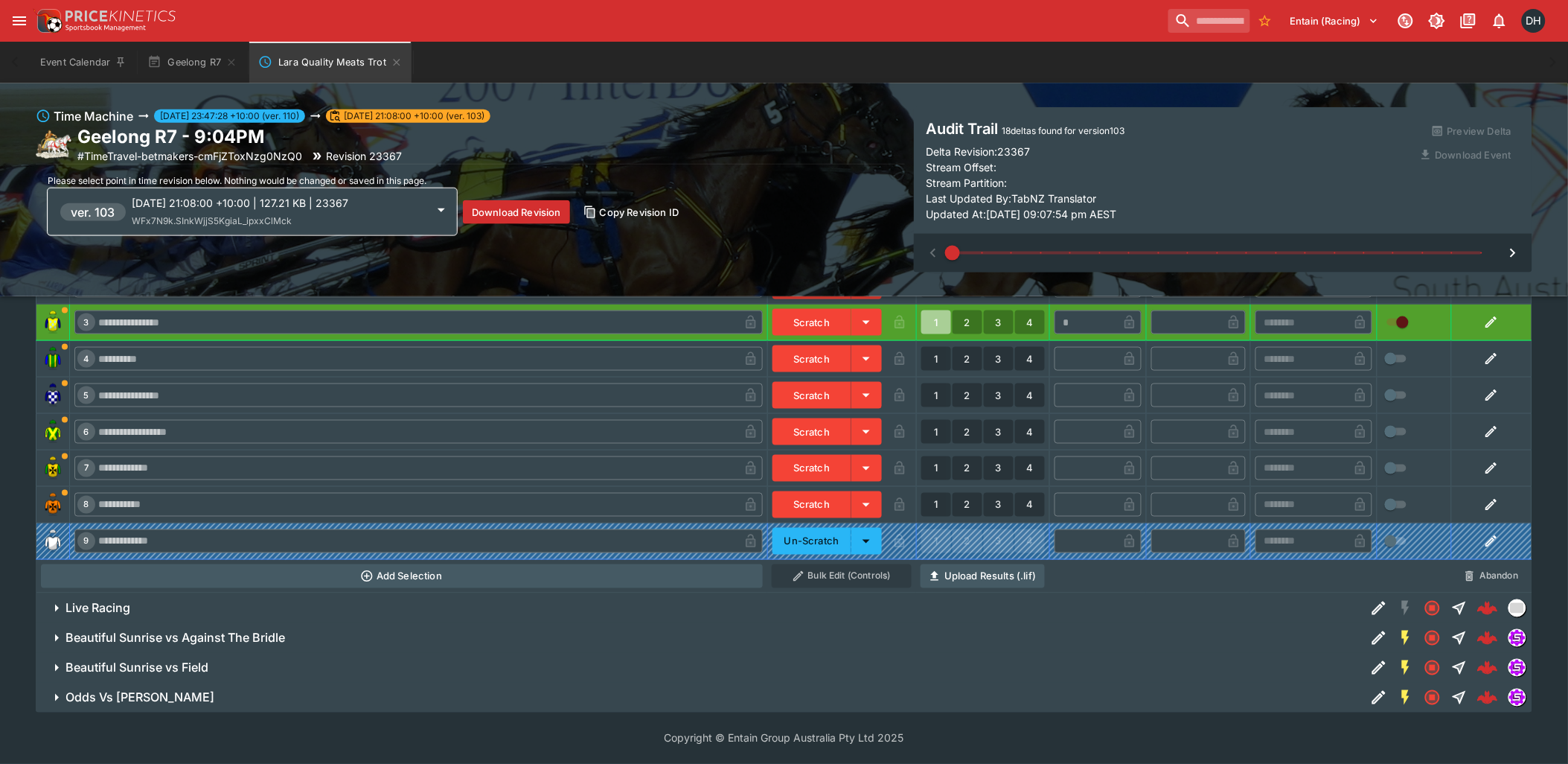
scroll to position [208, 0]
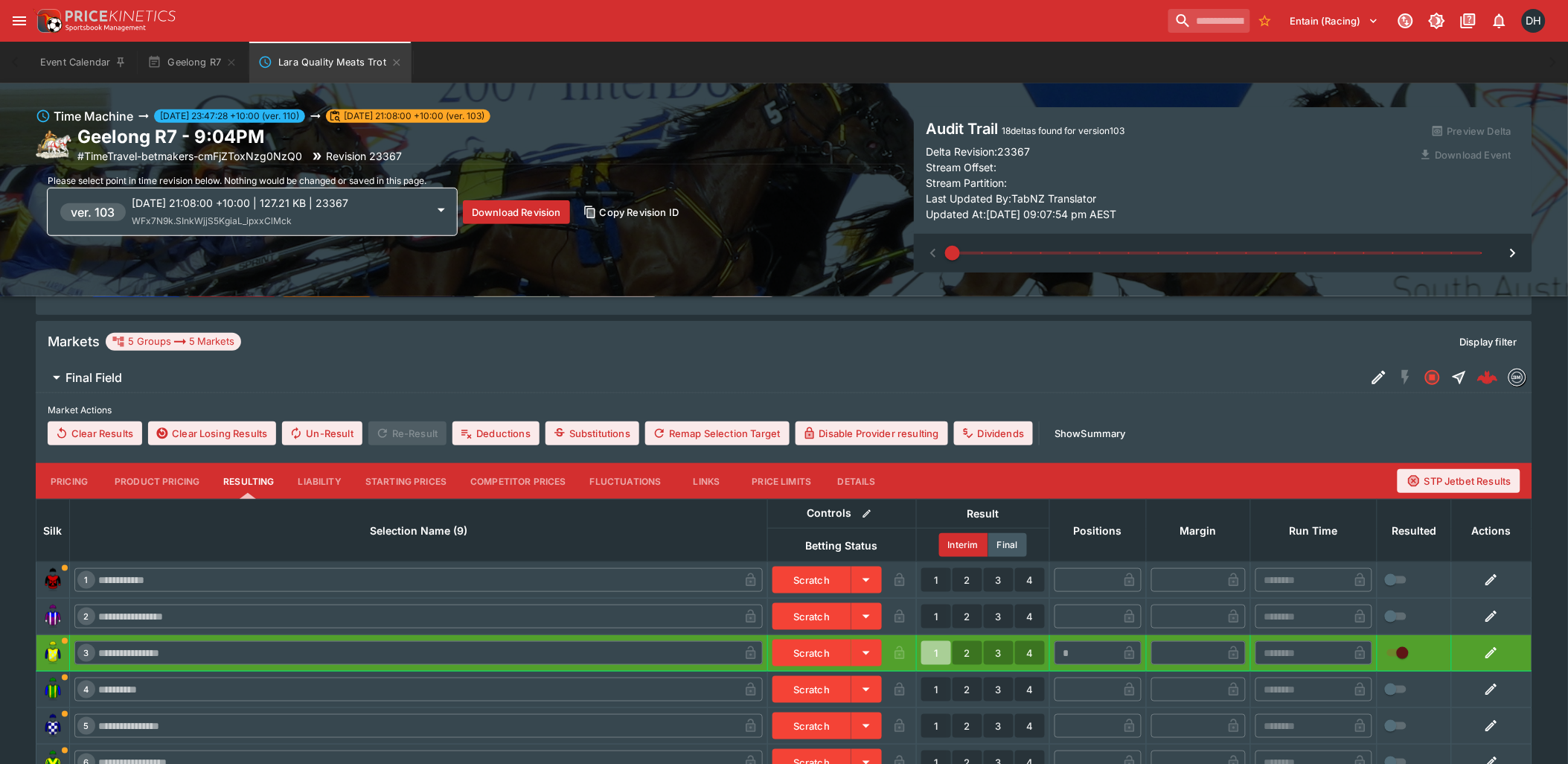
click at [1513, 254] on icon "button" at bounding box center [1513, 252] width 18 height 18
type input "*"
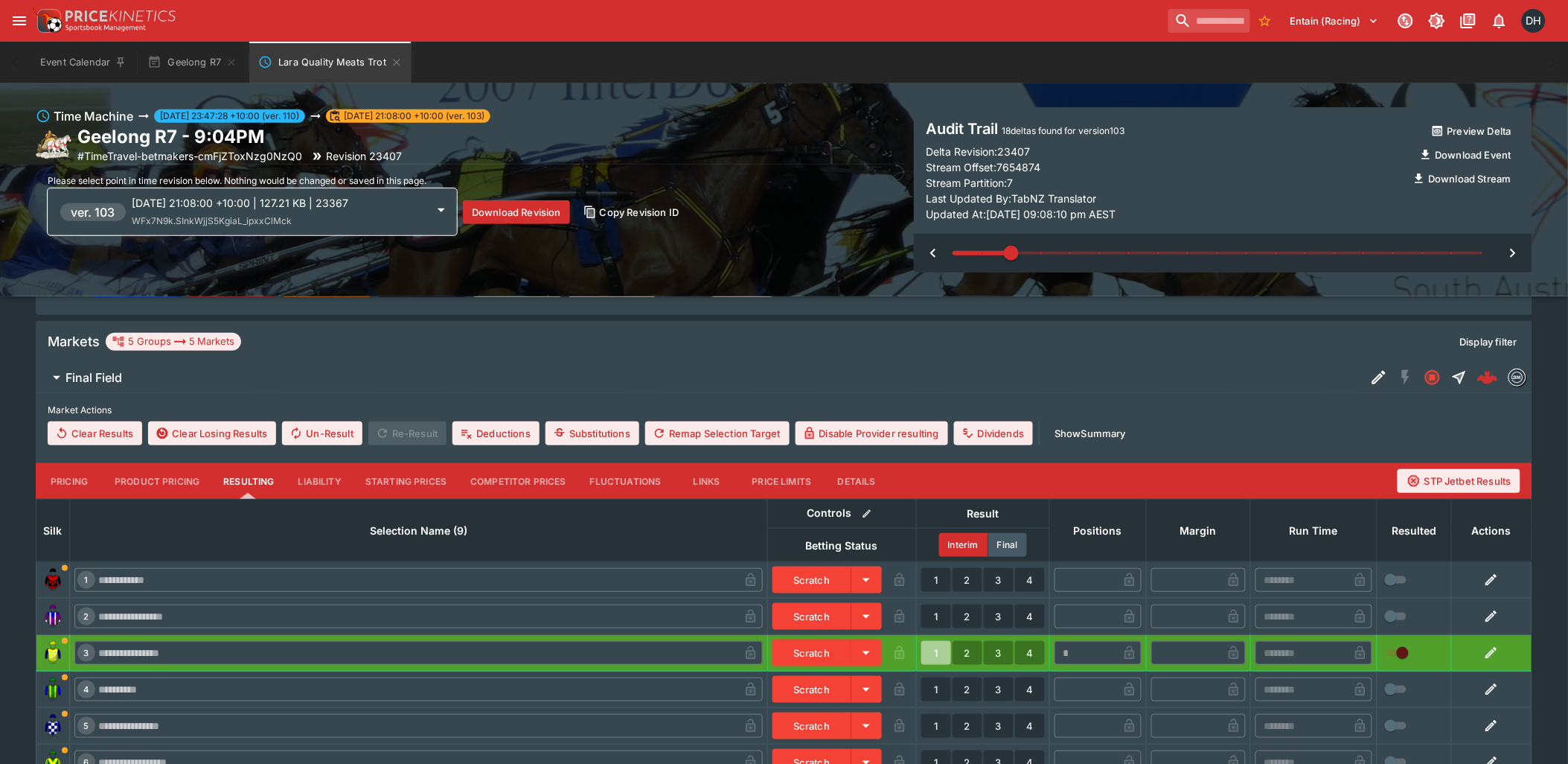
type input "*"
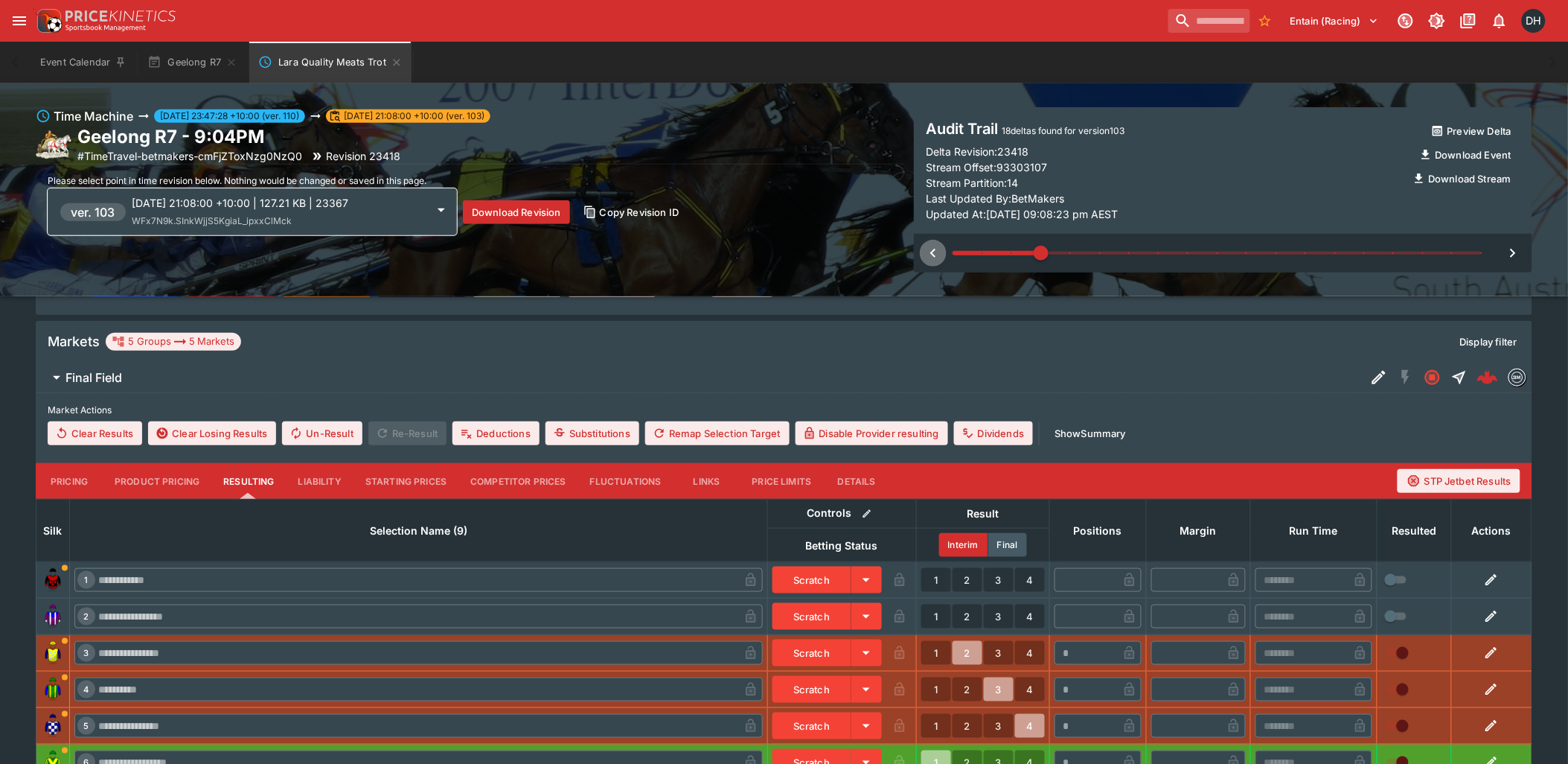
click at [935, 250] on icon "button" at bounding box center [933, 252] width 18 height 18
type input "*"
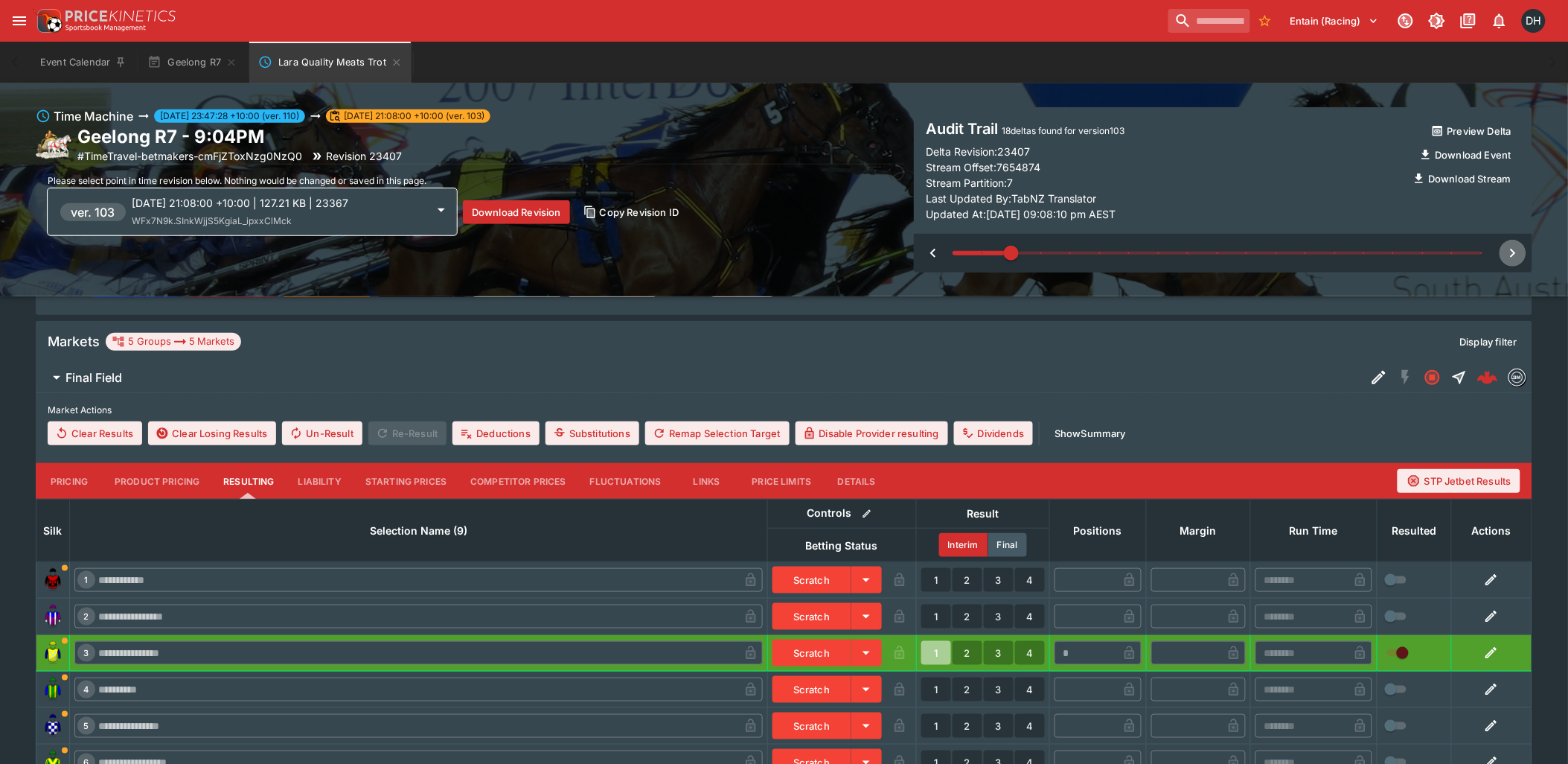
click at [1512, 253] on icon "button" at bounding box center [1513, 252] width 18 height 18
type input "*"
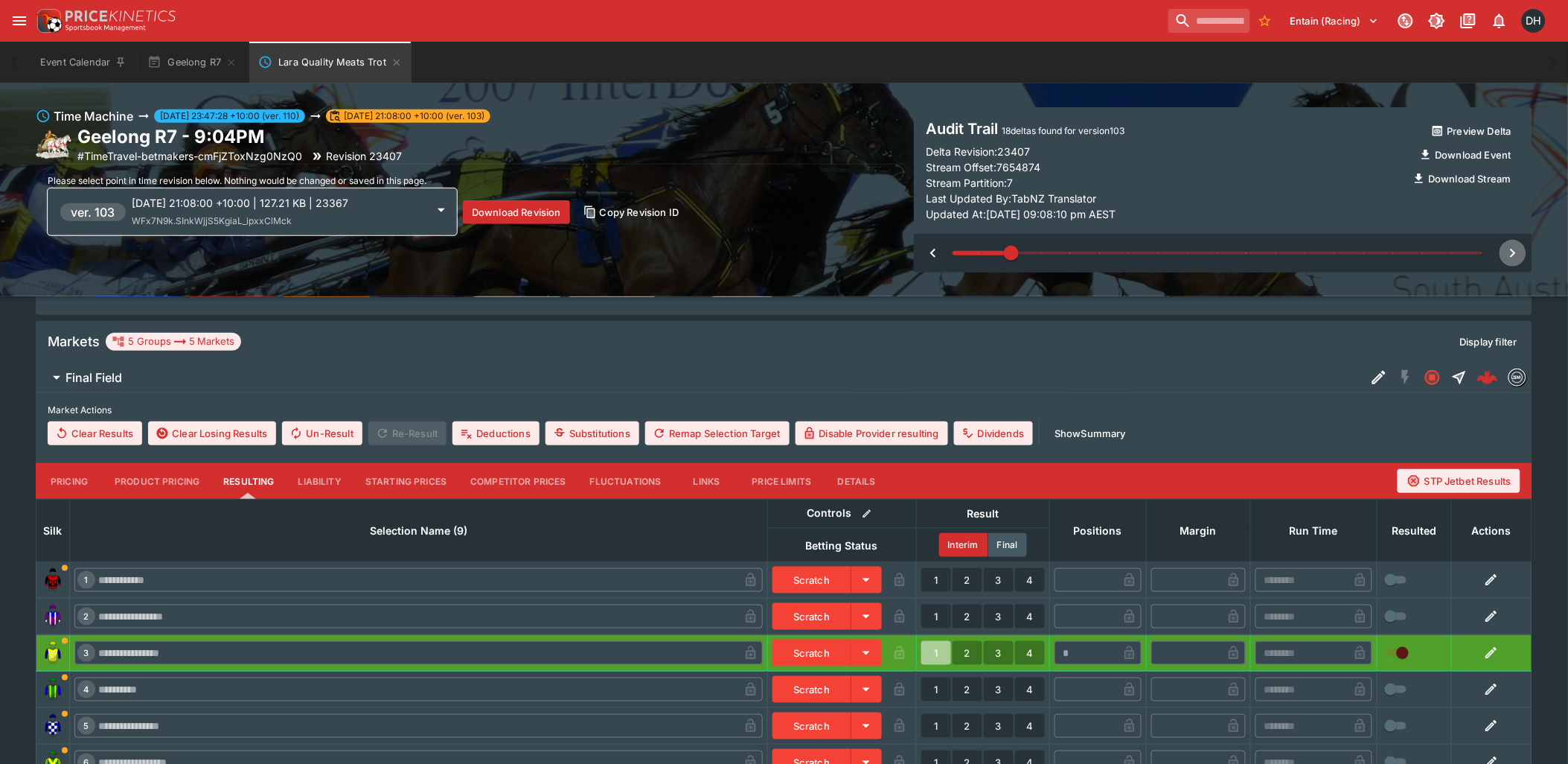
type input "*"
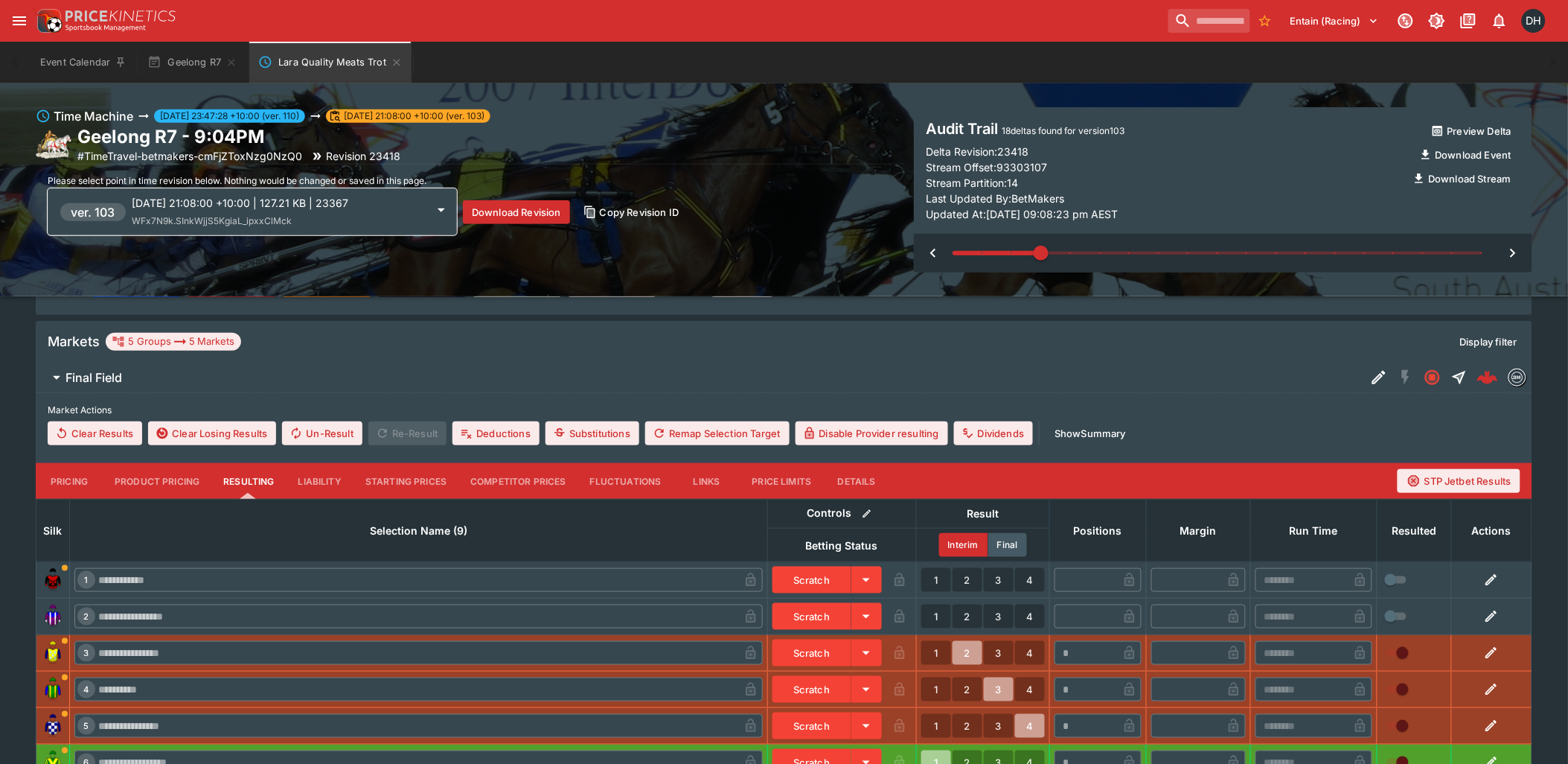
click at [934, 249] on icon "button" at bounding box center [933, 253] width 6 height 9
type input "*"
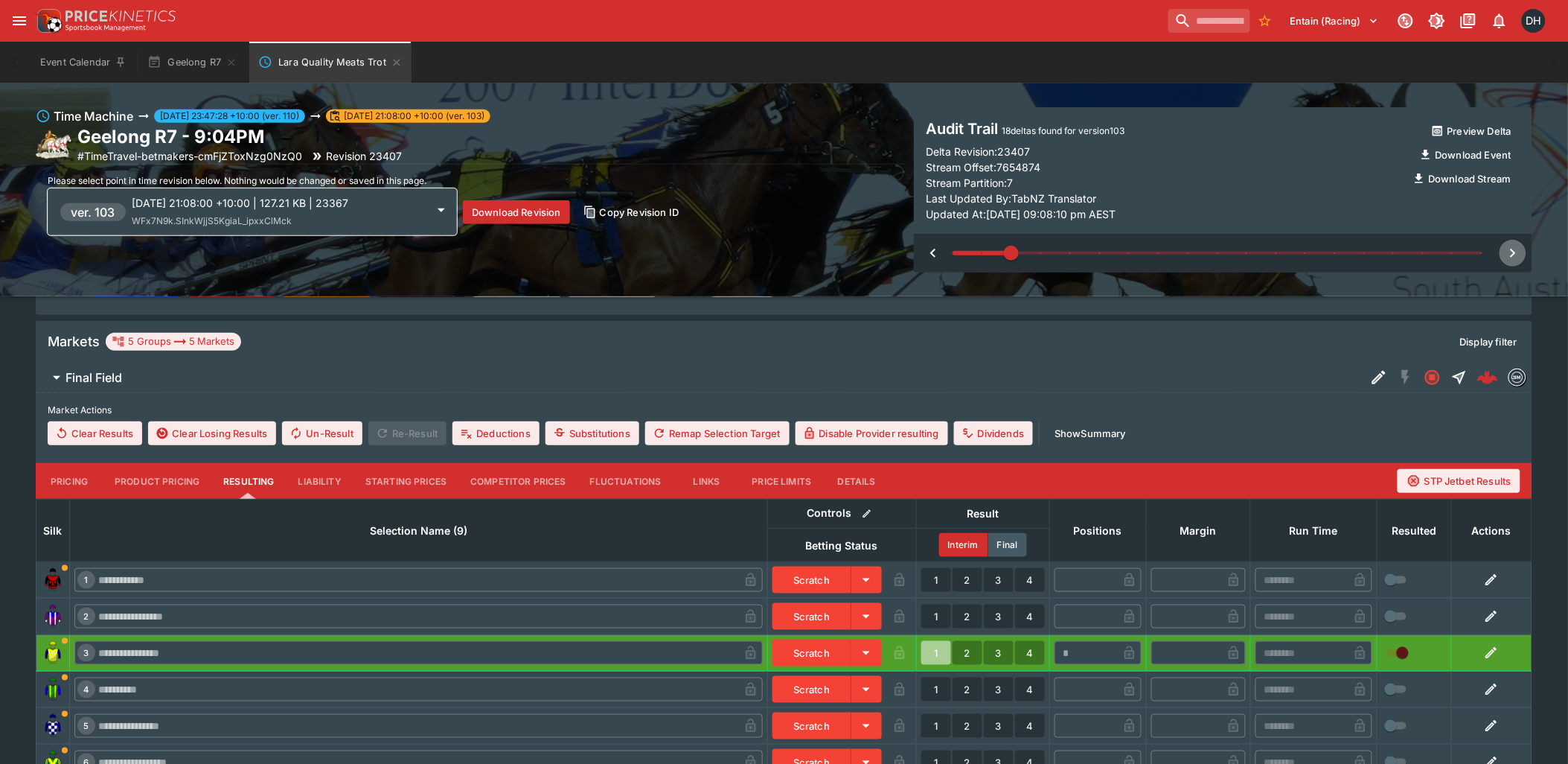
click at [1518, 258] on icon "button" at bounding box center [1513, 252] width 18 height 18
type input "*"
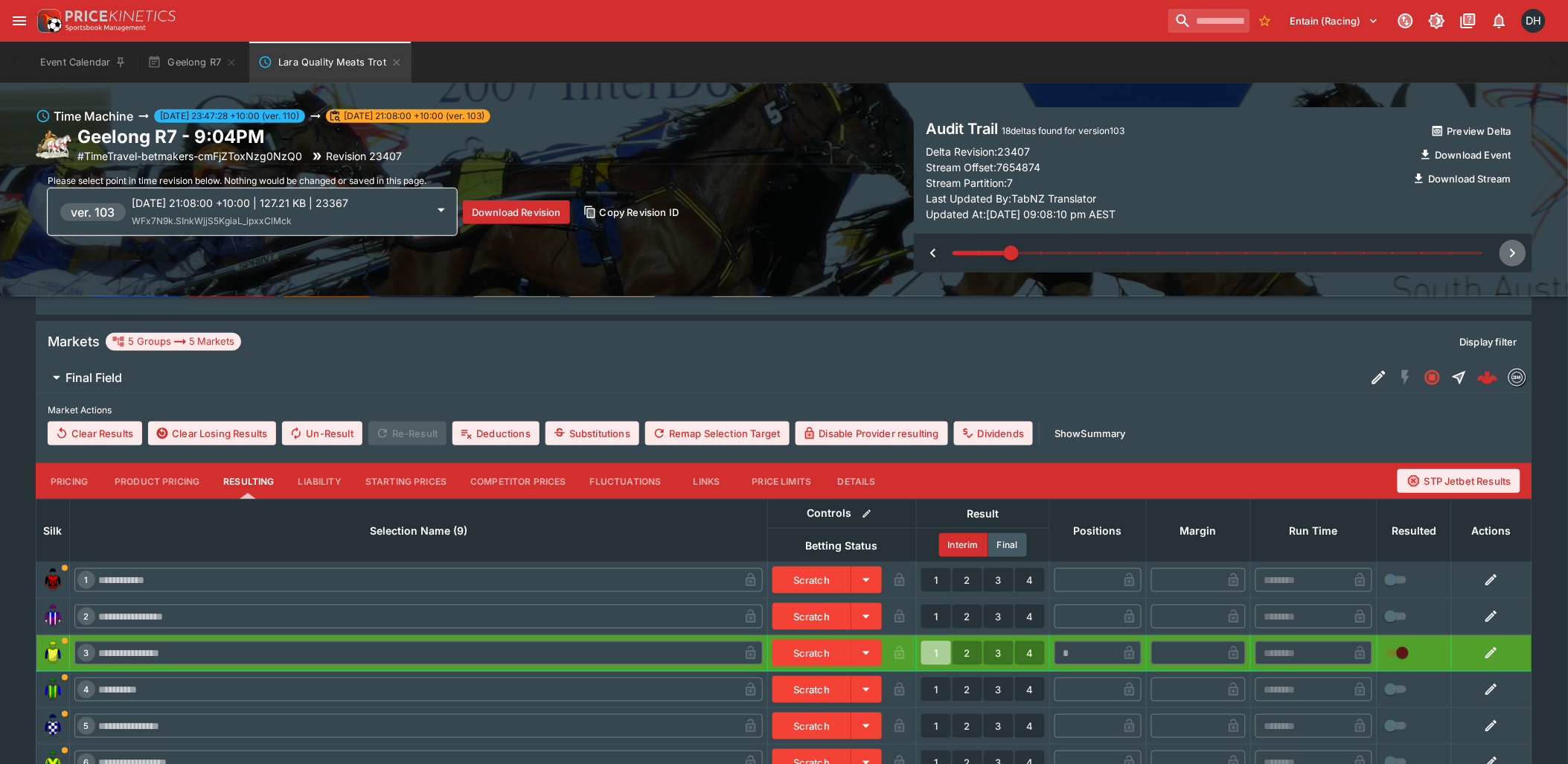
type input "*"
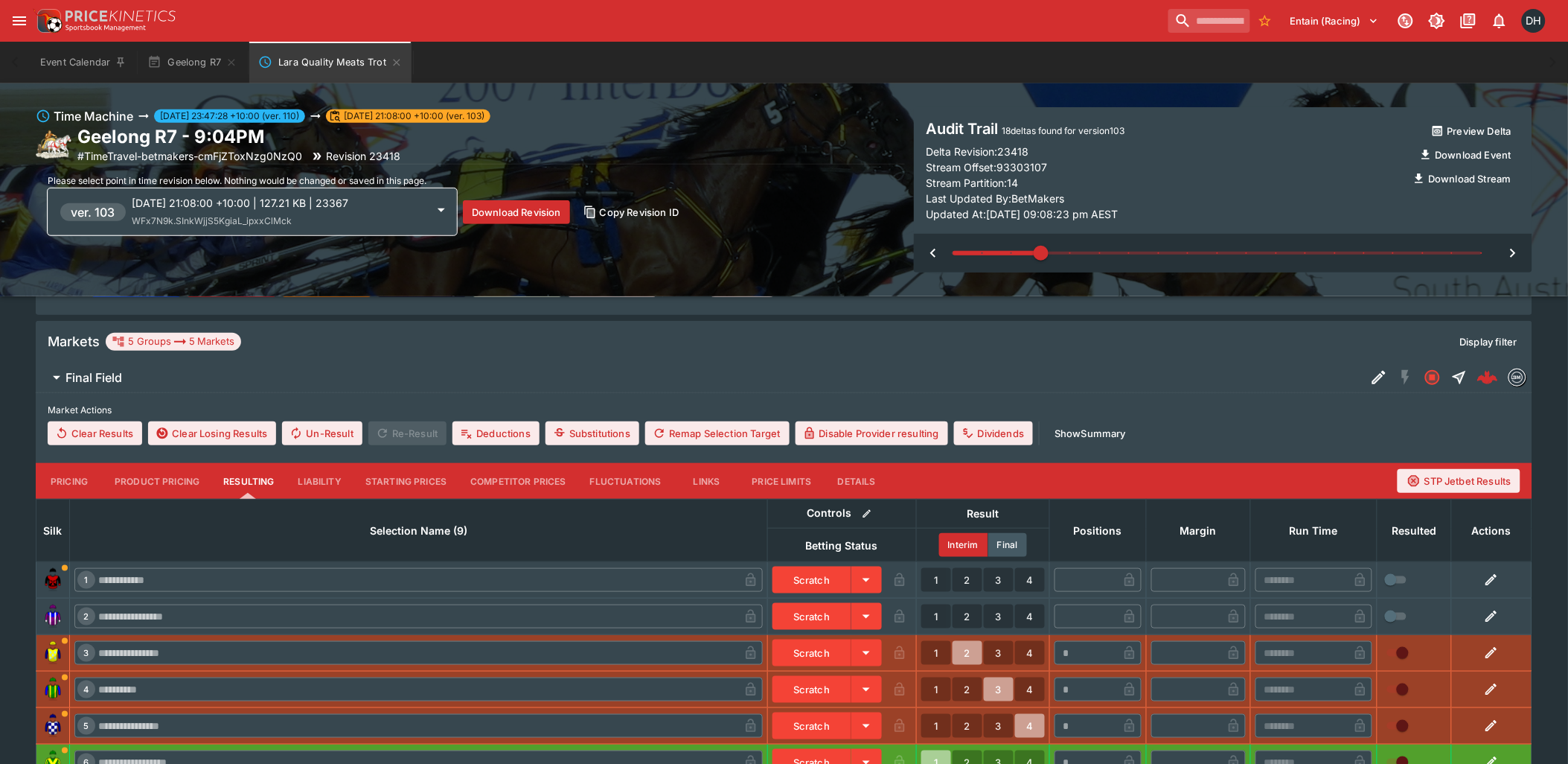
click at [1516, 251] on icon "button" at bounding box center [1513, 252] width 18 height 18
click at [933, 255] on icon "button" at bounding box center [933, 253] width 6 height 9
type input "*"
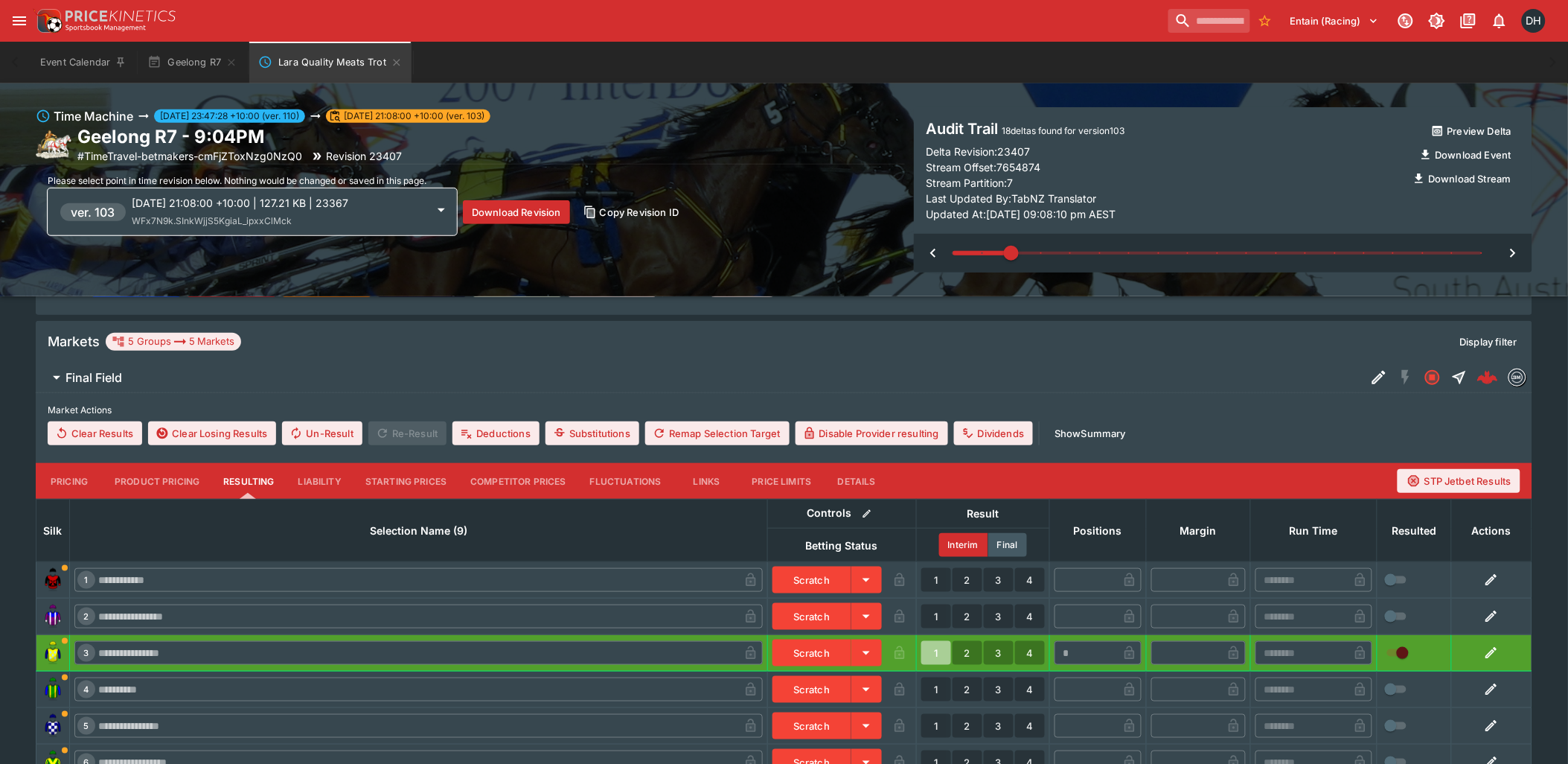
click at [1515, 256] on icon "button" at bounding box center [1513, 252] width 18 height 18
type input "*"
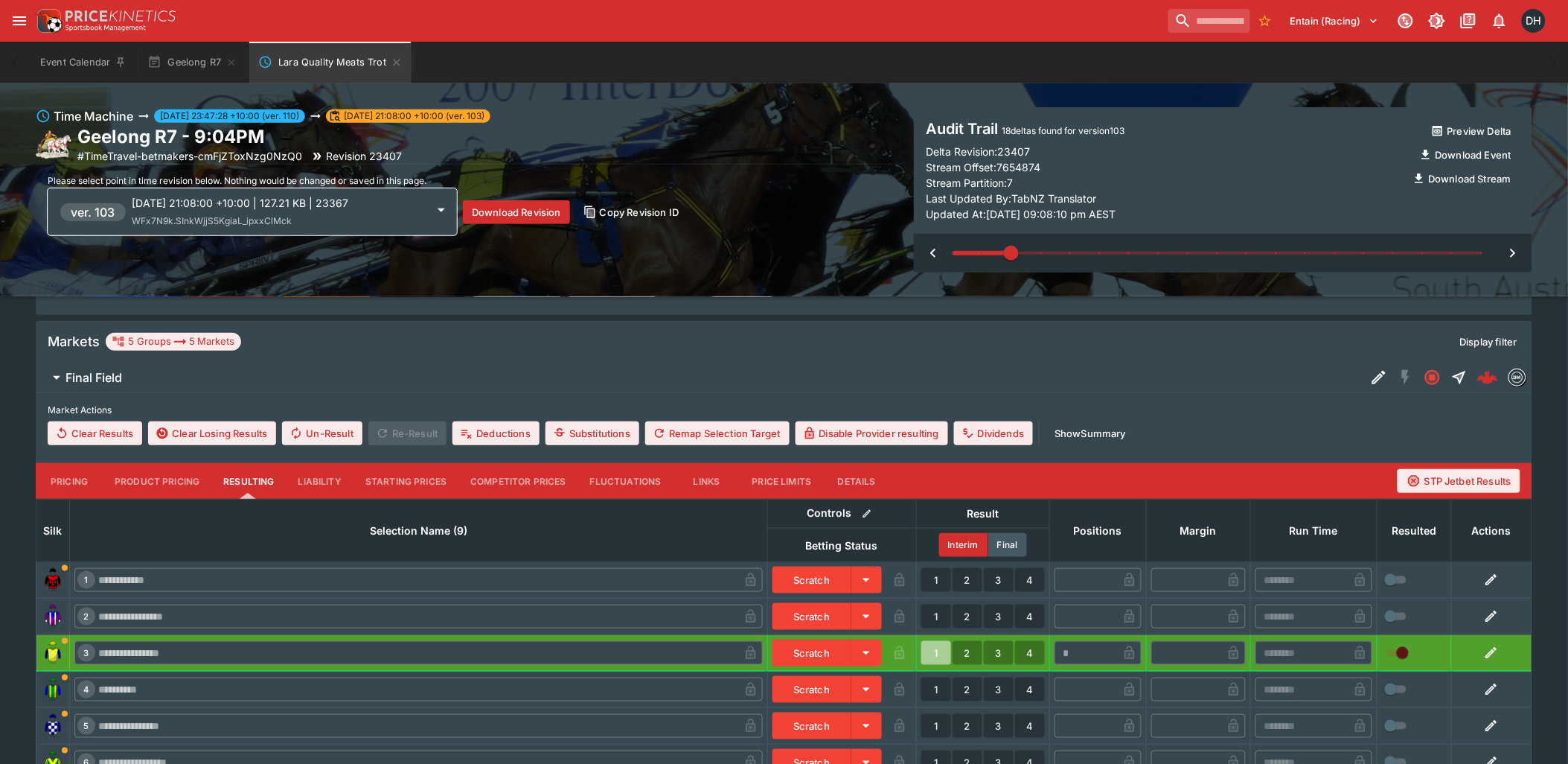
type input "*"
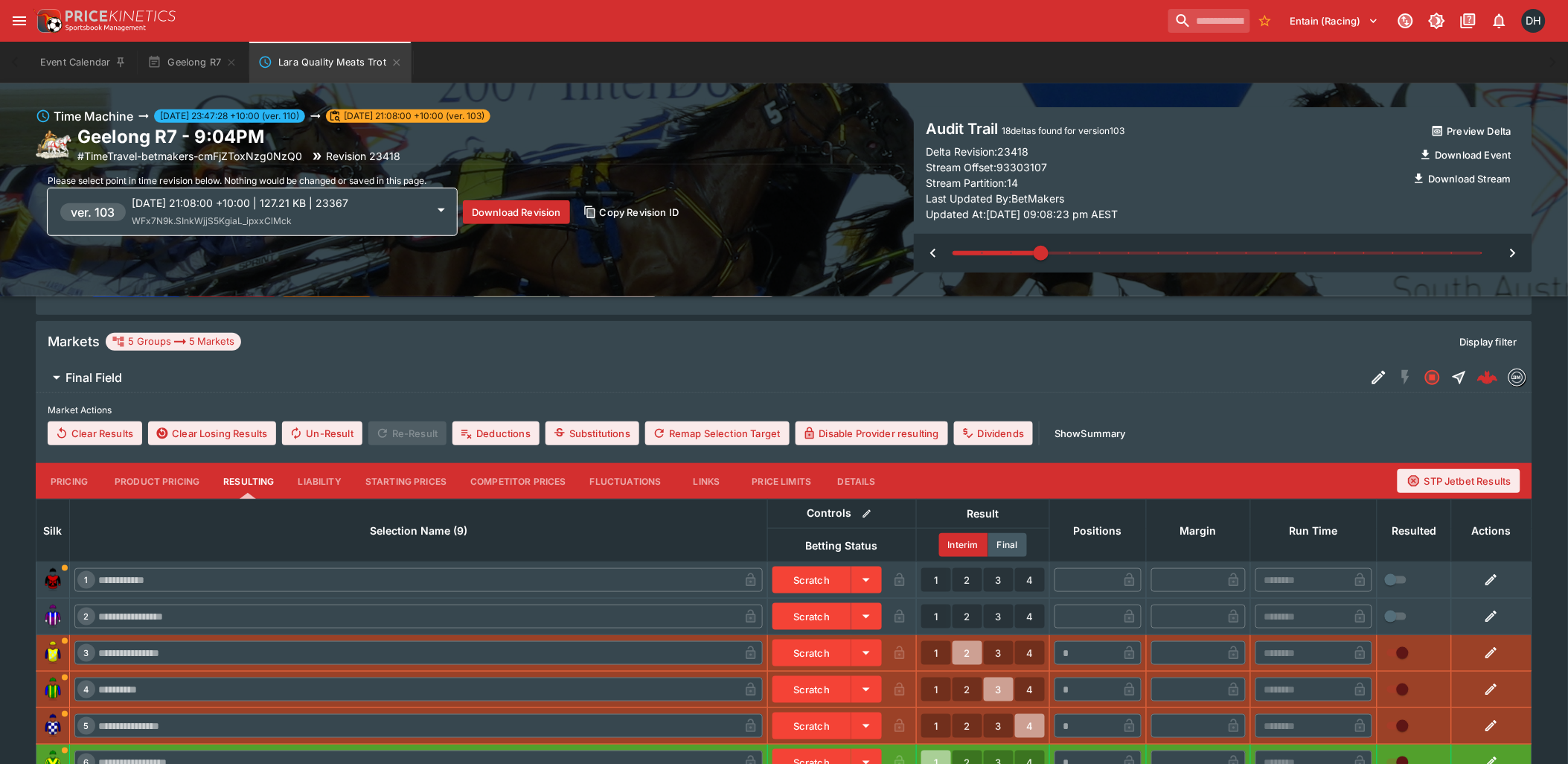
click at [1511, 255] on icon "button" at bounding box center [1513, 252] width 18 height 18
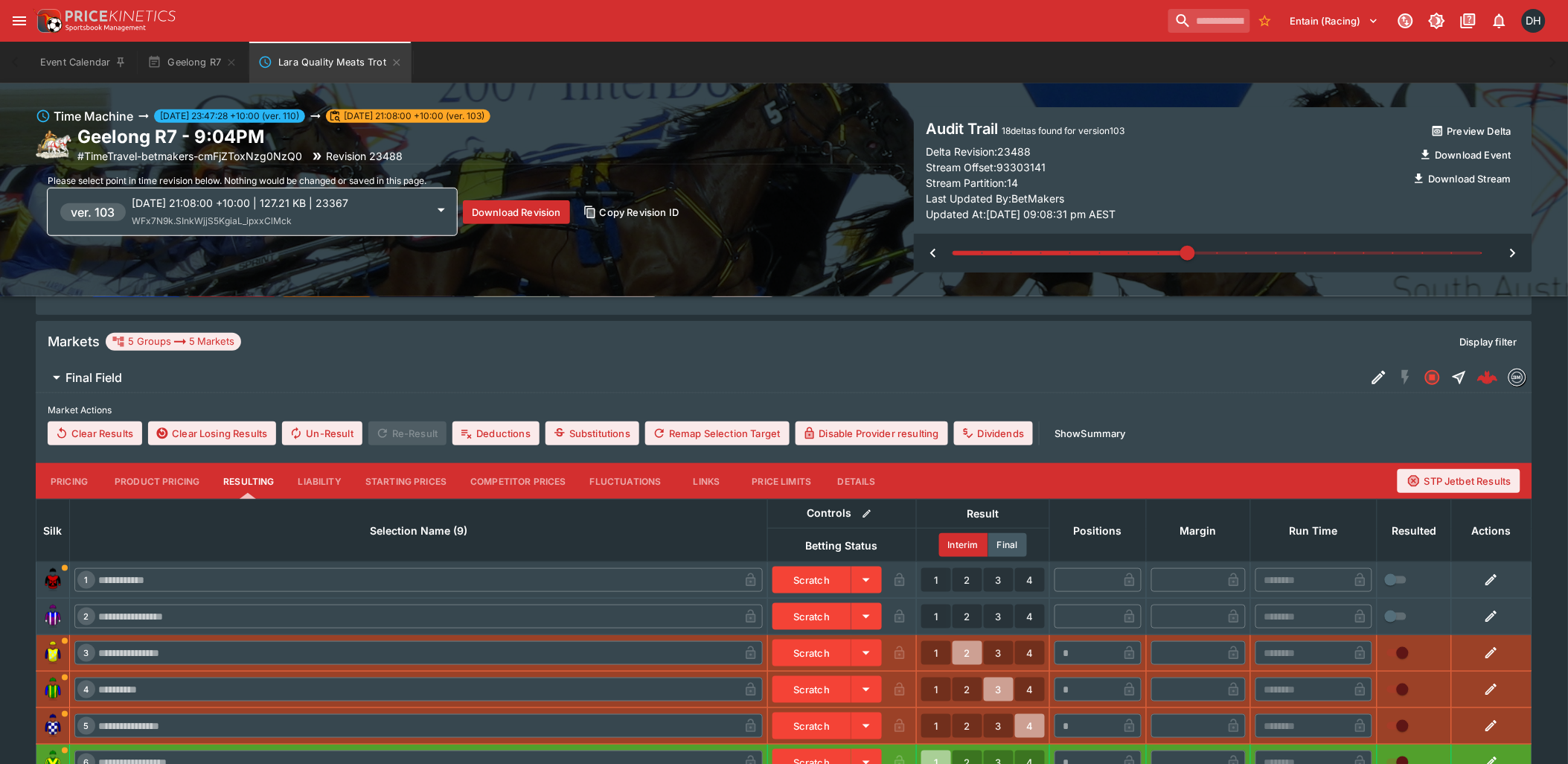
click at [1511, 255] on icon "button" at bounding box center [1513, 252] width 18 height 18
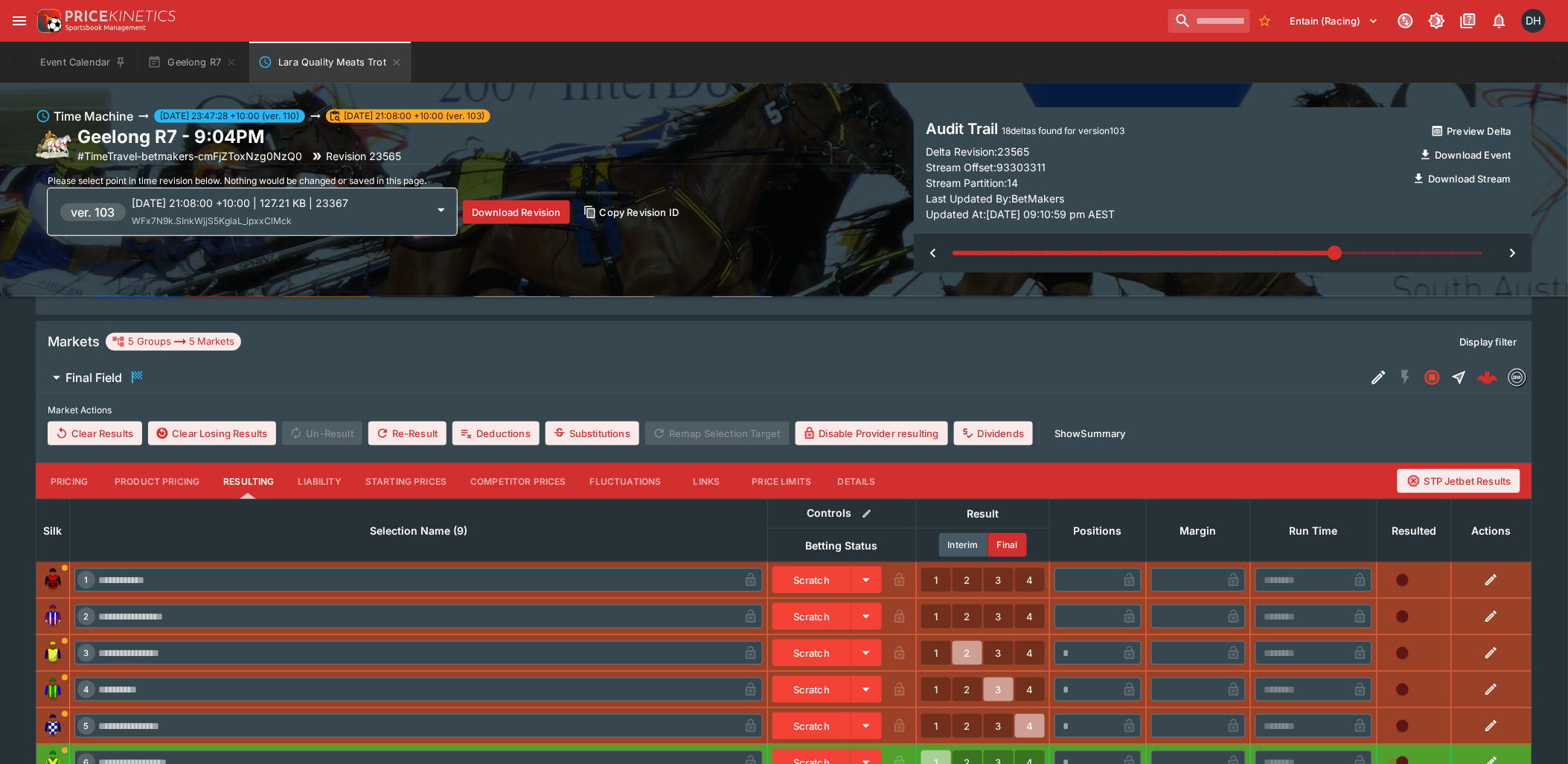
click at [1511, 255] on icon "button" at bounding box center [1513, 252] width 18 height 18
click at [1516, 249] on icon "button" at bounding box center [1513, 252] width 18 height 18
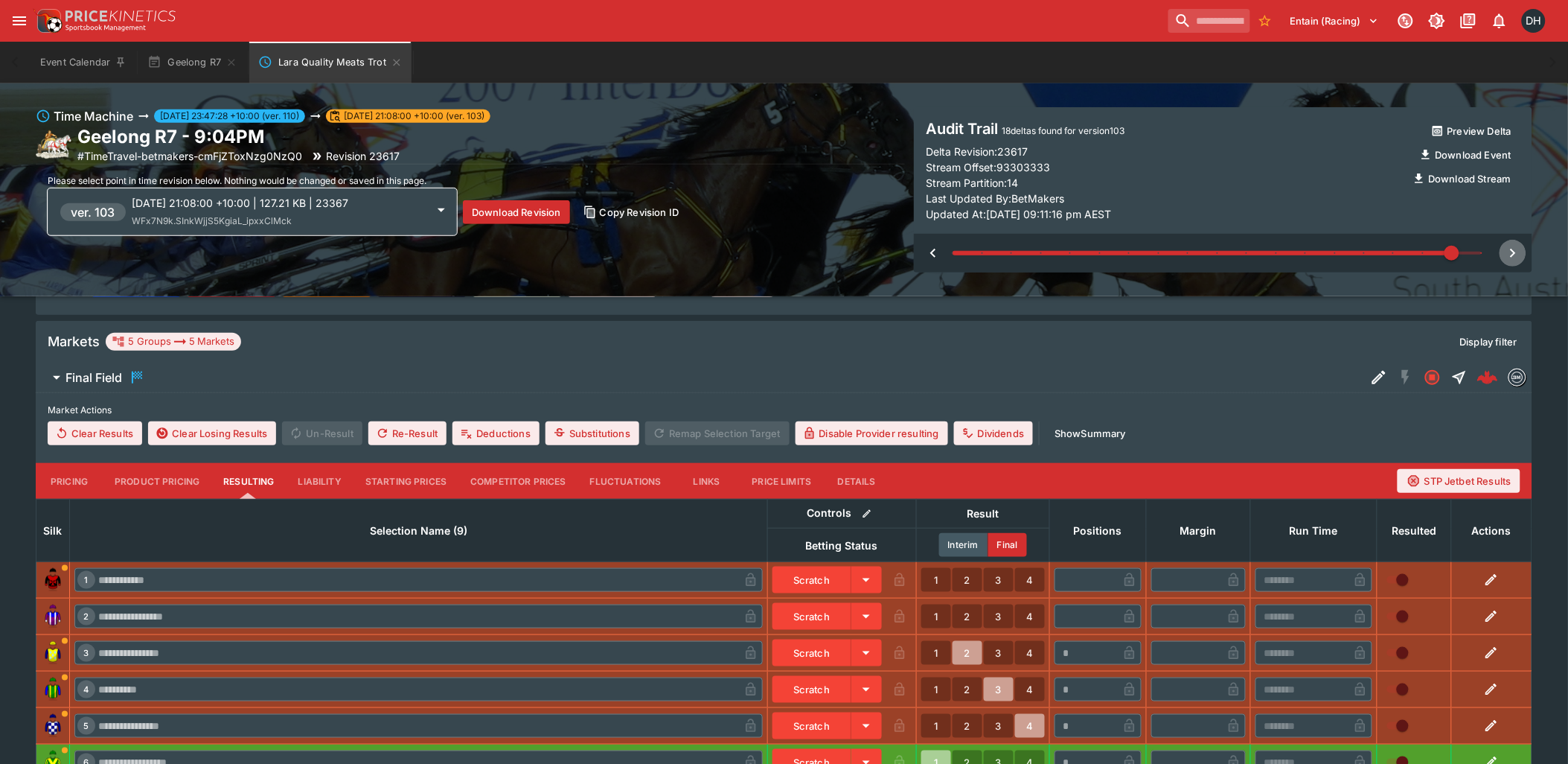
type input "**"
type input "*"
type input "*****"
type input "*"
type input "*****"
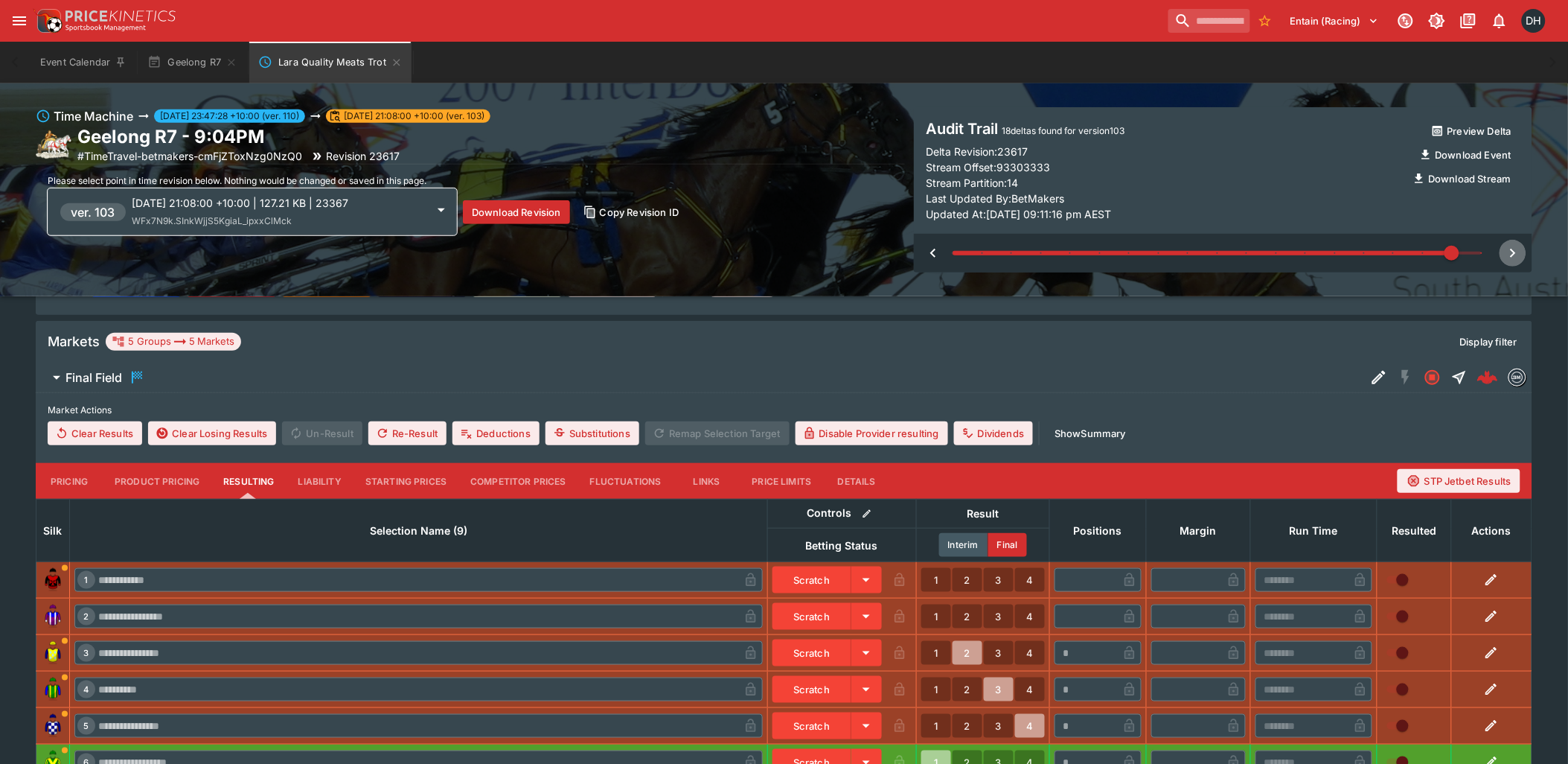
type input "*****"
type input "****"
type input "*"
type input "*****"
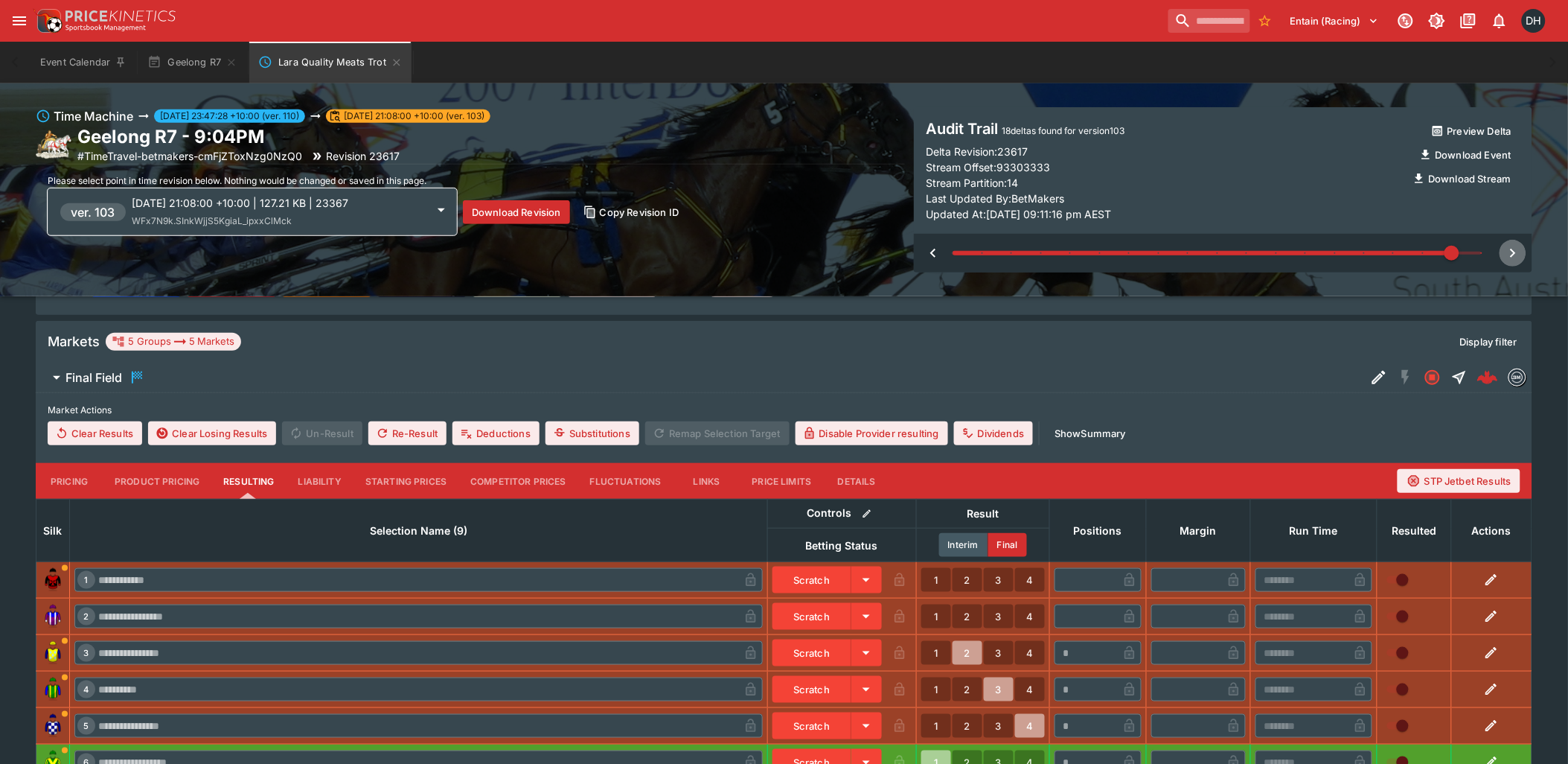
type input "*"
type input "*****"
click at [1516, 249] on div at bounding box center [1223, 252] width 619 height 38
click at [438, 214] on icon at bounding box center [441, 209] width 18 height 18
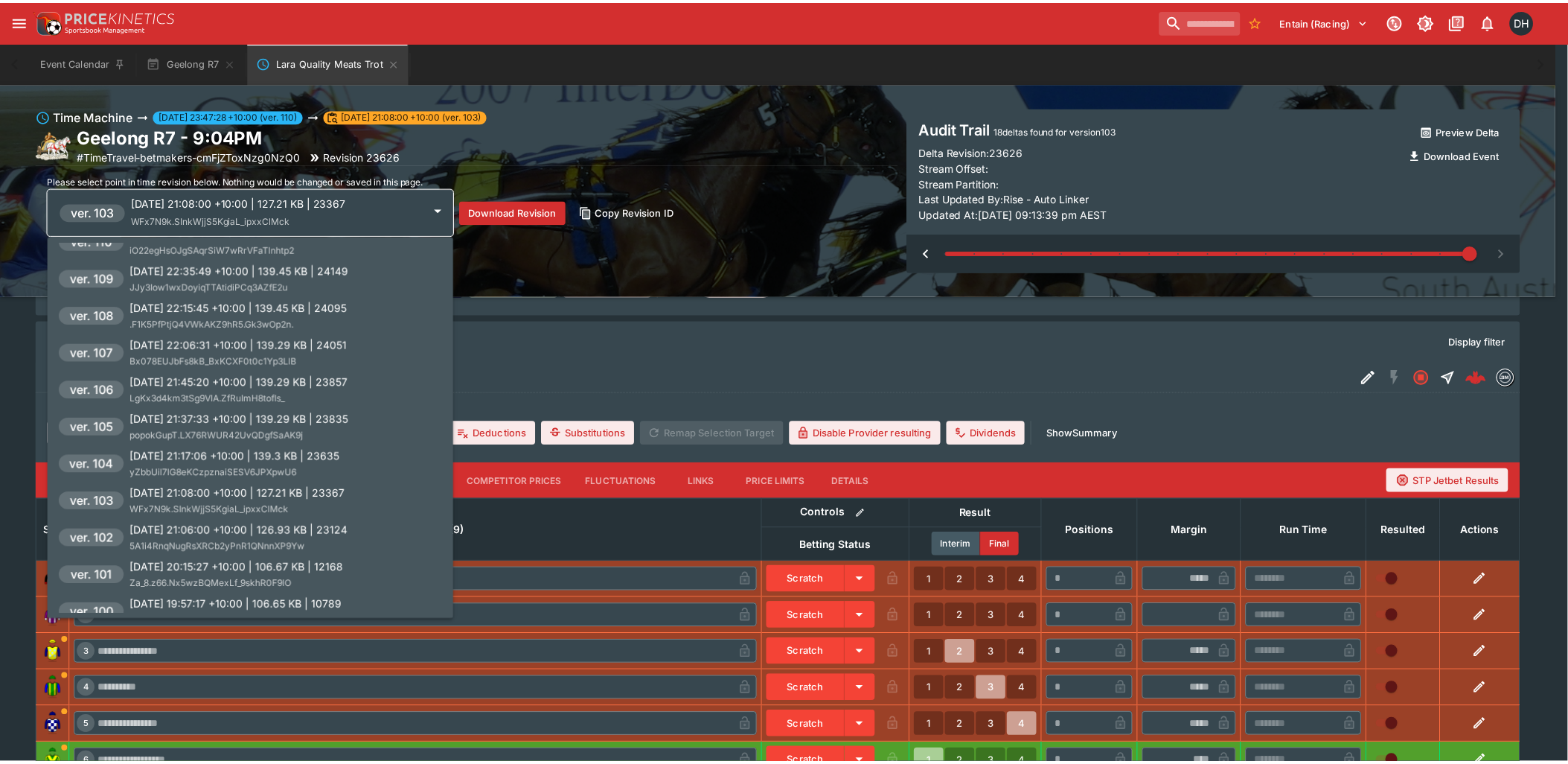
scroll to position [0, 0]
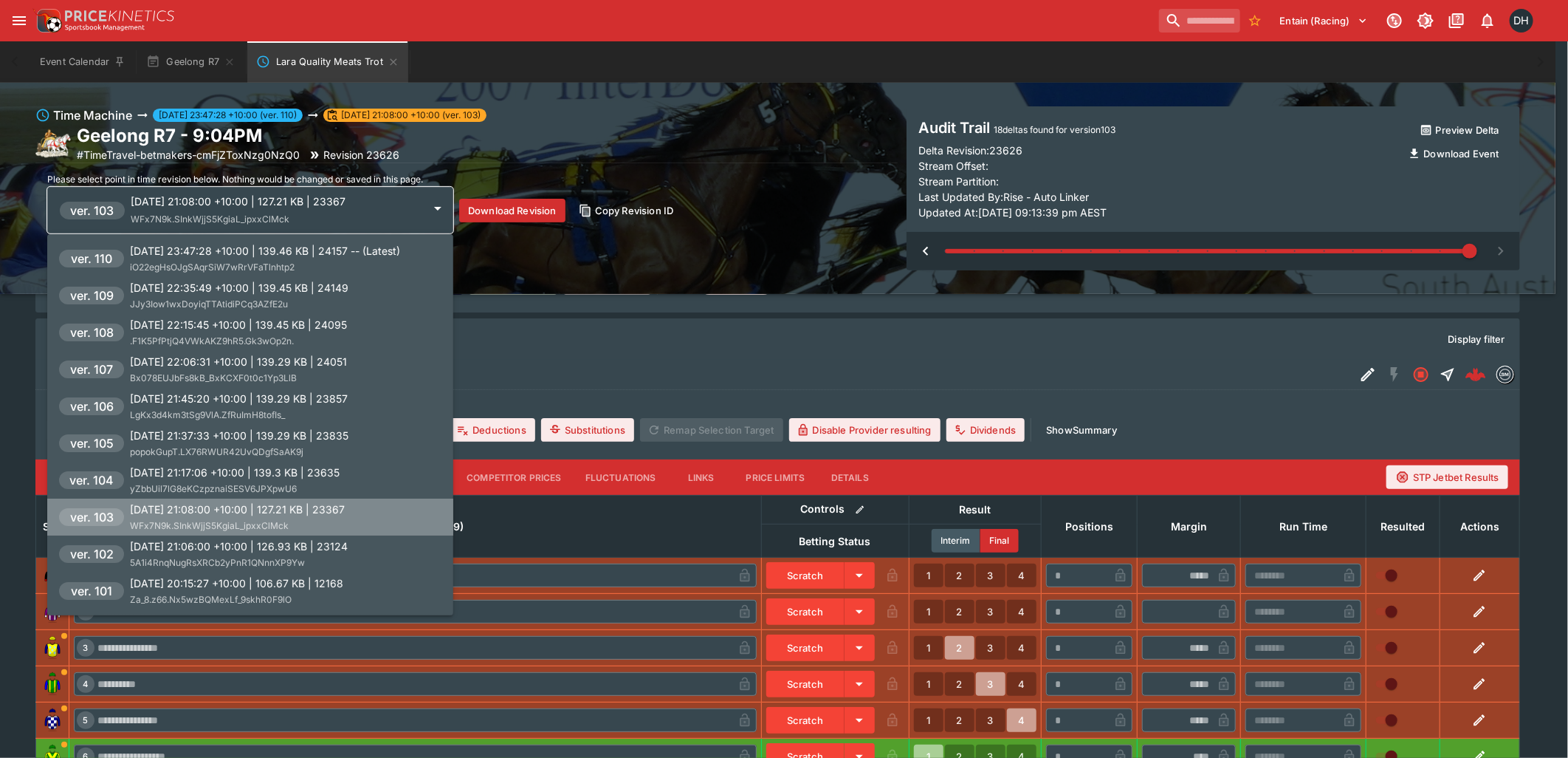
click at [304, 504] on p "2025-09-12 21:08:00 +10:00 | 127.21 KB | 23367" at bounding box center [237, 509] width 215 height 16
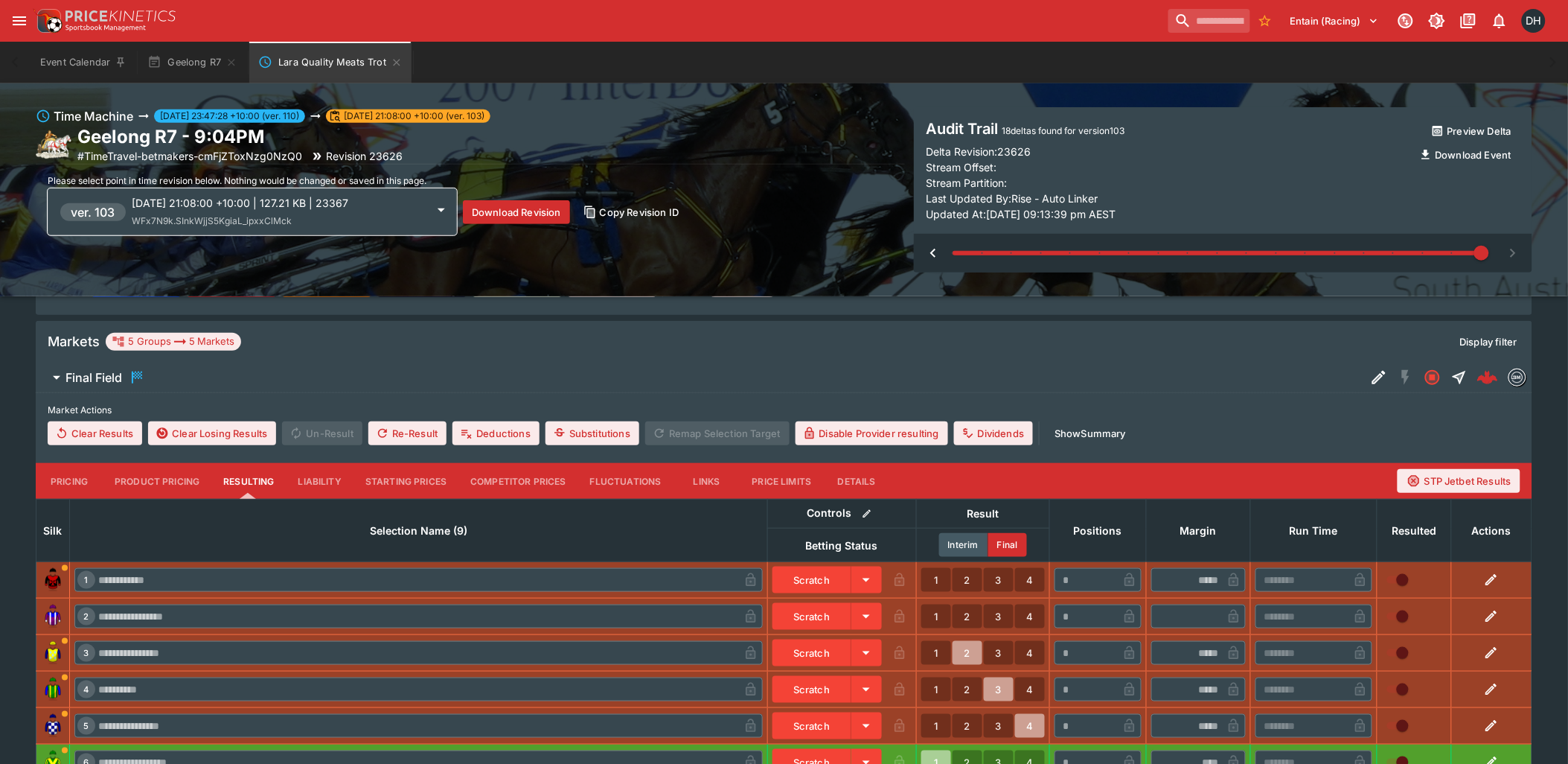
type input "*"
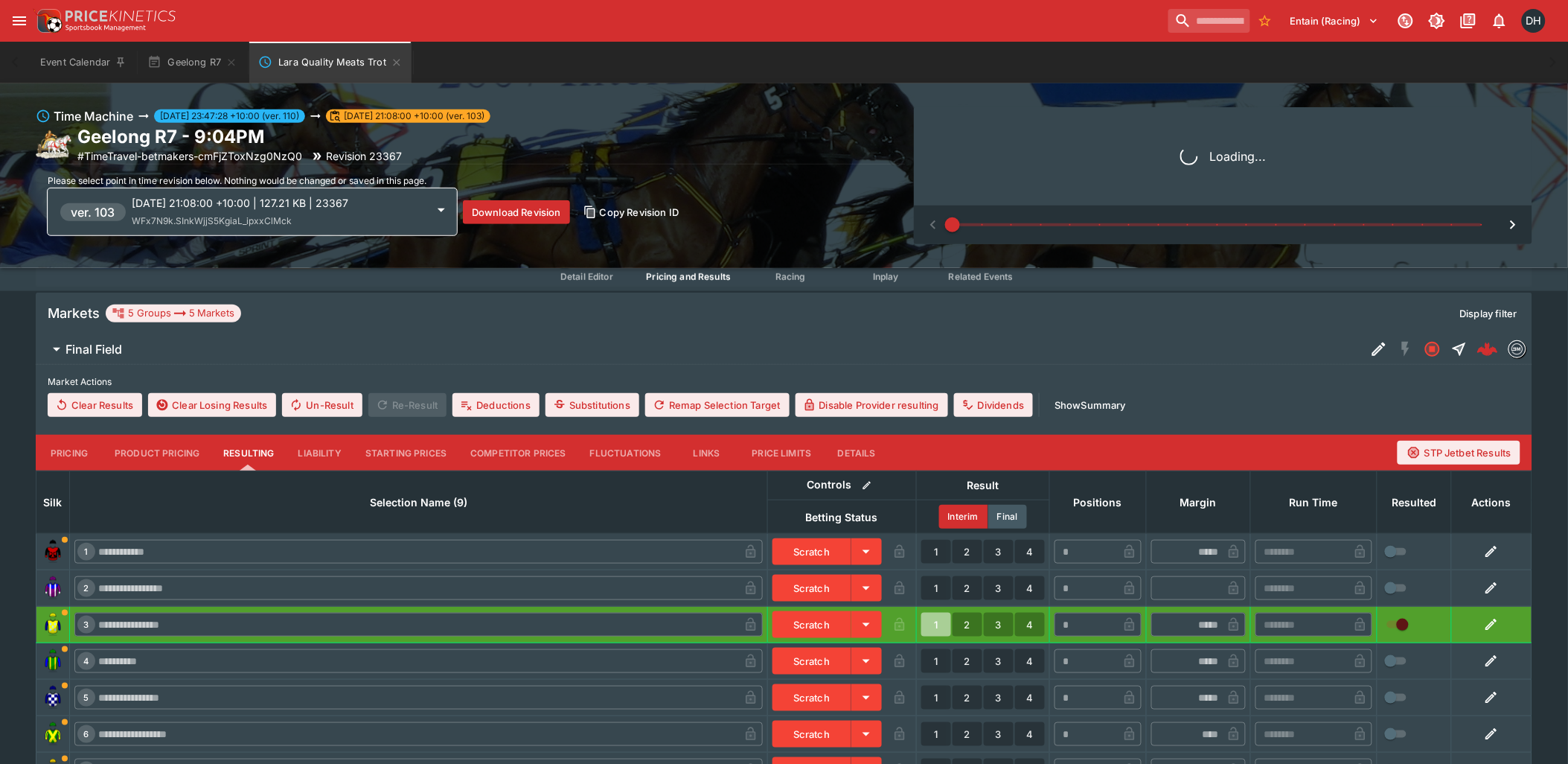
type input "*"
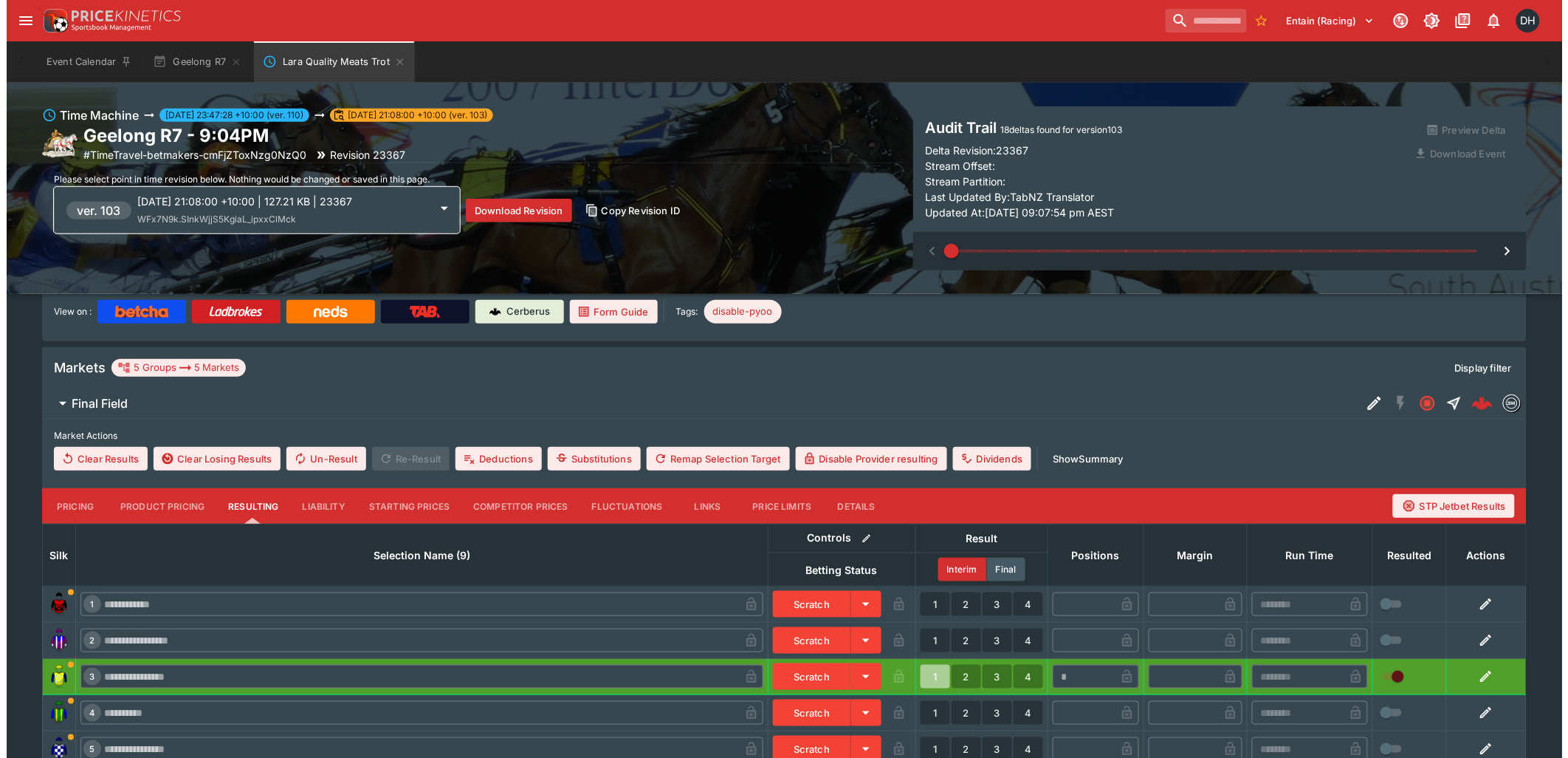
scroll to position [206, 0]
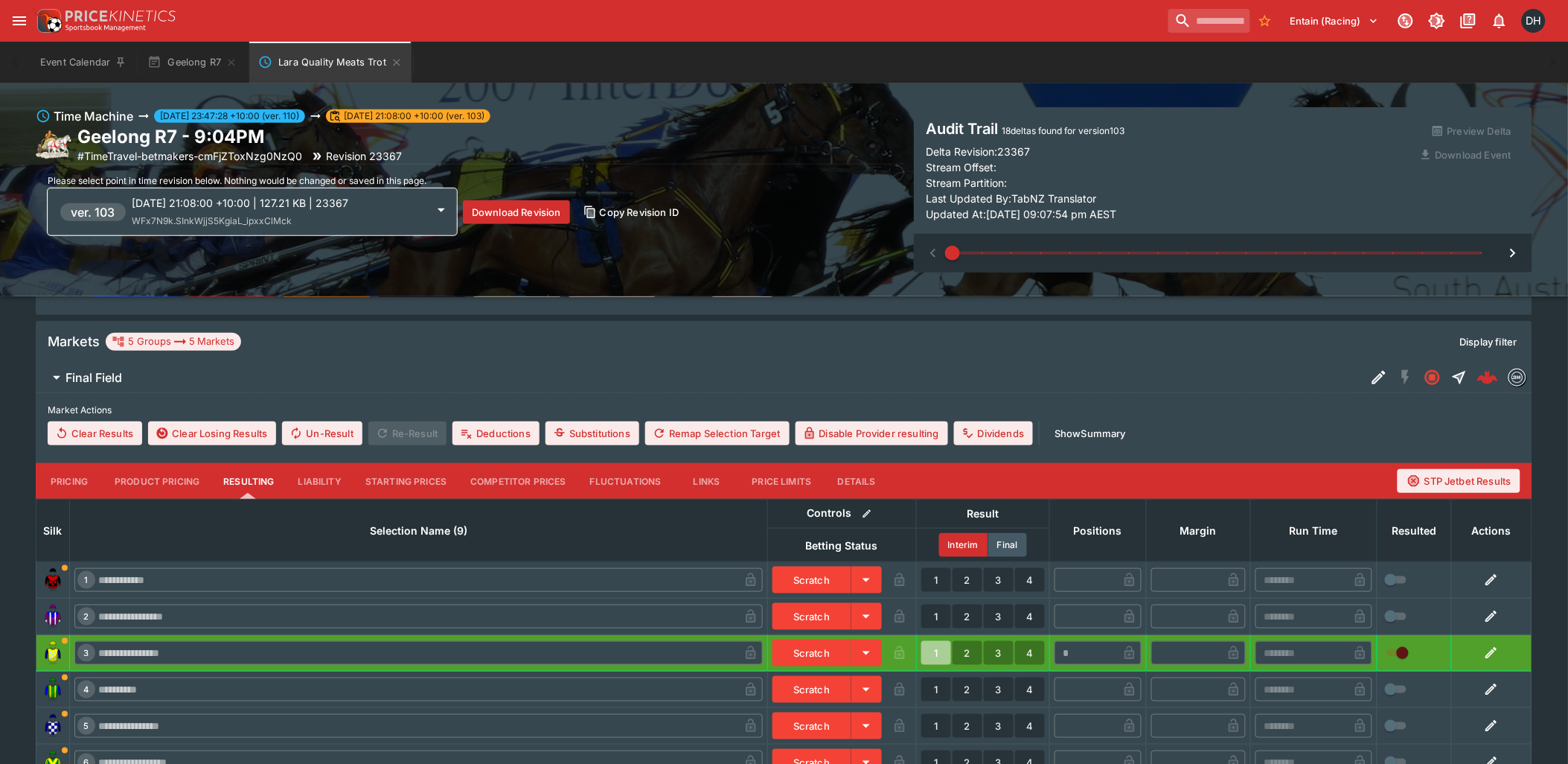
click at [1516, 254] on icon "button" at bounding box center [1513, 252] width 18 height 18
type input "*"
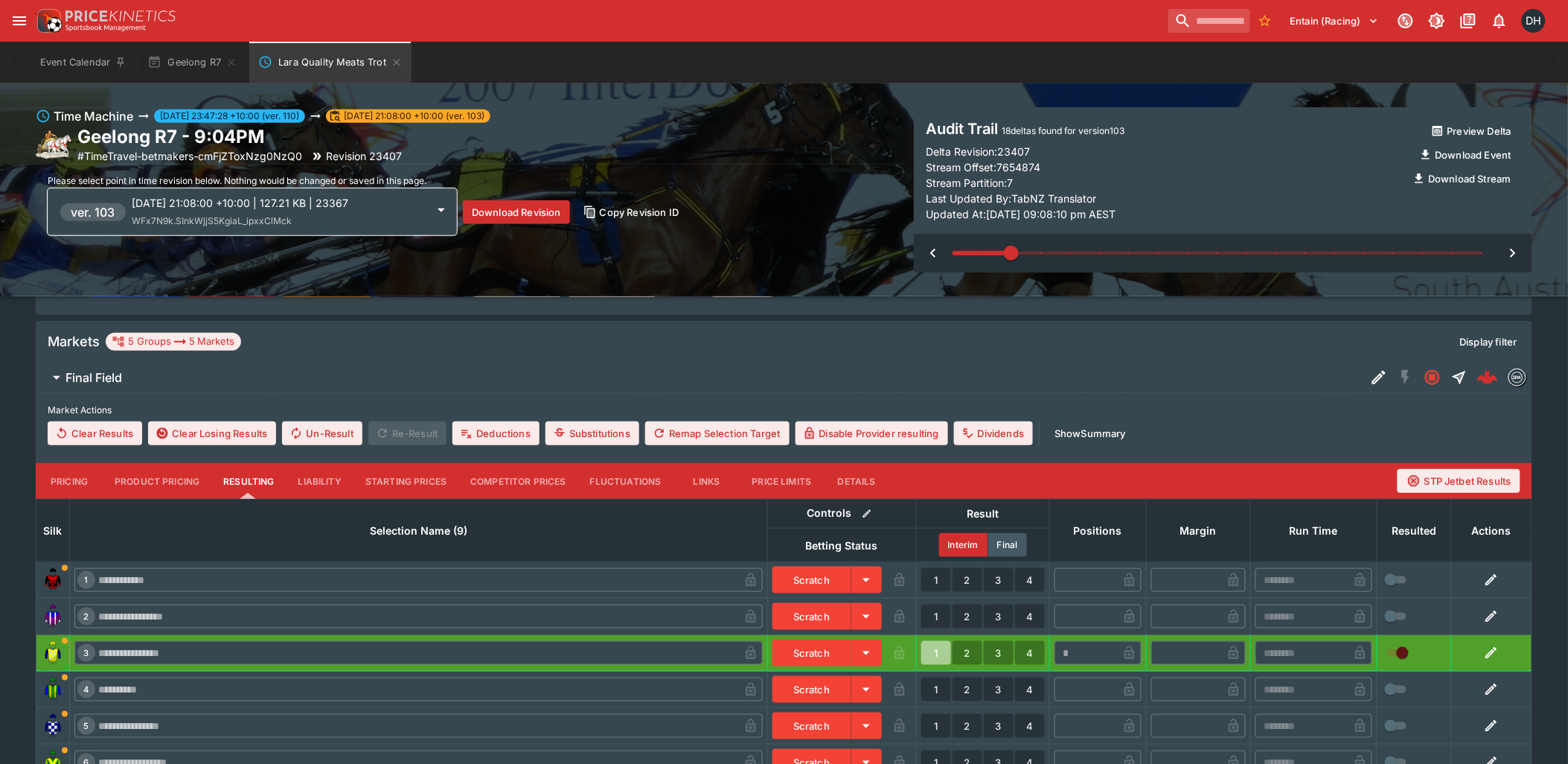
type input "*"
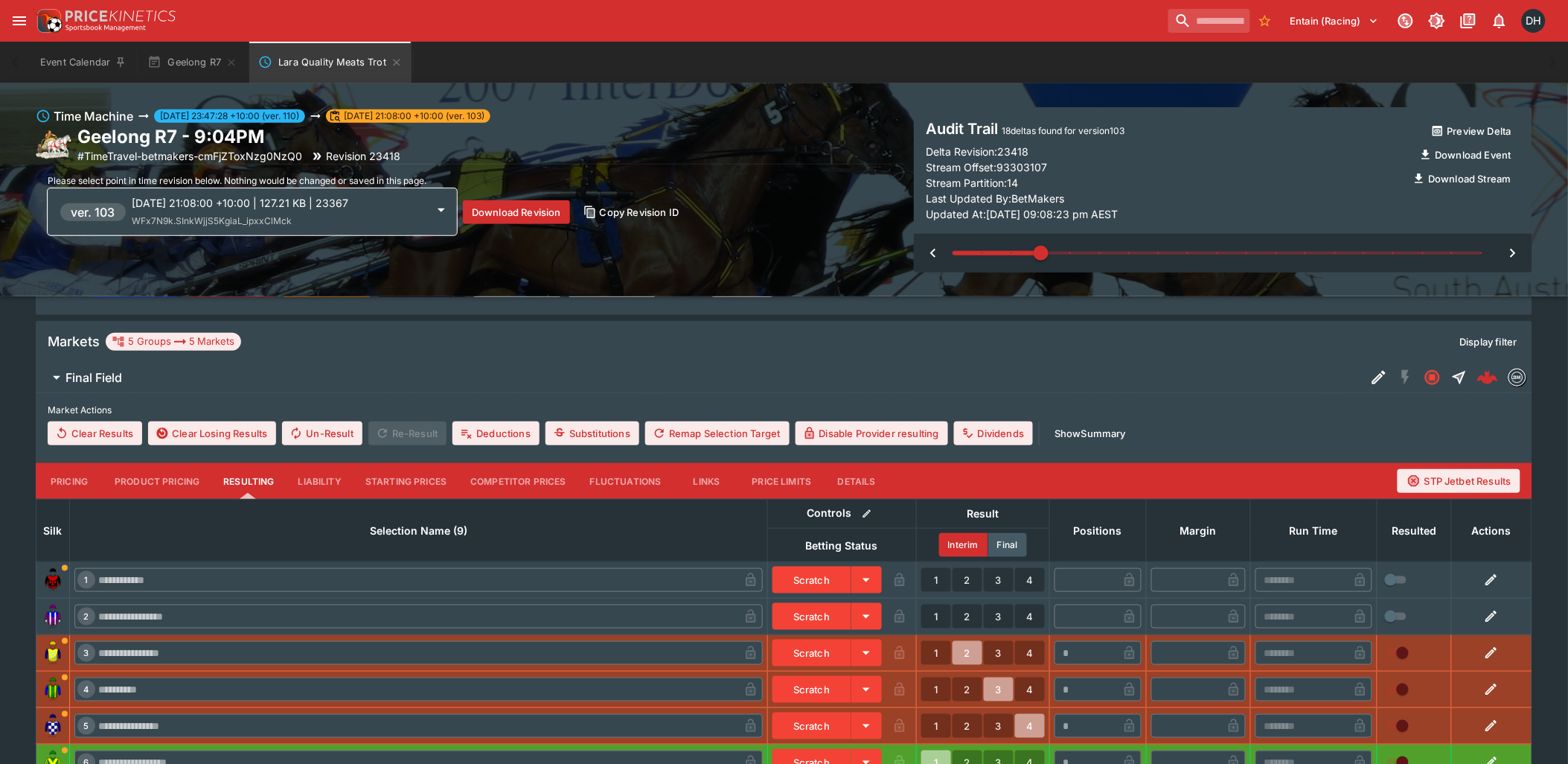
click at [1516, 254] on icon "button" at bounding box center [1513, 252] width 18 height 18
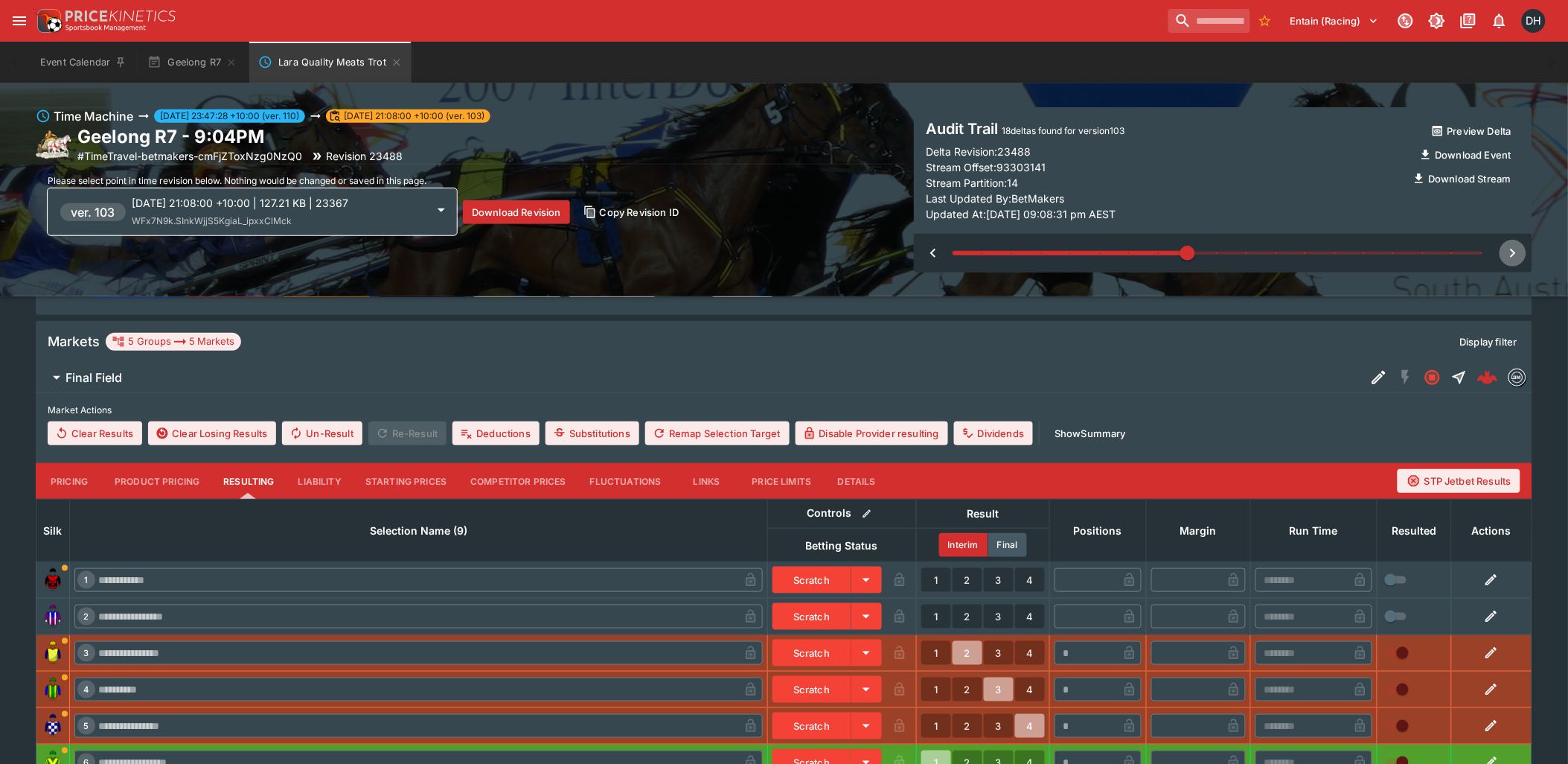
click at [1516, 254] on icon "button" at bounding box center [1513, 252] width 18 height 18
click at [1516, 253] on icon "button" at bounding box center [1513, 252] width 18 height 18
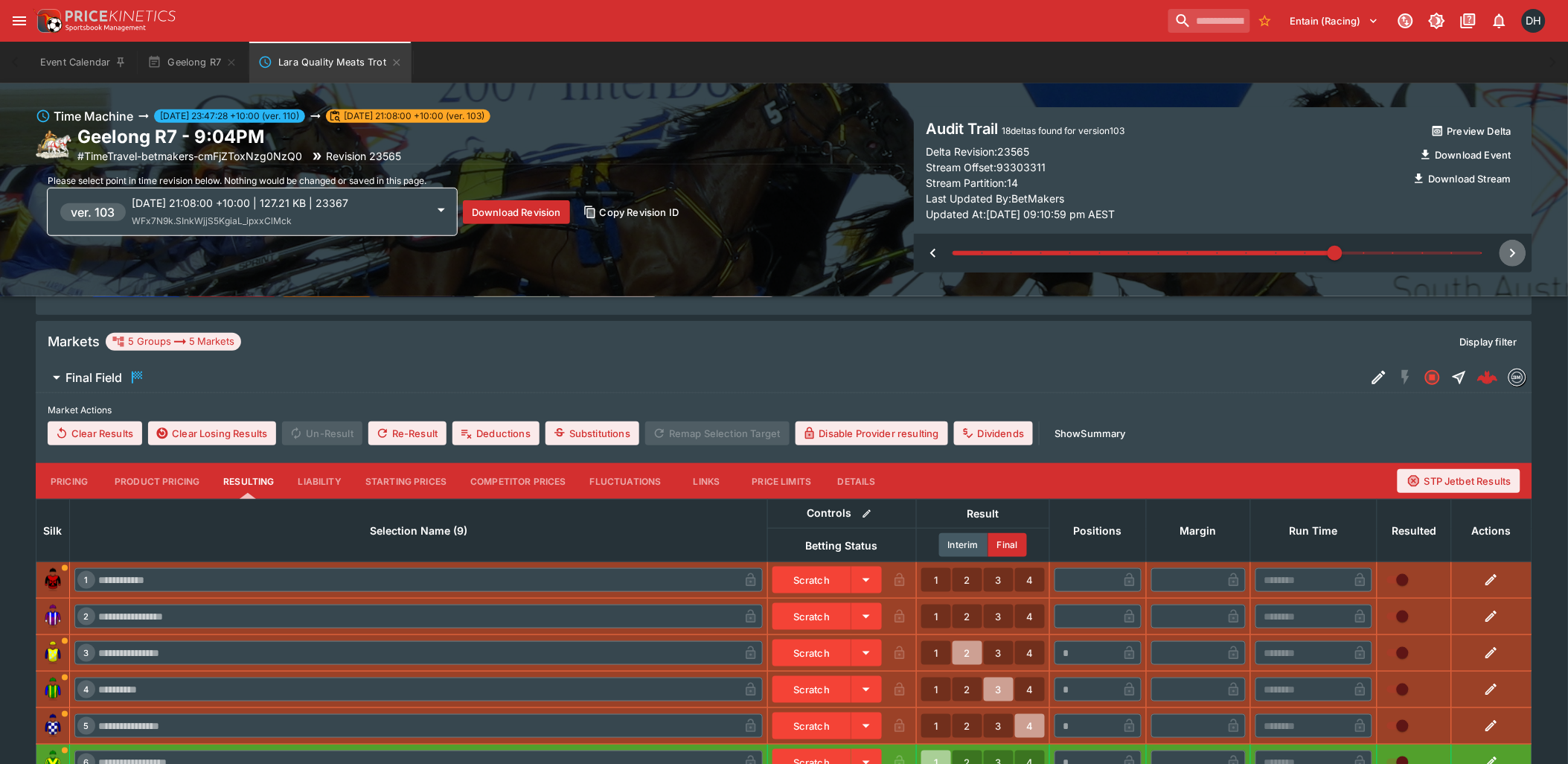
click at [1516, 253] on icon "button" at bounding box center [1513, 252] width 18 height 18
click at [1516, 253] on icon "button" at bounding box center [1513, 252] width 18 height 18
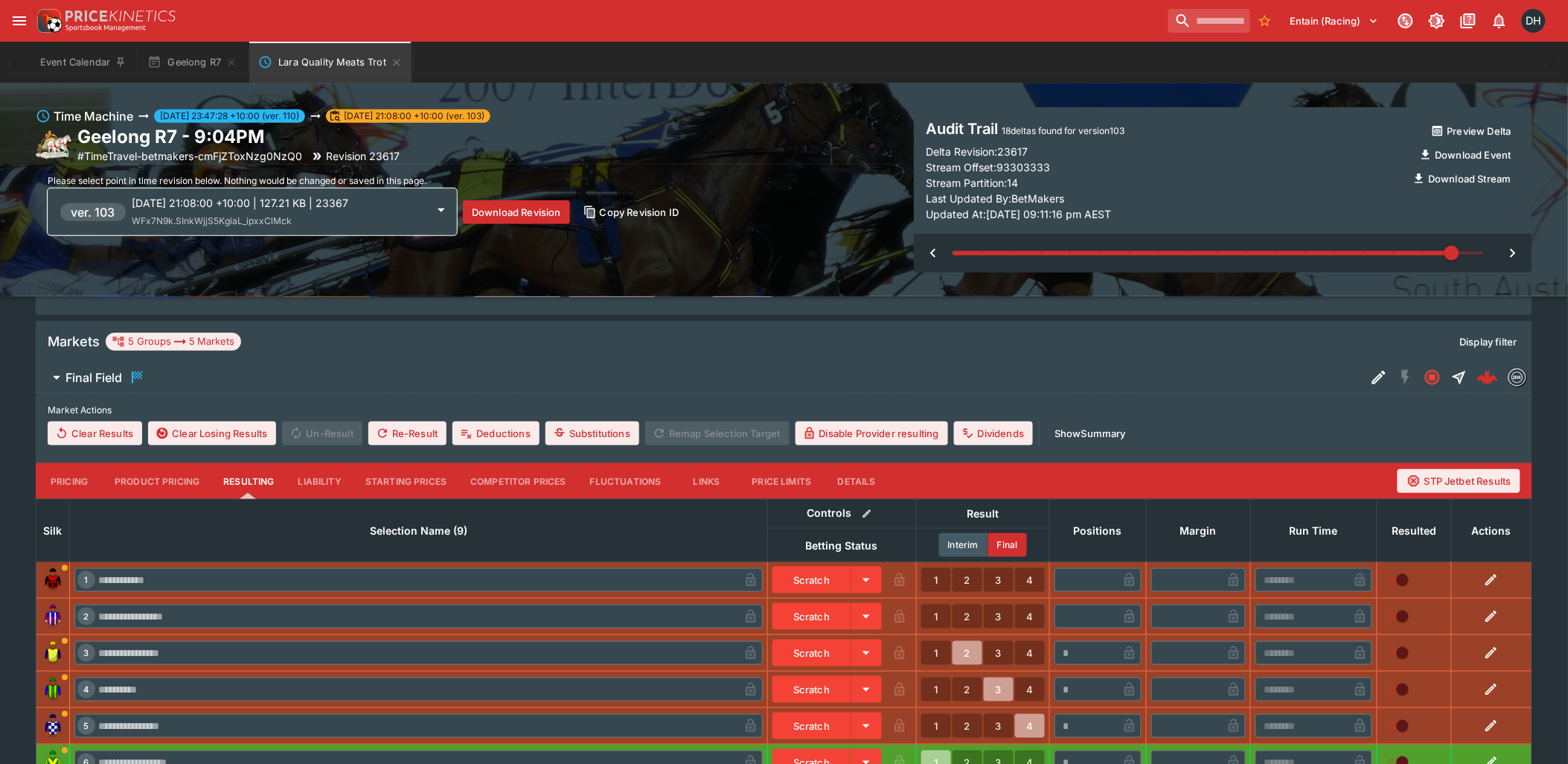
type input "**"
type input "*"
type input "*****"
type input "*"
type input "*****"
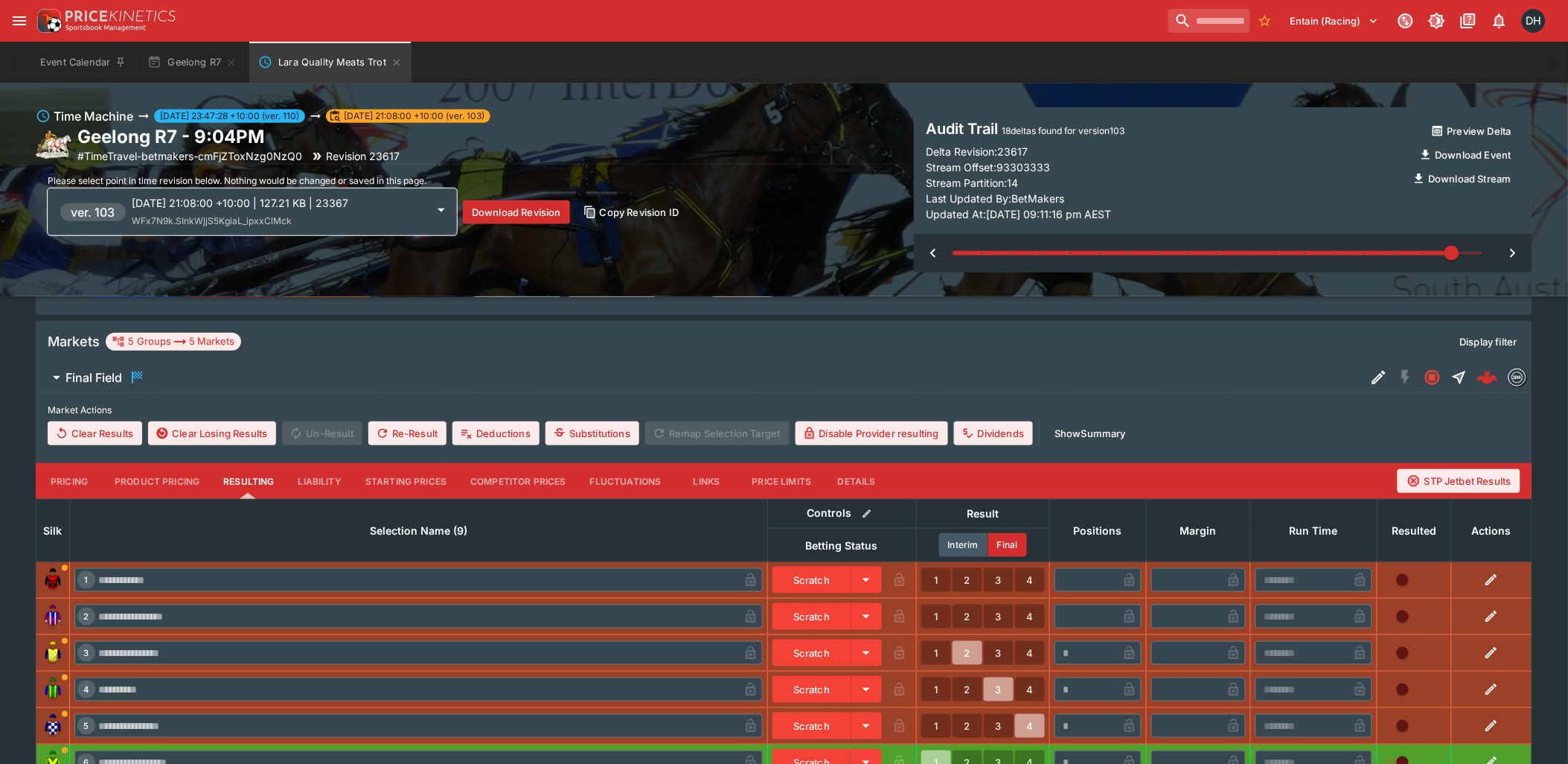
type input "*****"
type input "****"
type input "*"
type input "*****"
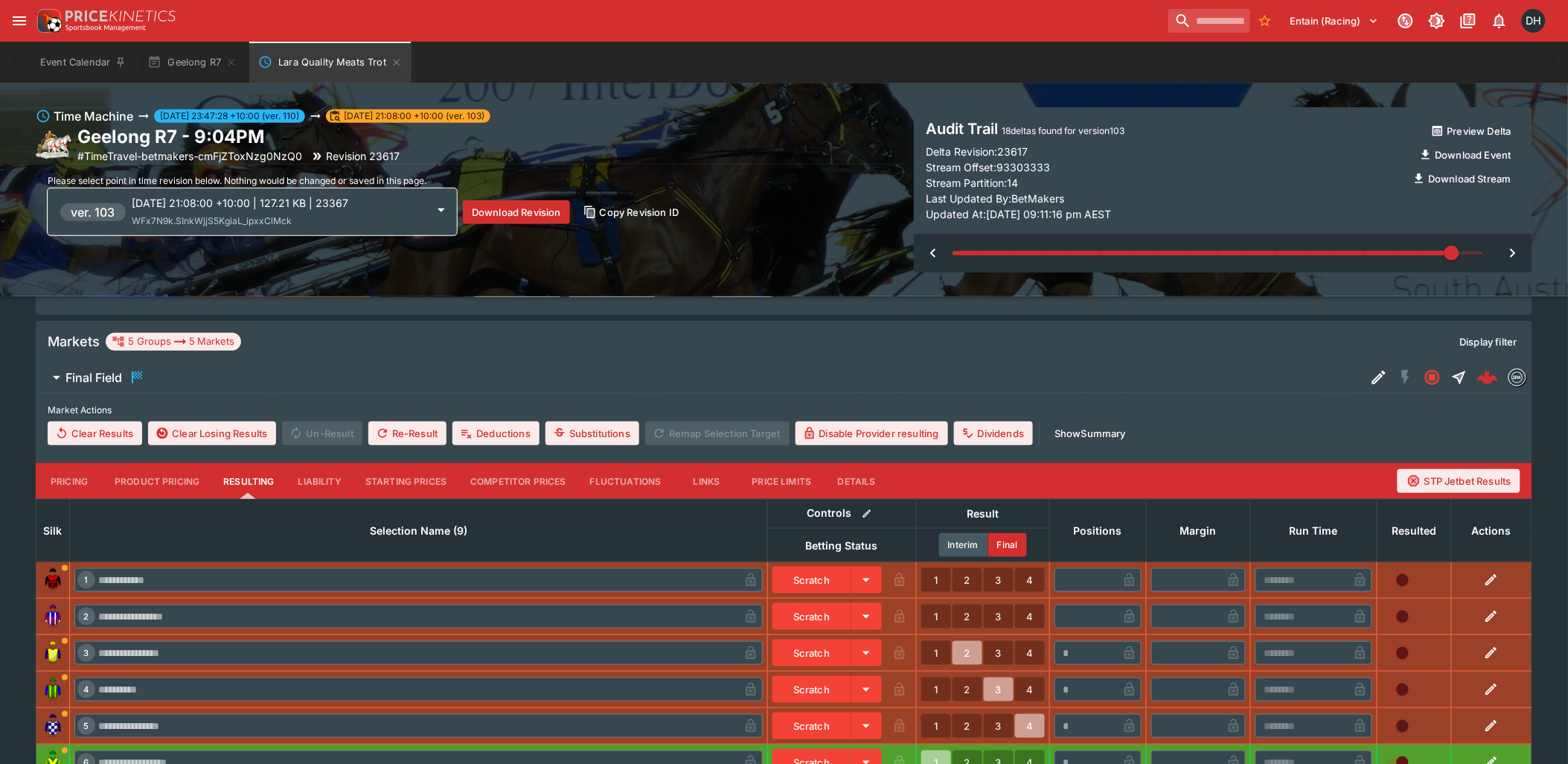
type input "*"
type input "*****"
click at [1516, 253] on div at bounding box center [1223, 252] width 619 height 38
click at [426, 204] on div "ver. 103 2025-09-12 21:08:00 +10:00 | 127.21 KB | 23367 WFx7N9k.SInkWjjS5KgiaL_…" at bounding box center [255, 212] width 390 height 34
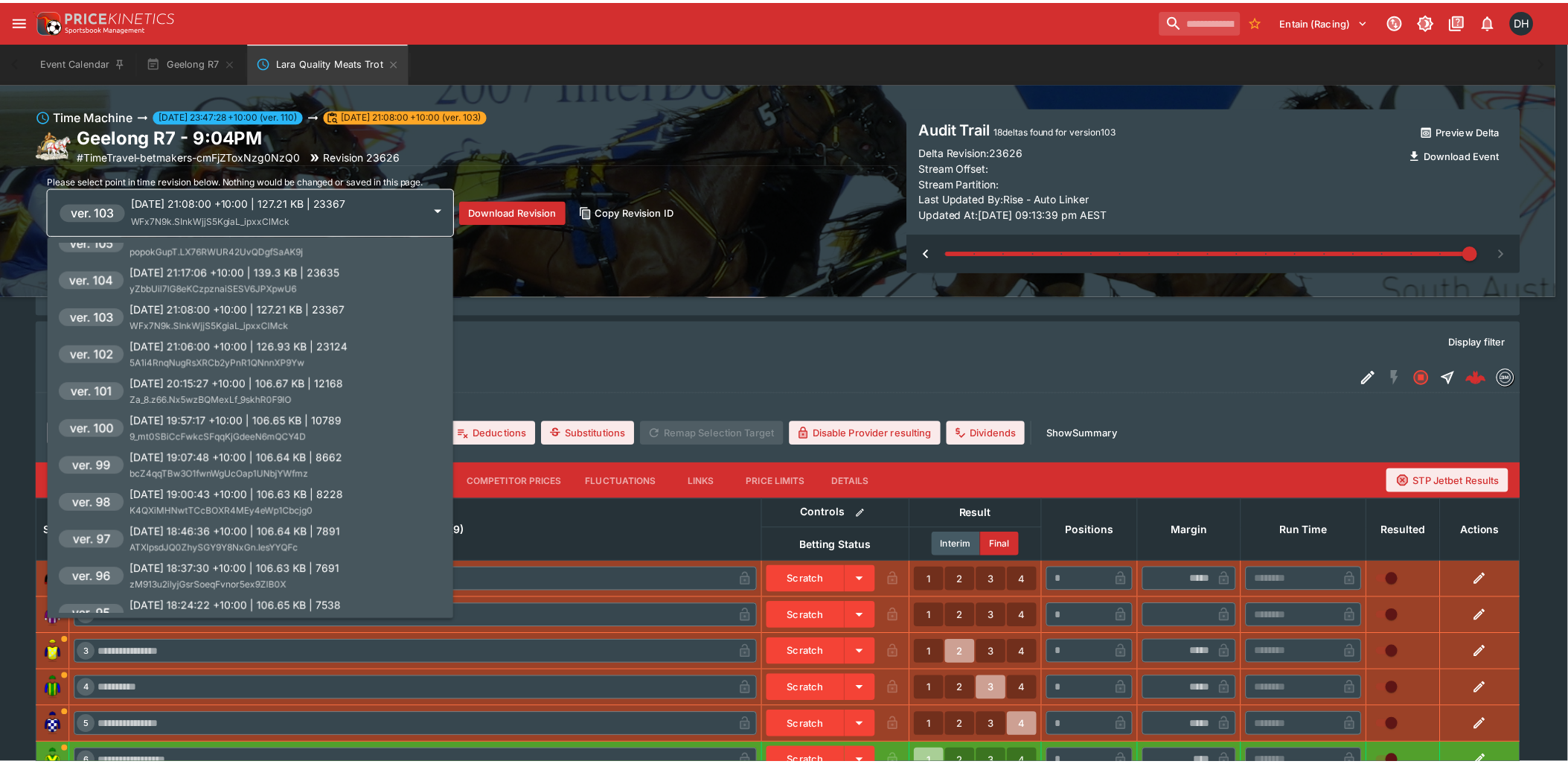
scroll to position [194, 0]
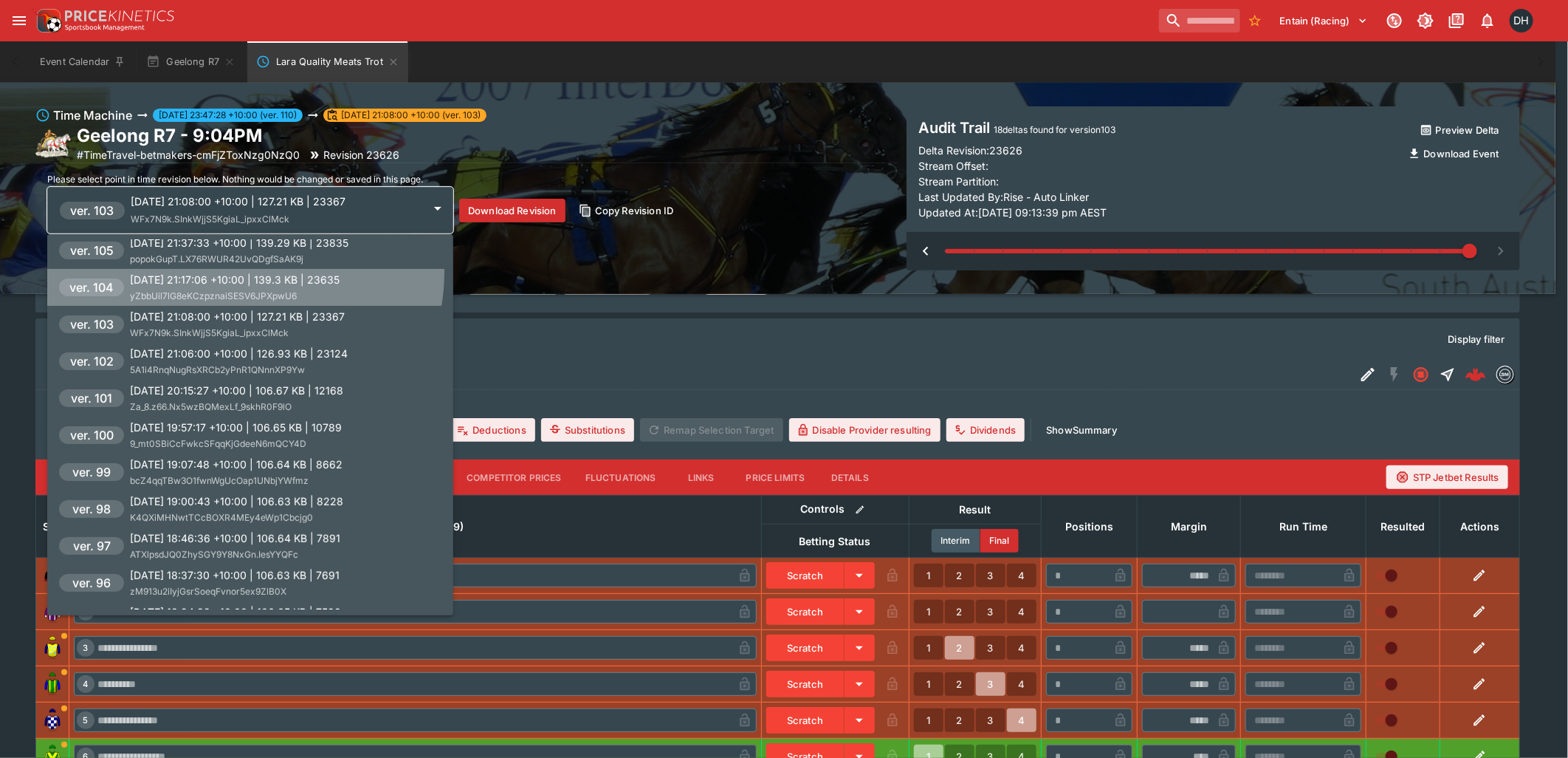
click at [240, 272] on p "2025-09-12 21:17:06 +10:00 | 139.3 KB | 23635" at bounding box center [234, 279] width 209 height 16
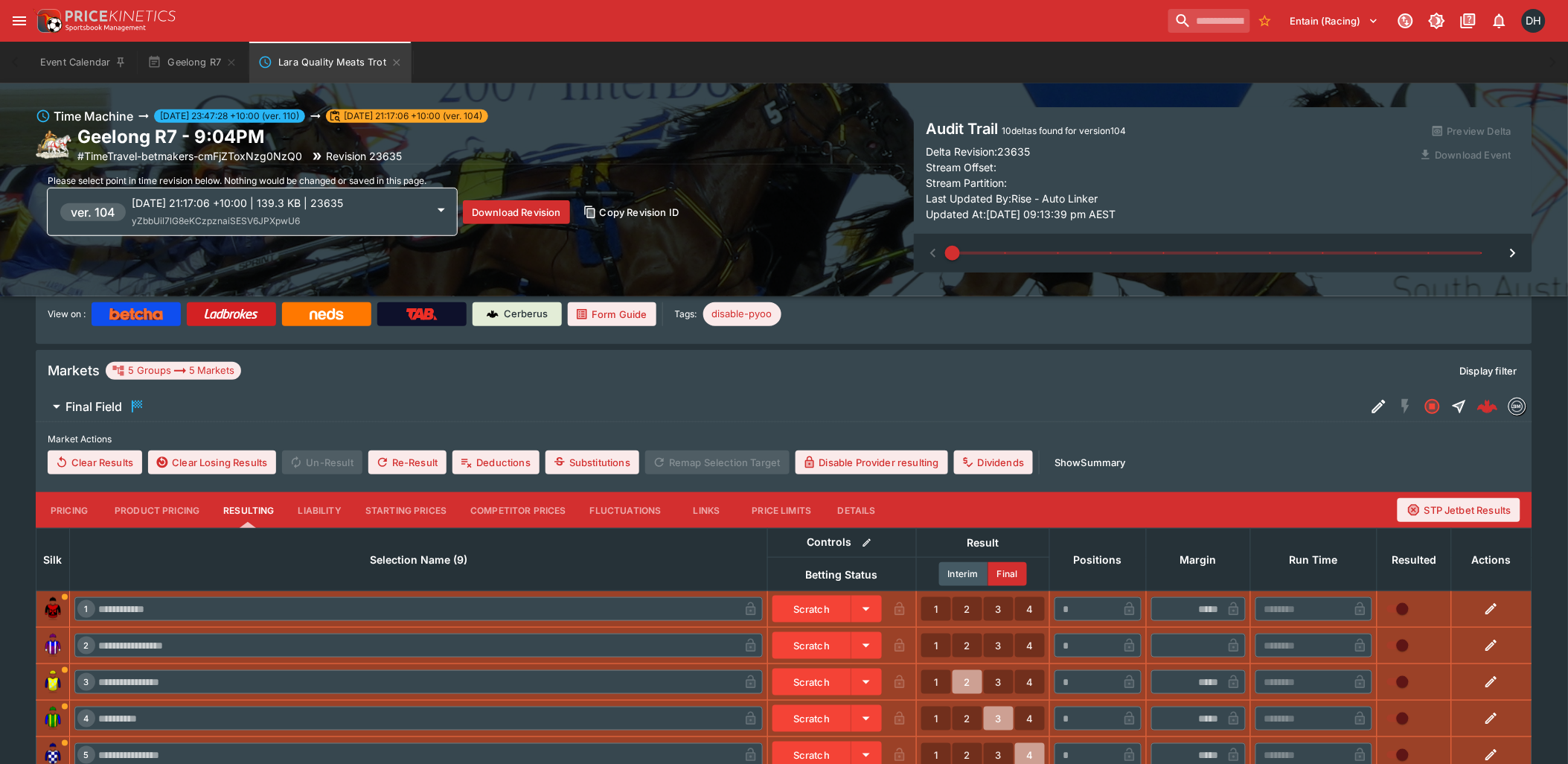
scroll to position [208, 0]
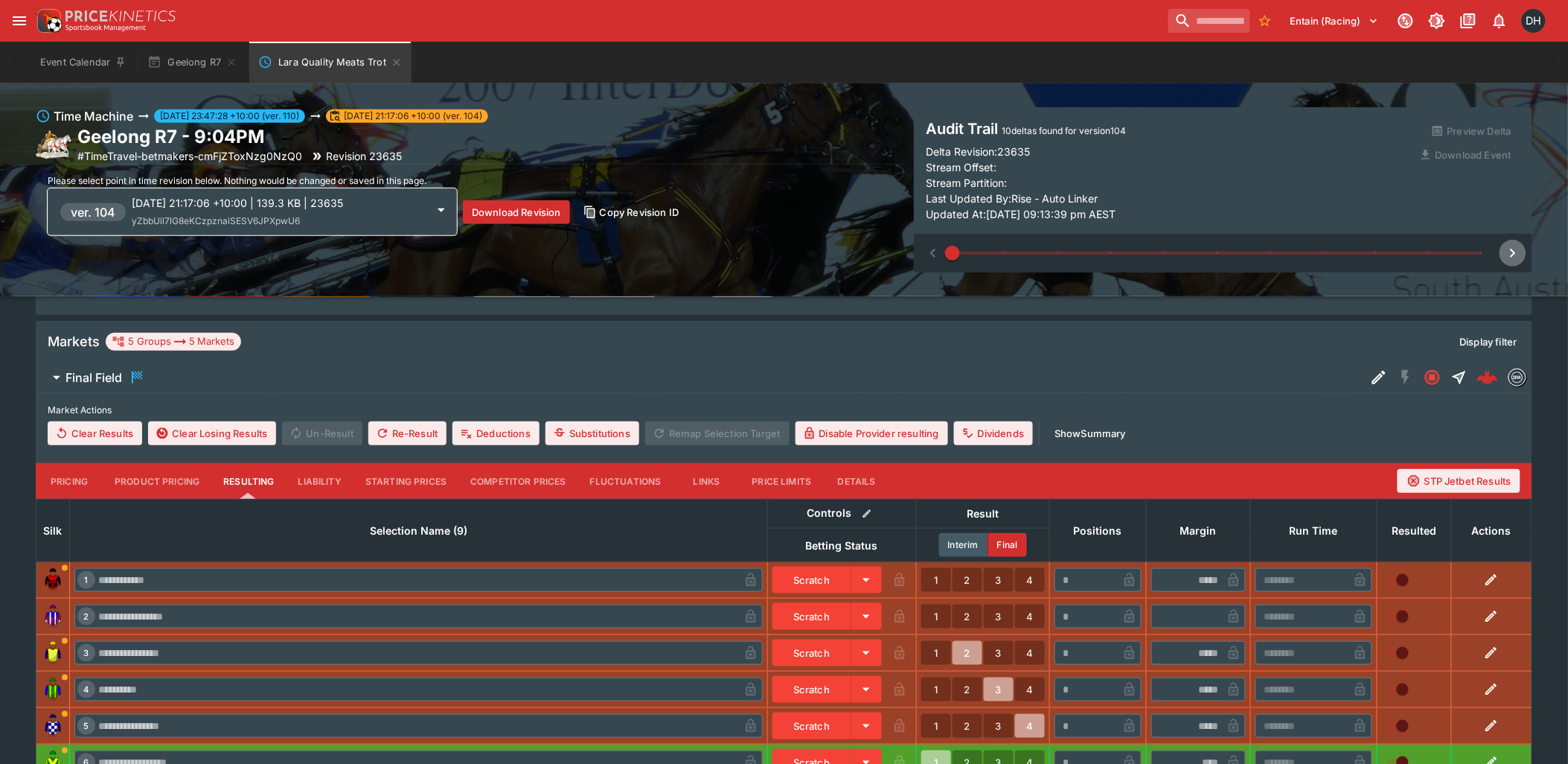
click at [1516, 247] on icon "button" at bounding box center [1513, 252] width 18 height 18
type input "*"
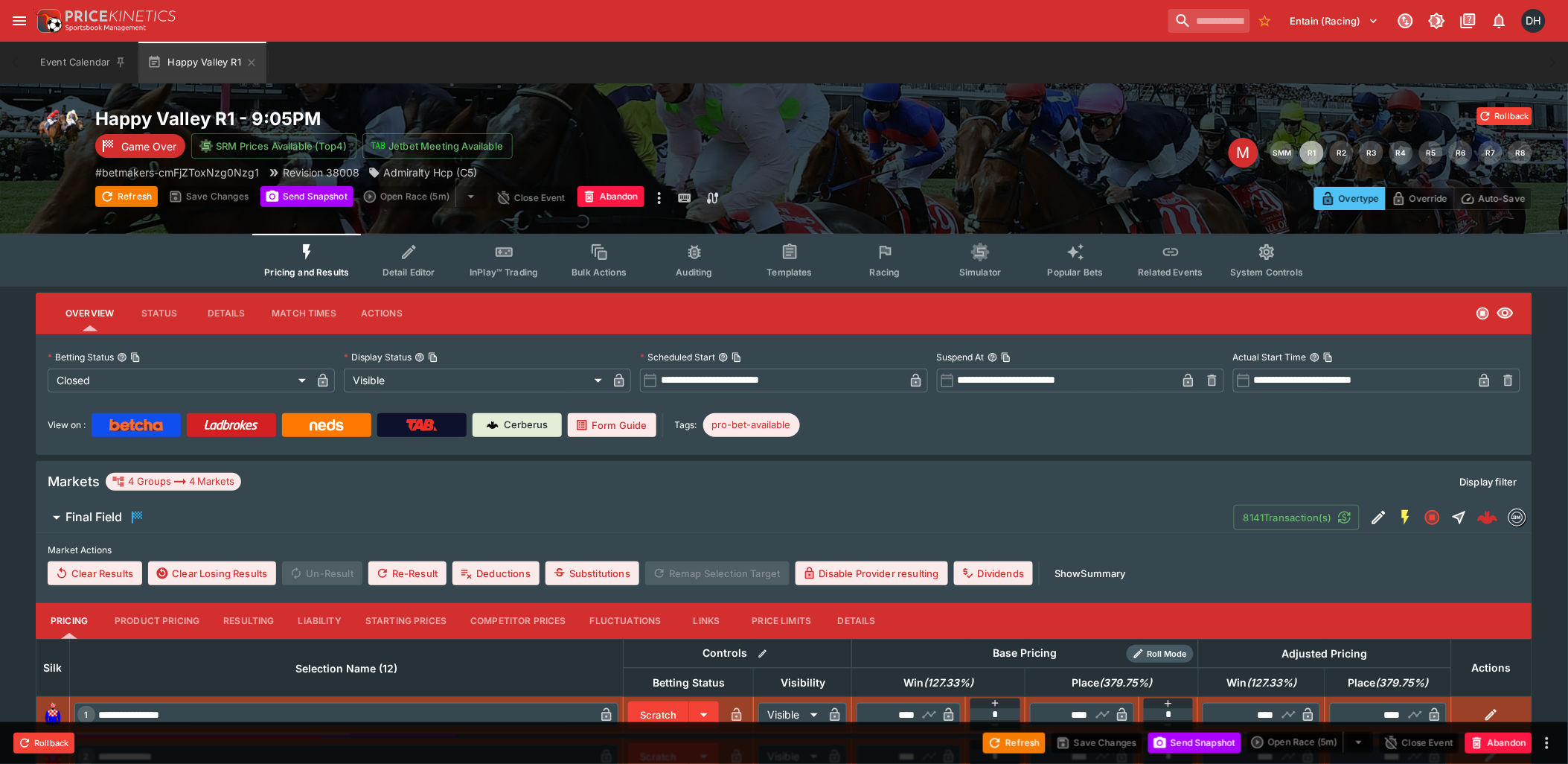
scroll to position [608, 0]
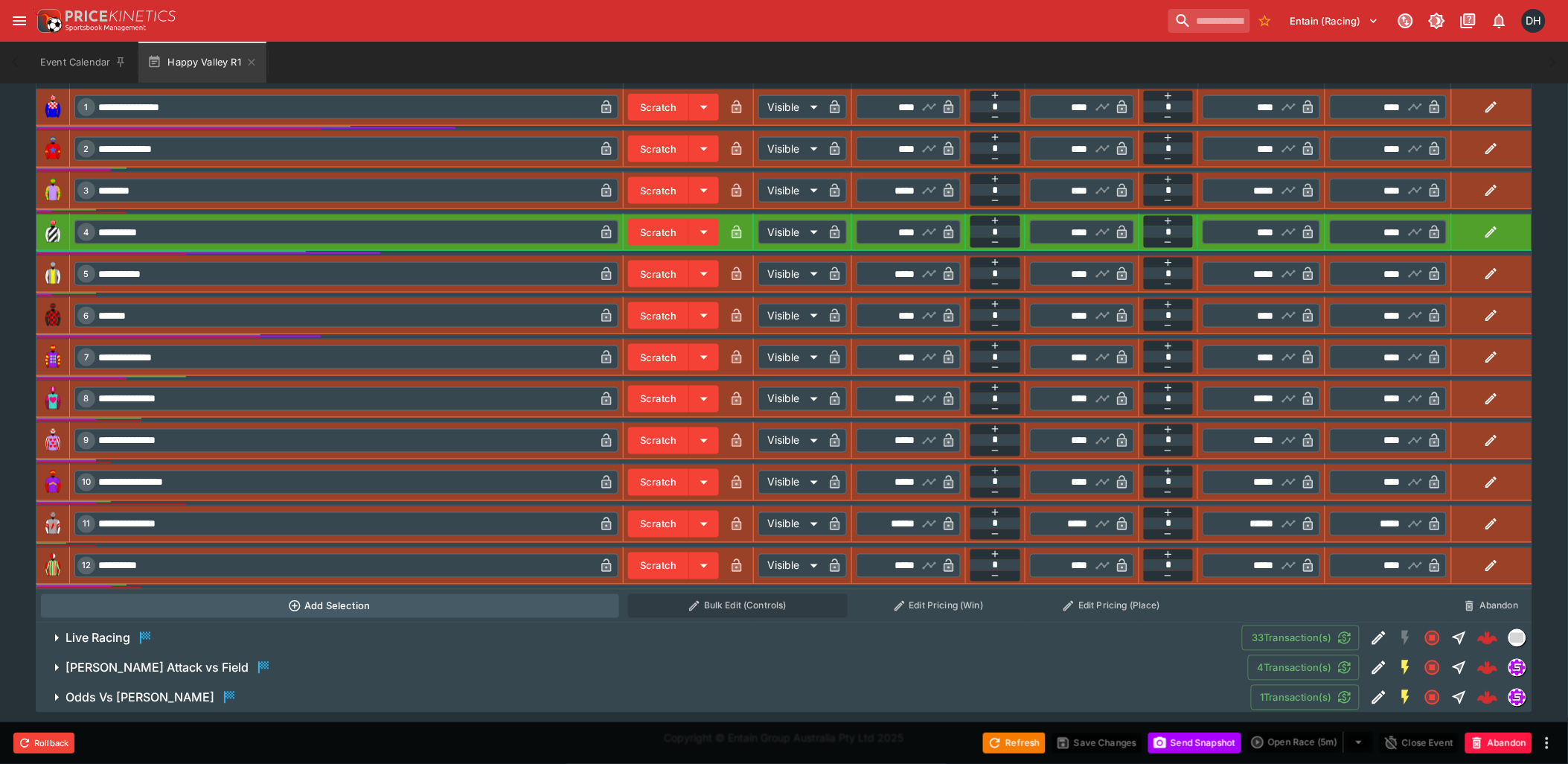
click at [191, 641] on span "Live Racing" at bounding box center [648, 637] width 1165 height 18
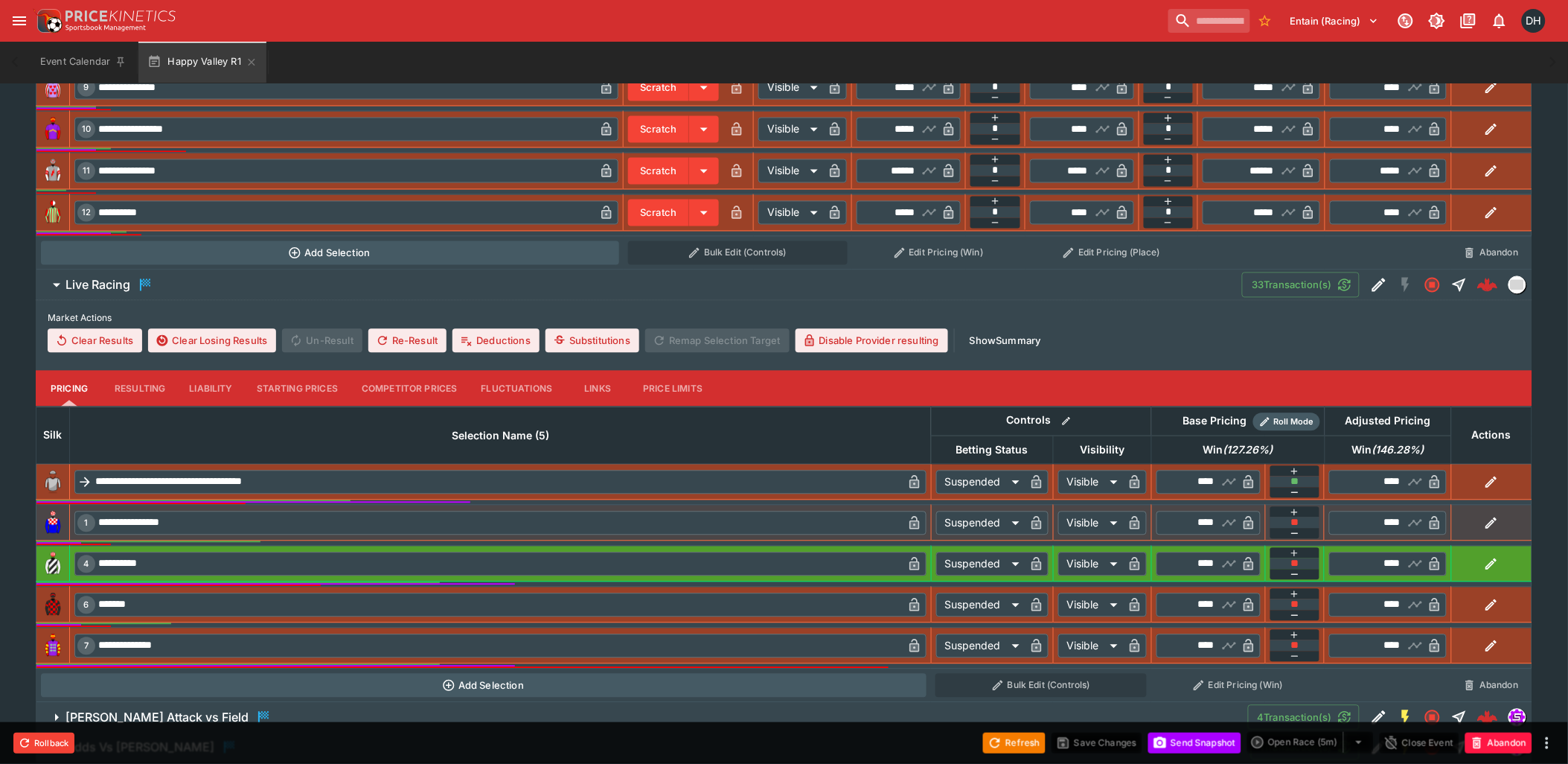
scroll to position [973, 0]
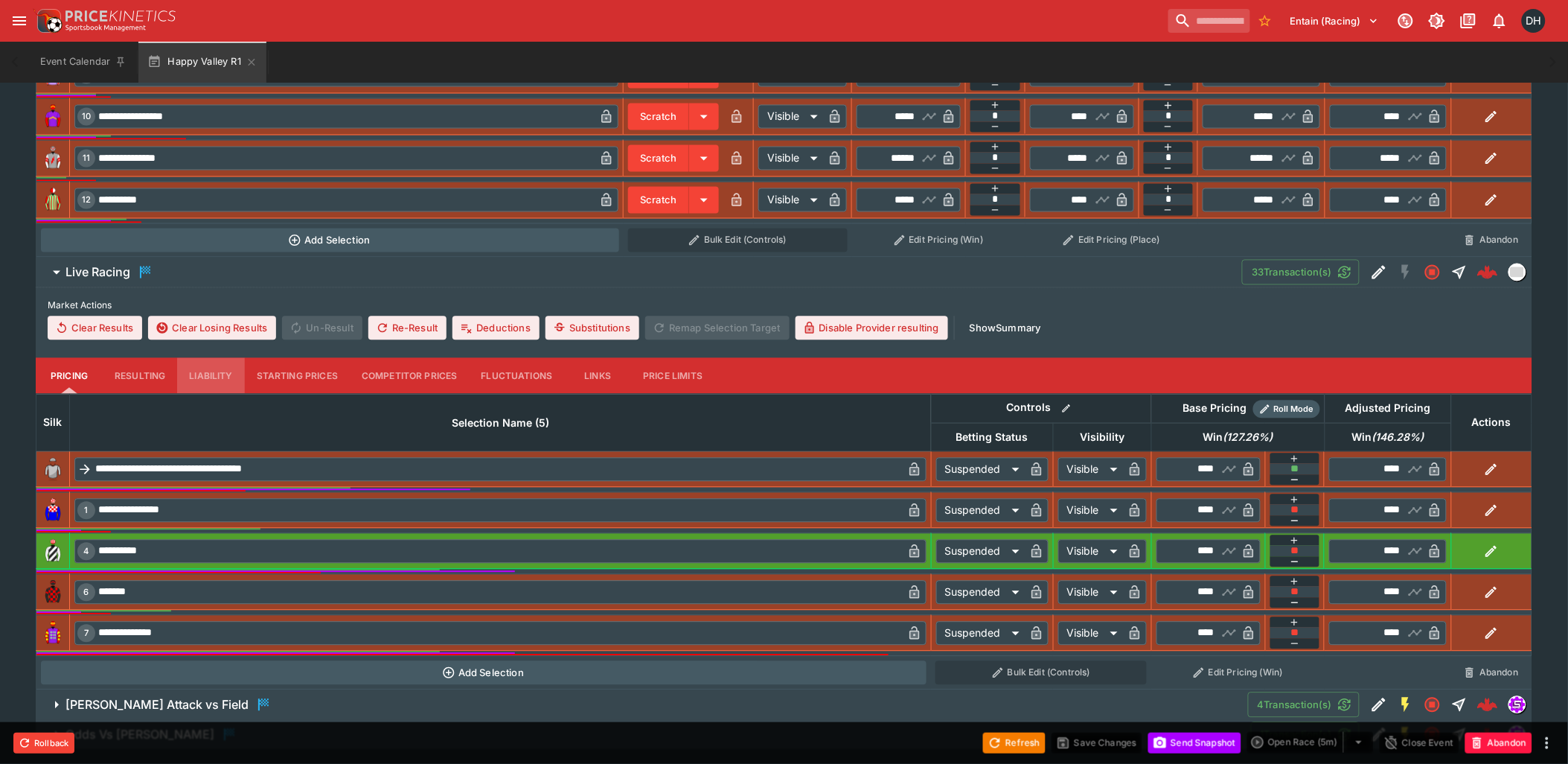
click at [205, 384] on button "Liability" at bounding box center [210, 376] width 67 height 36
